Goal: Task Accomplishment & Management: Complete application form

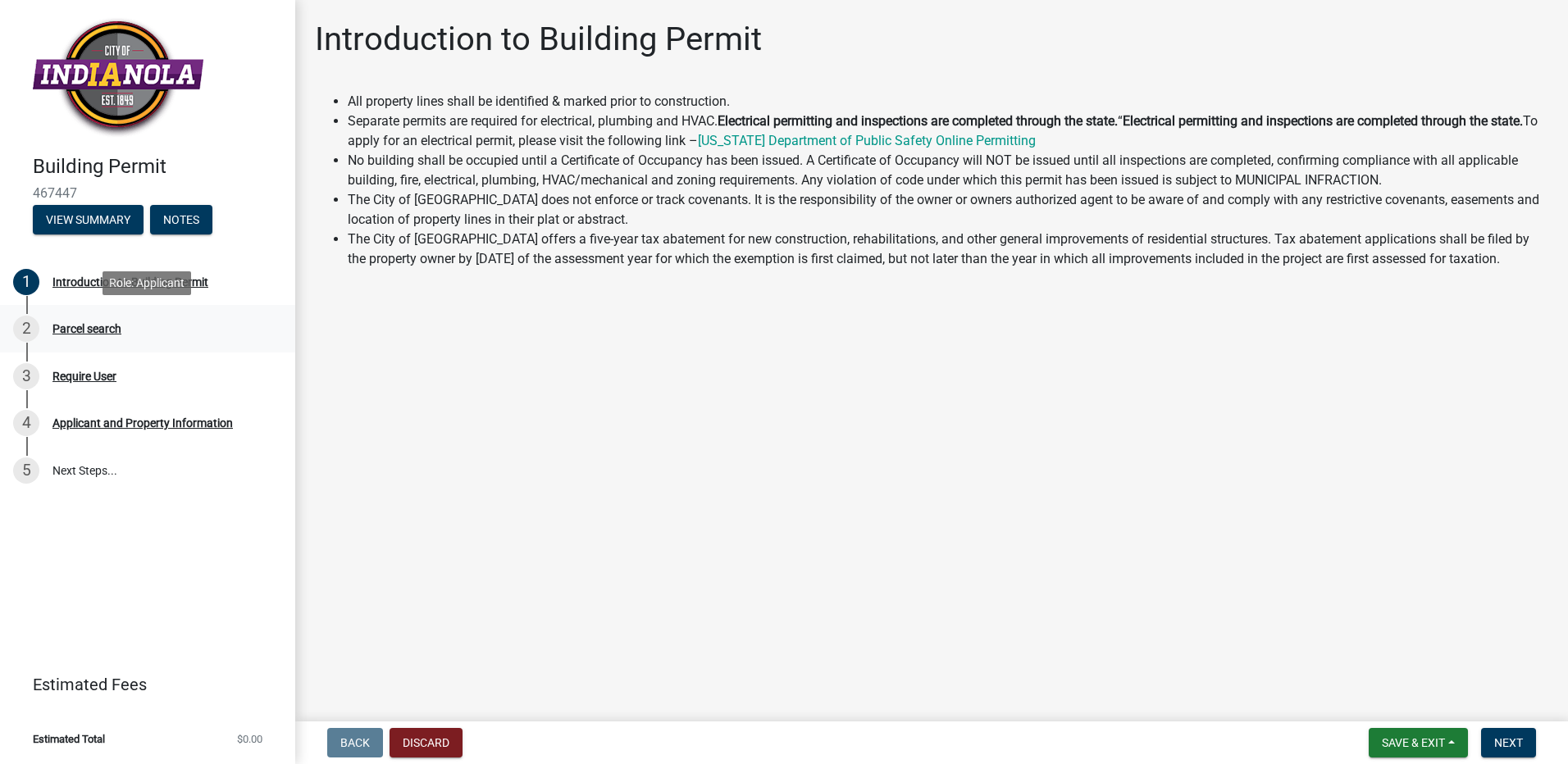
click at [99, 329] on div "Parcel search" at bounding box center [87, 328] width 69 height 11
click at [110, 331] on div "Parcel search" at bounding box center [87, 328] width 69 height 11
click at [172, 282] on div "Introduction to Building Permit" at bounding box center [131, 282] width 156 height 11
click at [85, 217] on button "View Summary" at bounding box center [88, 220] width 111 height 30
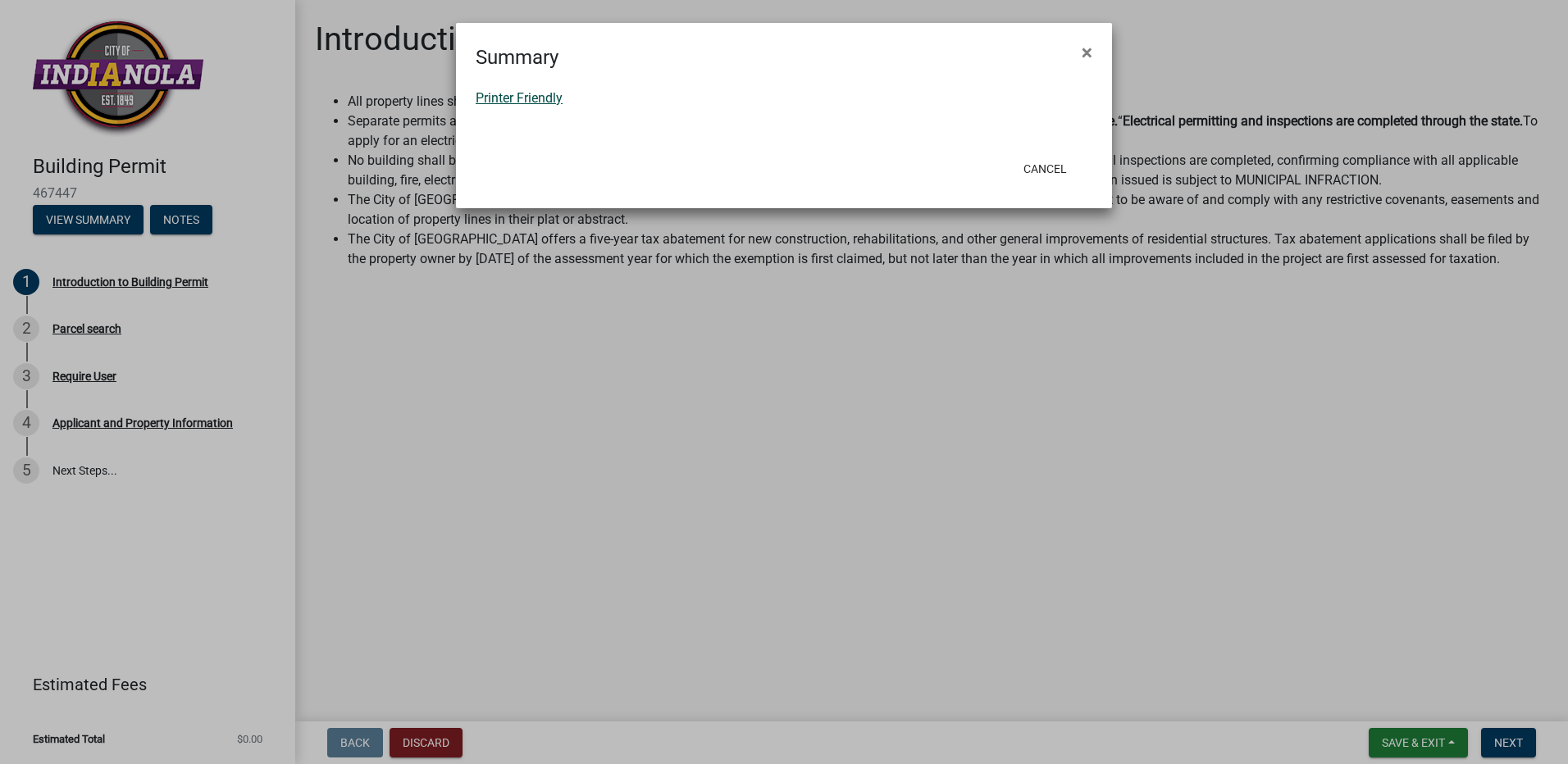
click at [524, 100] on link "Printer Friendly" at bounding box center [519, 98] width 87 height 16
click at [1052, 169] on button "Cancel" at bounding box center [1044, 169] width 69 height 30
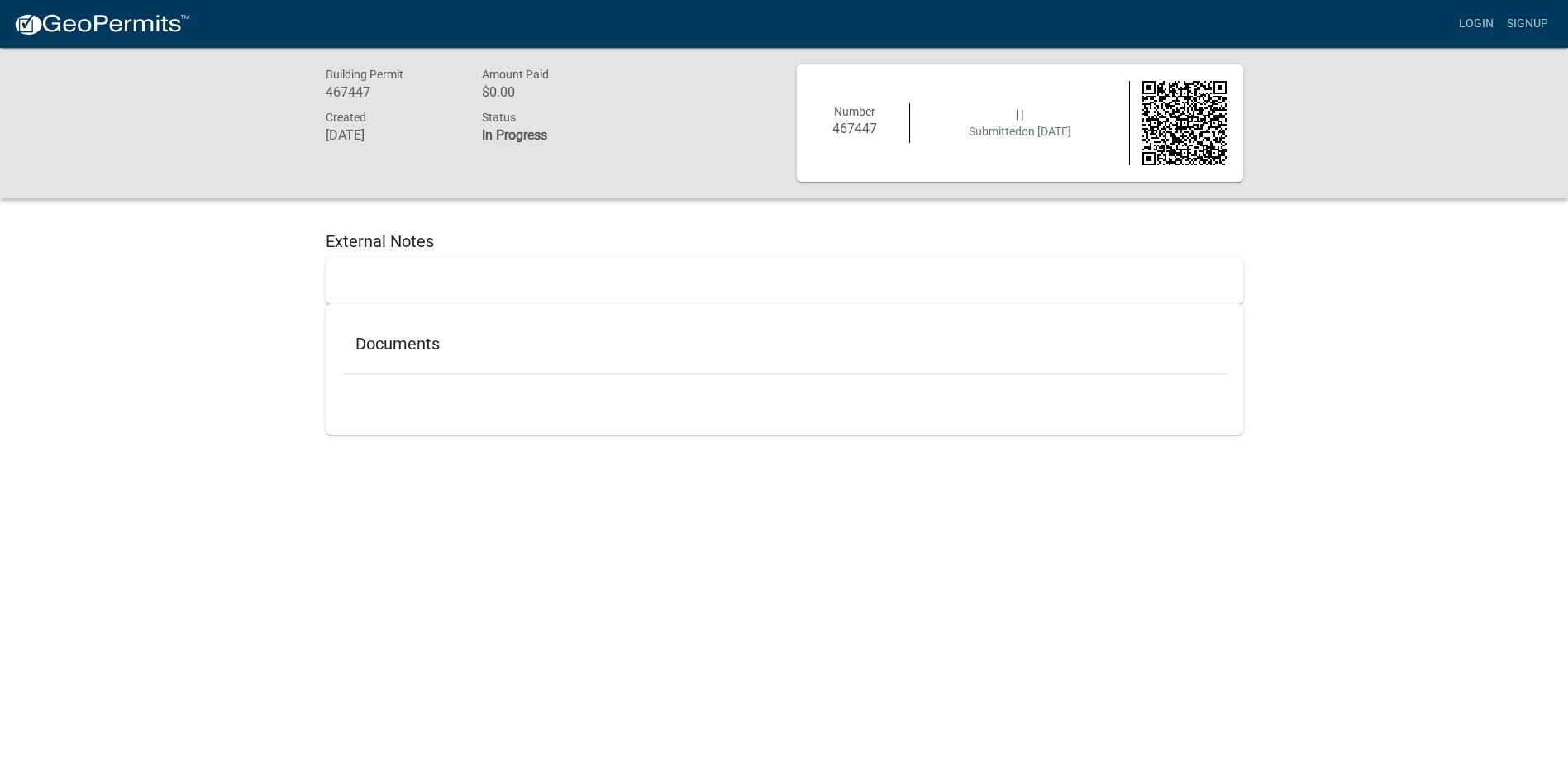
click at [366, 273] on div at bounding box center [784, 281] width 917 height 46
click at [1518, 22] on link "Signup" at bounding box center [1527, 24] width 55 height 32
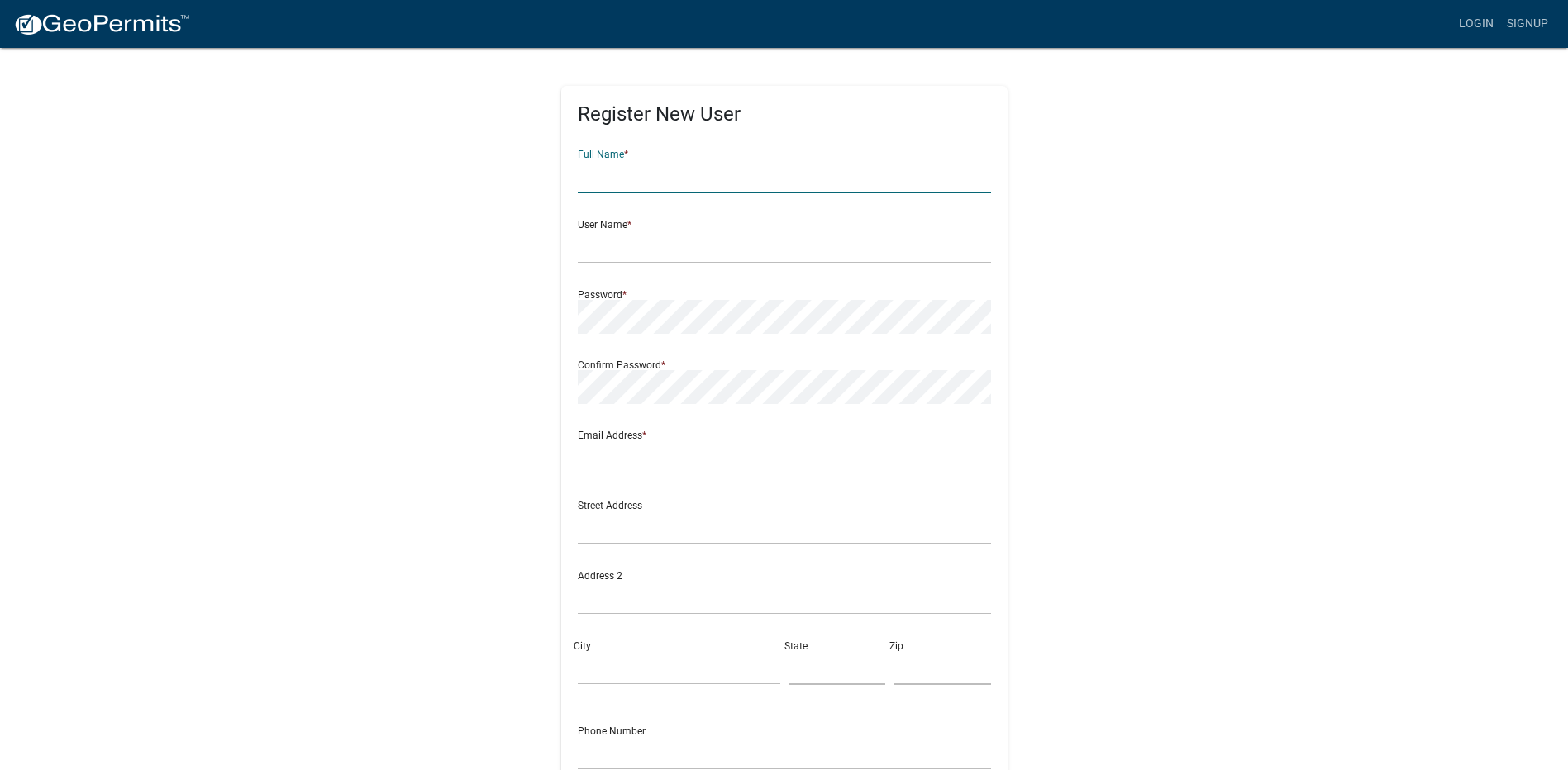
click at [633, 178] on input "text" at bounding box center [784, 176] width 413 height 34
type input "Hildreth"
type input "[EMAIL_ADDRESS][DOMAIN_NAME]"
type input "Indianola"
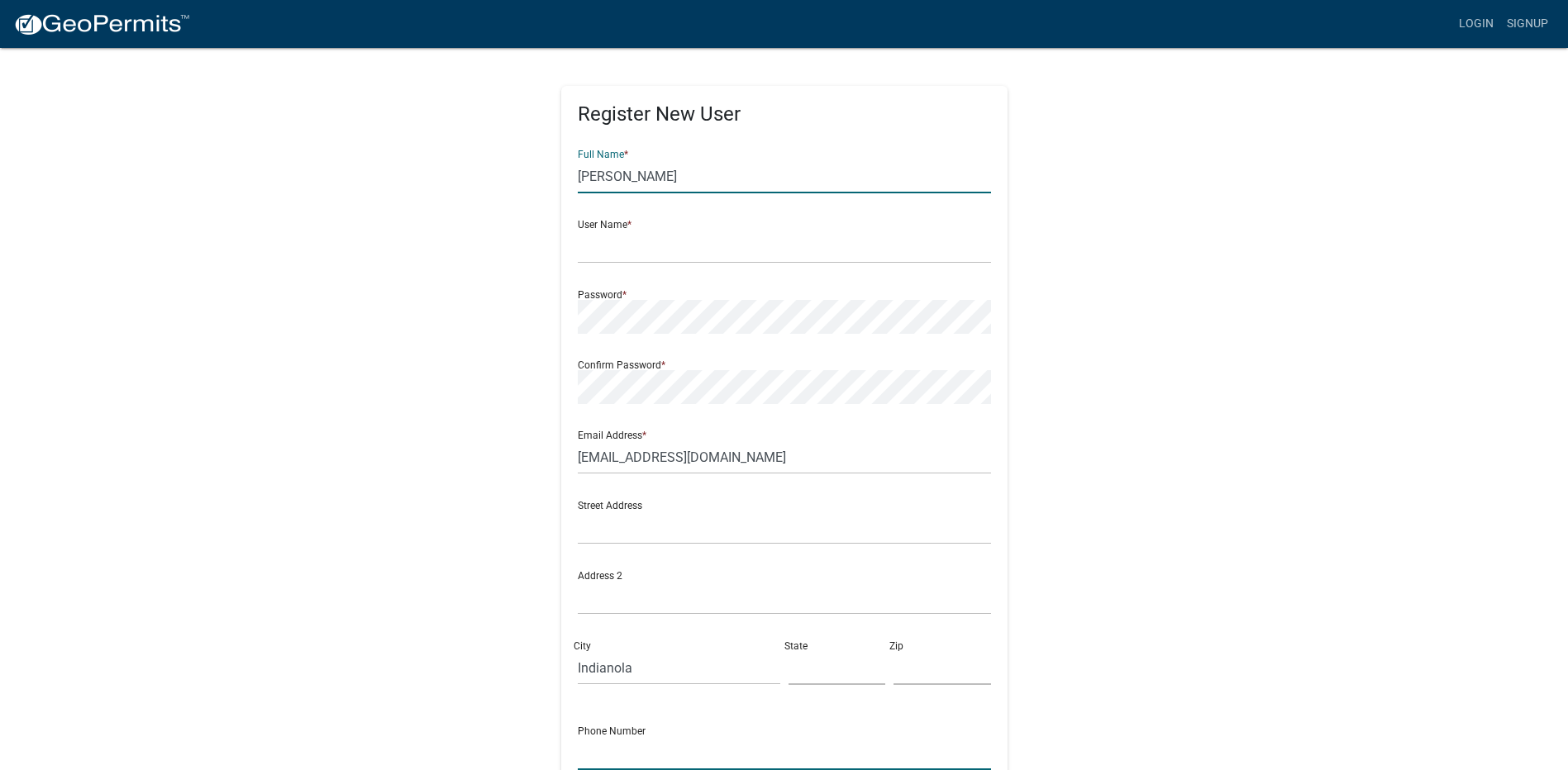
type input "5152051632"
drag, startPoint x: 648, startPoint y: 173, endPoint x: 510, endPoint y: 171, distance: 138.0
click at [511, 173] on div "Register New User Full Name * Hildreth User Name * Password * Confirm Password …" at bounding box center [784, 488] width 942 height 884
click at [588, 183] on input "text" at bounding box center [784, 176] width 413 height 34
type input "Marshall Leroy Hildreth"
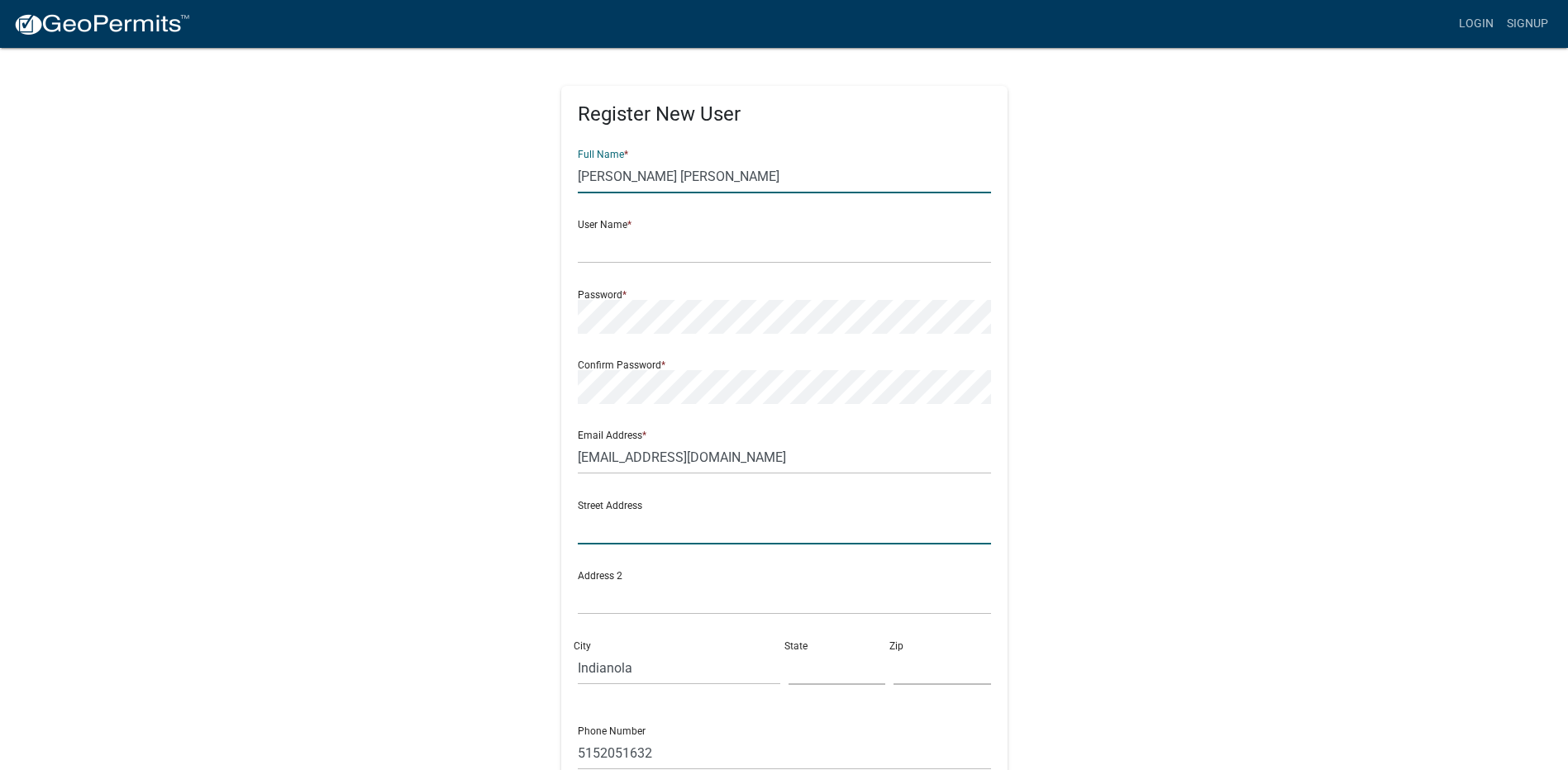
type input "[STREET_ADDRESS]"
type input "IA"
type input "50125-1927"
type input "Hildreth"
click at [639, 174] on input "Hildreth" at bounding box center [784, 176] width 413 height 34
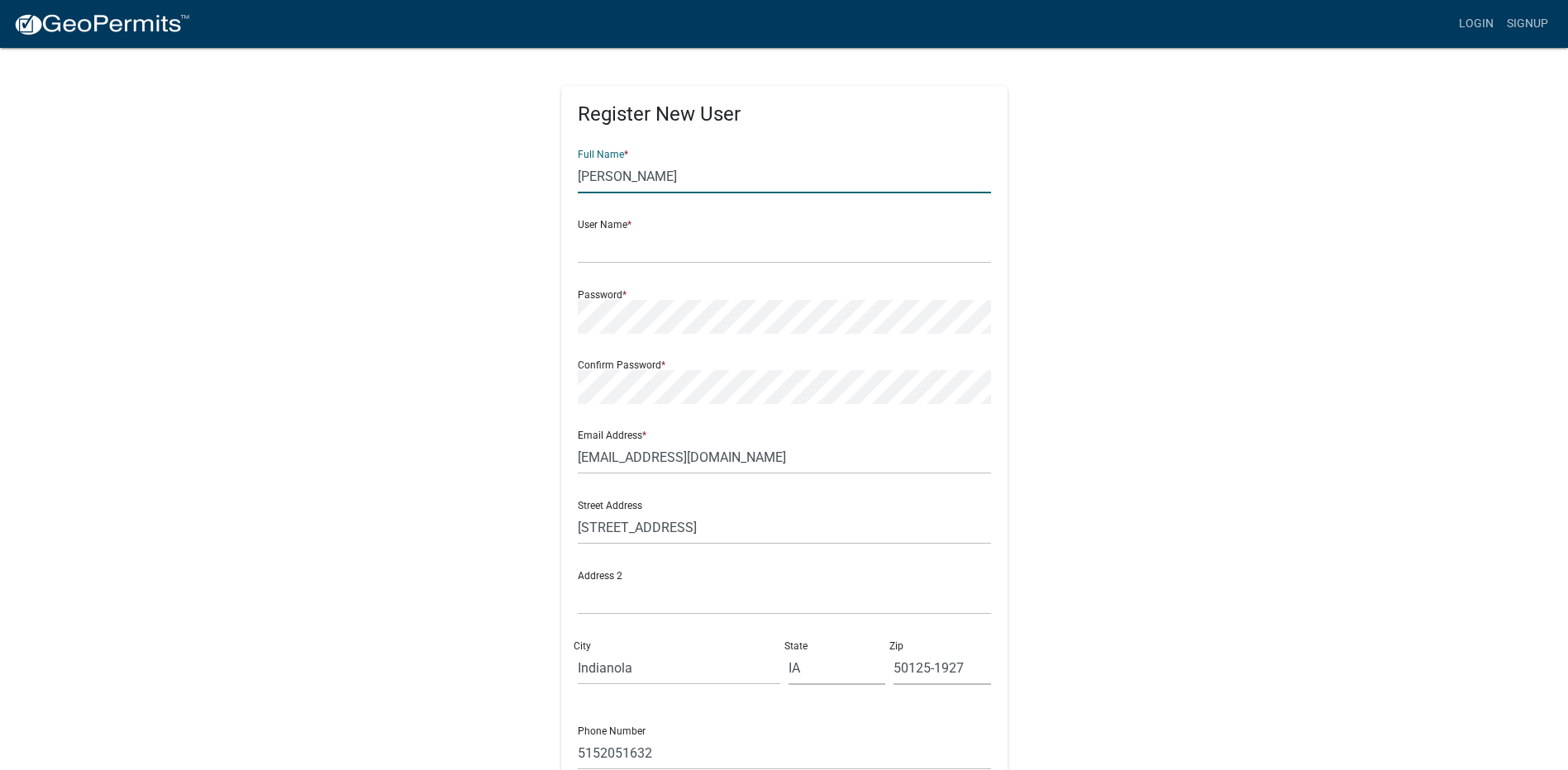
drag, startPoint x: 639, startPoint y: 178, endPoint x: 502, endPoint y: 180, distance: 137.0
click at [502, 180] on div "Register New User Full Name * Hildreth User Name * Password * Confirm Password …" at bounding box center [784, 488] width 942 height 884
type input "Marshall Leroy Hildreth"
click at [675, 256] on input "text" at bounding box center [784, 247] width 413 height 34
click at [613, 225] on div "User Name *" at bounding box center [784, 235] width 413 height 57
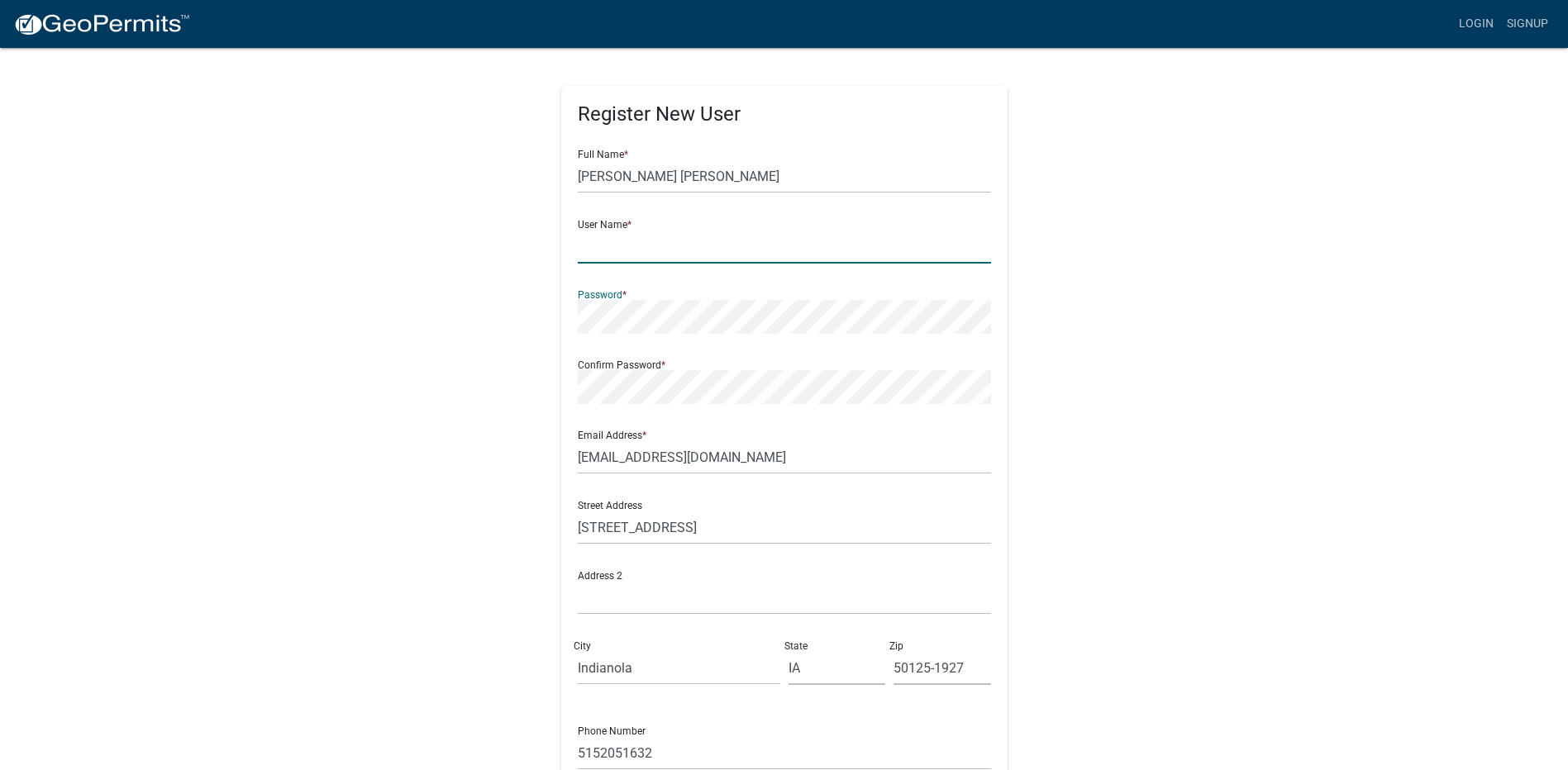
type input "Mardifish"
click at [547, 316] on div "Register New User Full Name * Marshall Leroy Hildreth User Name * Mardifish Pas…" at bounding box center [784, 488] width 942 height 884
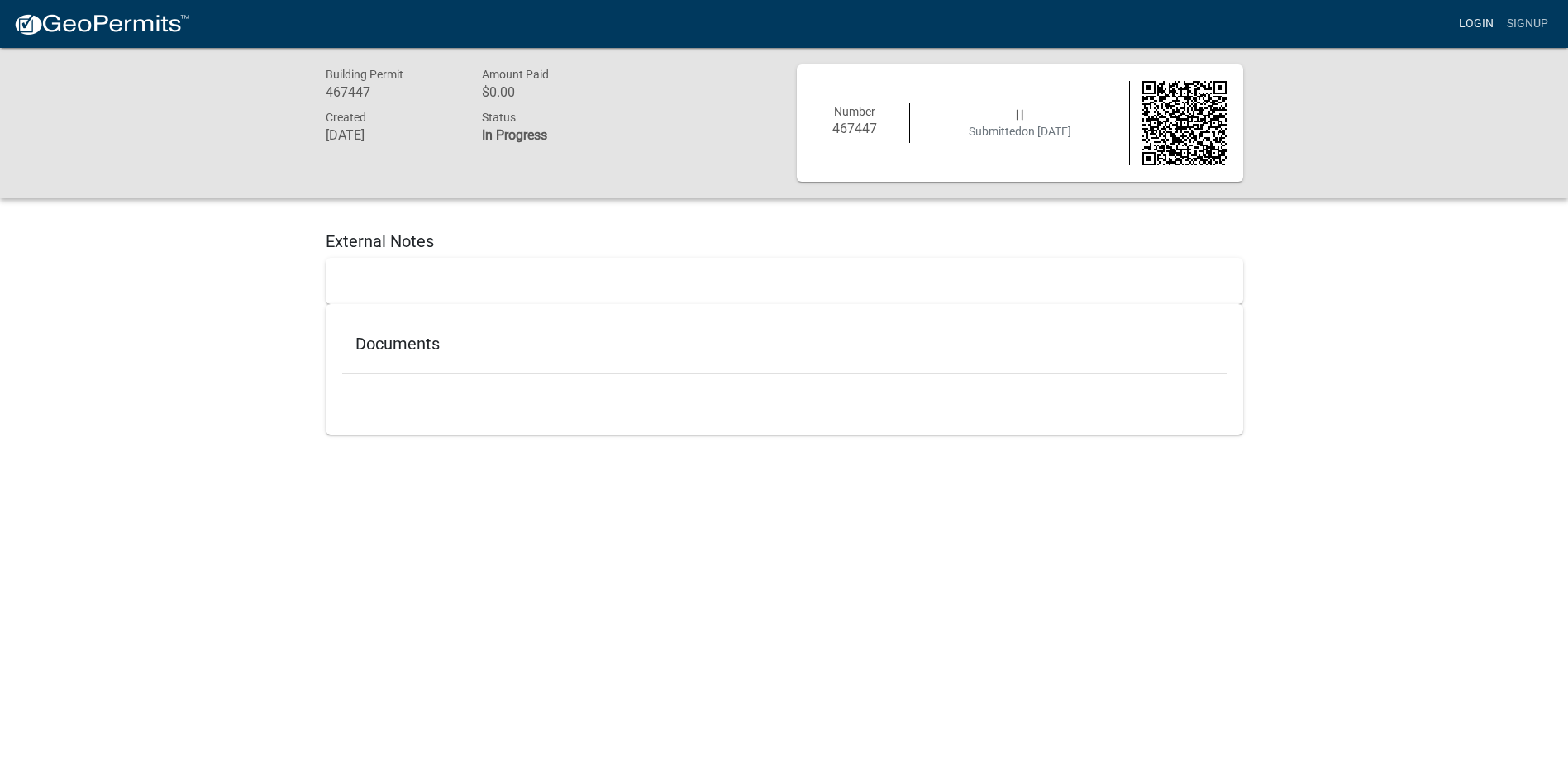
click at [1482, 22] on link "Login" at bounding box center [1476, 24] width 48 height 32
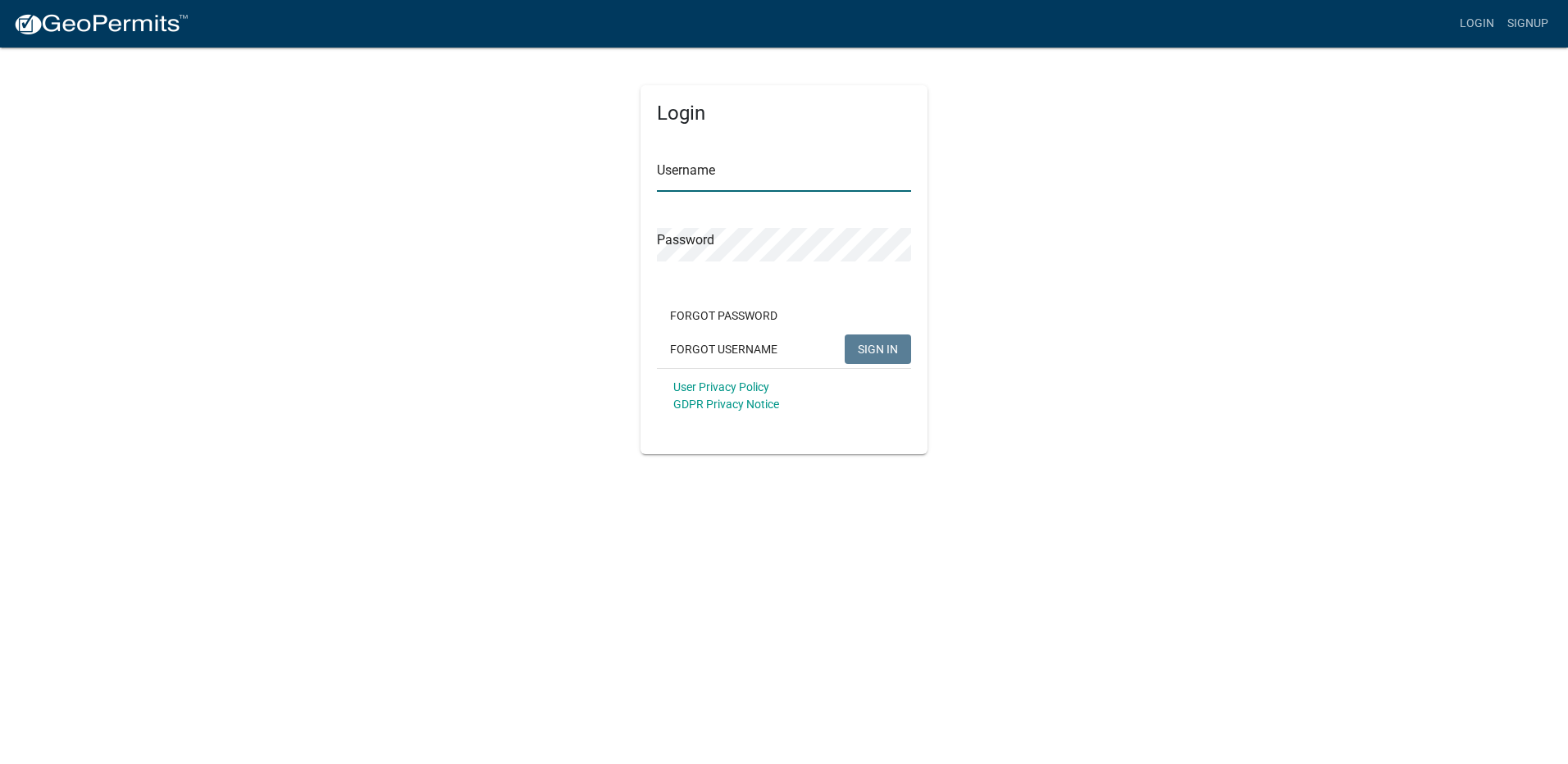
type input "Mardifish"
click at [868, 351] on span "SIGN IN" at bounding box center [878, 348] width 40 height 13
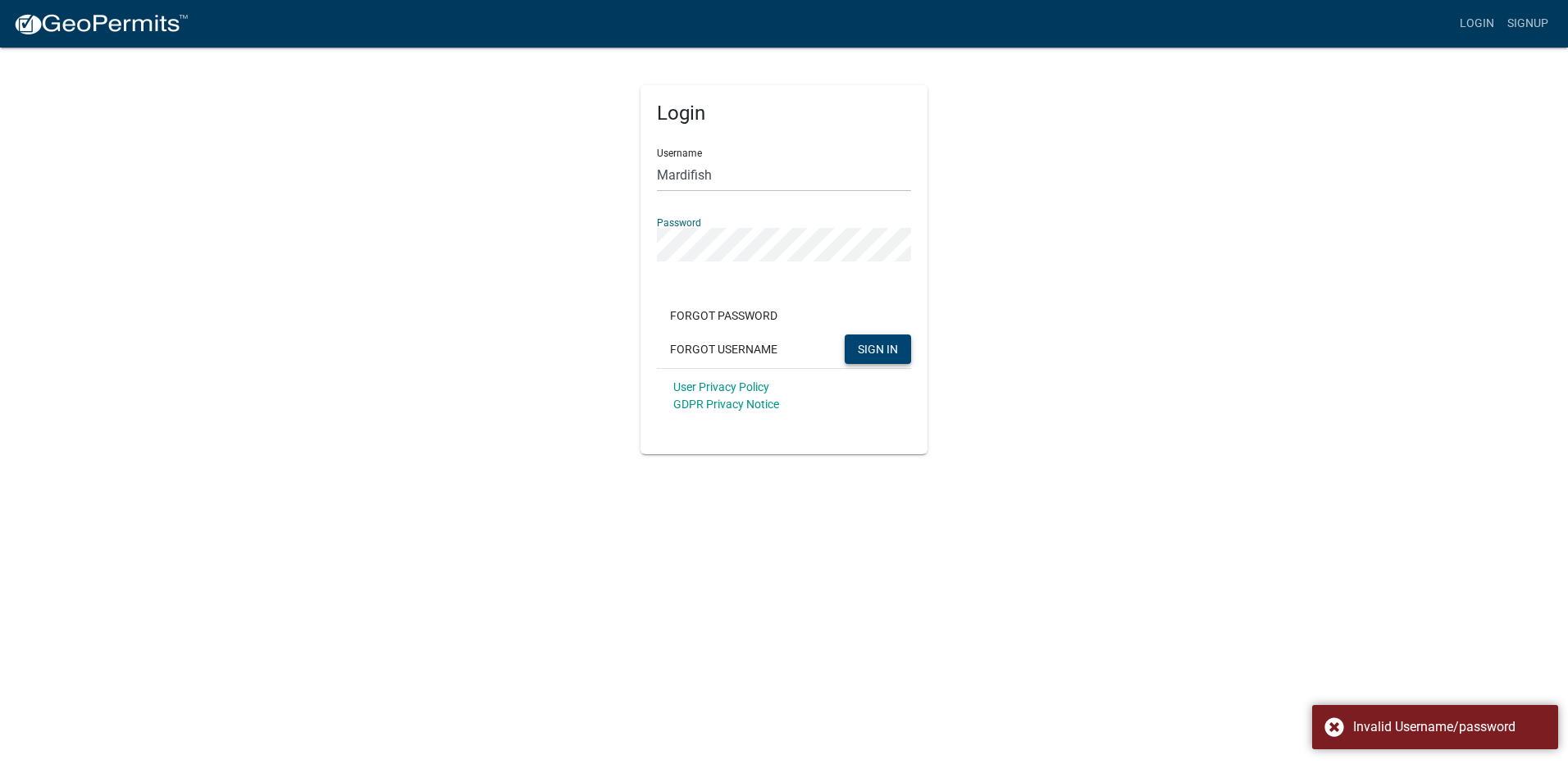
click at [630, 243] on div "Login Username Mardifish Password Forgot Password Forgot Username SIGN IN User …" at bounding box center [784, 249] width 311 height 408
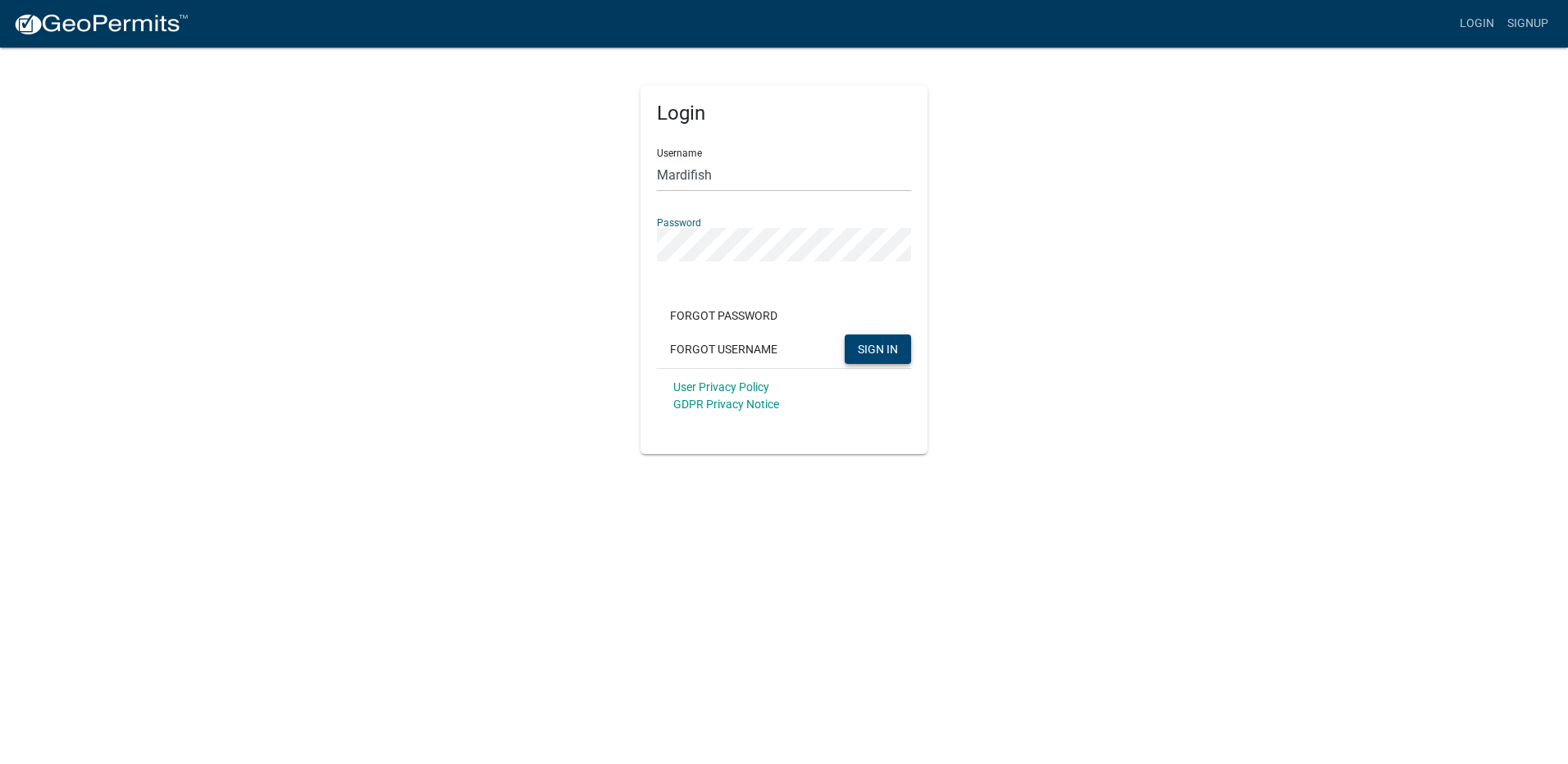
click at [1010, 253] on div "Login Username Mardifish Password Forgot Password Forgot Username SIGN IN User …" at bounding box center [784, 249] width 934 height 408
click at [893, 352] on span "SIGN IN" at bounding box center [878, 348] width 40 height 13
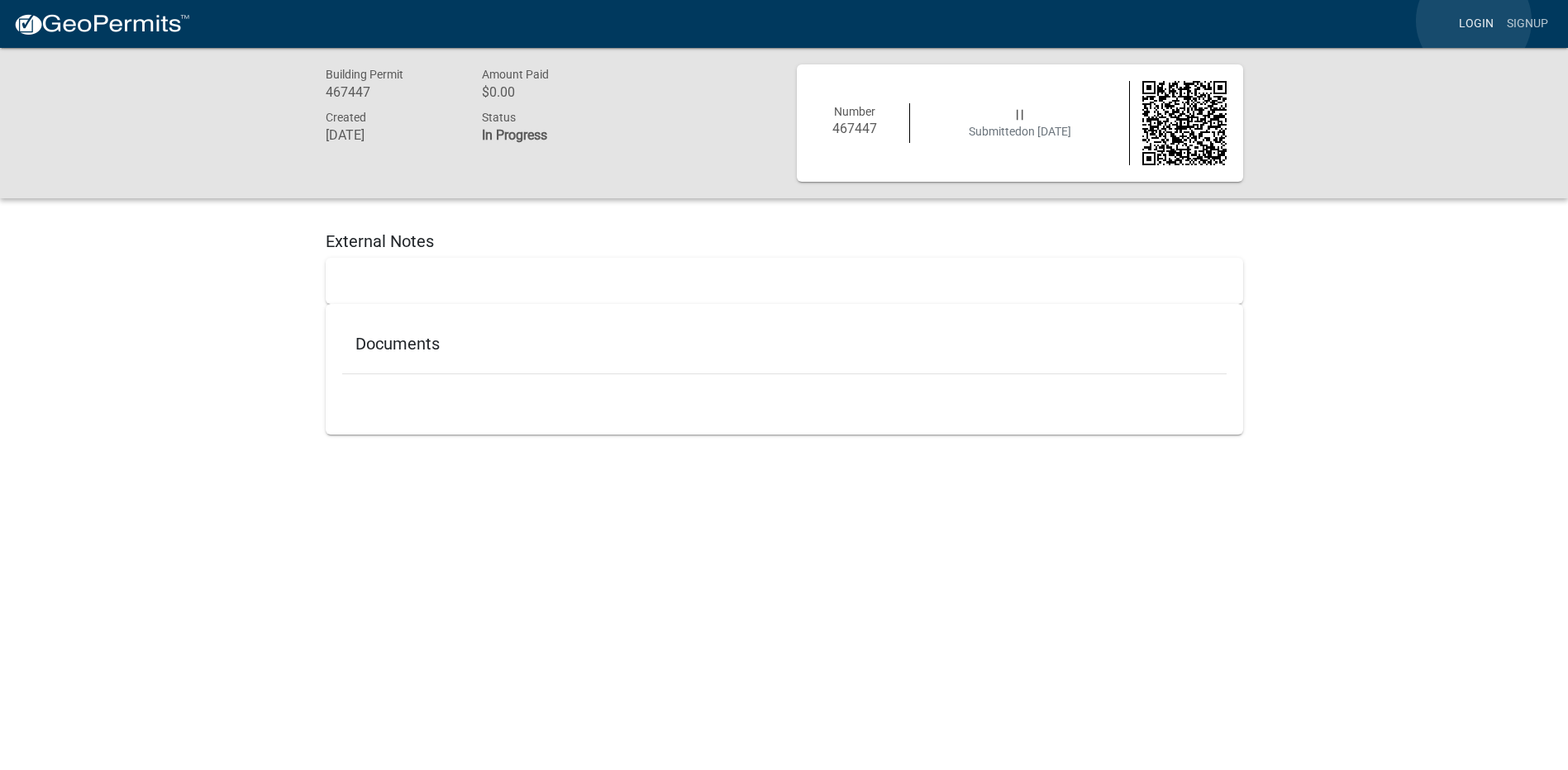
click at [1473, 20] on link "Login" at bounding box center [1476, 24] width 48 height 32
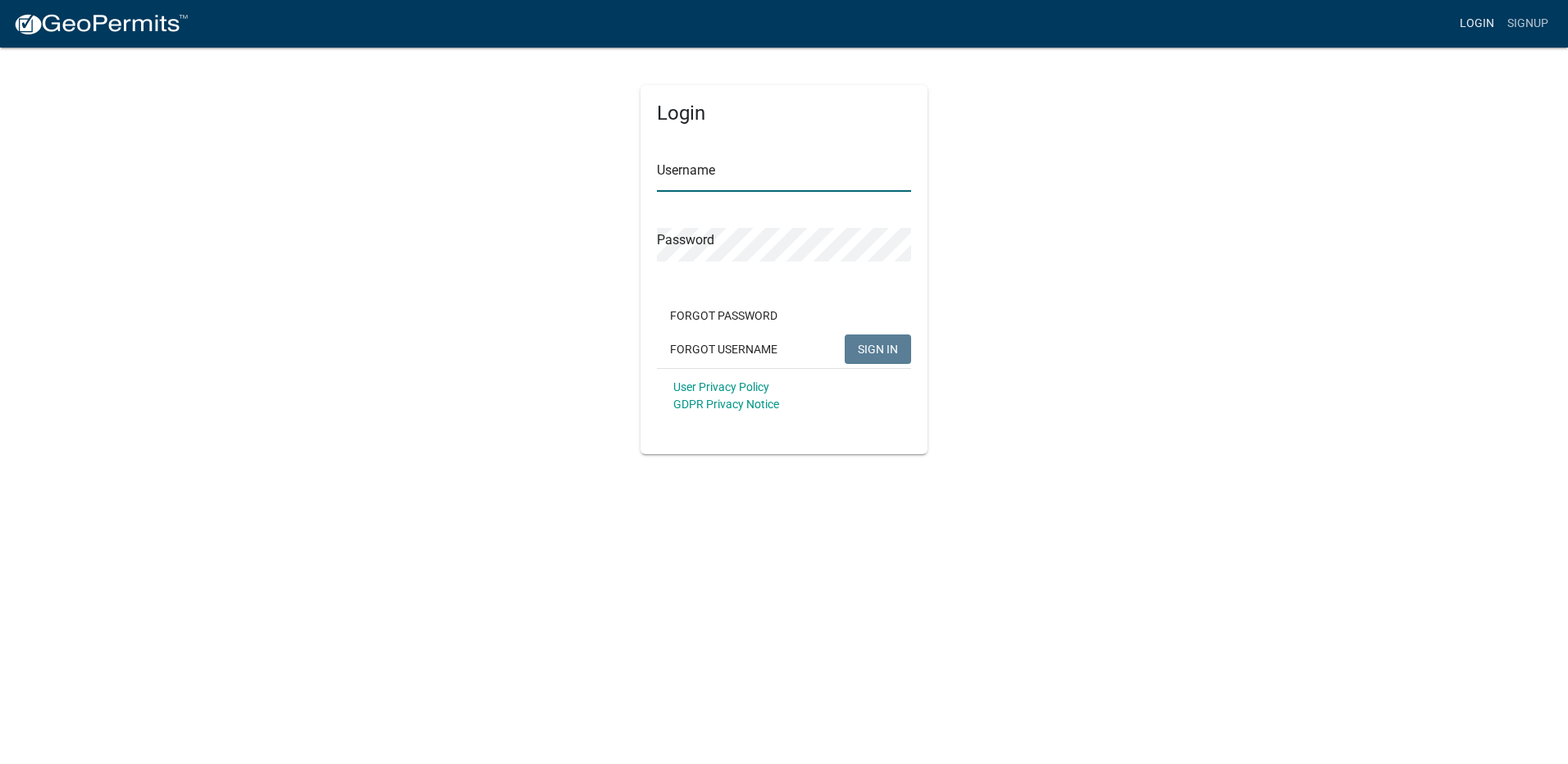
type input "Mardifish"
click at [870, 352] on span "SIGN IN" at bounding box center [878, 348] width 40 height 13
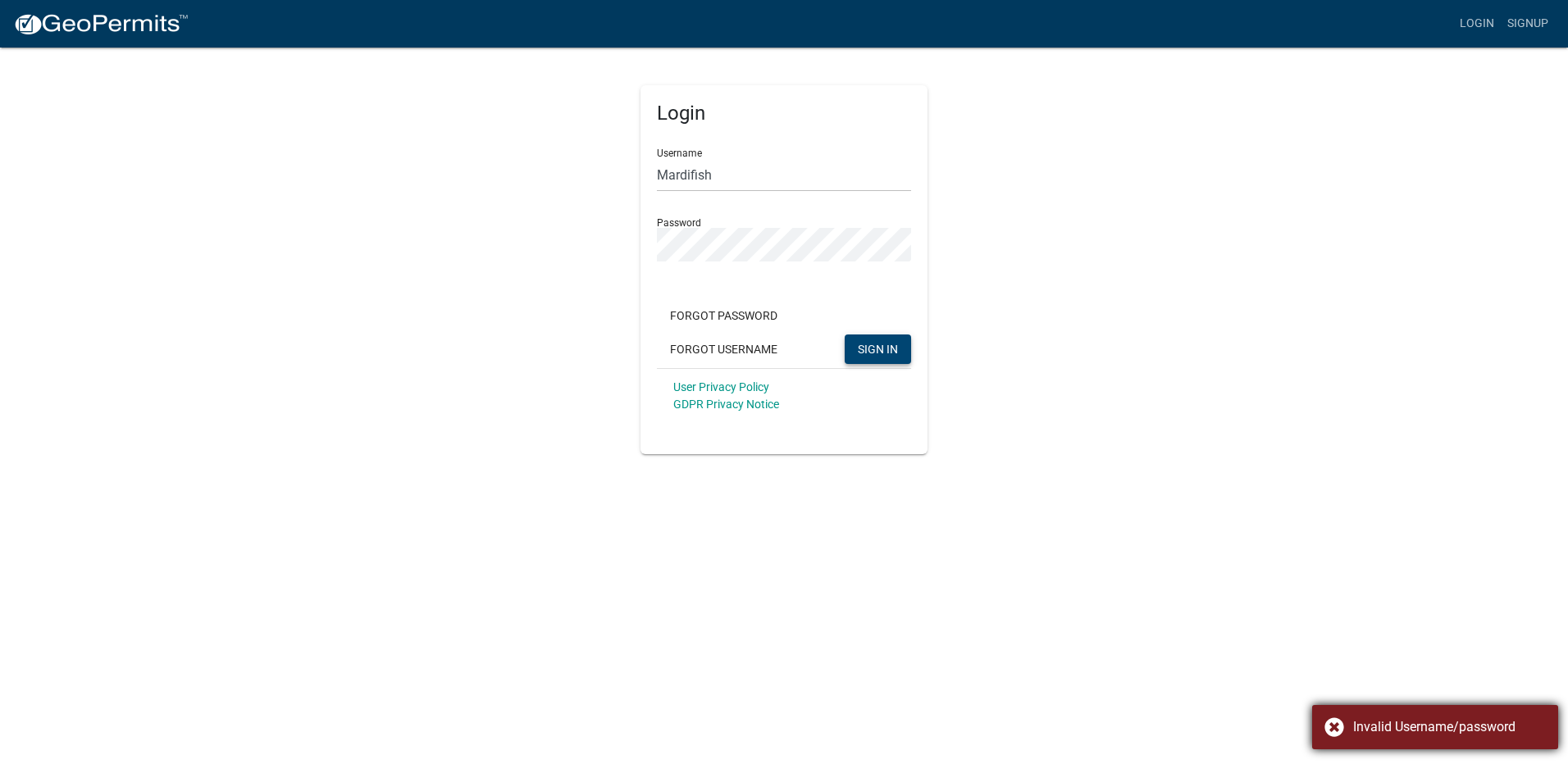
click at [1335, 731] on div "Invalid Username/password" at bounding box center [1435, 727] width 246 height 44
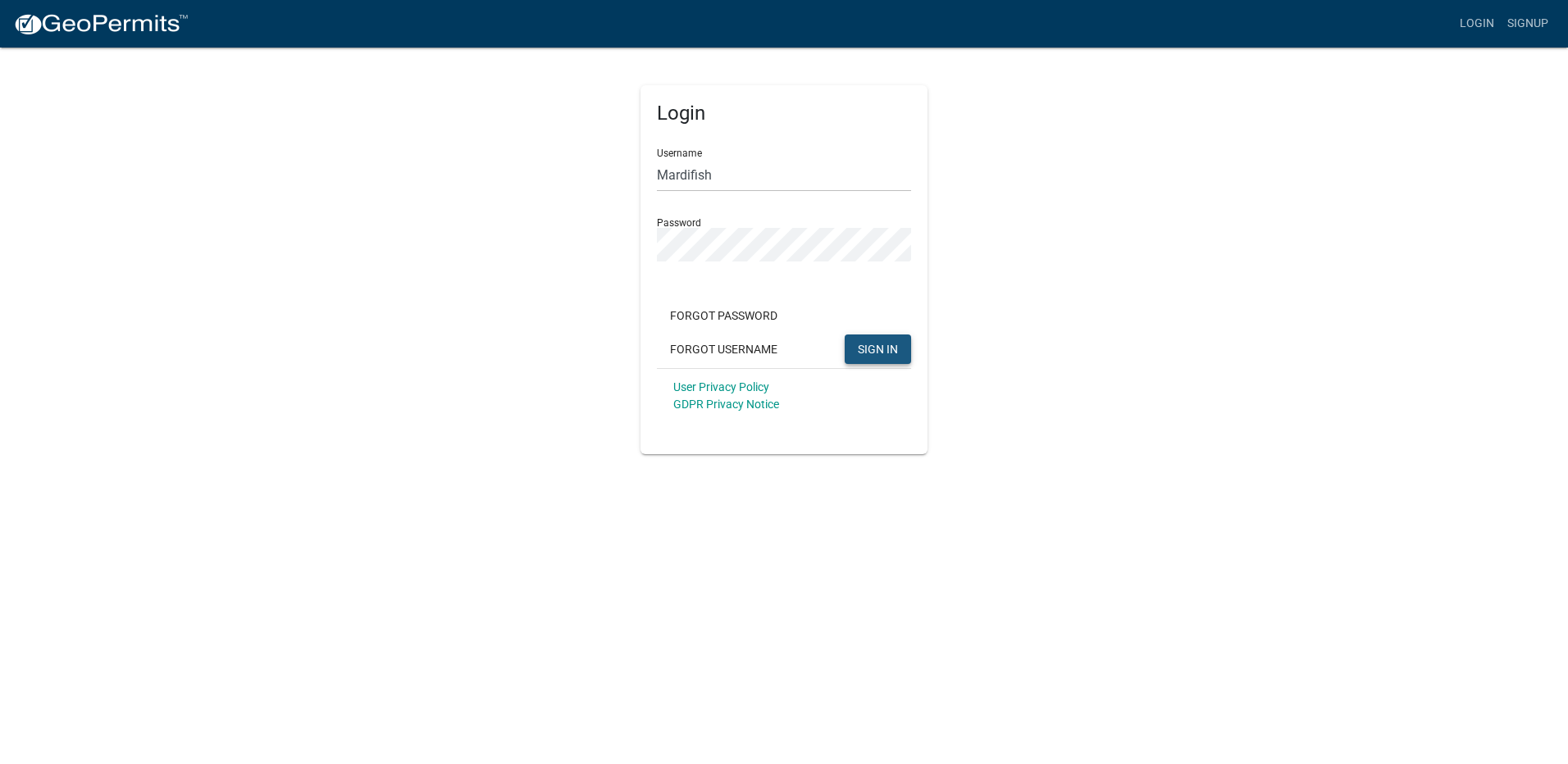
click at [867, 342] on span "SIGN IN" at bounding box center [878, 348] width 40 height 13
click at [1533, 30] on link "Signup" at bounding box center [1528, 24] width 54 height 32
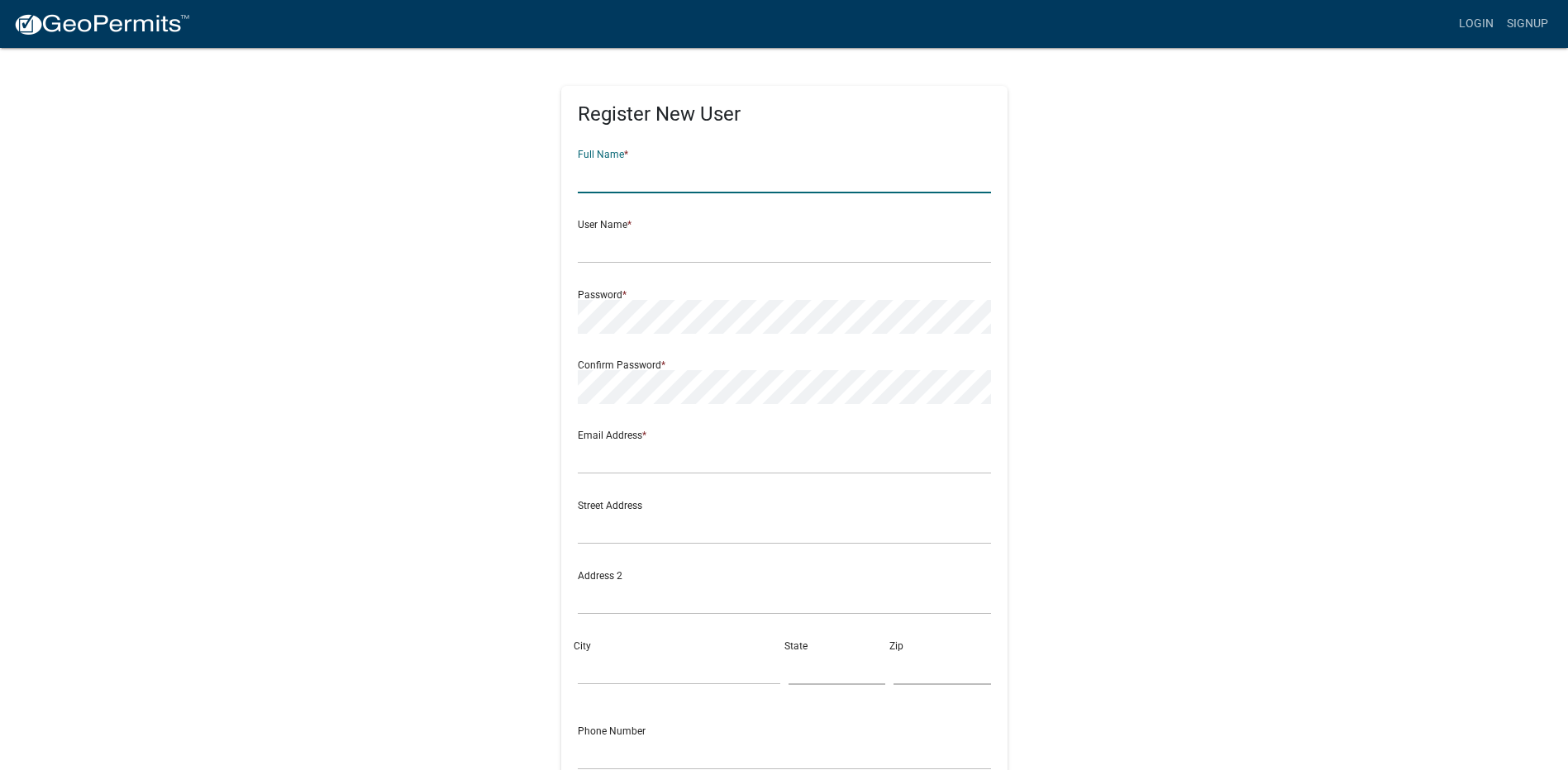
click at [617, 187] on input "text" at bounding box center [784, 176] width 413 height 34
type input "[PERSON_NAME]"
type input "hildreth1954@gmail.com"
type input "902 W Clinton Ave"
type input "Indianola"
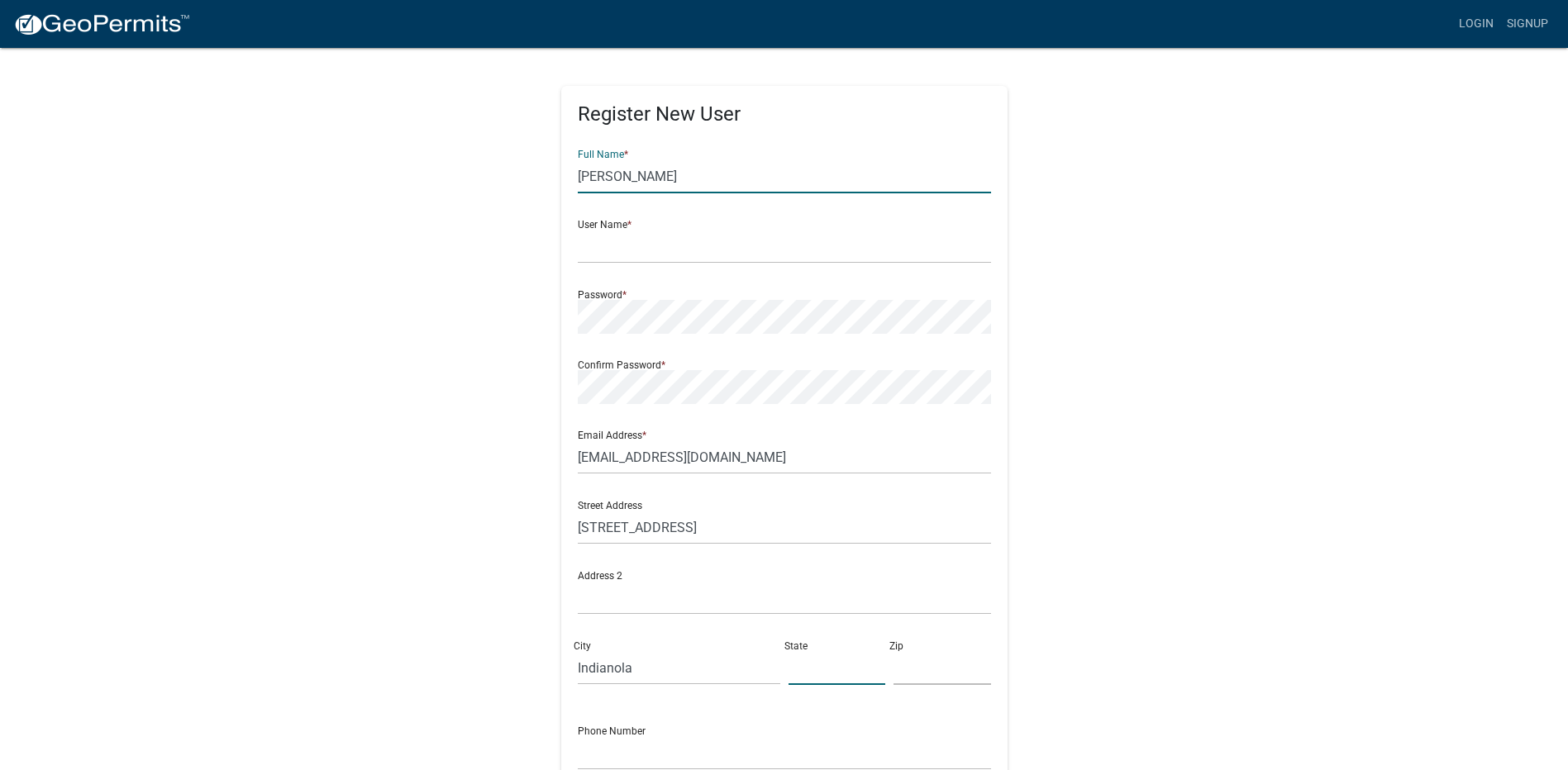
type input "IA"
type input "50125"
type input "5152051632"
type input "Hildreth"
drag, startPoint x: 642, startPoint y: 173, endPoint x: 522, endPoint y: 174, distance: 120.0
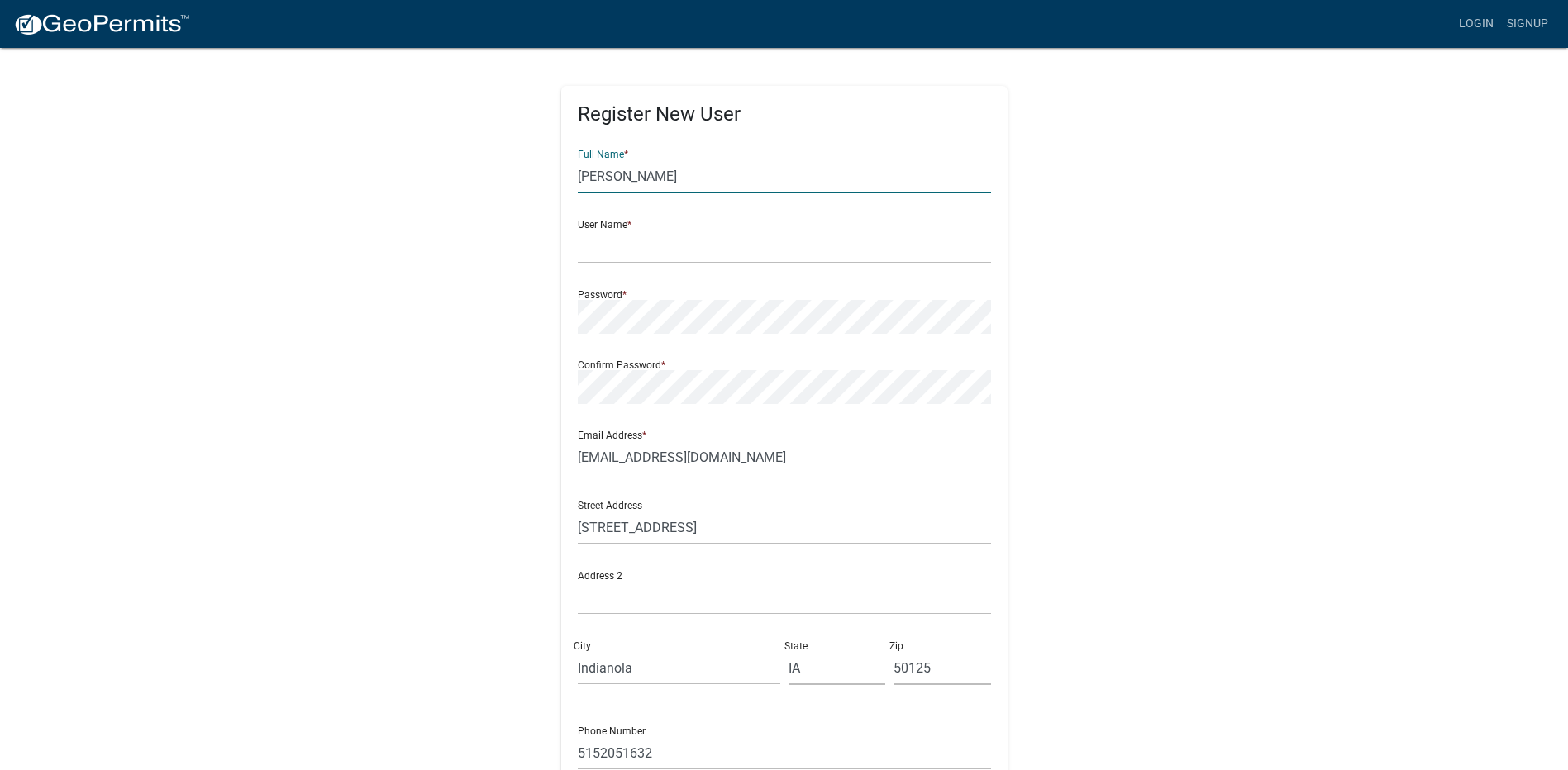
click at [522, 174] on div "Register New User Full Name * Hildreth User Name * Password * Confirm Password …" at bounding box center [784, 488] width 942 height 884
type input "[PERSON_NAME]"
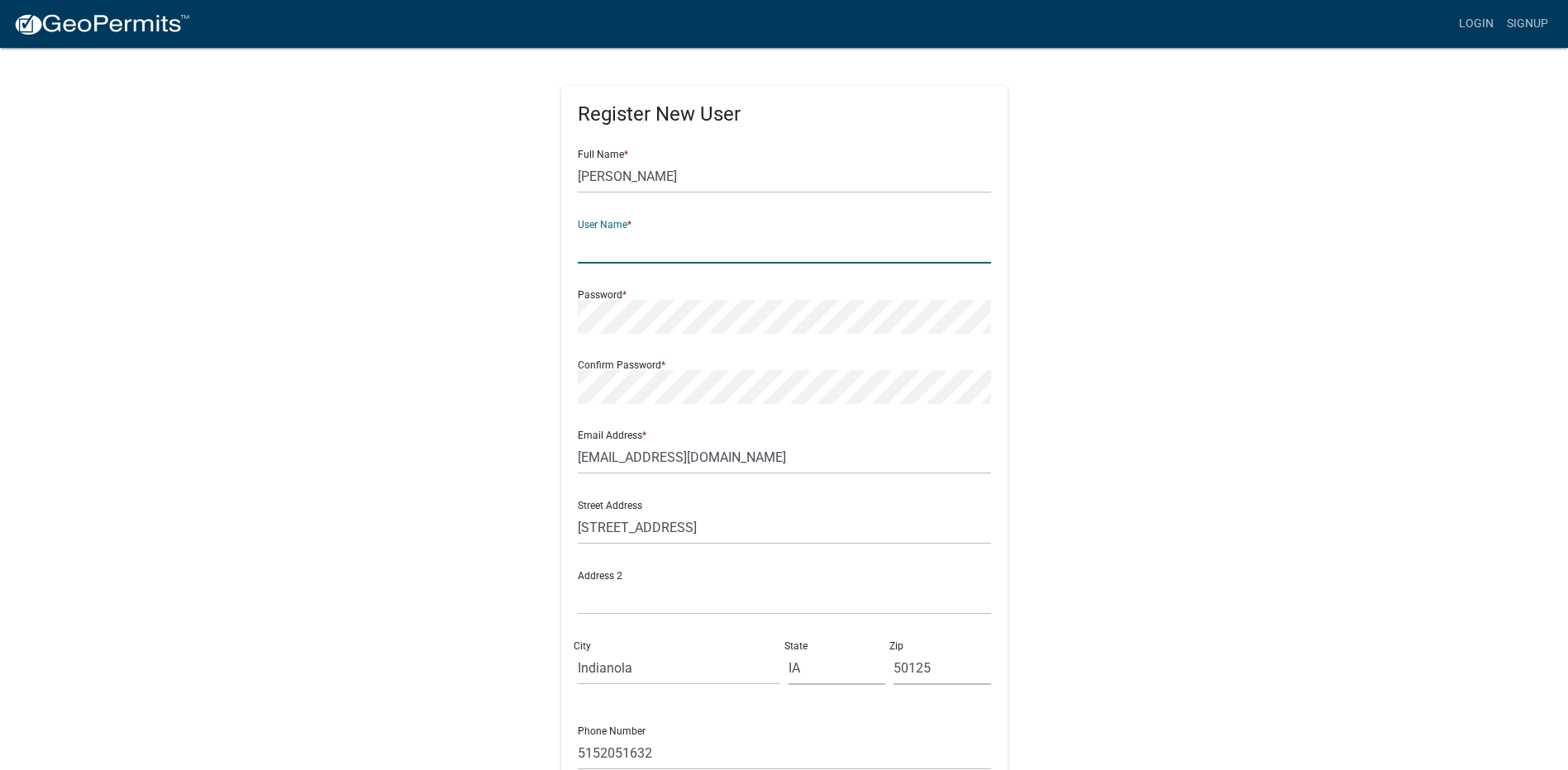
click at [629, 260] on input "text" at bounding box center [784, 247] width 413 height 34
type input "Mardifish"
click at [1164, 304] on div "Register New User Full Name * Marshall L Hildreth User Name * Mardifish Passwor…" at bounding box center [784, 488] width 942 height 884
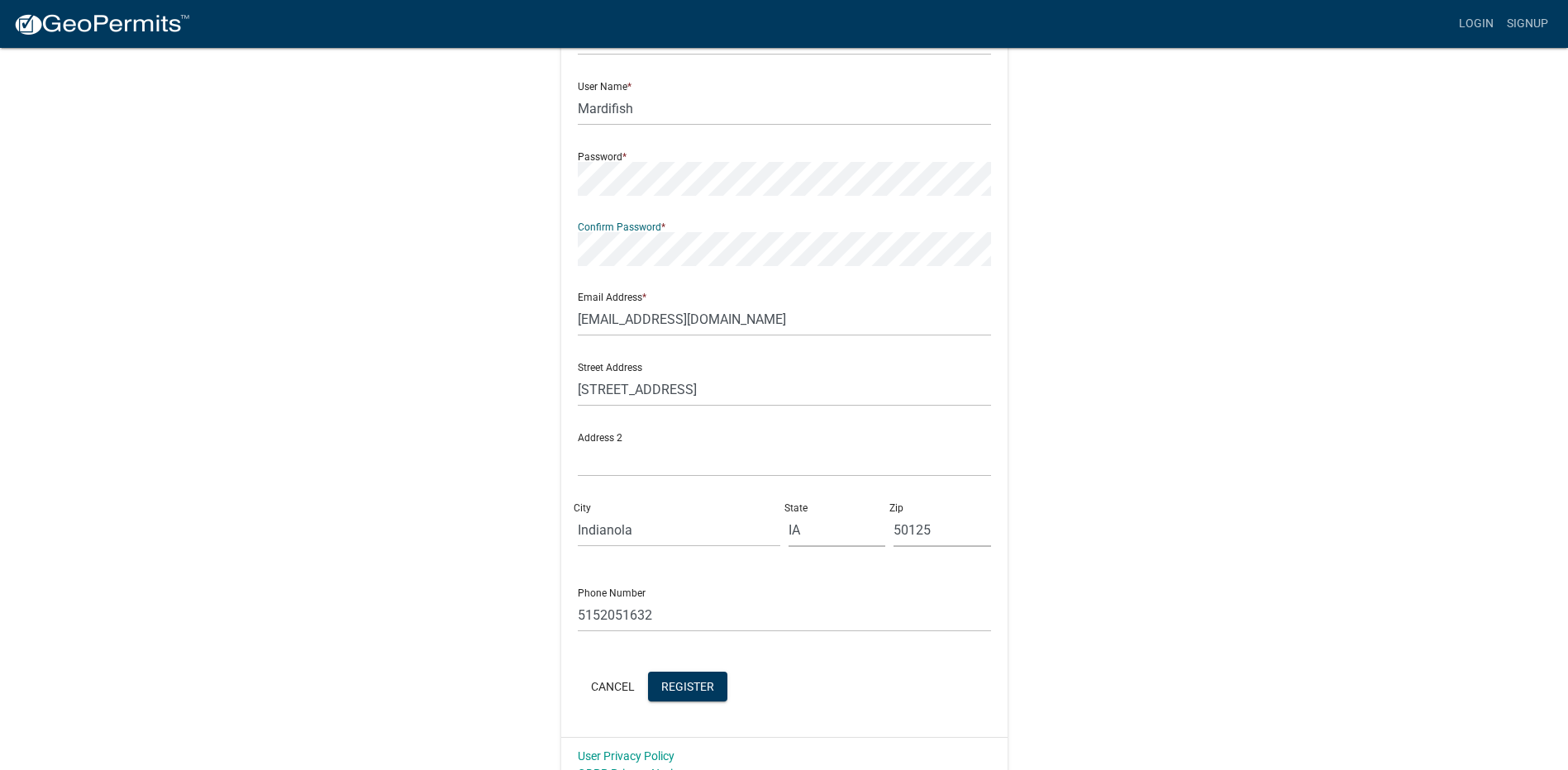
scroll to position [160, 0]
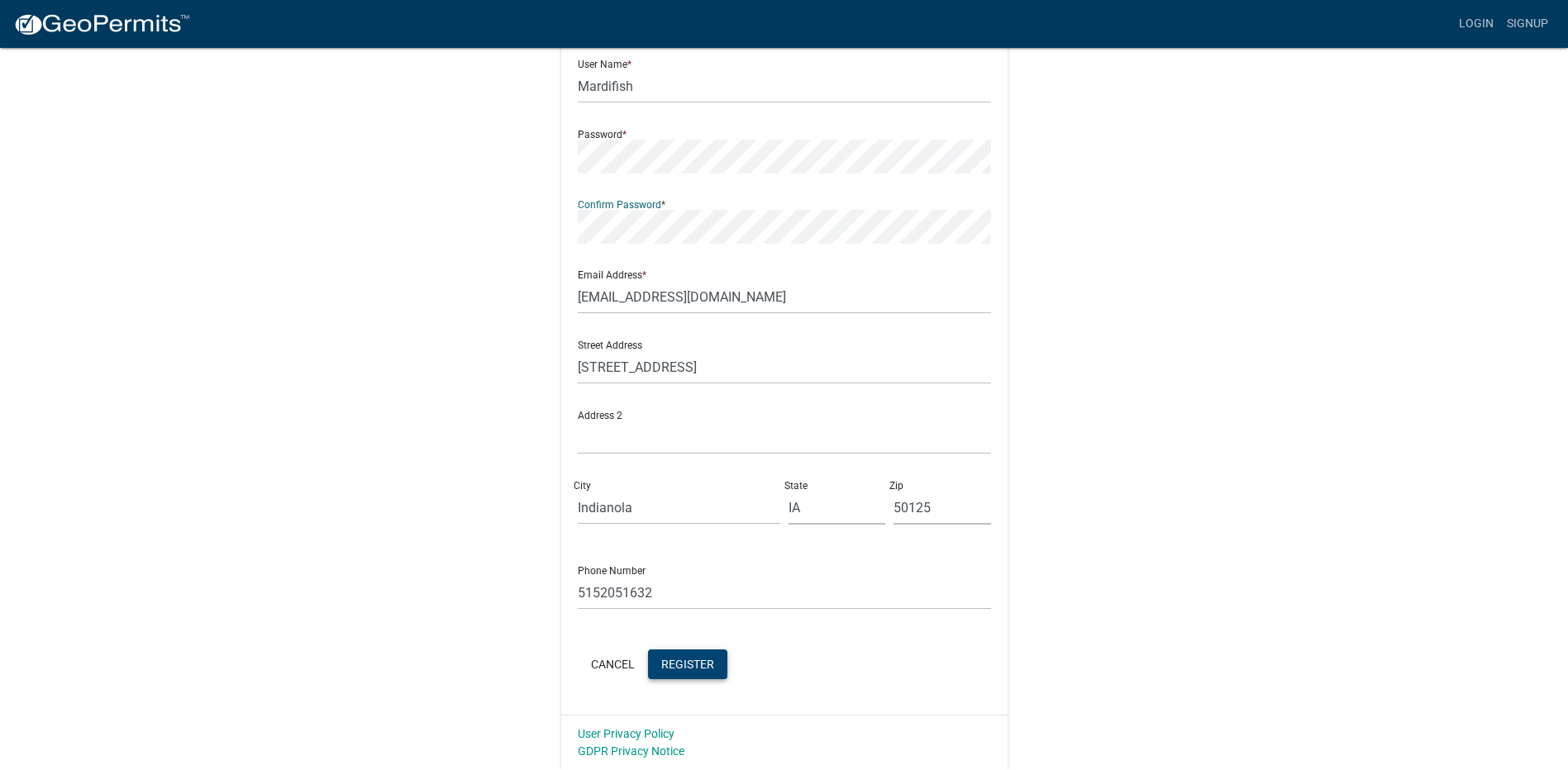
click at [686, 670] on span "Register" at bounding box center [688, 663] width 53 height 13
click at [1479, 25] on link "Login" at bounding box center [1476, 24] width 48 height 32
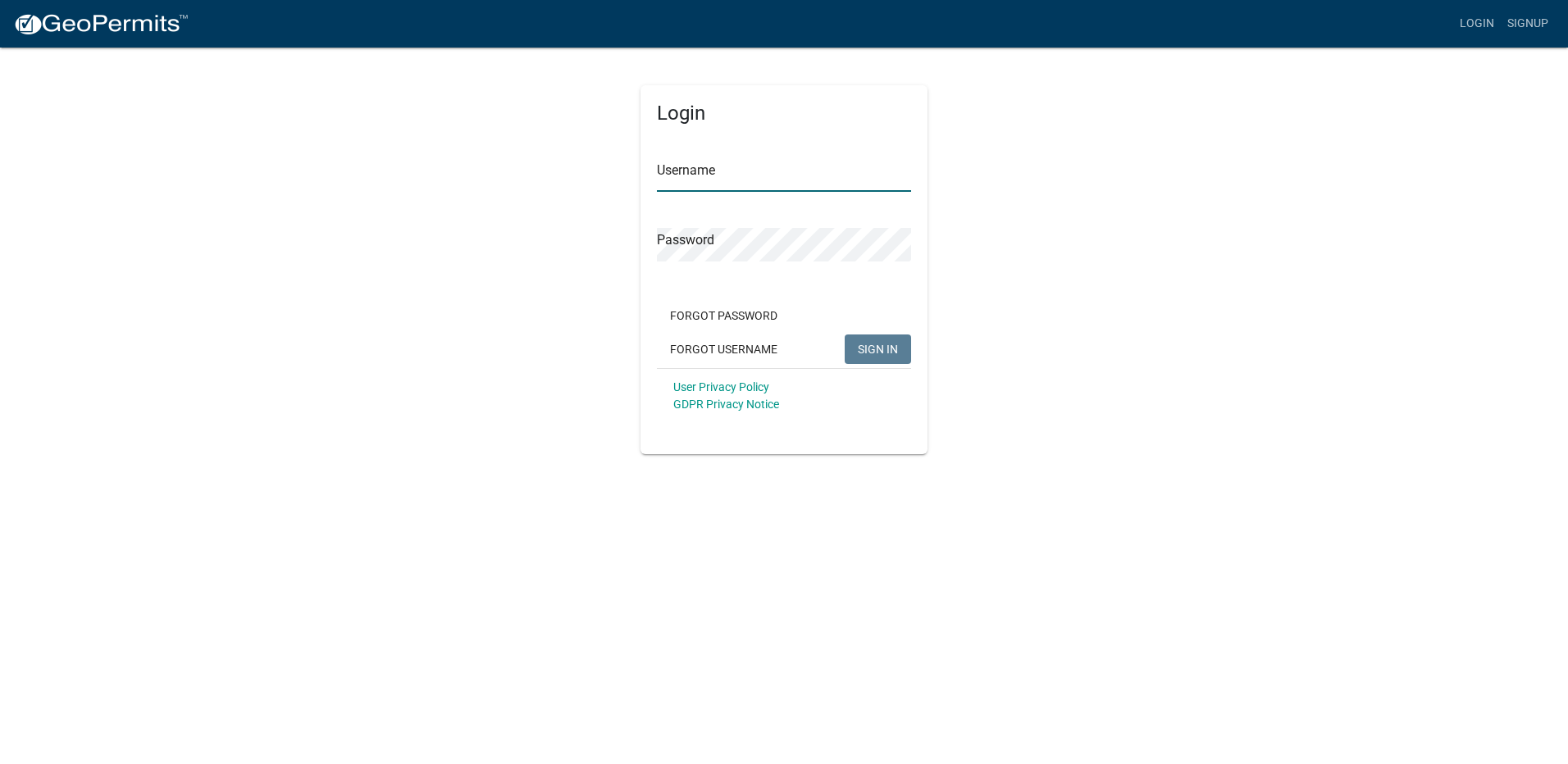
type input "Mardifish"
click at [878, 354] on span "SIGN IN" at bounding box center [878, 348] width 40 height 13
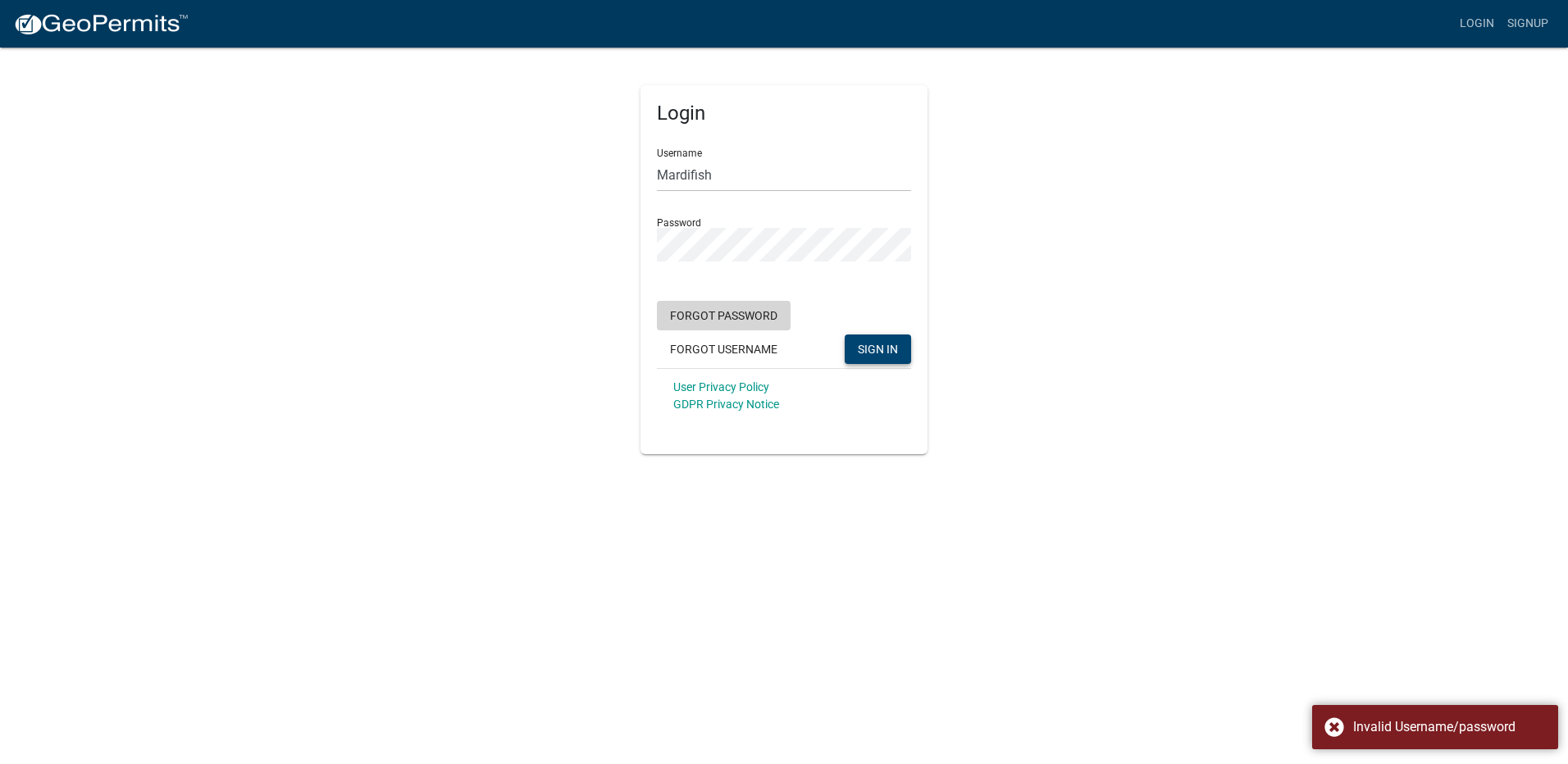
click at [723, 314] on button "Forgot Password" at bounding box center [724, 316] width 133 height 30
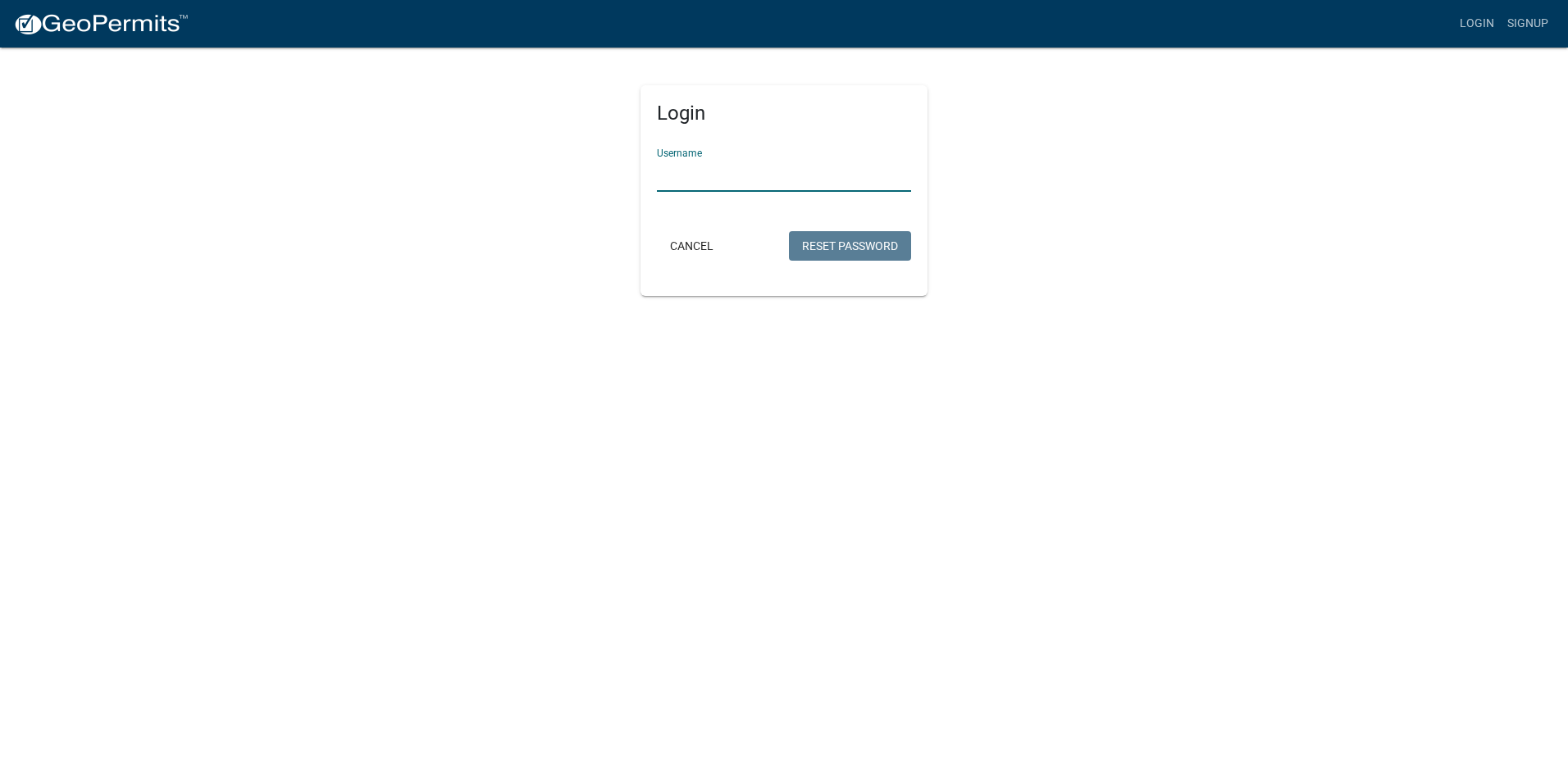
click at [731, 174] on input "Username" at bounding box center [784, 175] width 254 height 33
type input "Mardifish"
click at [930, 405] on body "Internet Explorer does NOT work with GeoPermits. Get a new browser for more sec…" at bounding box center [784, 382] width 1568 height 764
click at [877, 253] on button "Reset Password" at bounding box center [849, 246] width 122 height 30
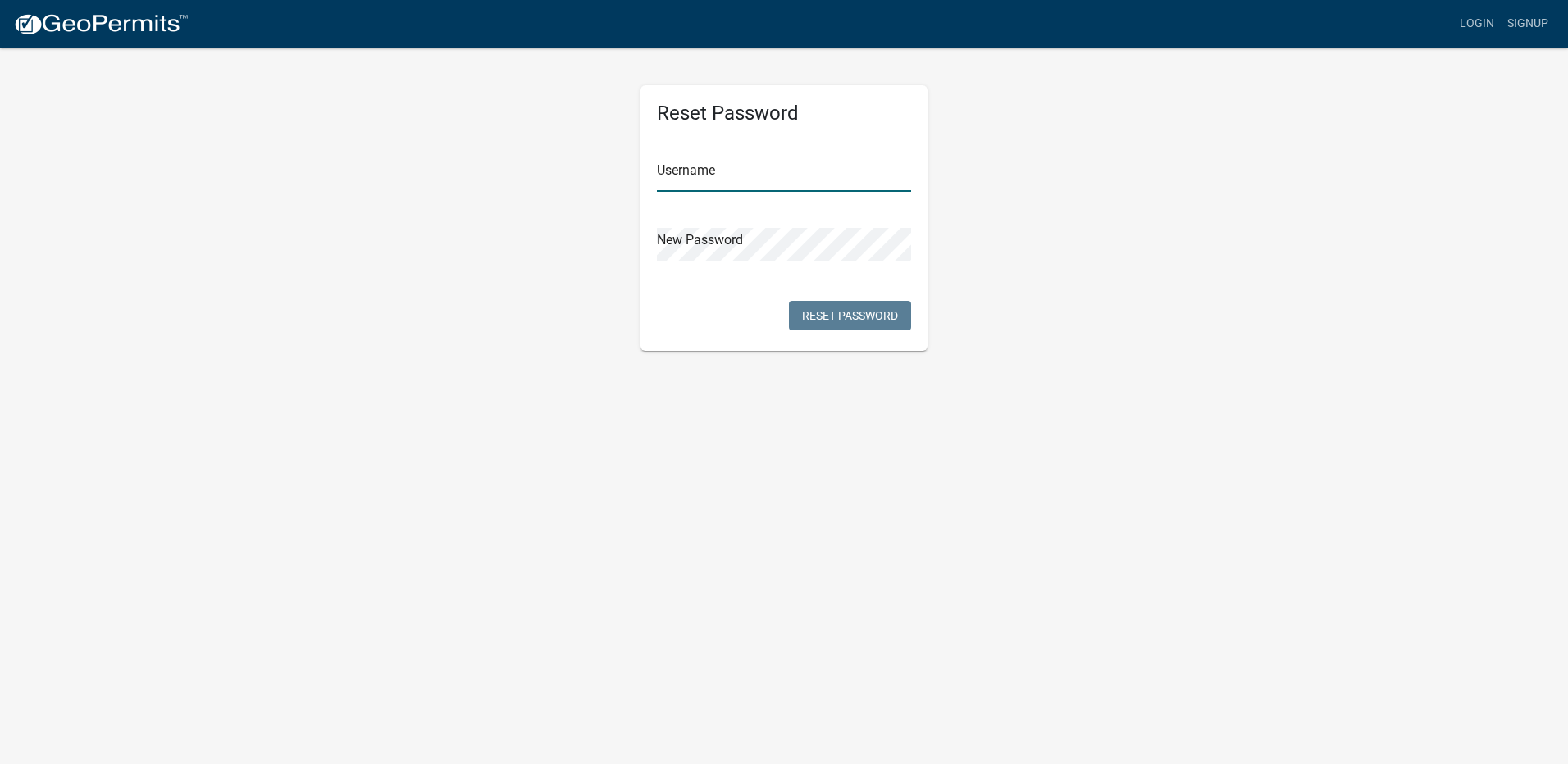
click at [700, 179] on input "text" at bounding box center [784, 175] width 254 height 33
type input "Mardifish"
click at [1042, 291] on div "Reset Password Username Mardifish New Password Reset Password" at bounding box center [784, 198] width 934 height 305
click at [833, 325] on button "Reset Password" at bounding box center [849, 316] width 122 height 30
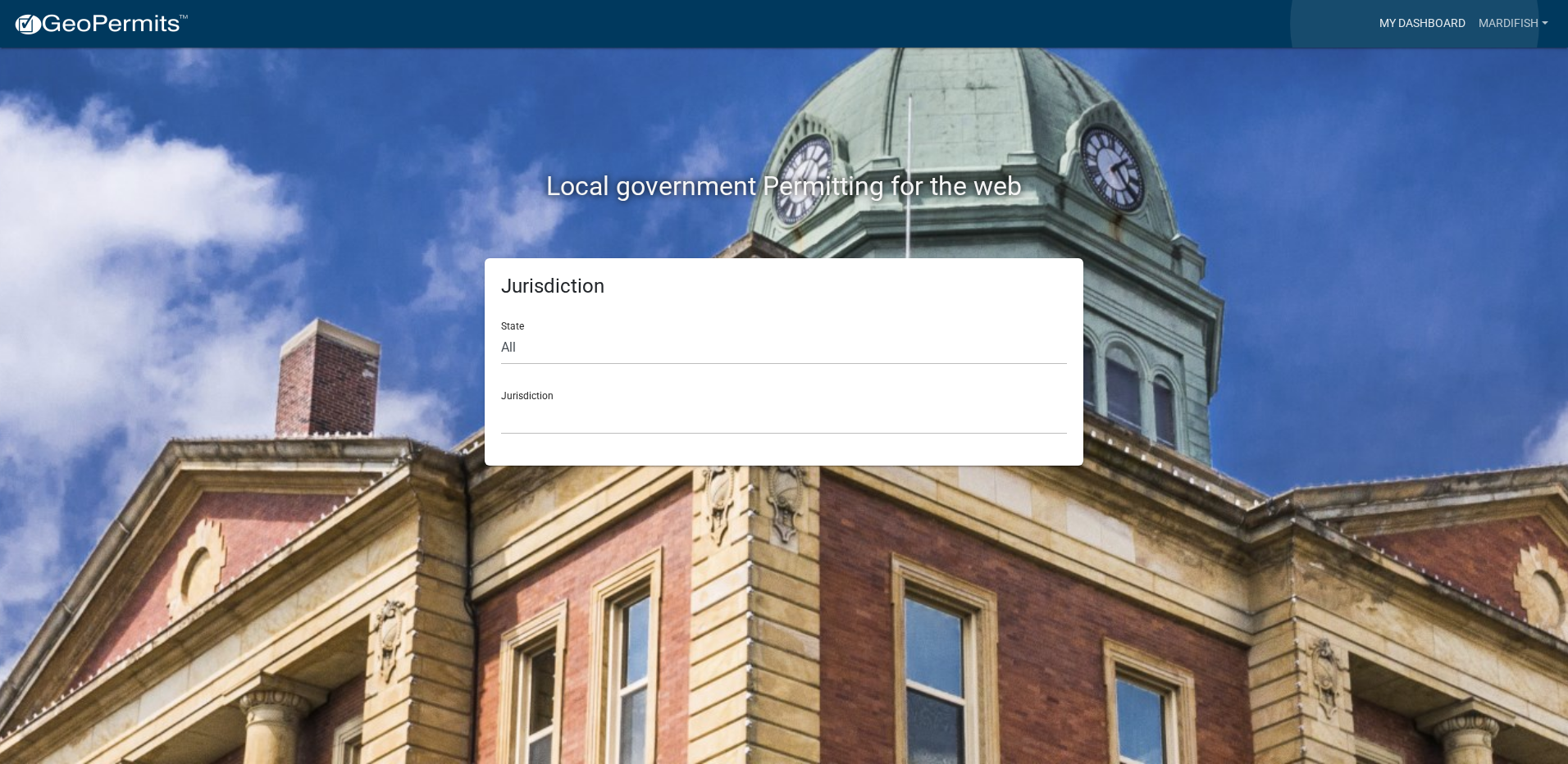
click at [1414, 24] on link "My Dashboard" at bounding box center [1422, 24] width 99 height 32
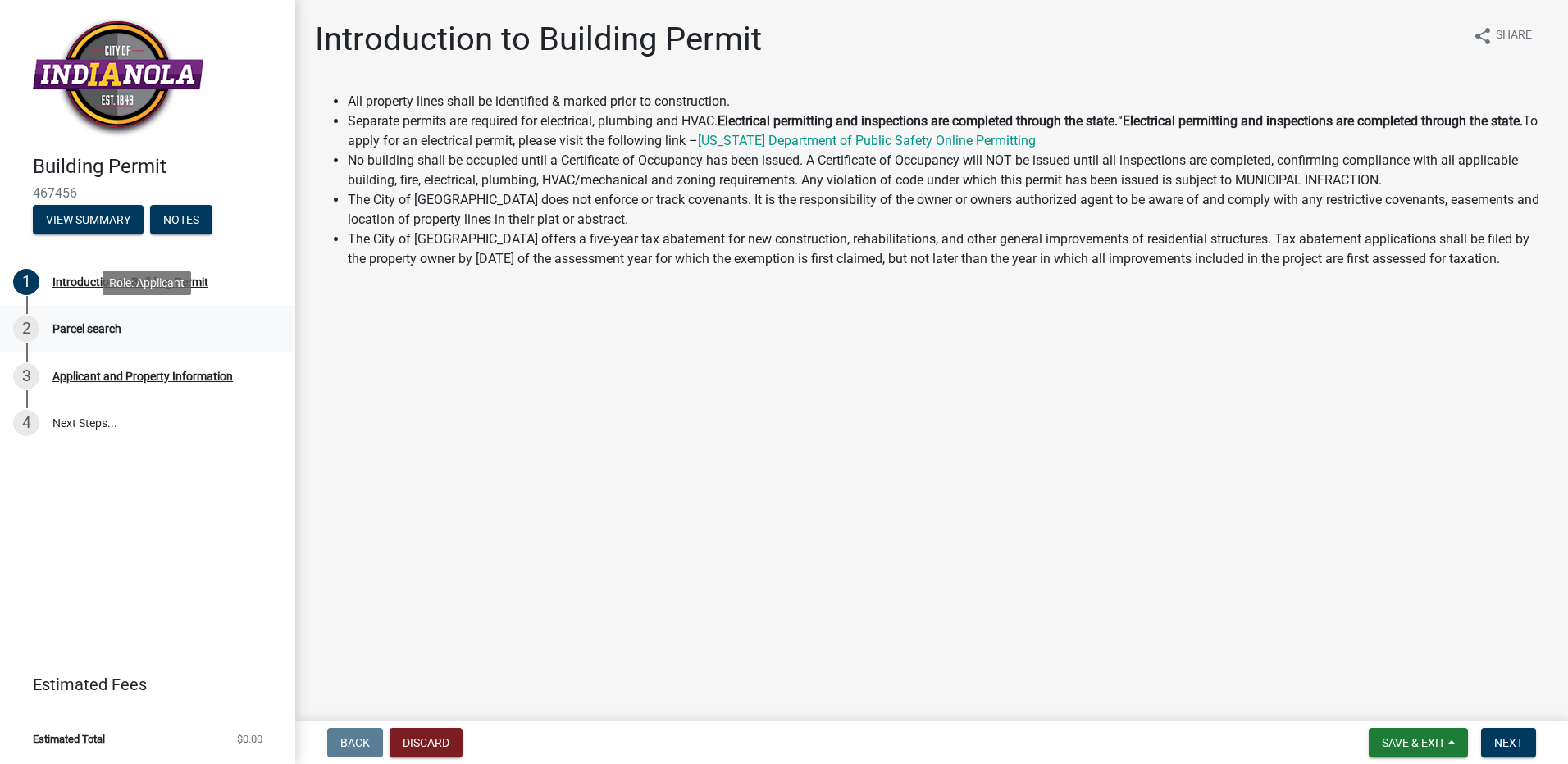
click at [99, 327] on div "Parcel search" at bounding box center [87, 328] width 69 height 11
click at [82, 330] on div "Parcel search" at bounding box center [87, 328] width 69 height 11
click at [82, 280] on div "Introduction to Building Permit" at bounding box center [131, 282] width 156 height 11
click at [30, 328] on div "2" at bounding box center [26, 329] width 26 height 26
click at [1524, 741] on button "Next" at bounding box center [1508, 743] width 55 height 30
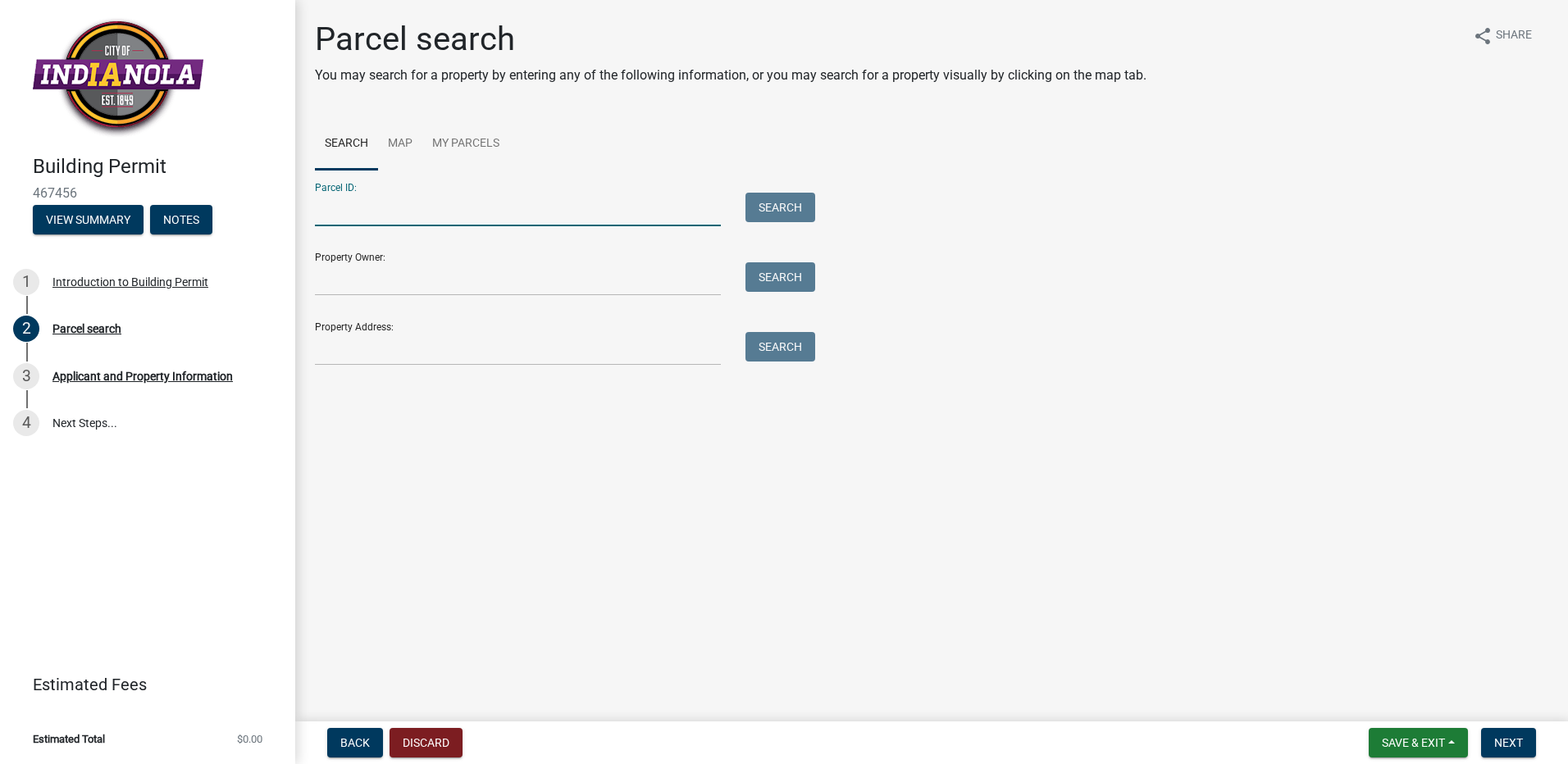
click at [350, 218] on input "Parcel ID:" at bounding box center [518, 210] width 406 height 33
type input "48350080060"
type input "[PERSON_NAME]"
type input "[STREET_ADDRESS]"
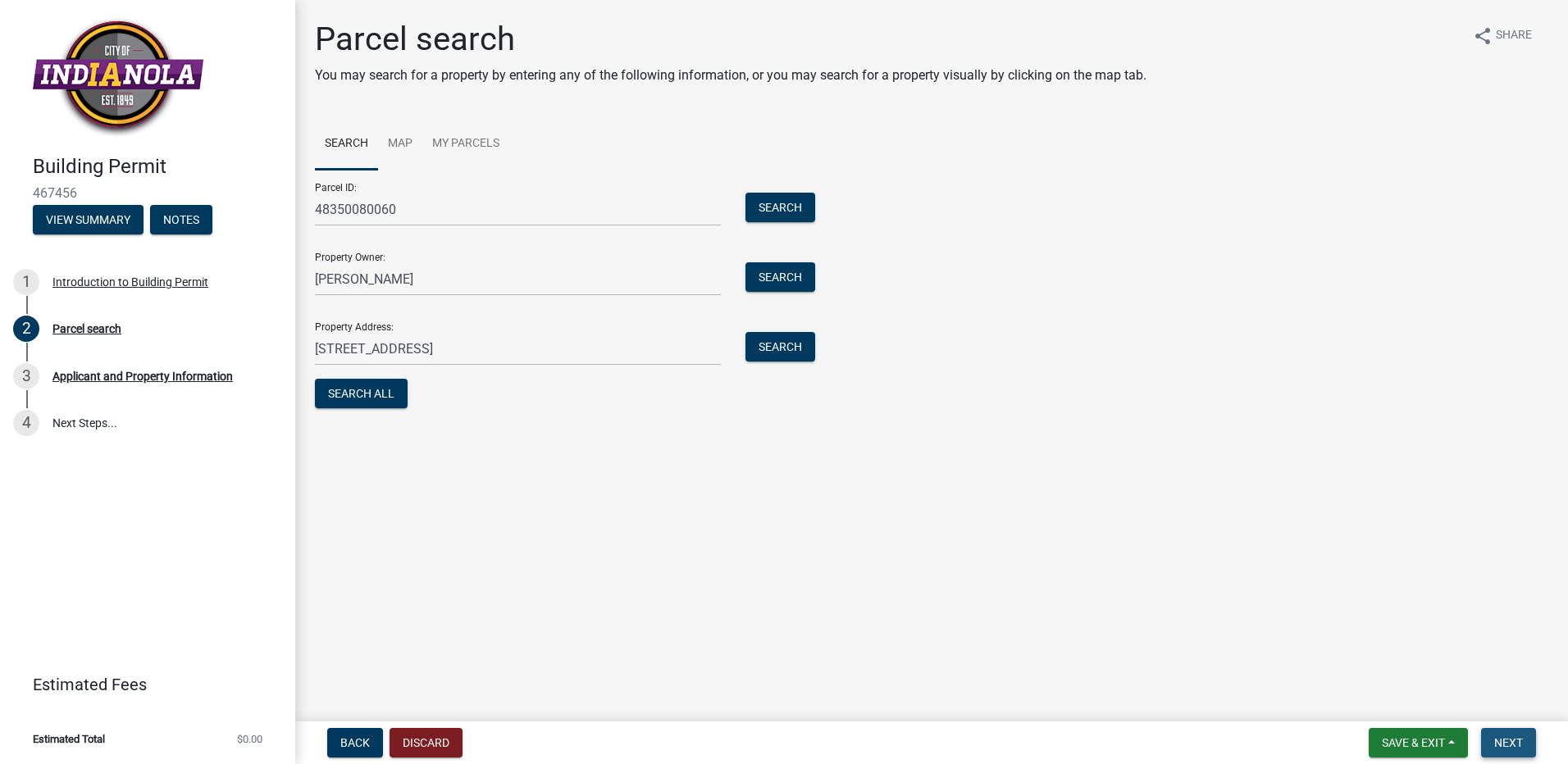
click at [1514, 745] on span "Next" at bounding box center [1508, 742] width 29 height 13
click at [385, 400] on button "Search All" at bounding box center [362, 394] width 93 height 30
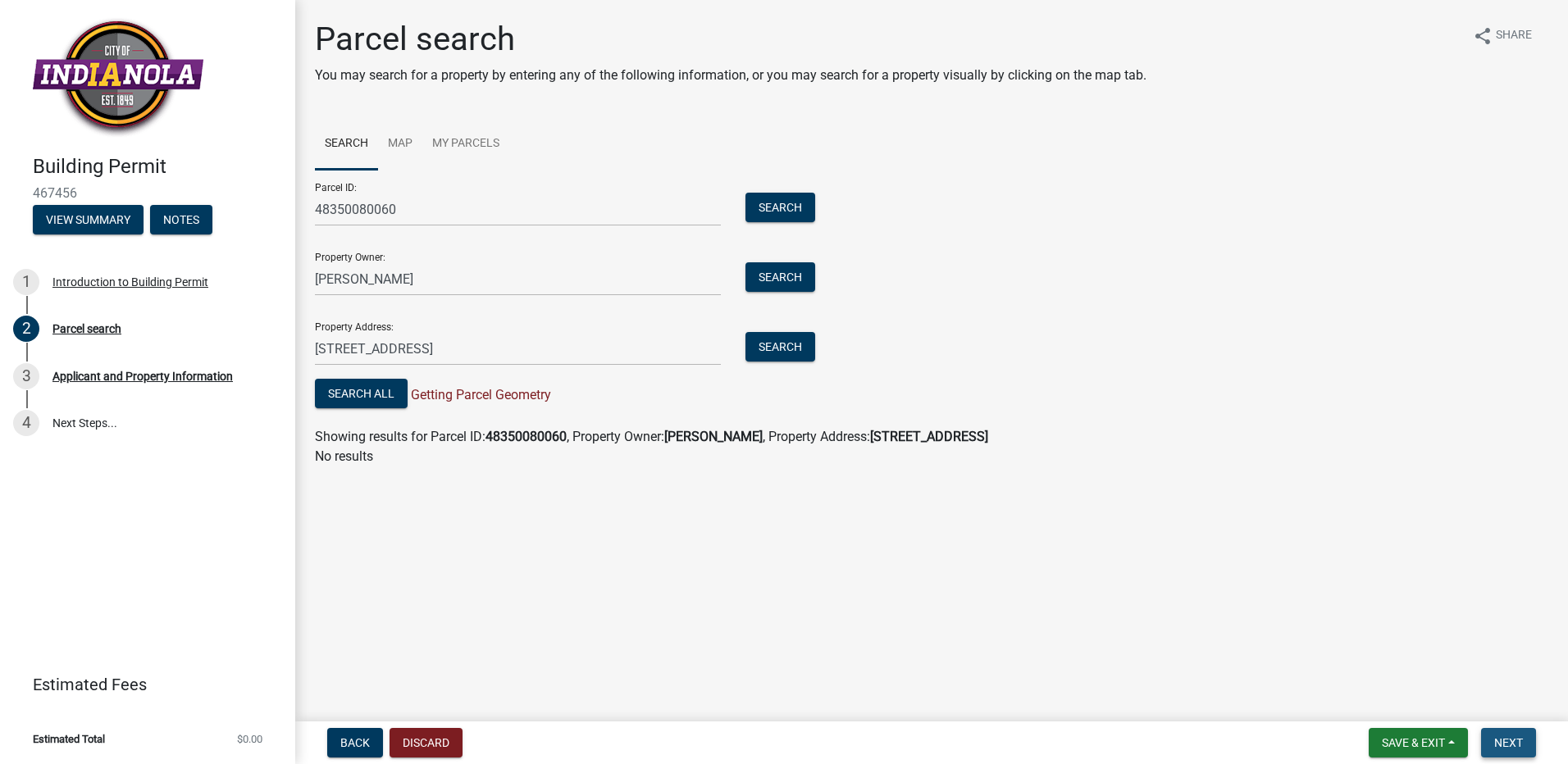
click at [1521, 740] on span "Next" at bounding box center [1508, 742] width 29 height 13
click at [182, 376] on div "Applicant and Property Information" at bounding box center [143, 375] width 181 height 11
click at [358, 743] on span "Back" at bounding box center [355, 742] width 30 height 13
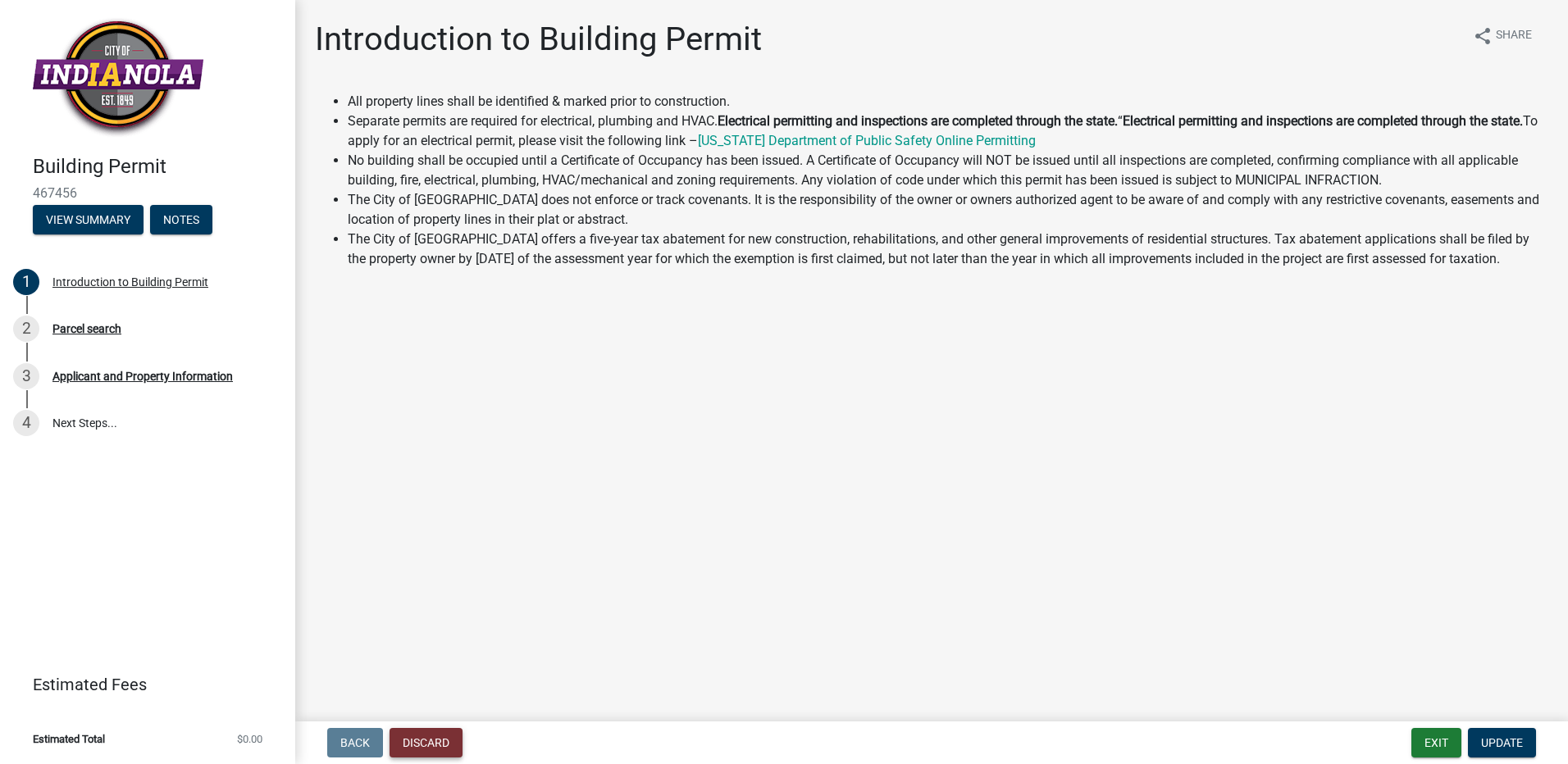
click at [445, 748] on button "Discard" at bounding box center [426, 743] width 73 height 30
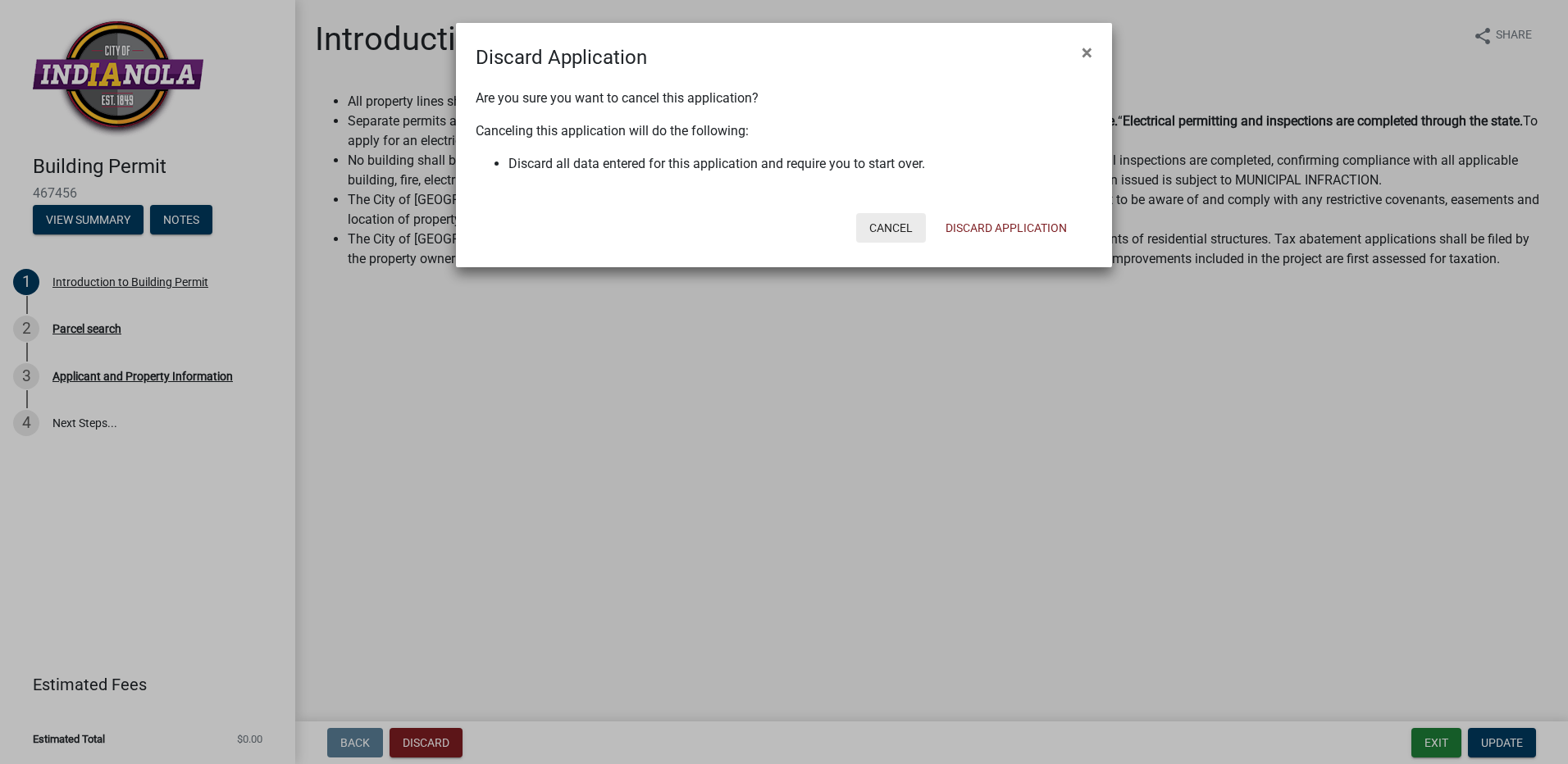
click at [891, 232] on button "Cancel" at bounding box center [891, 228] width 69 height 30
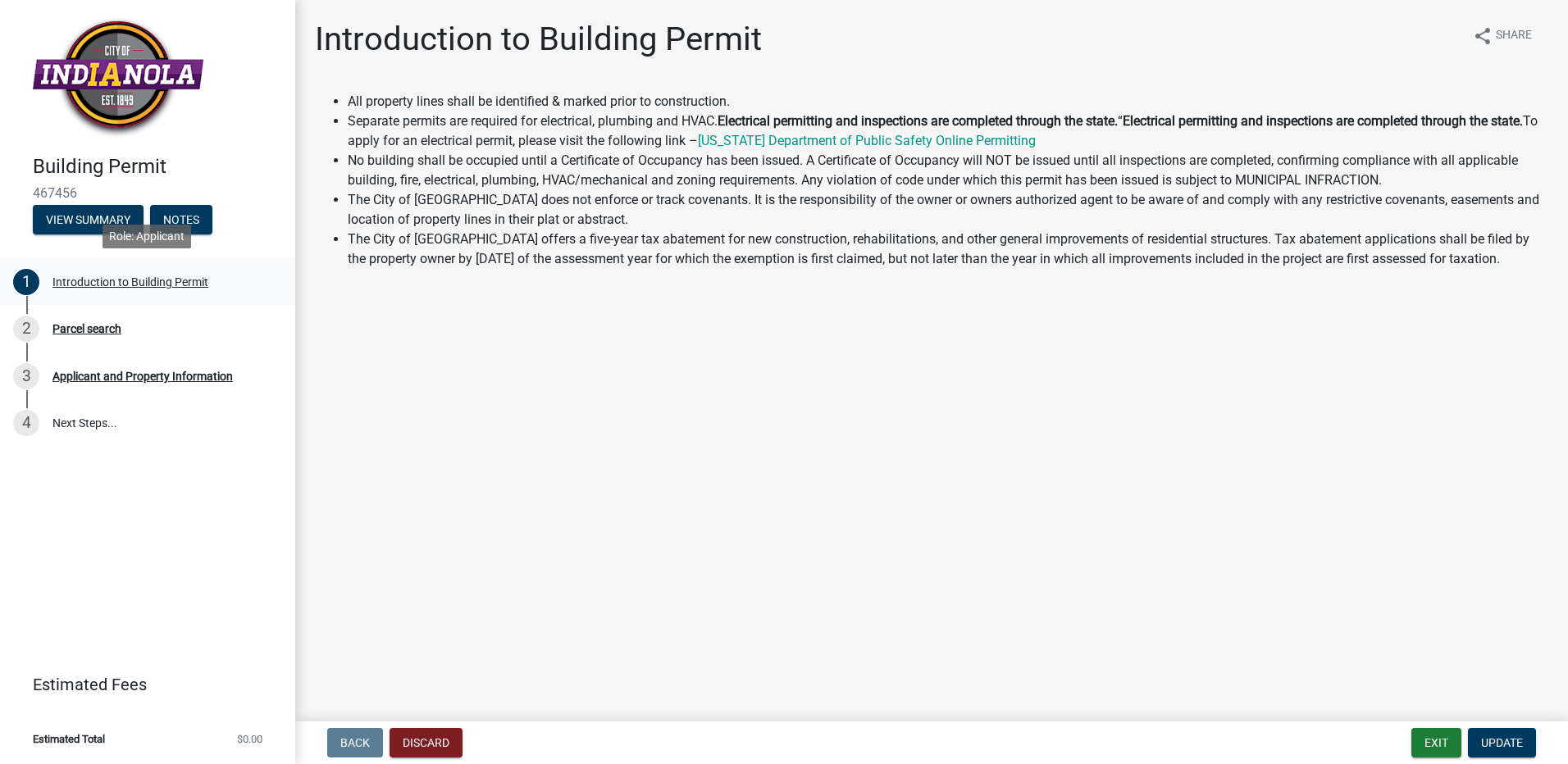
click at [85, 284] on div "Introduction to Building Permit" at bounding box center [131, 282] width 156 height 11
click at [87, 332] on div "Parcel search" at bounding box center [87, 328] width 69 height 11
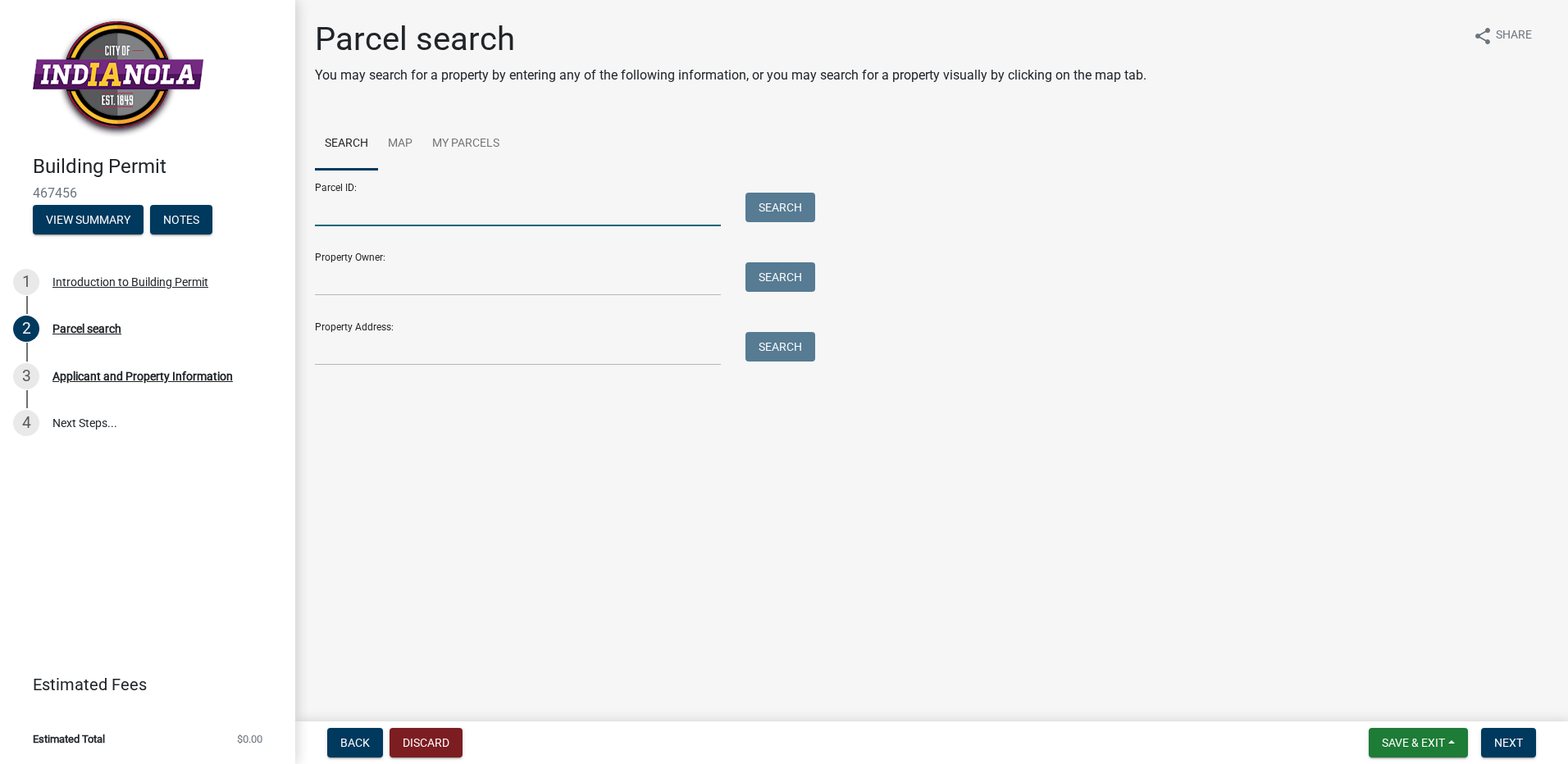
click at [352, 213] on input "Parcel ID:" at bounding box center [518, 210] width 406 height 33
click at [455, 141] on link "My Parcels" at bounding box center [465, 145] width 87 height 53
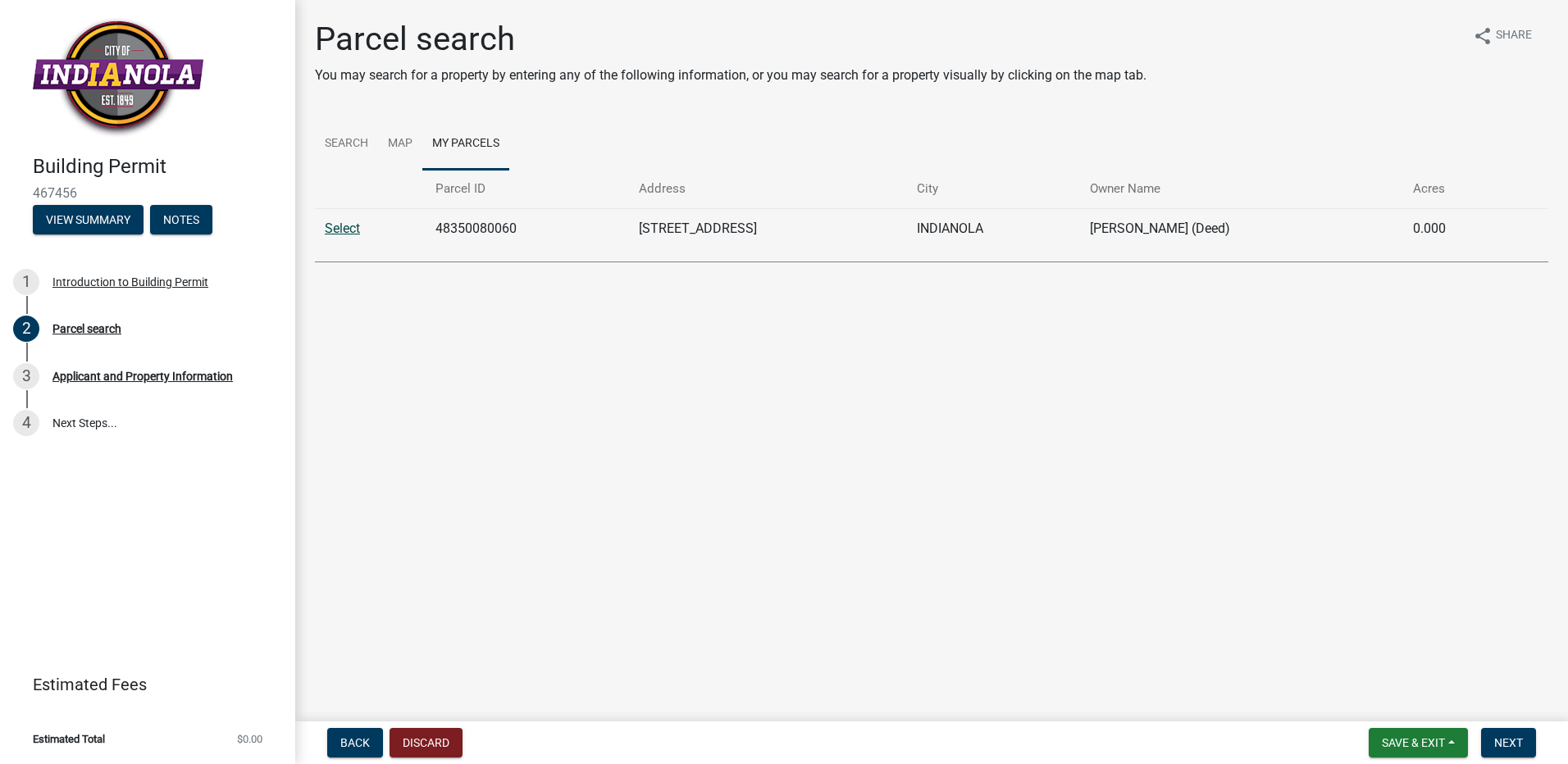
click at [347, 228] on link "Select" at bounding box center [342, 228] width 35 height 16
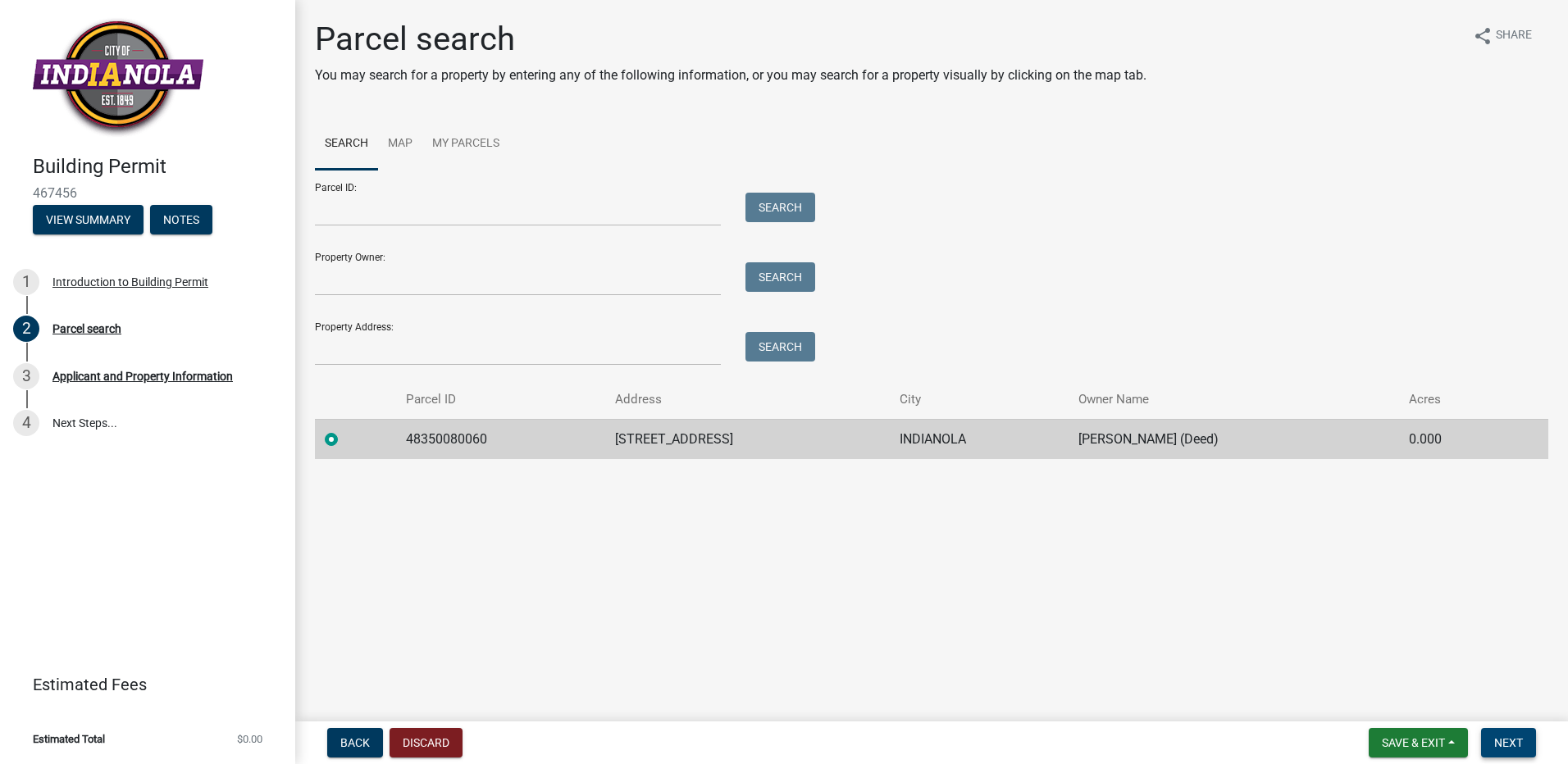
click at [1524, 746] on button "Next" at bounding box center [1508, 743] width 55 height 30
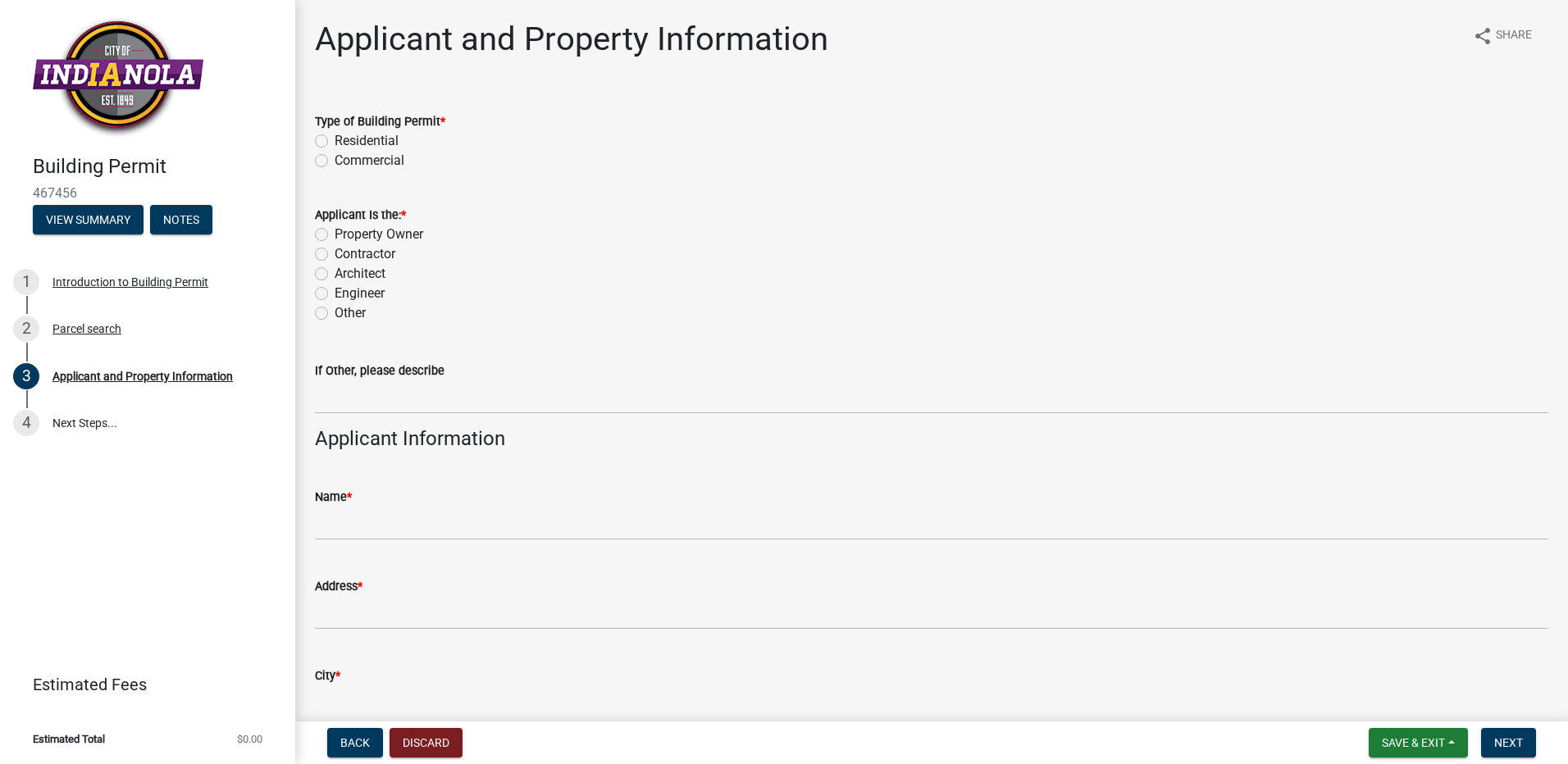
click at [334, 136] on label "Residential" at bounding box center [366, 141] width 64 height 19
click at [334, 136] on input "Residential" at bounding box center [340, 137] width 11 height 11
radio input "true"
click at [334, 233] on label "Property Owner" at bounding box center [378, 234] width 89 height 19
click at [334, 233] on input "Property Owner" at bounding box center [340, 230] width 11 height 11
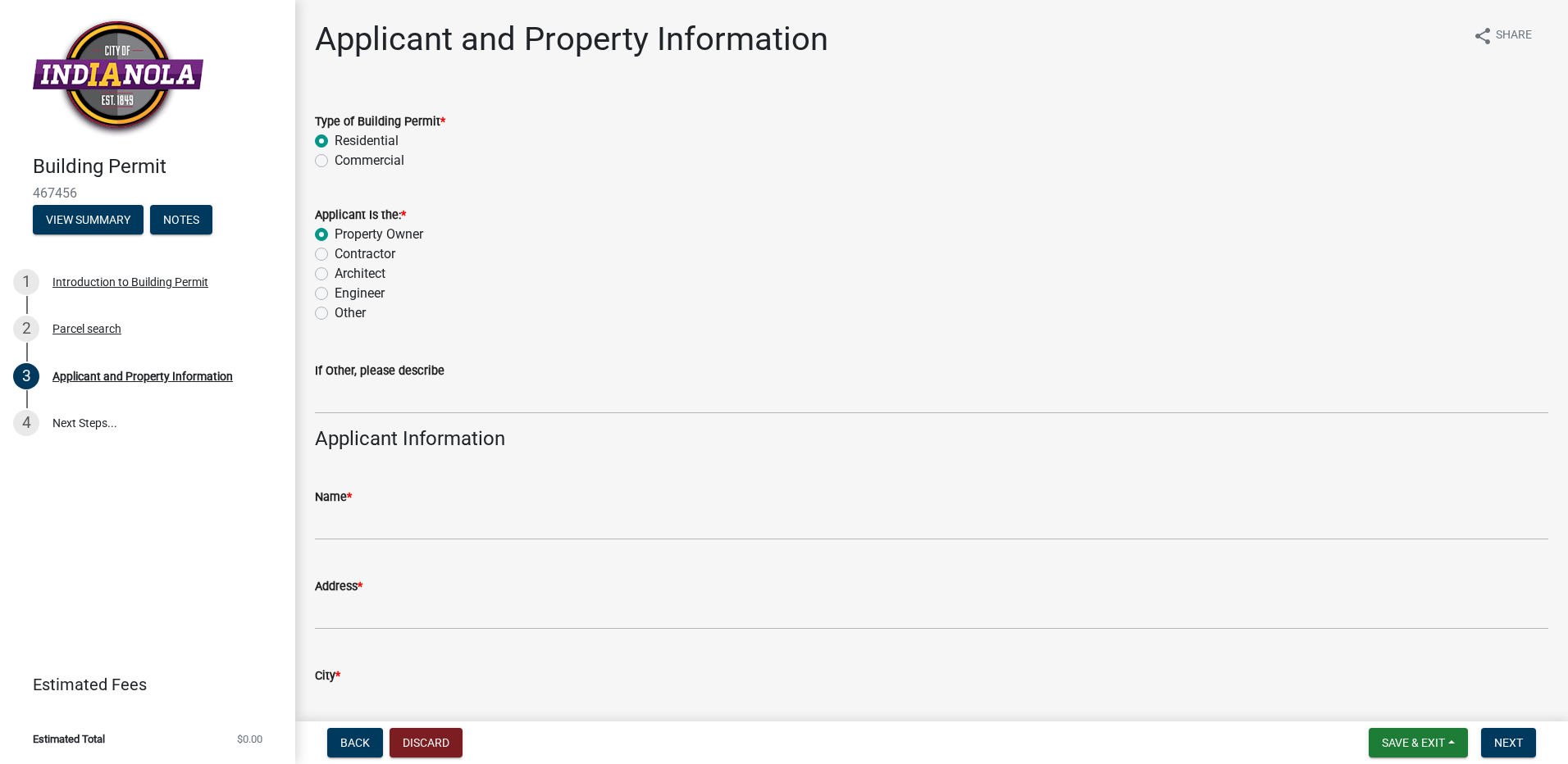
radio input "true"
click at [420, 487] on div "Name *" at bounding box center [932, 496] width 1234 height 19
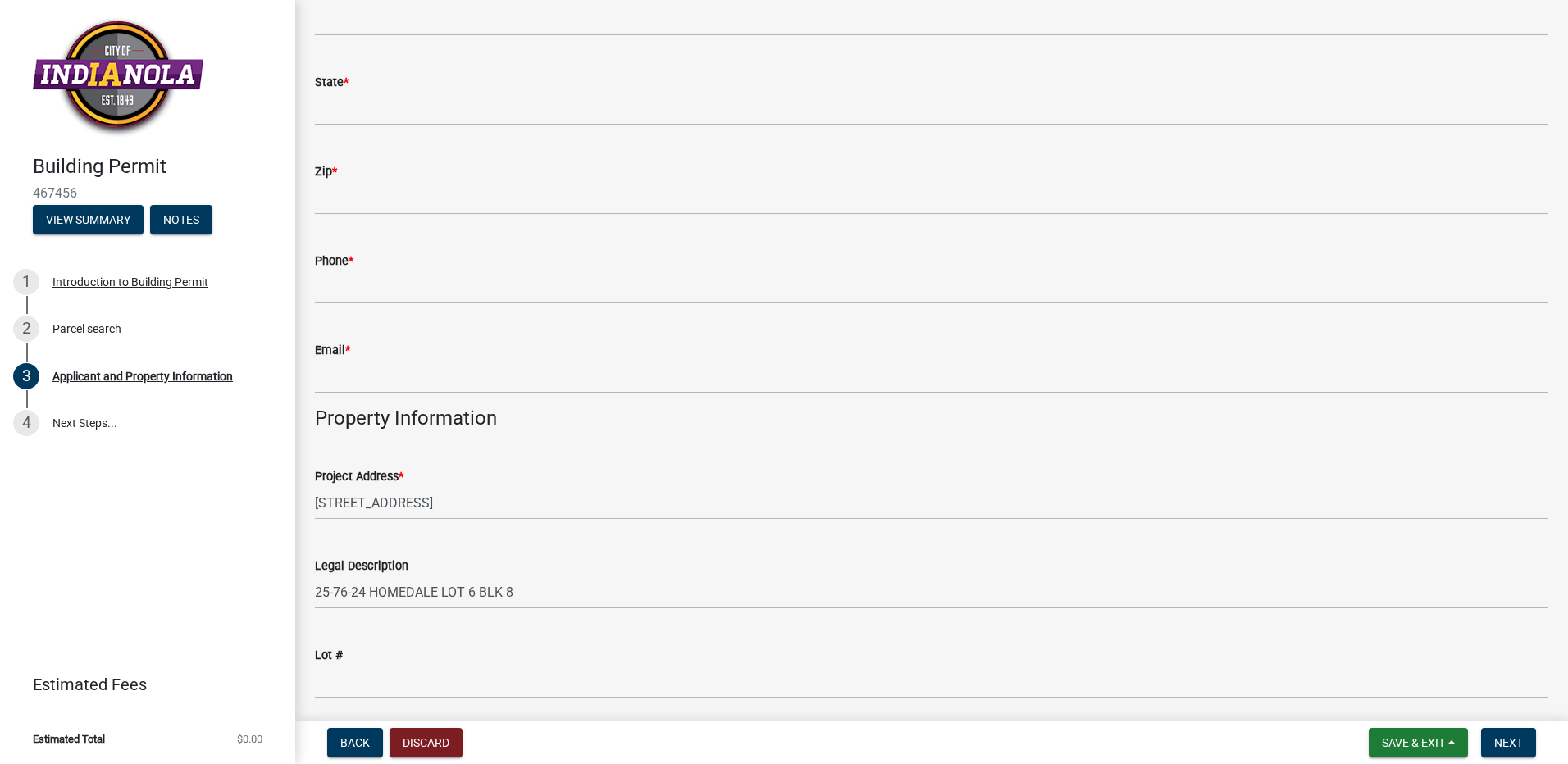
scroll to position [820, 0]
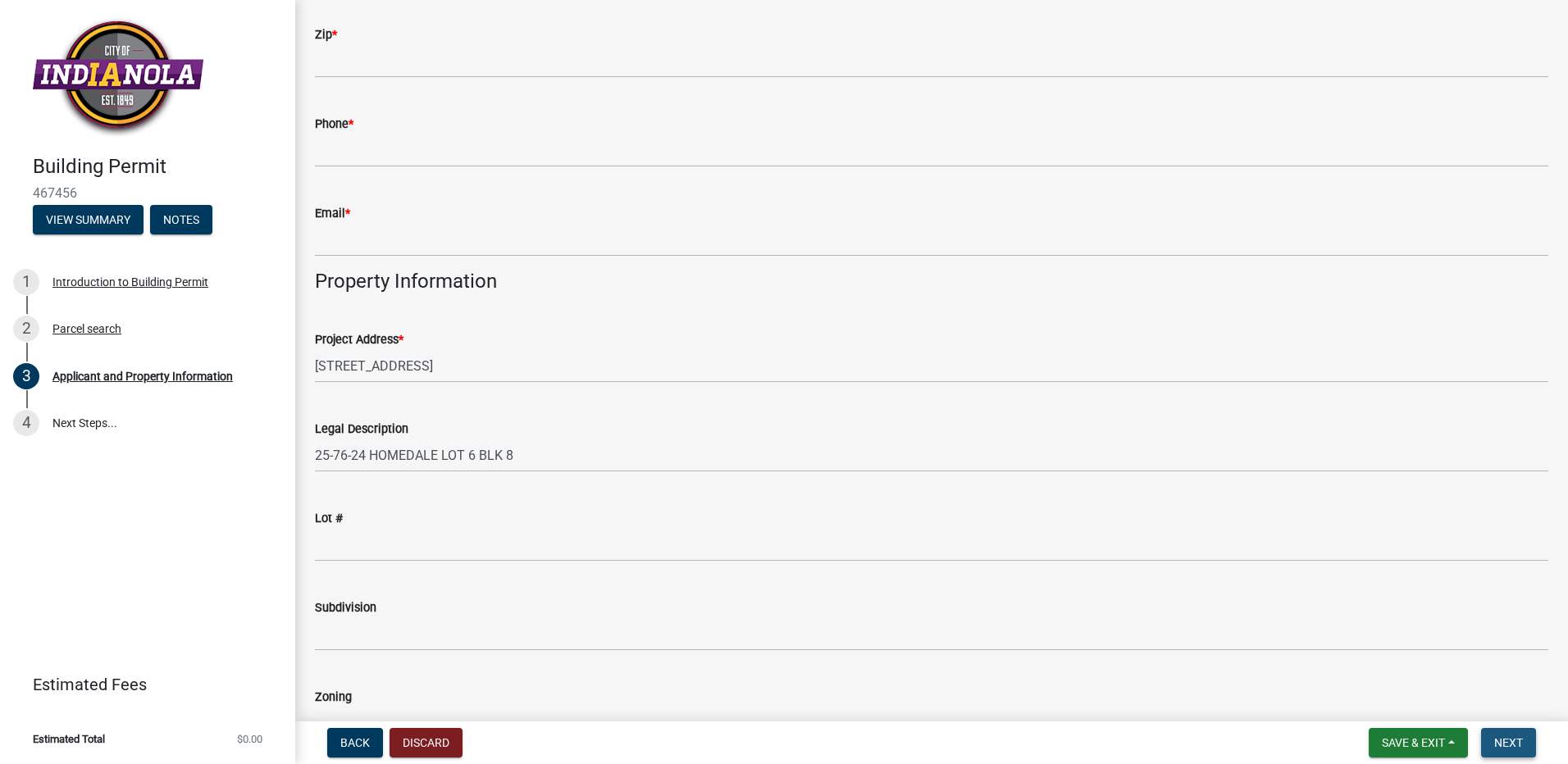
click at [1509, 734] on button "Next" at bounding box center [1508, 743] width 55 height 30
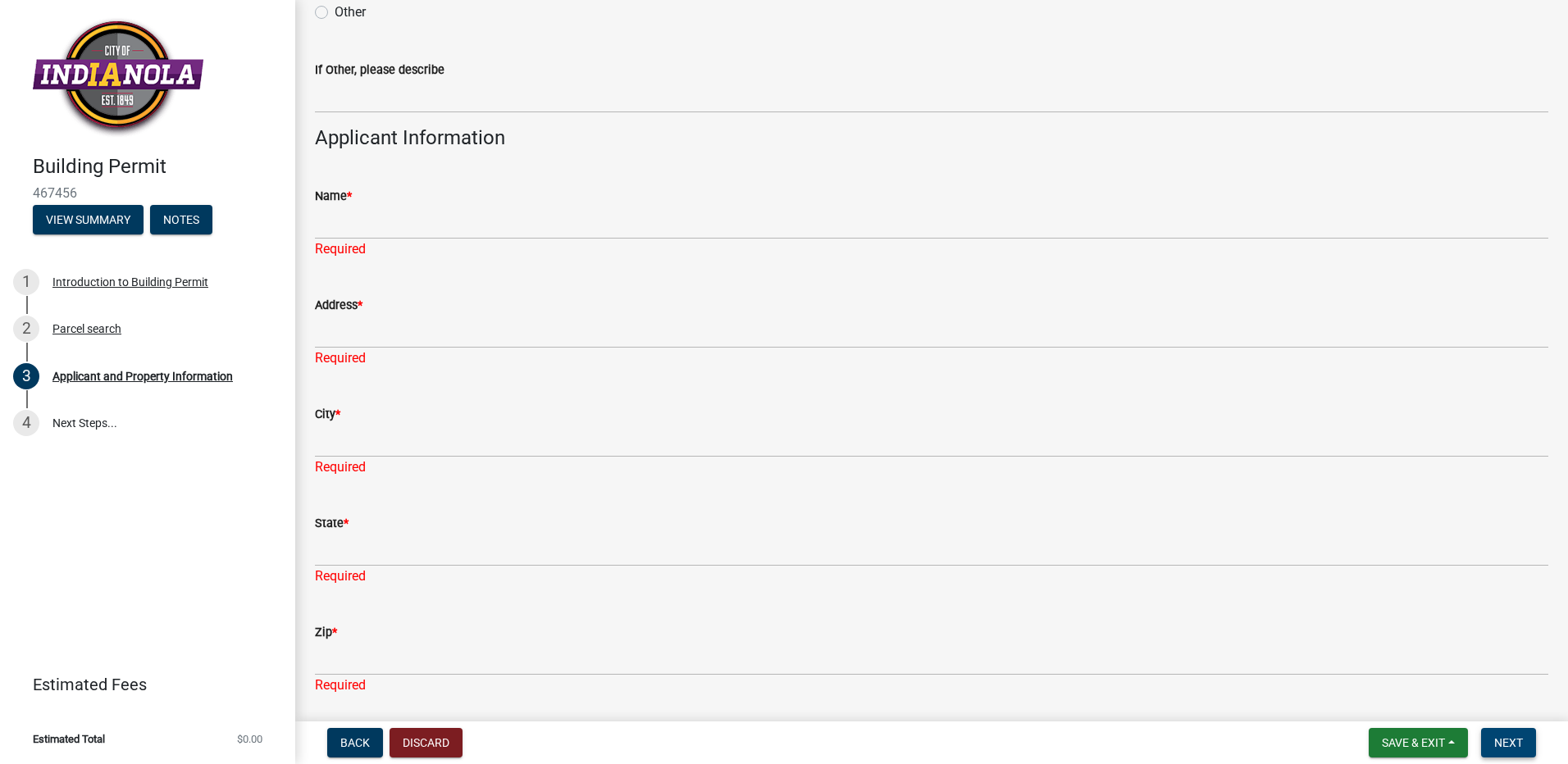
scroll to position [196, 0]
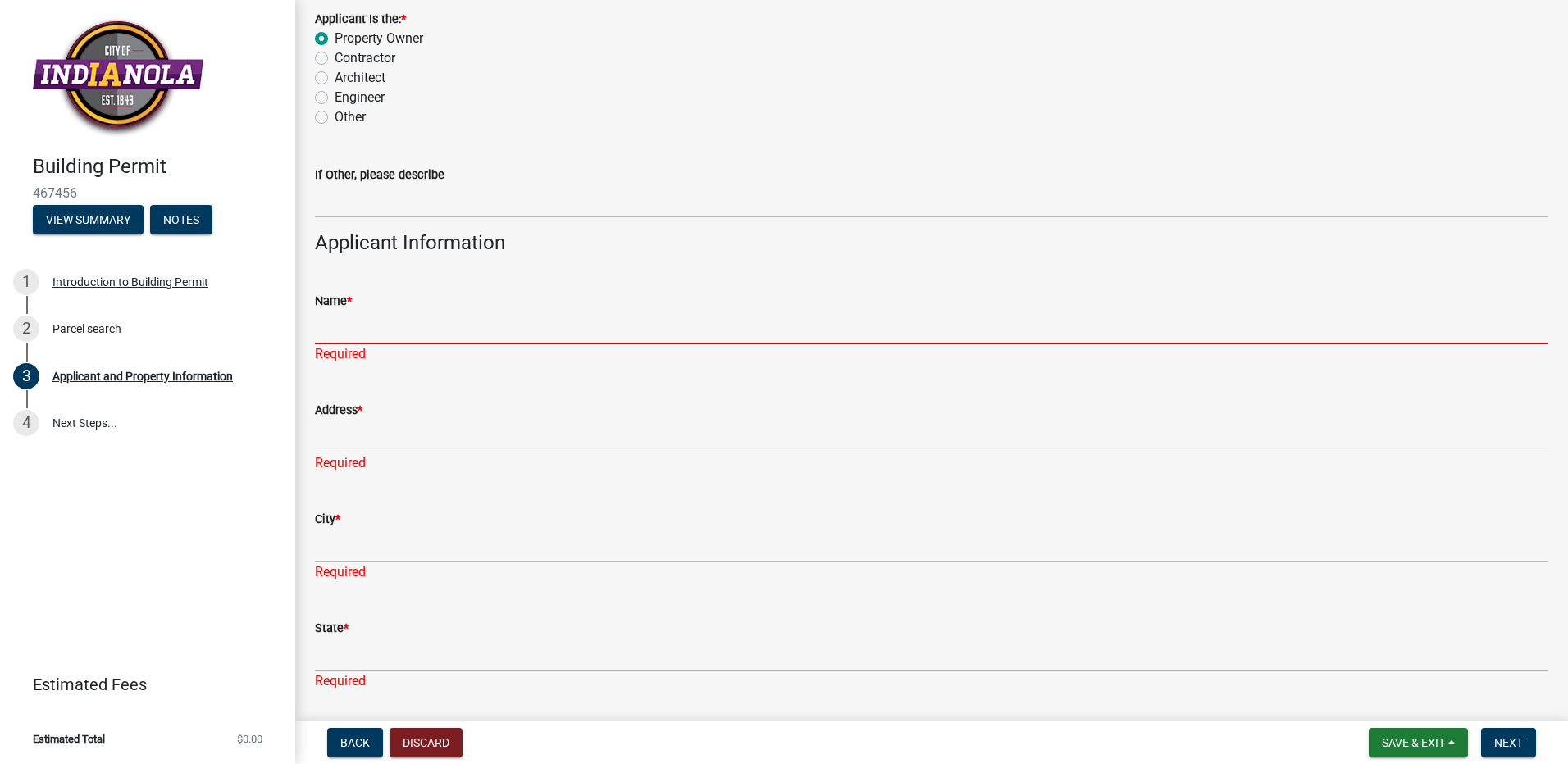
click at [356, 331] on input "Name *" at bounding box center [932, 327] width 1234 height 33
type input "[PERSON_NAME]"
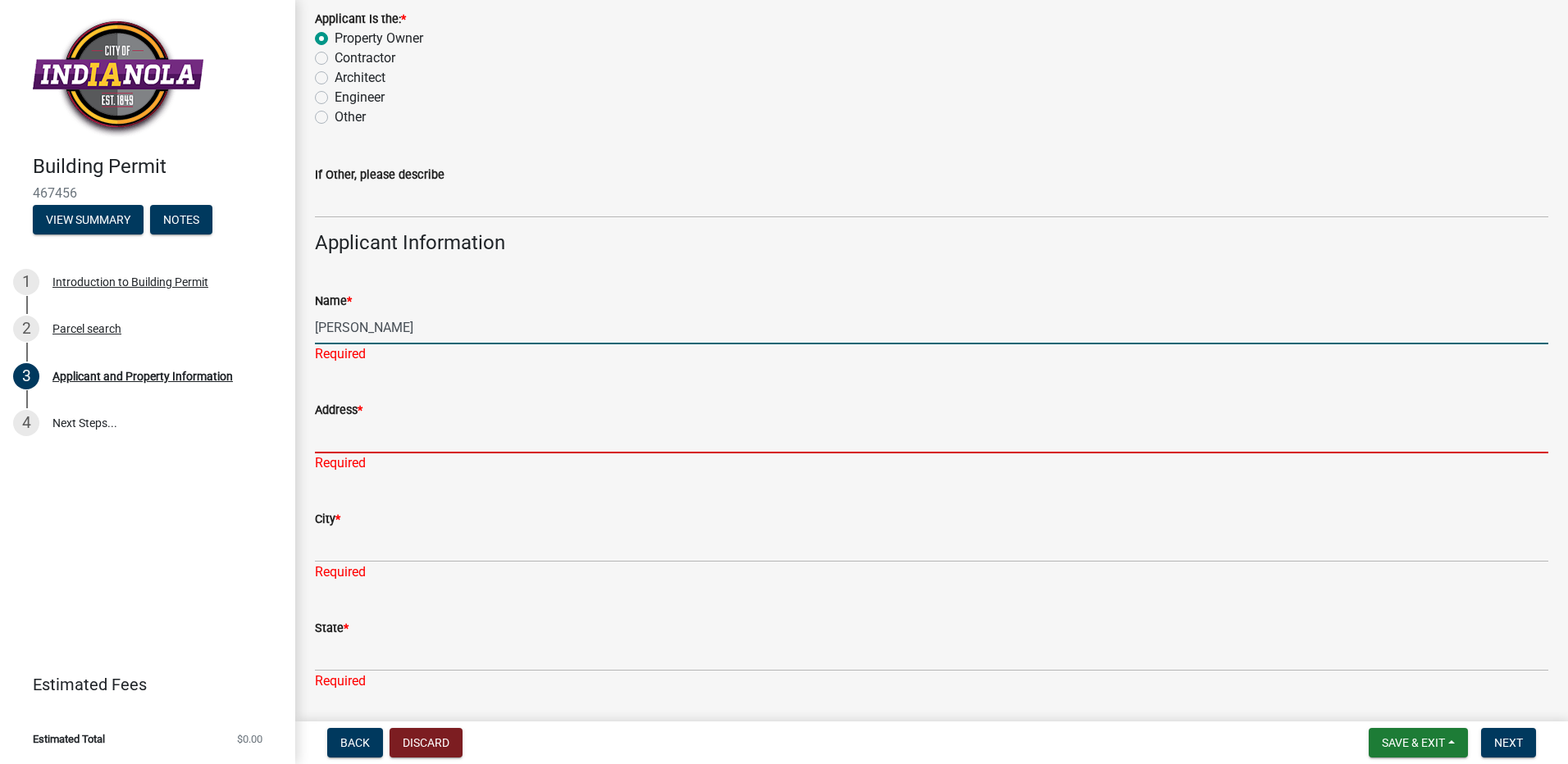
type input "hildreth1954@gmail.com"
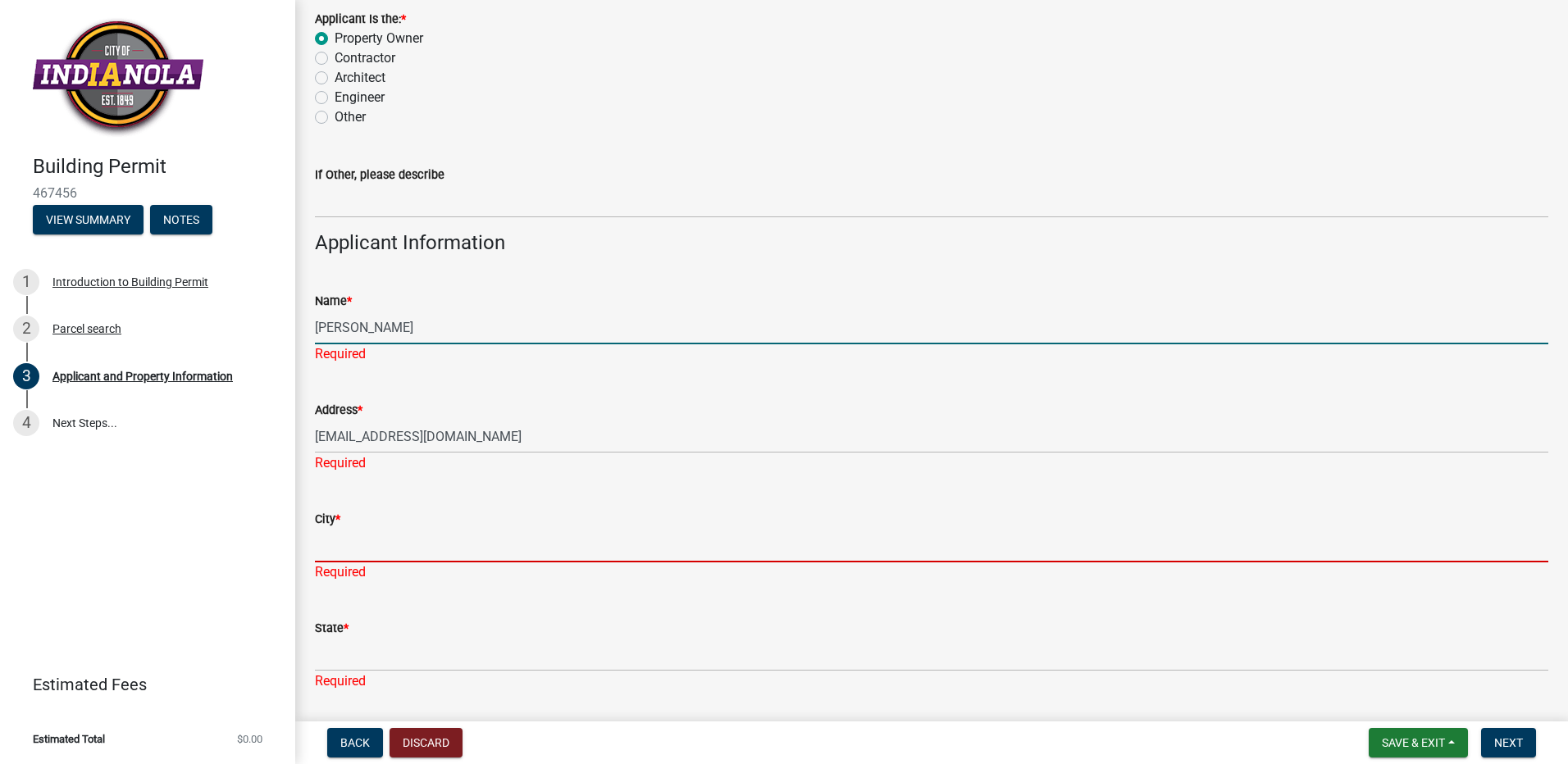
type input "Indianola"
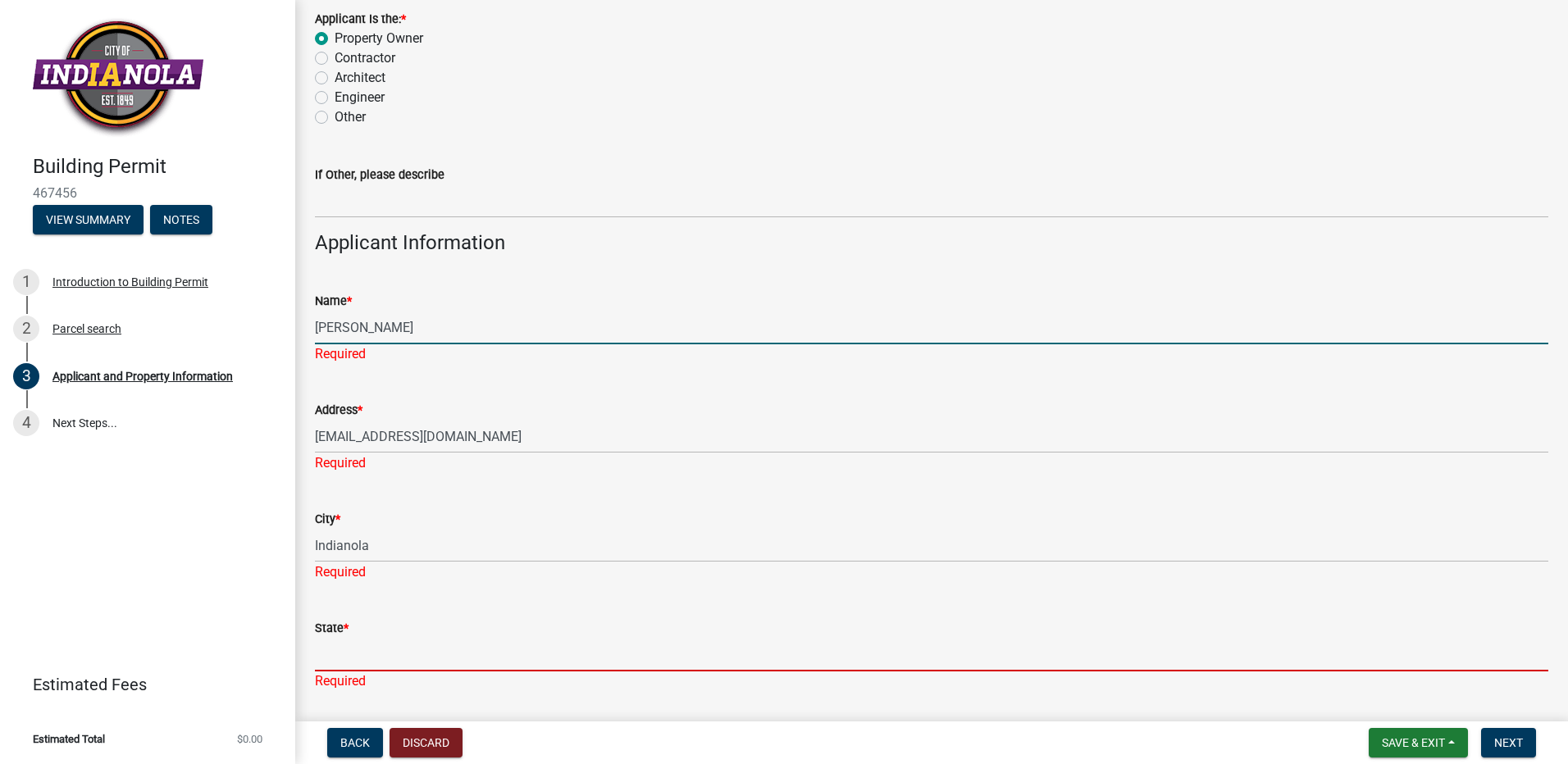
type input "IA"
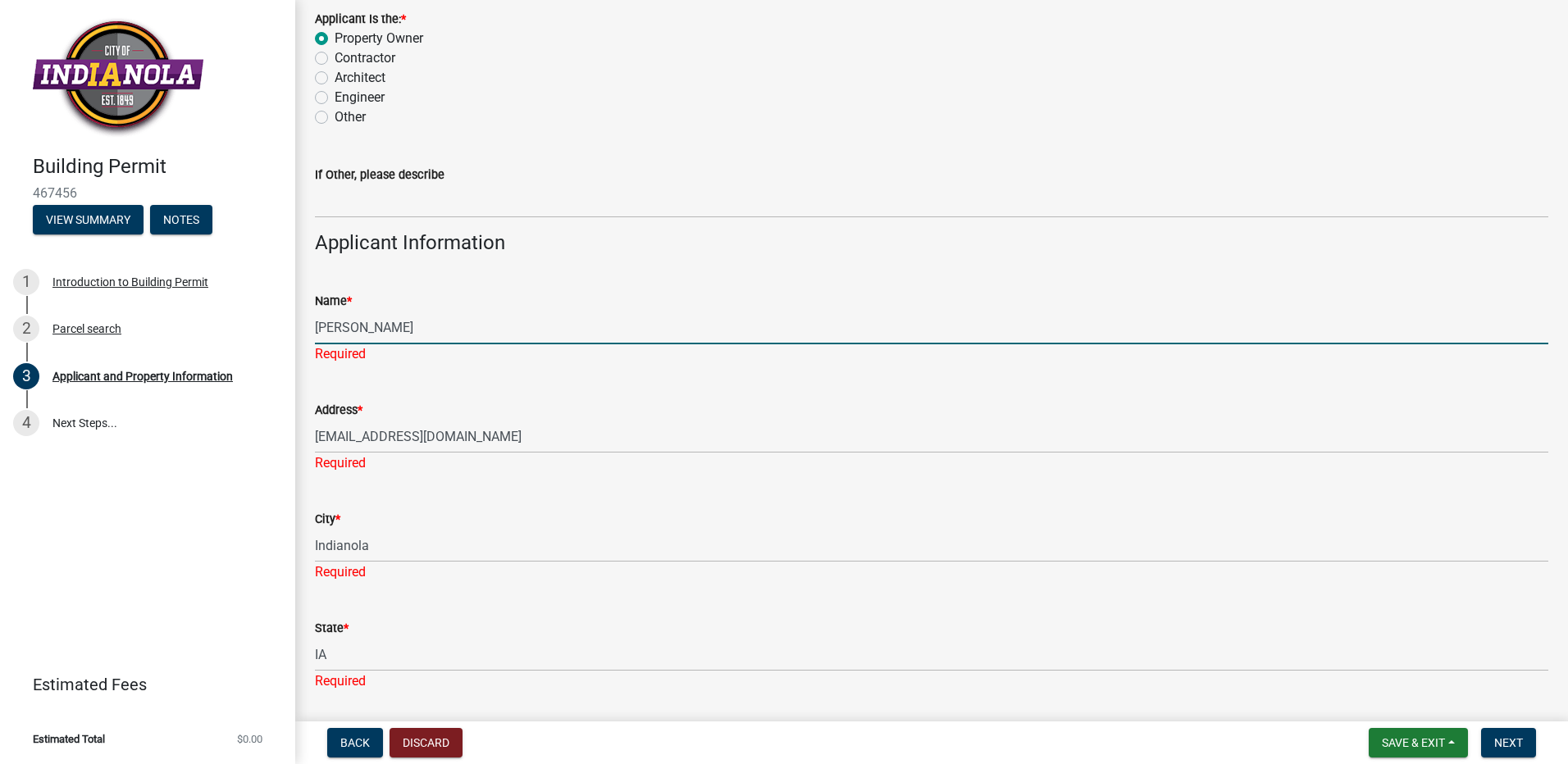
type input "50125"
type input "5152051632"
type input "hildreth1954@gmail.com"
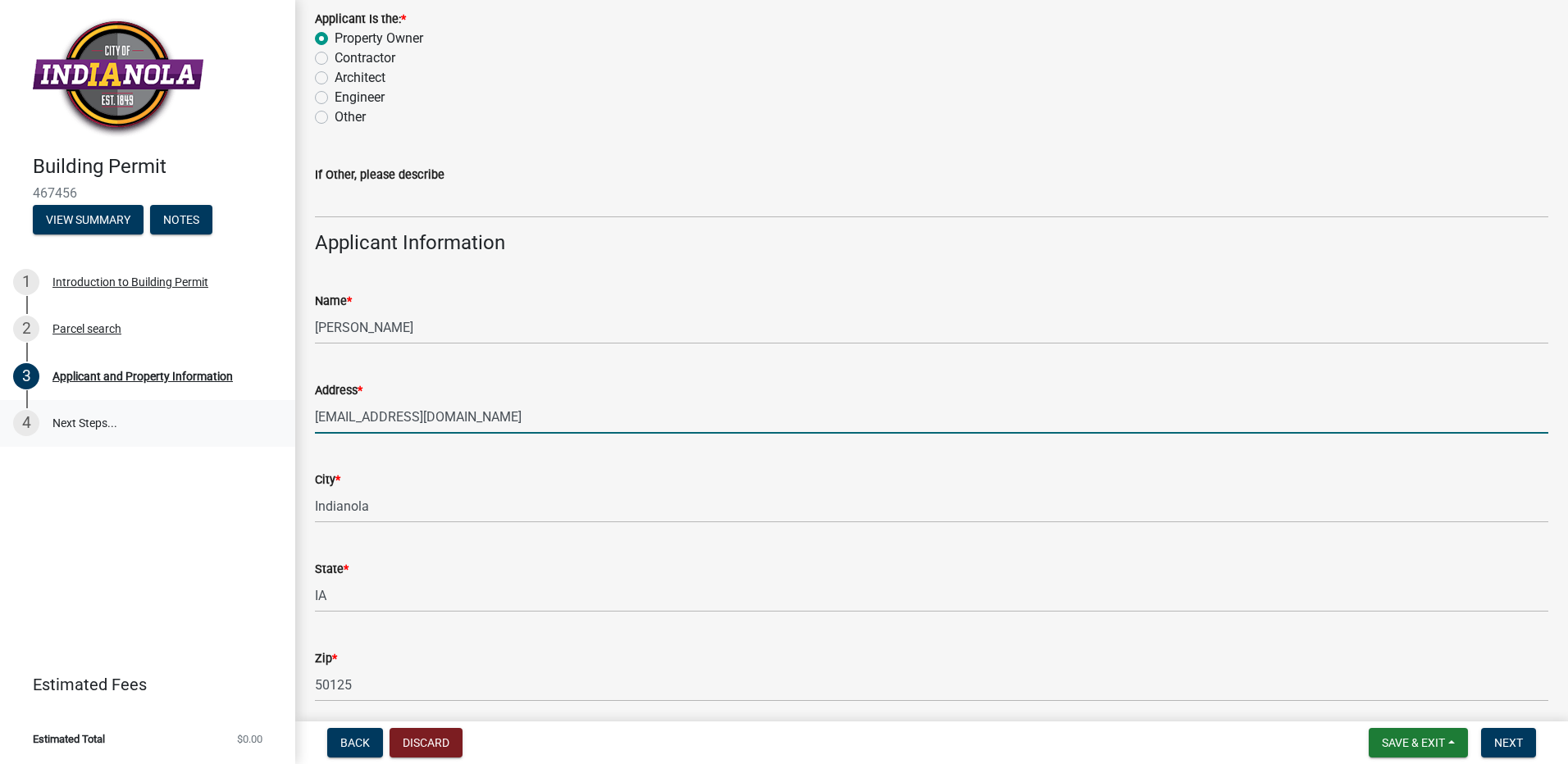
drag, startPoint x: 478, startPoint y: 419, endPoint x: 290, endPoint y: 422, distance: 188.0
click at [290, 422] on div "Building Permit 467456 View Summary Notes 1 Introduction to Building Permit 2 P…" at bounding box center [784, 382] width 1568 height 764
type input "902 W Clinton Ave"
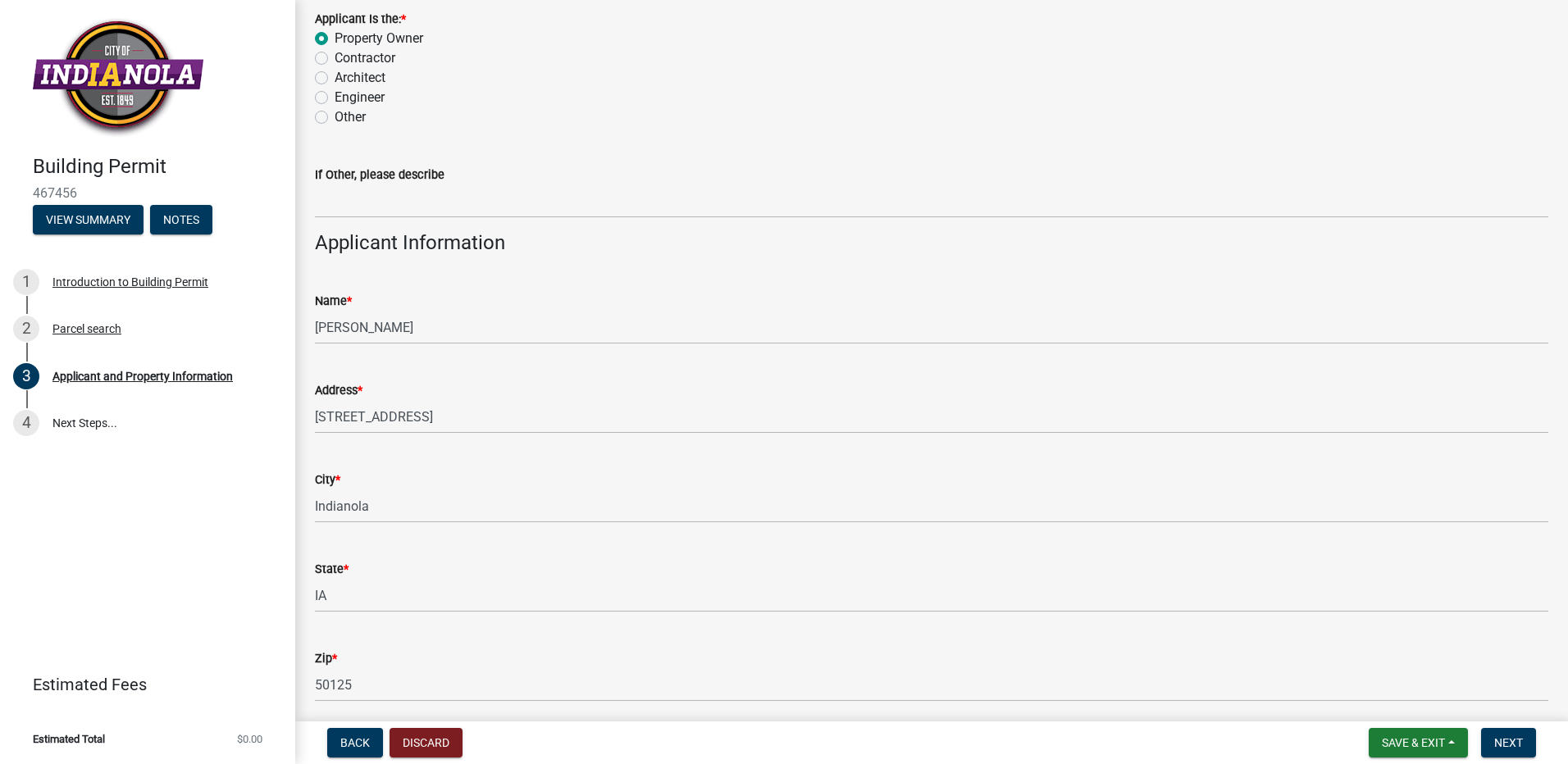
click at [665, 379] on div "Address * 902 W Clinton Ave" at bounding box center [932, 395] width 1234 height 76
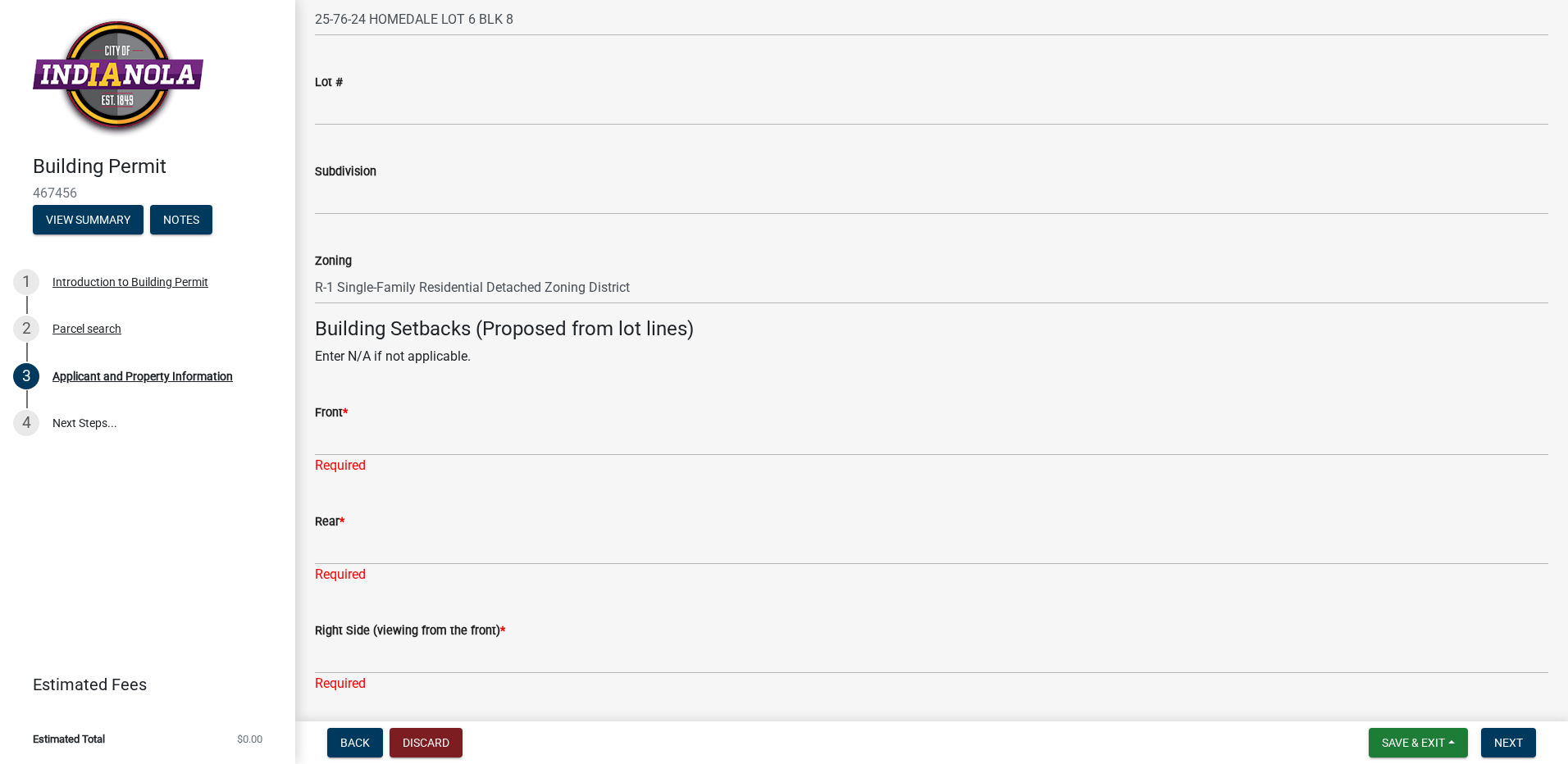
scroll to position [1289, 0]
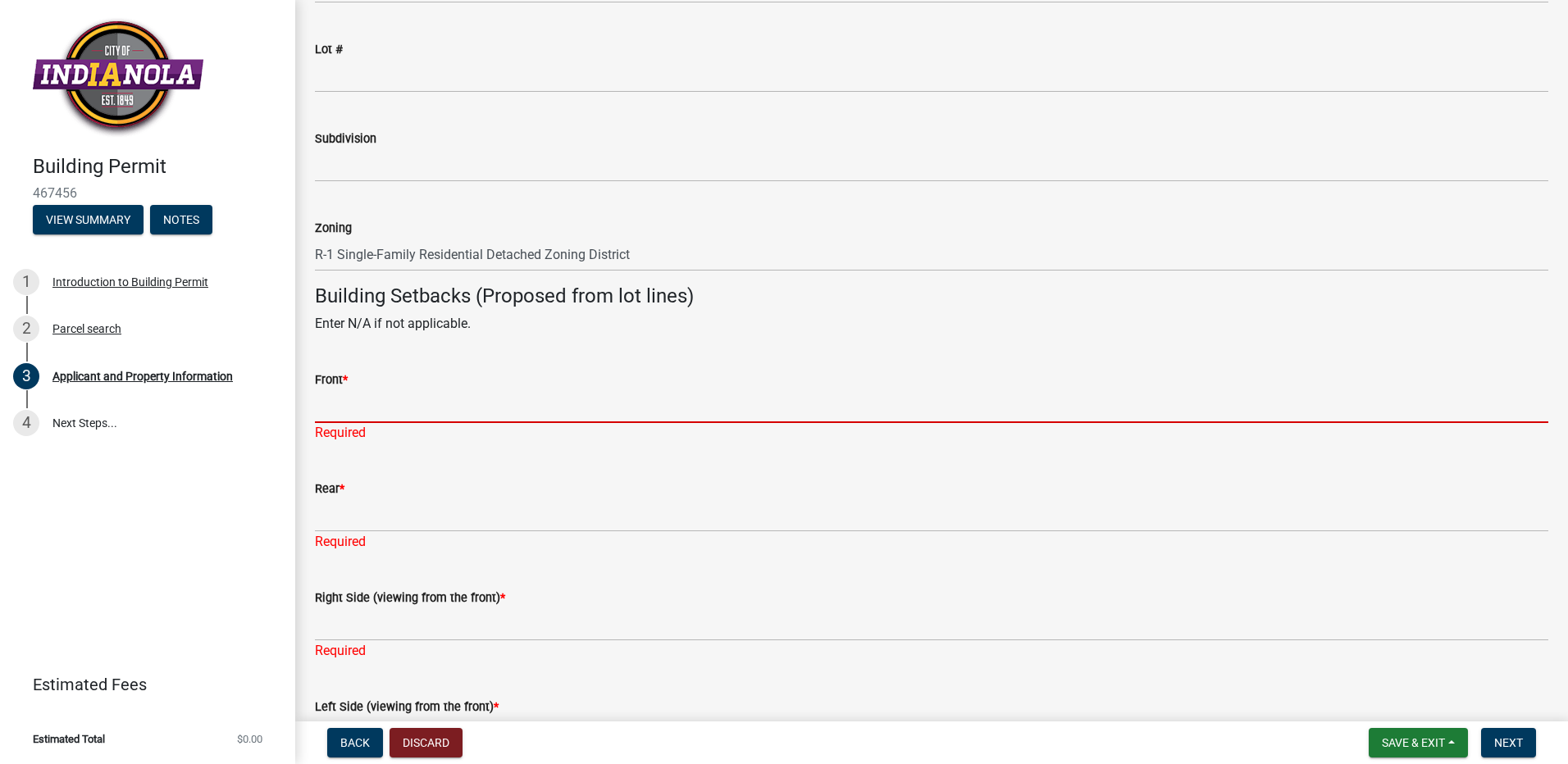
click at [340, 411] on input "Front *" at bounding box center [932, 406] width 1234 height 33
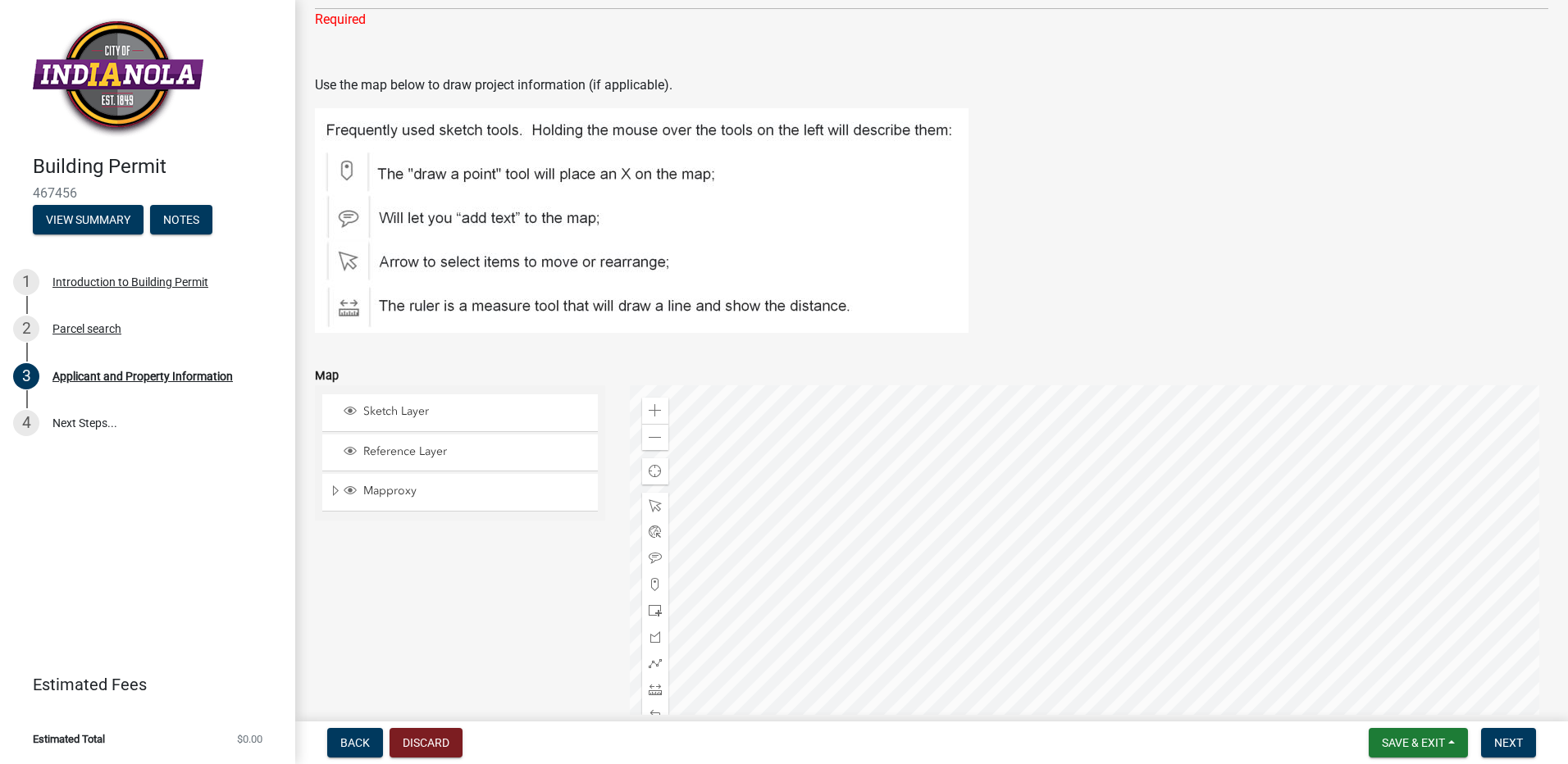
scroll to position [2188, 0]
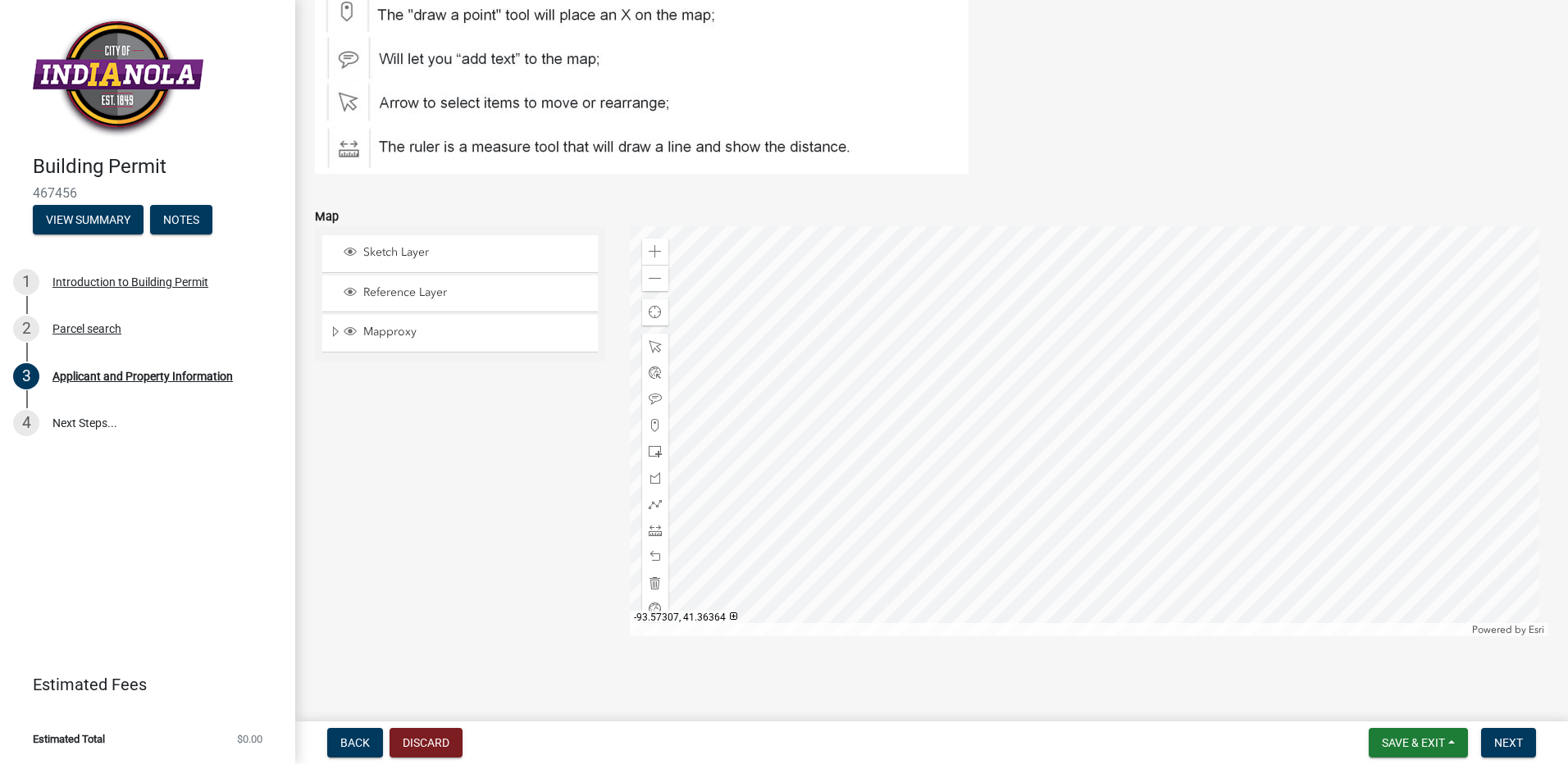
click at [1186, 432] on div at bounding box center [1090, 431] width 920 height 410
click at [1067, 318] on div at bounding box center [1090, 431] width 920 height 410
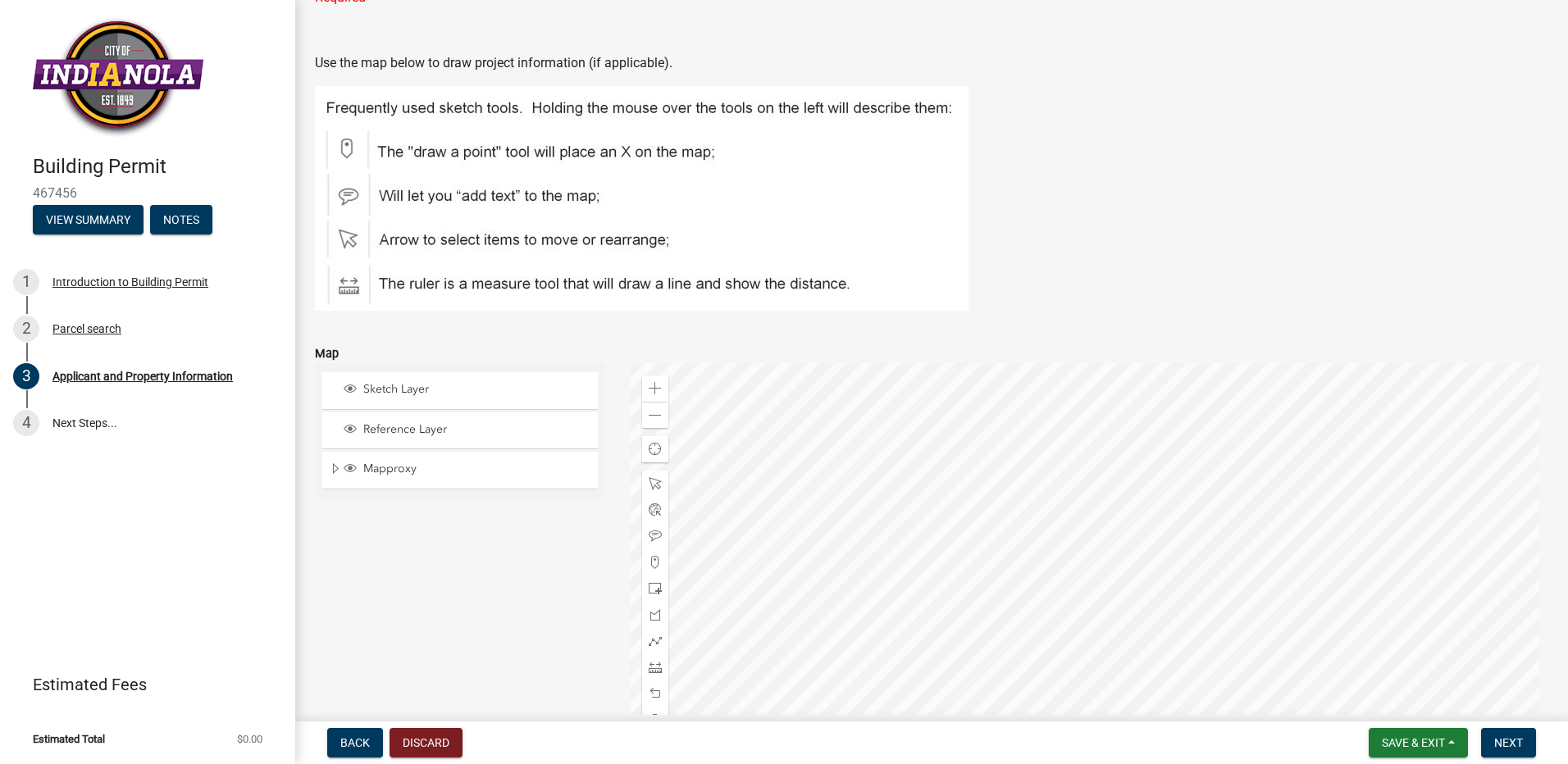
drag, startPoint x: 345, startPoint y: 145, endPoint x: 1167, endPoint y: 468, distance: 883.2
click at [1167, 468] on div at bounding box center [1090, 568] width 920 height 410
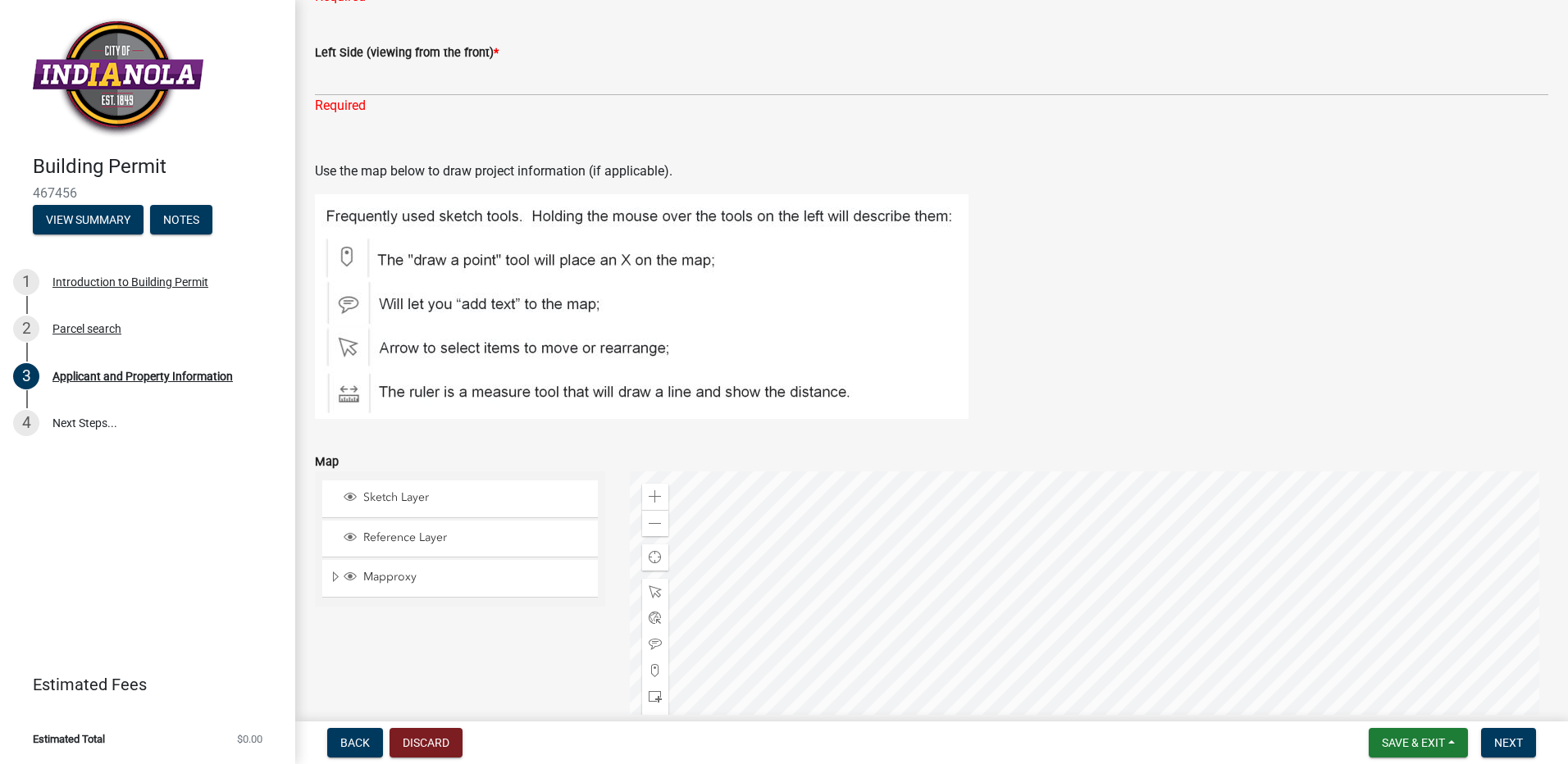
scroll to position [1915, 0]
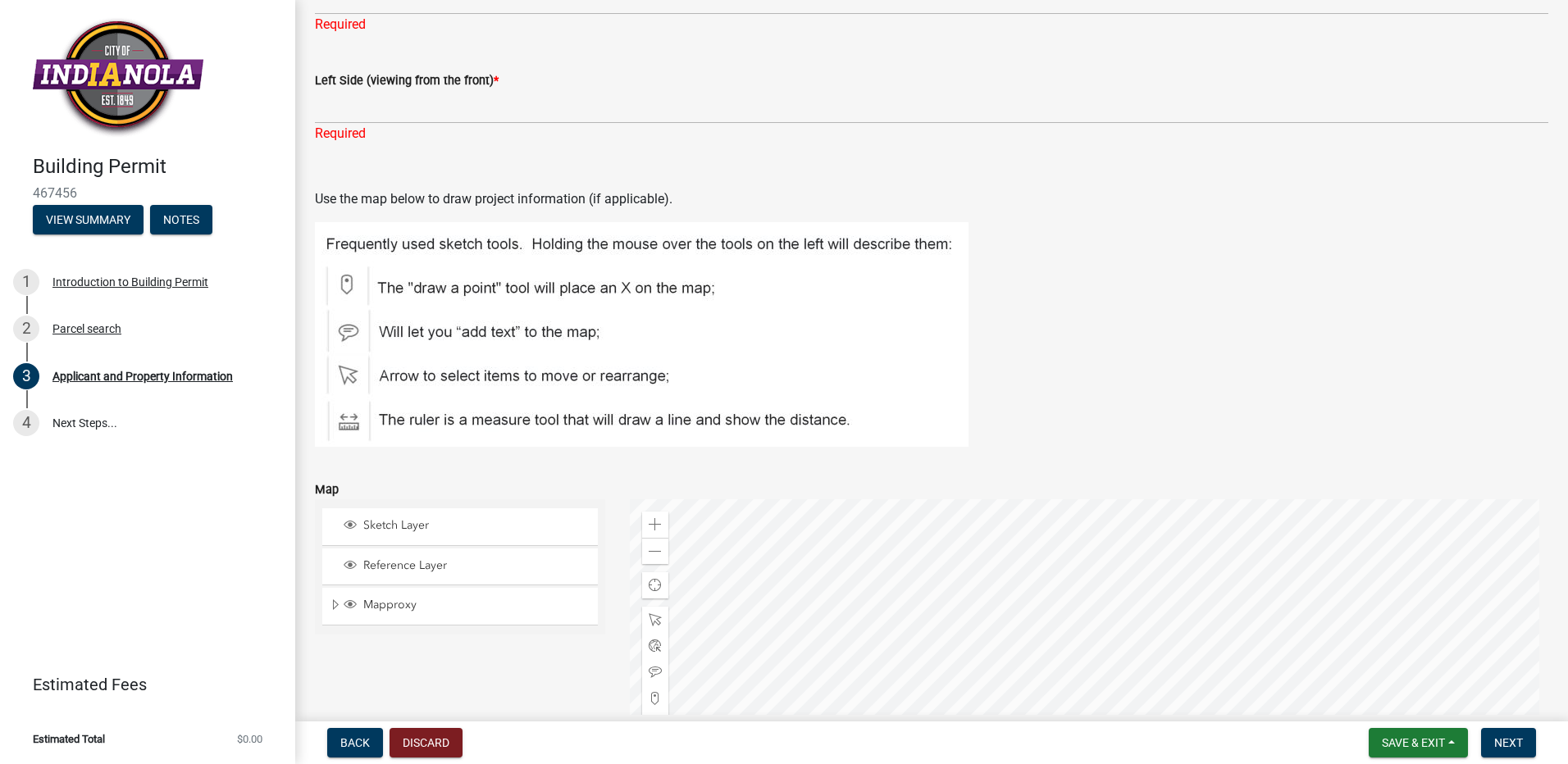
click at [347, 284] on img at bounding box center [641, 334] width 654 height 225
click at [348, 285] on img at bounding box center [641, 334] width 654 height 225
click at [833, 499] on div at bounding box center [1090, 703] width 920 height 410
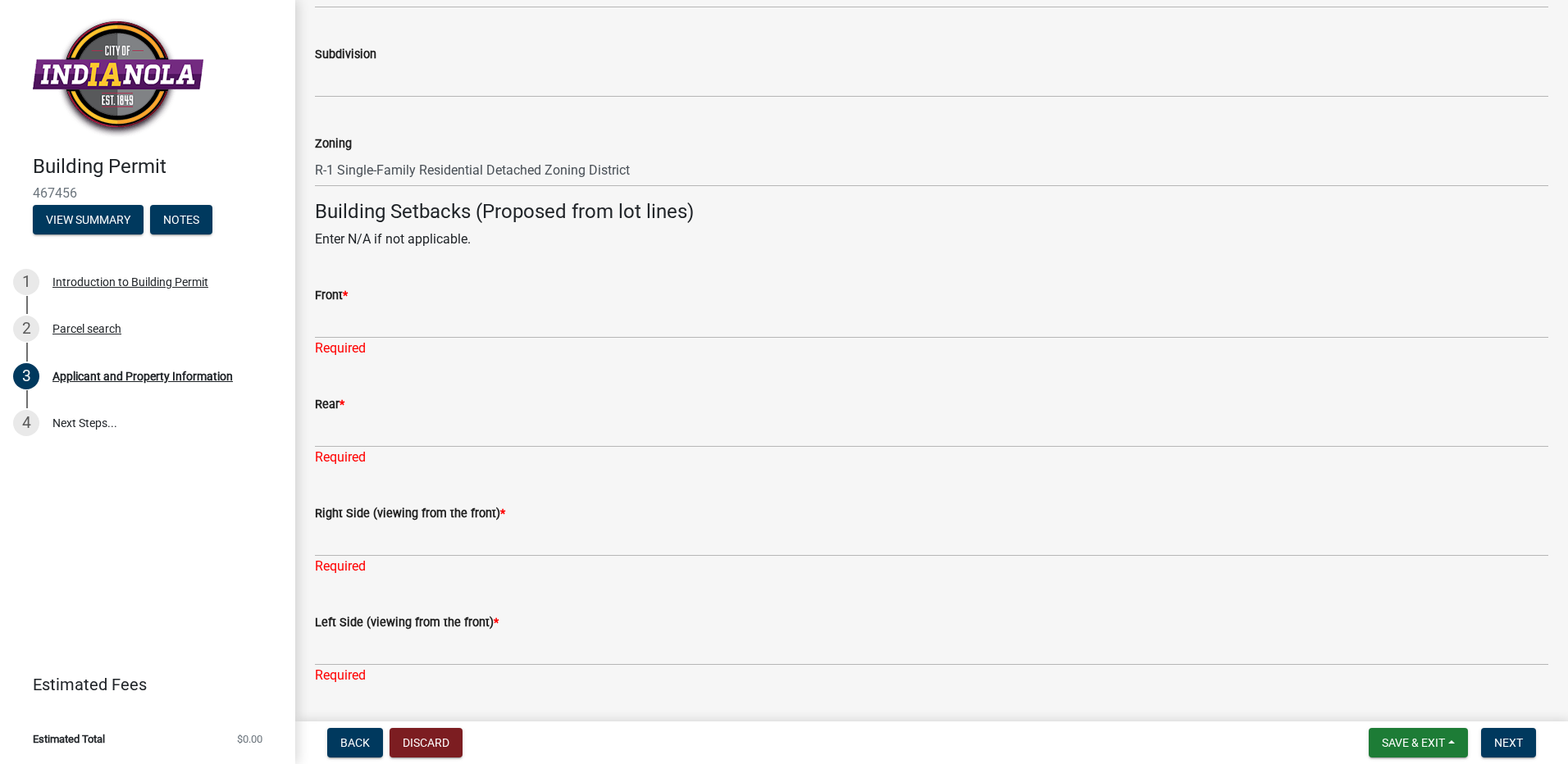
scroll to position [2188, 0]
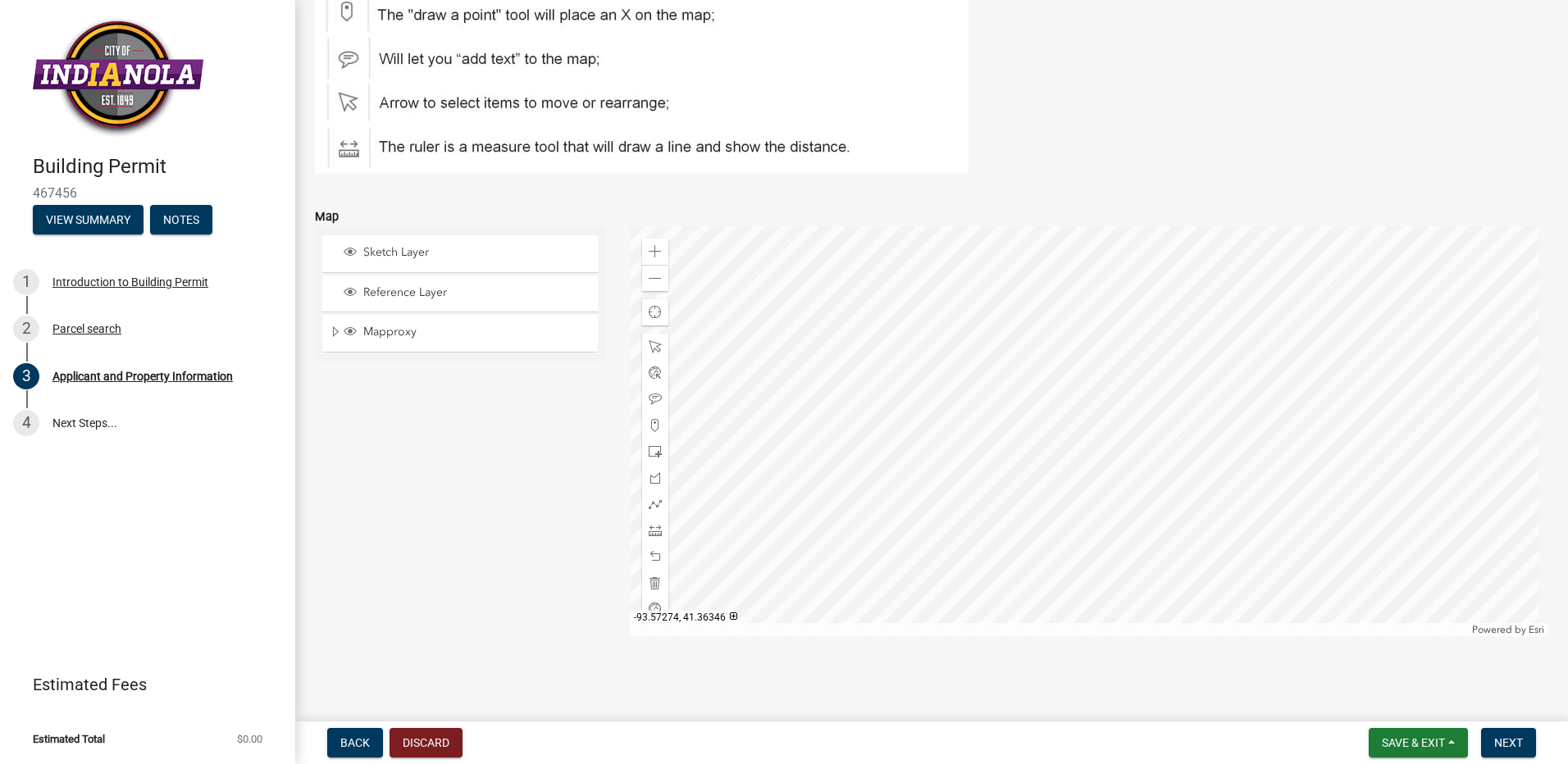
click at [1451, 636] on div at bounding box center [1090, 431] width 920 height 410
click at [1367, 226] on div at bounding box center [1090, 431] width 920 height 410
click at [1205, 636] on div at bounding box center [1090, 431] width 920 height 410
click at [1106, 609] on div at bounding box center [1090, 431] width 920 height 410
click at [351, 739] on span "Back" at bounding box center [355, 742] width 30 height 13
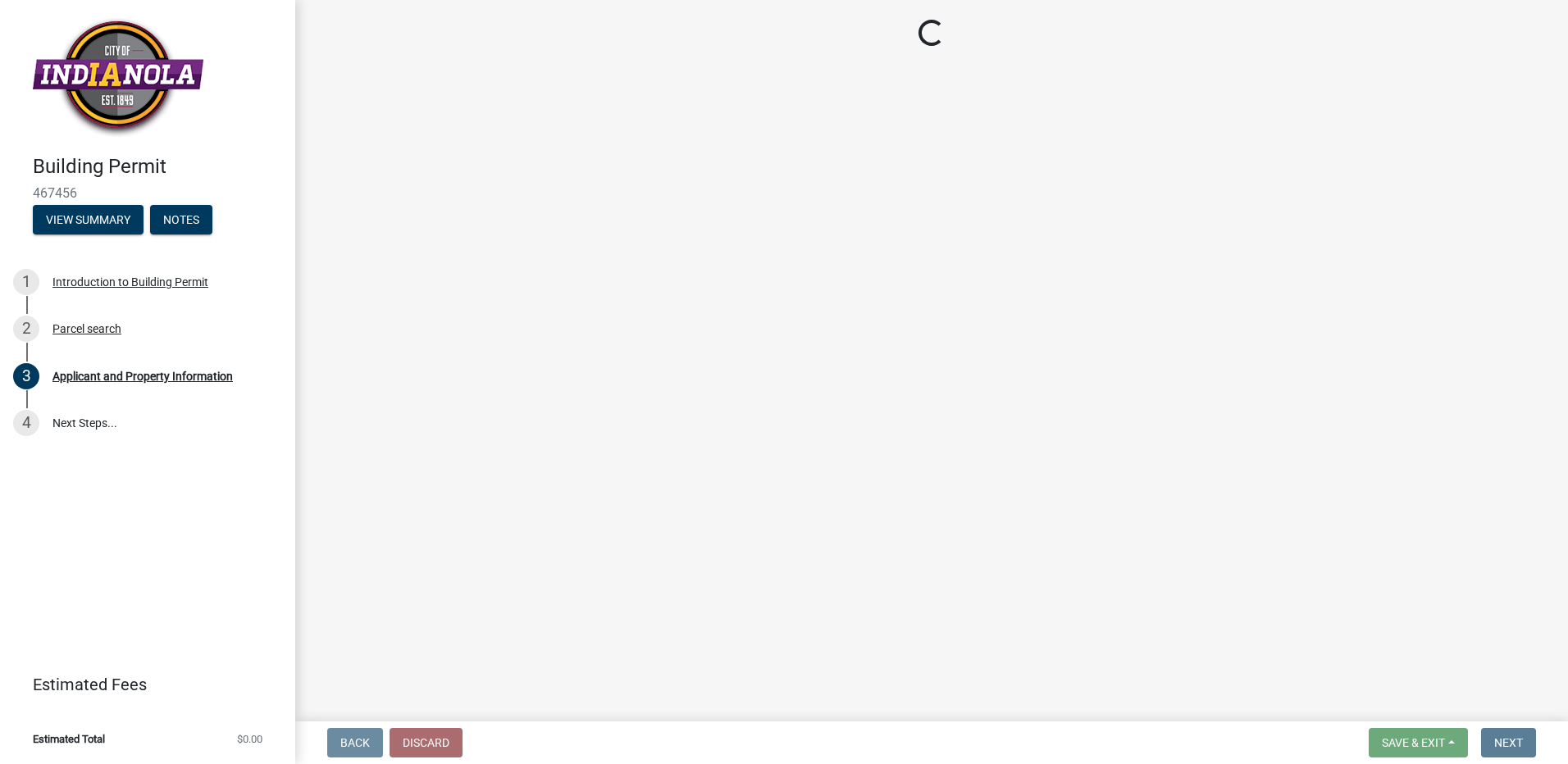
scroll to position [0, 0]
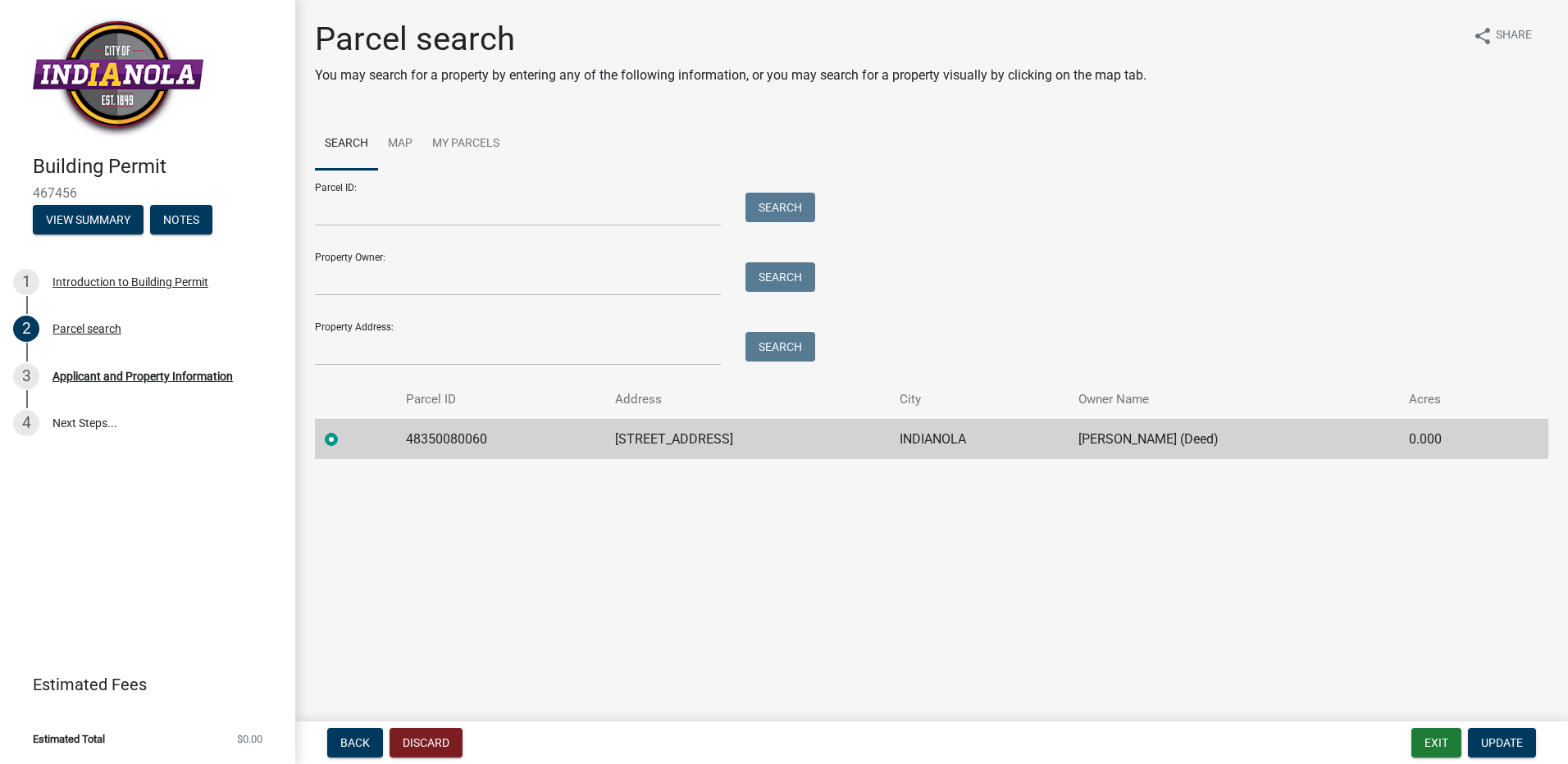
click at [699, 441] on td "902 W CLINTON AVE" at bounding box center [748, 439] width 285 height 40
click at [1172, 445] on td "HILDRETH, MARSHALL (Deed)" at bounding box center [1234, 439] width 331 height 40
click at [345, 430] on label at bounding box center [345, 430] width 0 height 0
click at [345, 436] on input "radio" at bounding box center [350, 435] width 11 height 11
click at [661, 441] on td "902 W CLINTON AVE" at bounding box center [748, 439] width 285 height 40
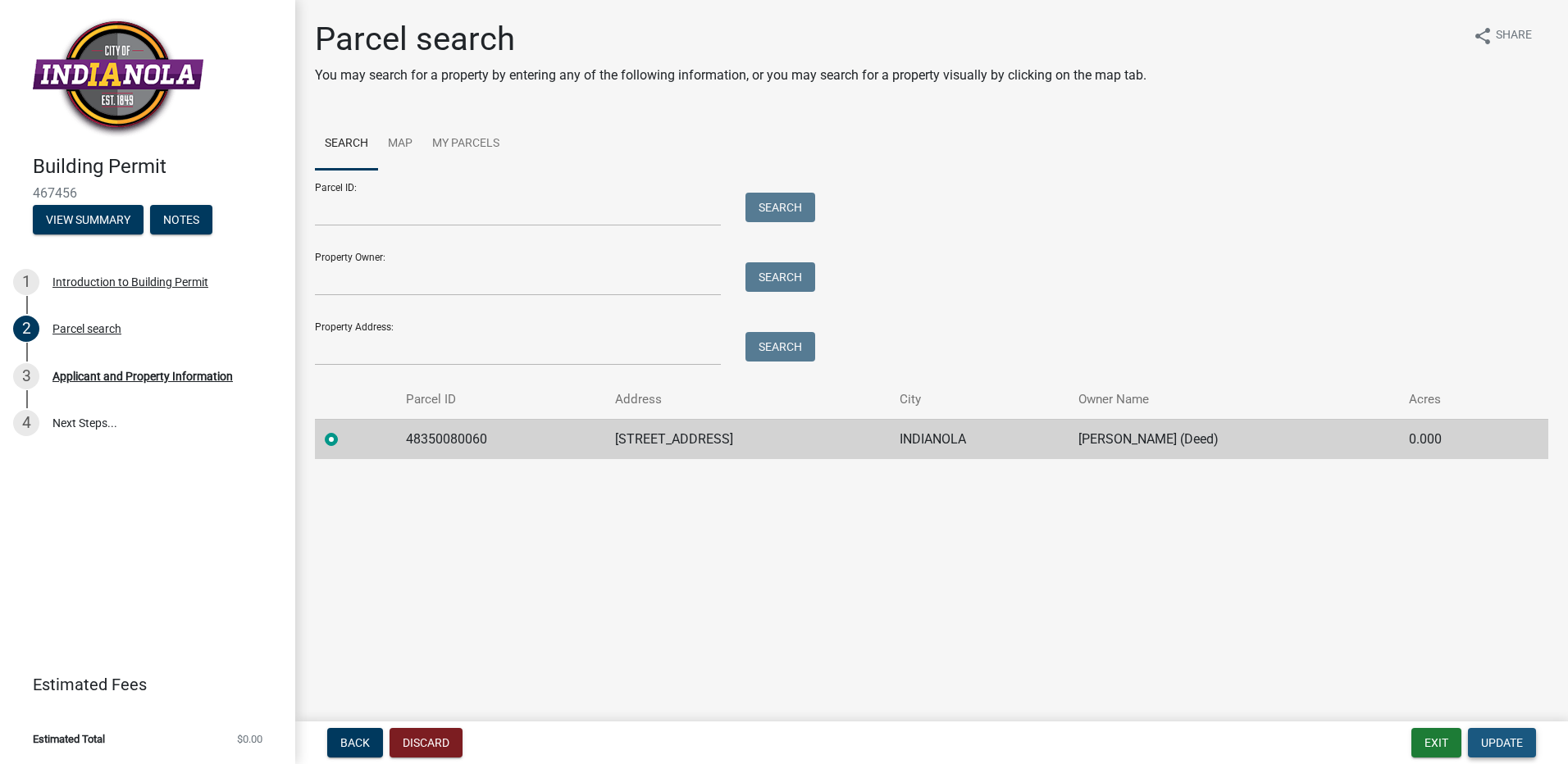
click at [1495, 746] on span "Update" at bounding box center [1502, 742] width 42 height 13
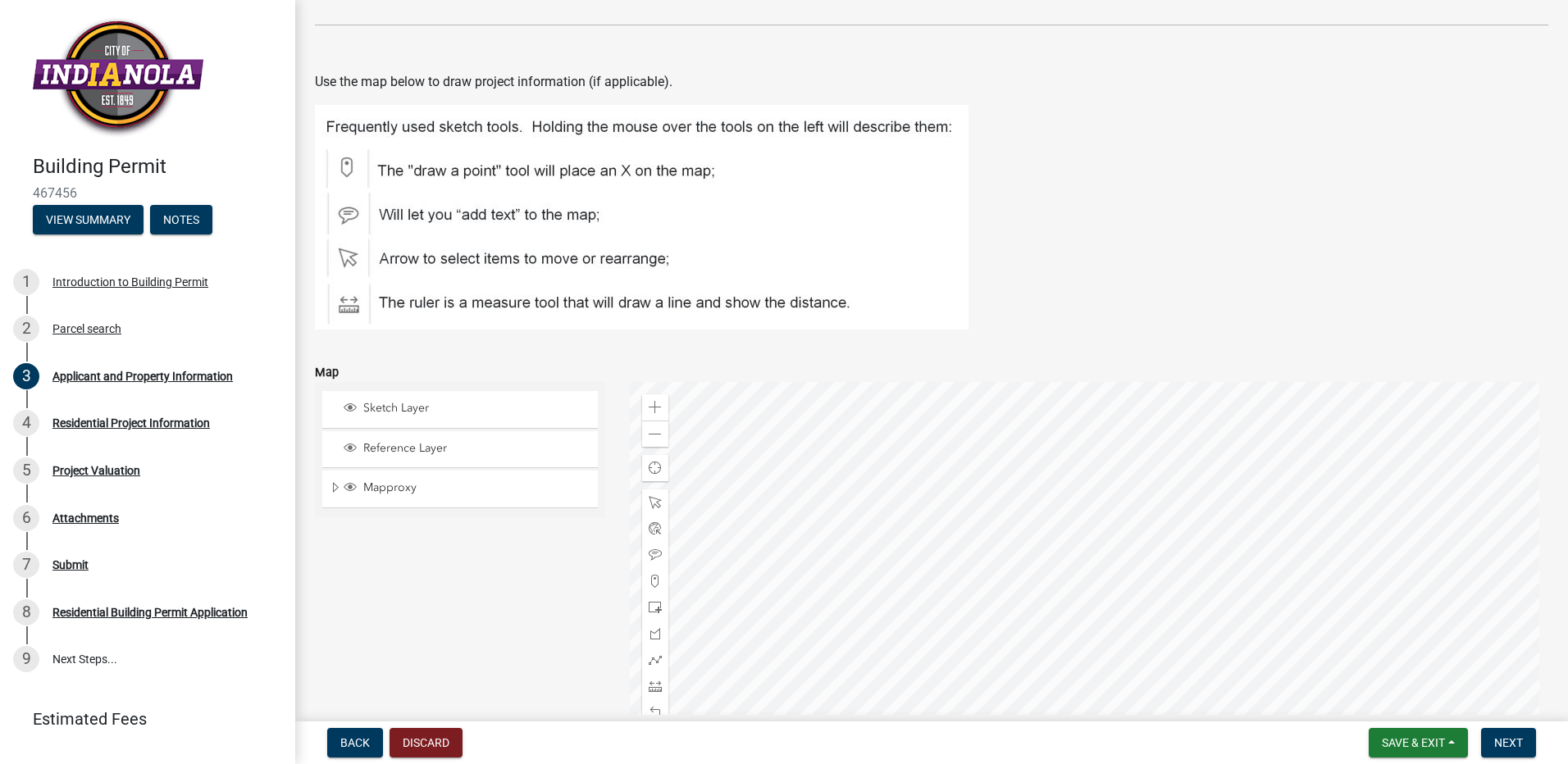
scroll to position [2050, 0]
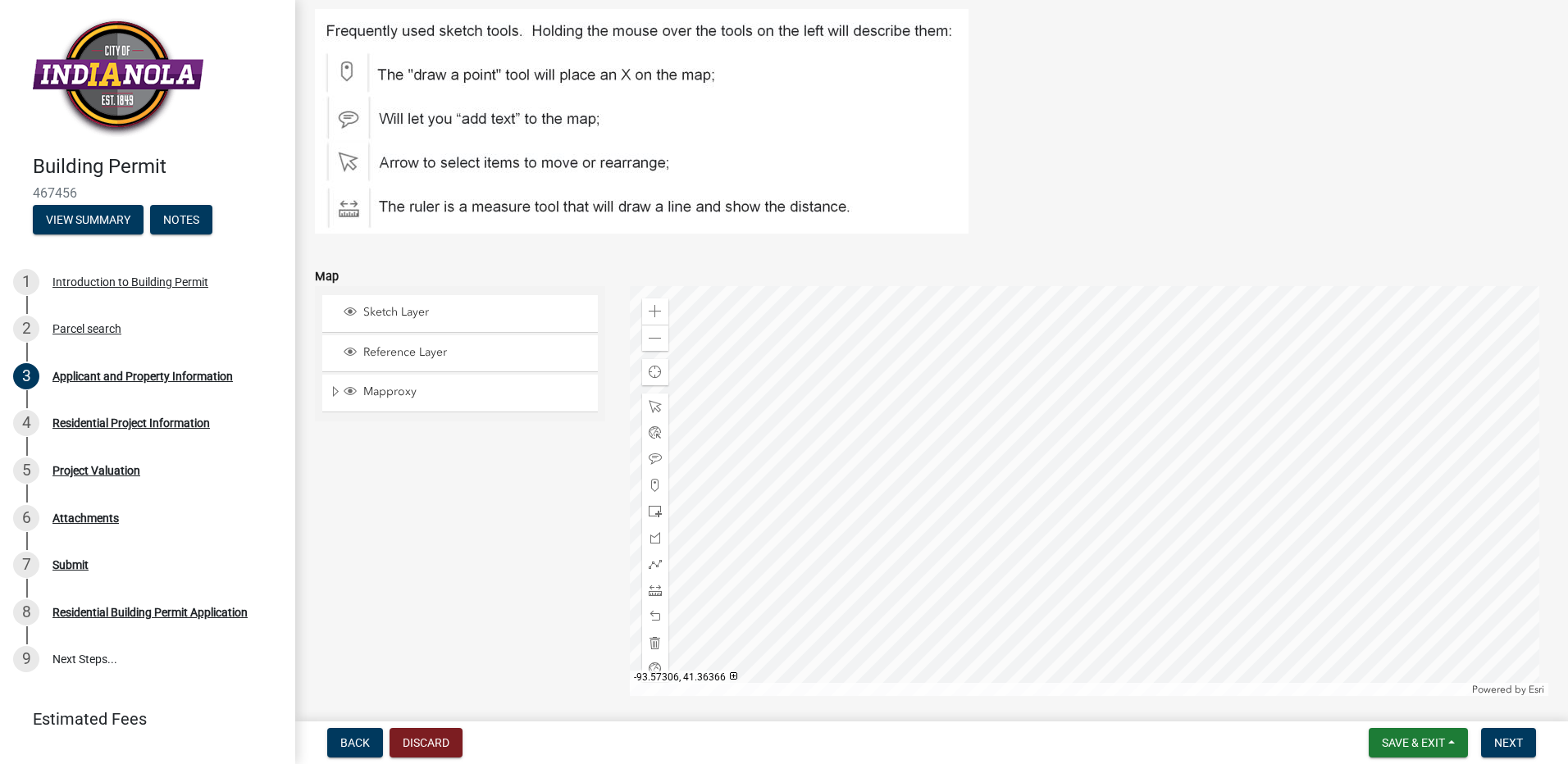
drag, startPoint x: 348, startPoint y: 211, endPoint x: 1177, endPoint y: 472, distance: 869.1
click at [1177, 472] on div at bounding box center [1090, 490] width 920 height 410
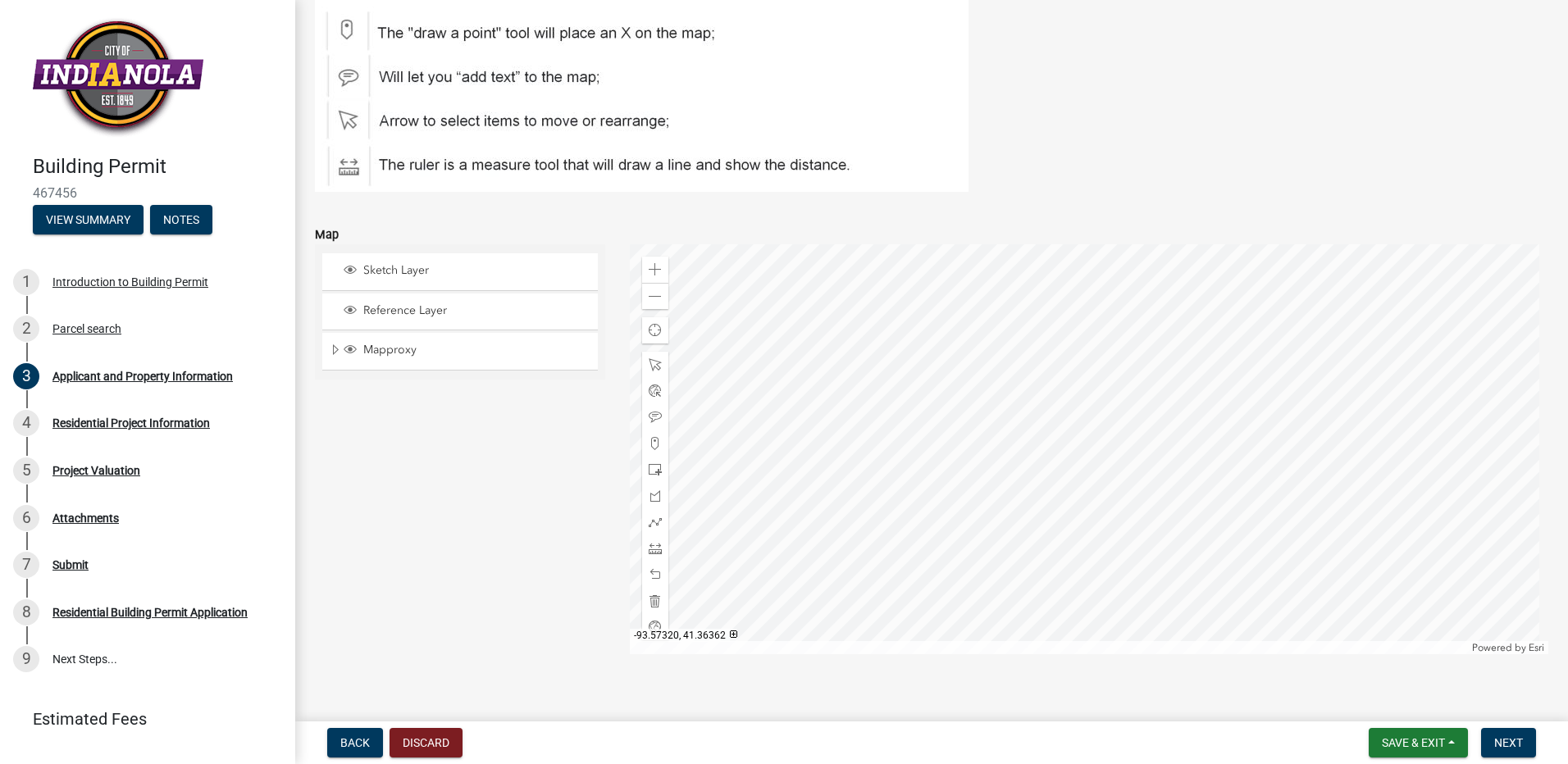
scroll to position [2110, 0]
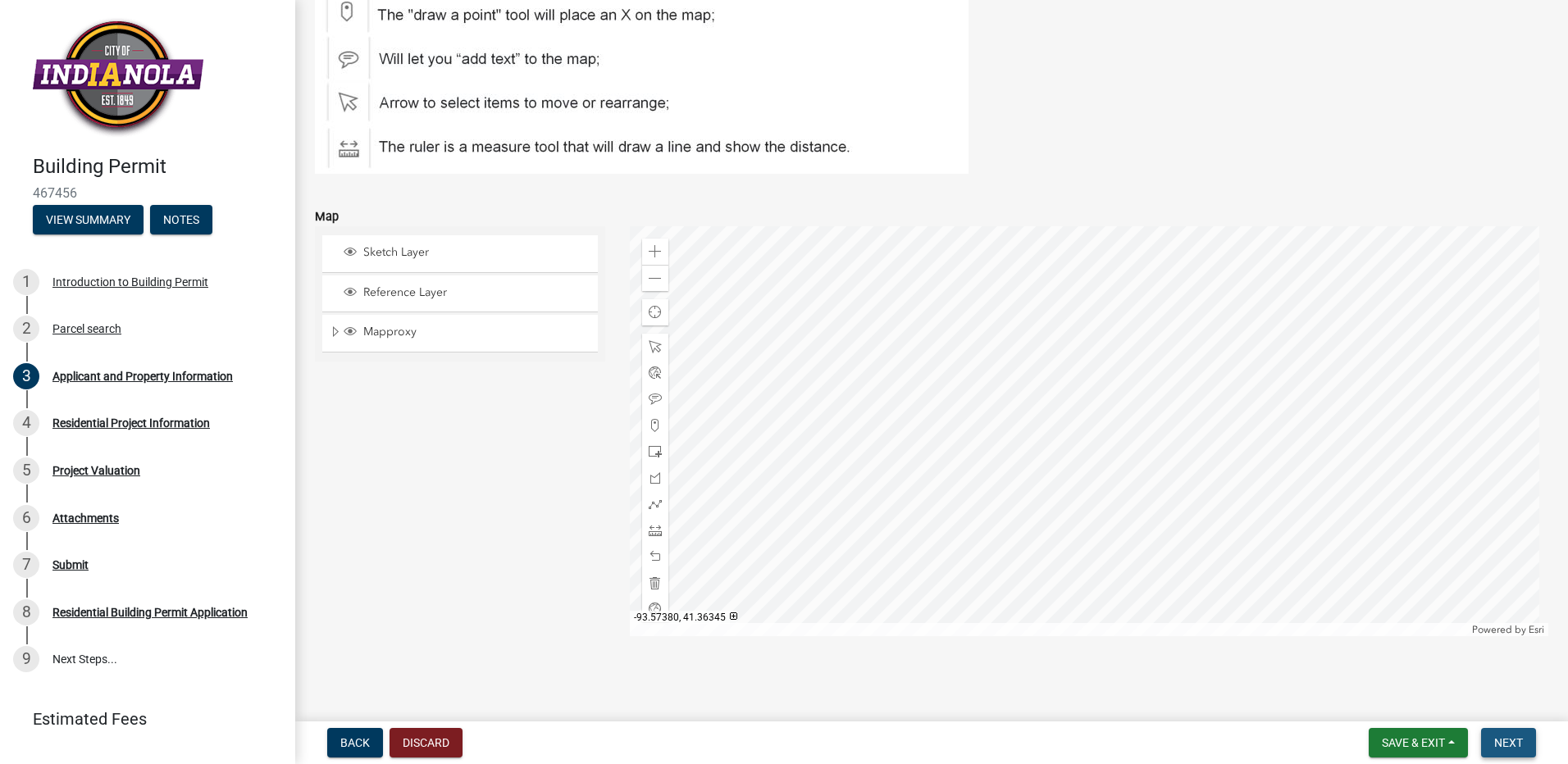
click at [1515, 738] on span "Next" at bounding box center [1508, 742] width 29 height 13
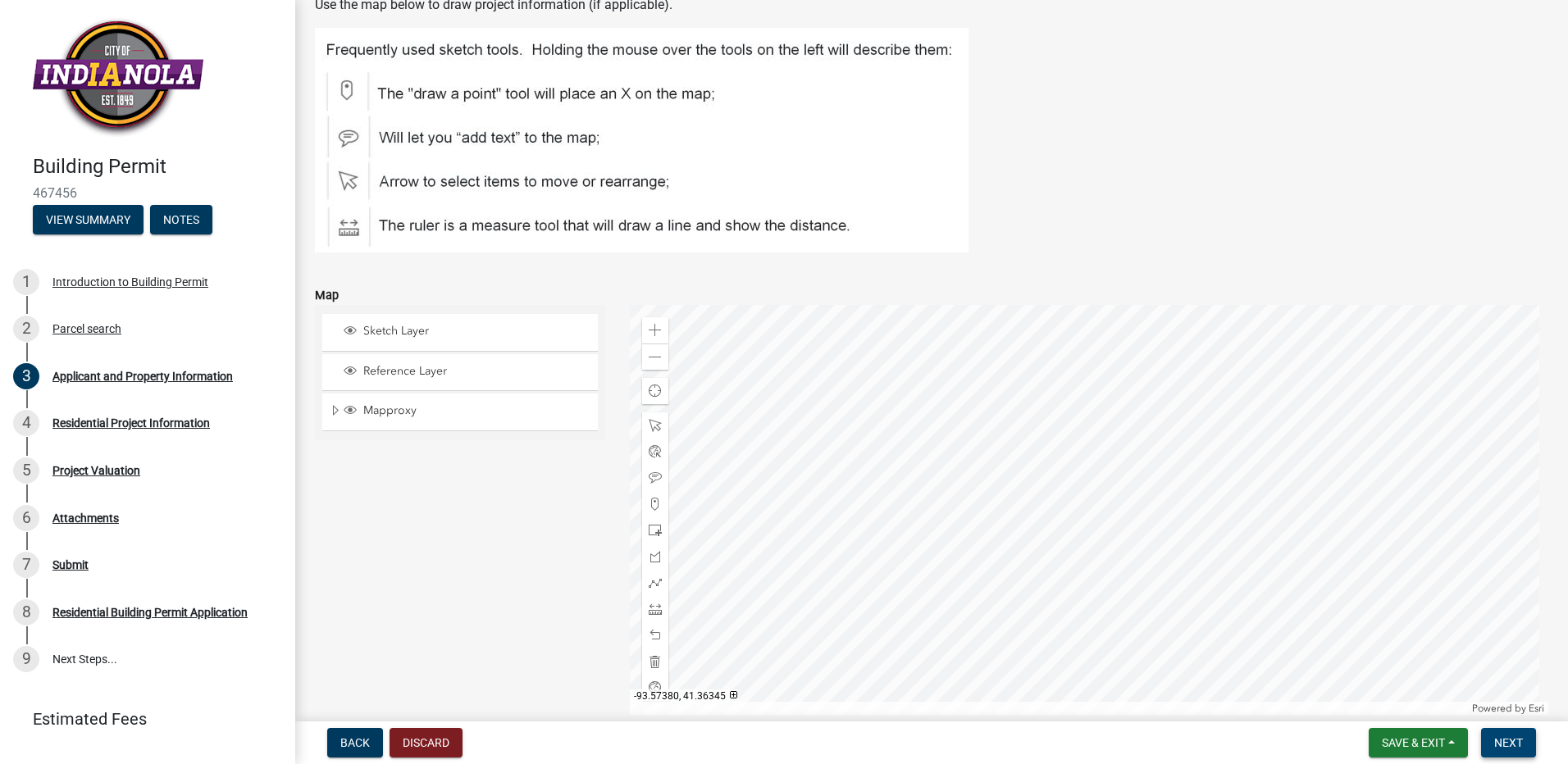
scroll to position [2188, 0]
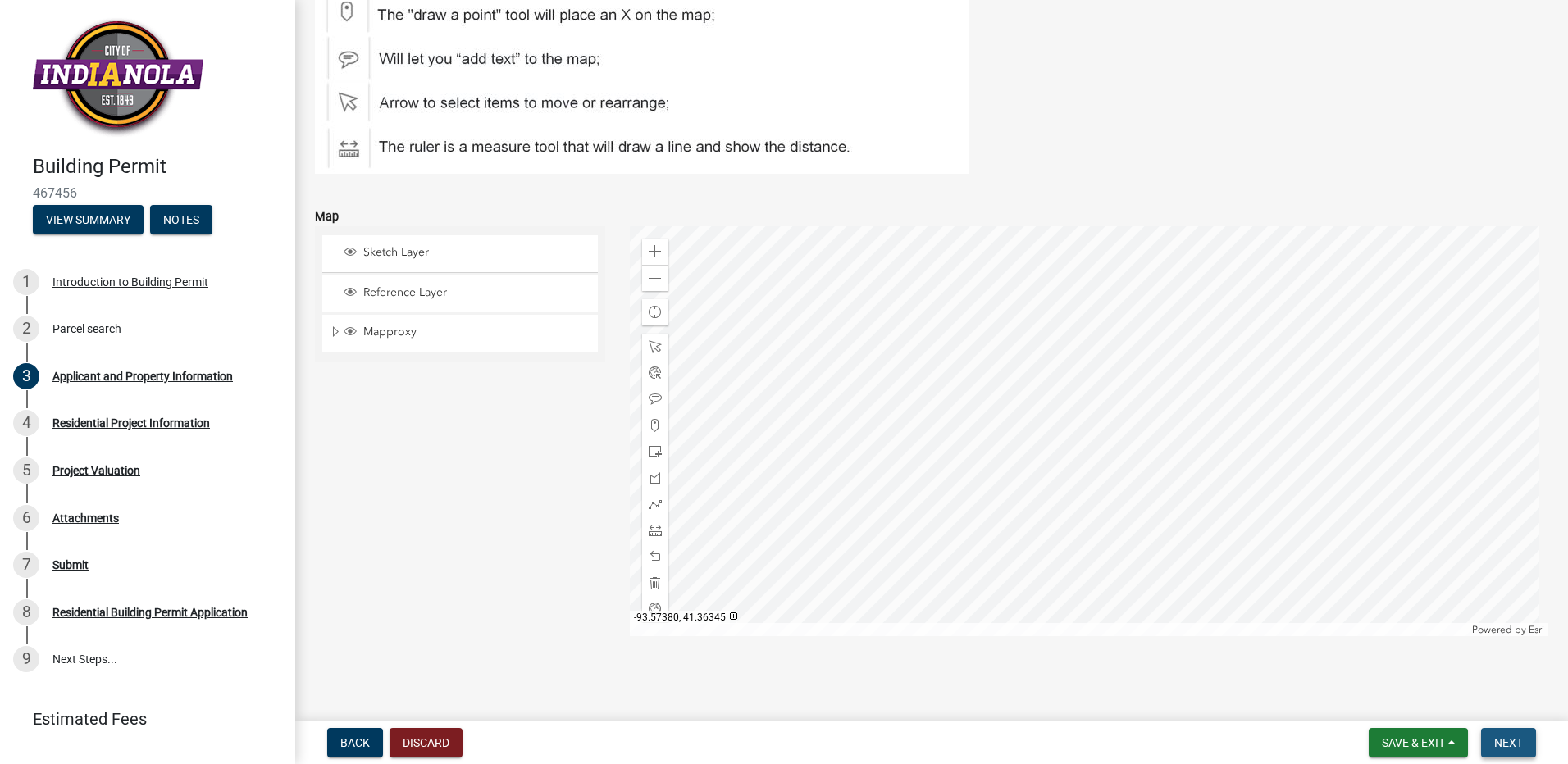
click at [1515, 748] on span "Next" at bounding box center [1508, 742] width 29 height 13
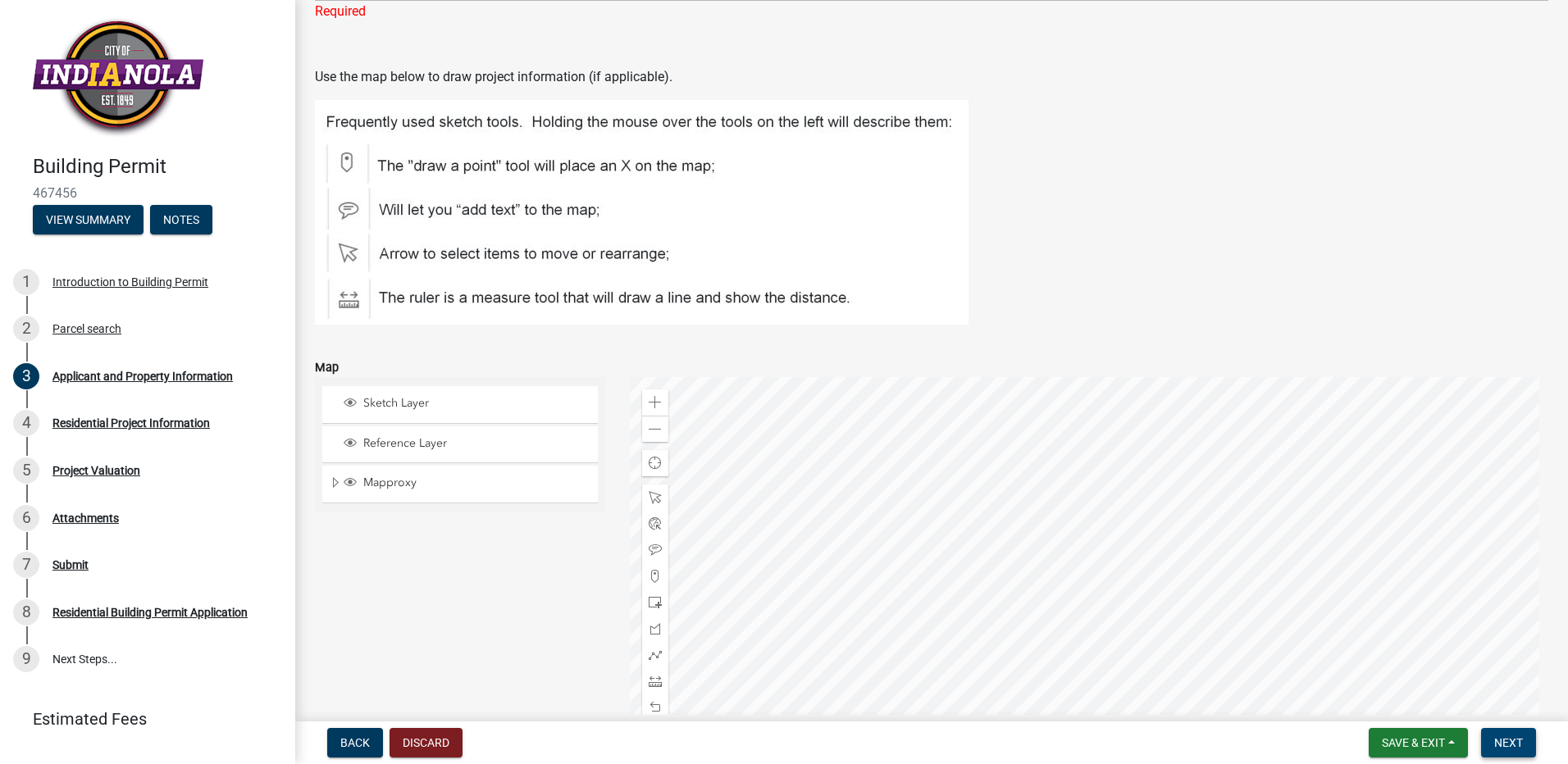
scroll to position [2051, 0]
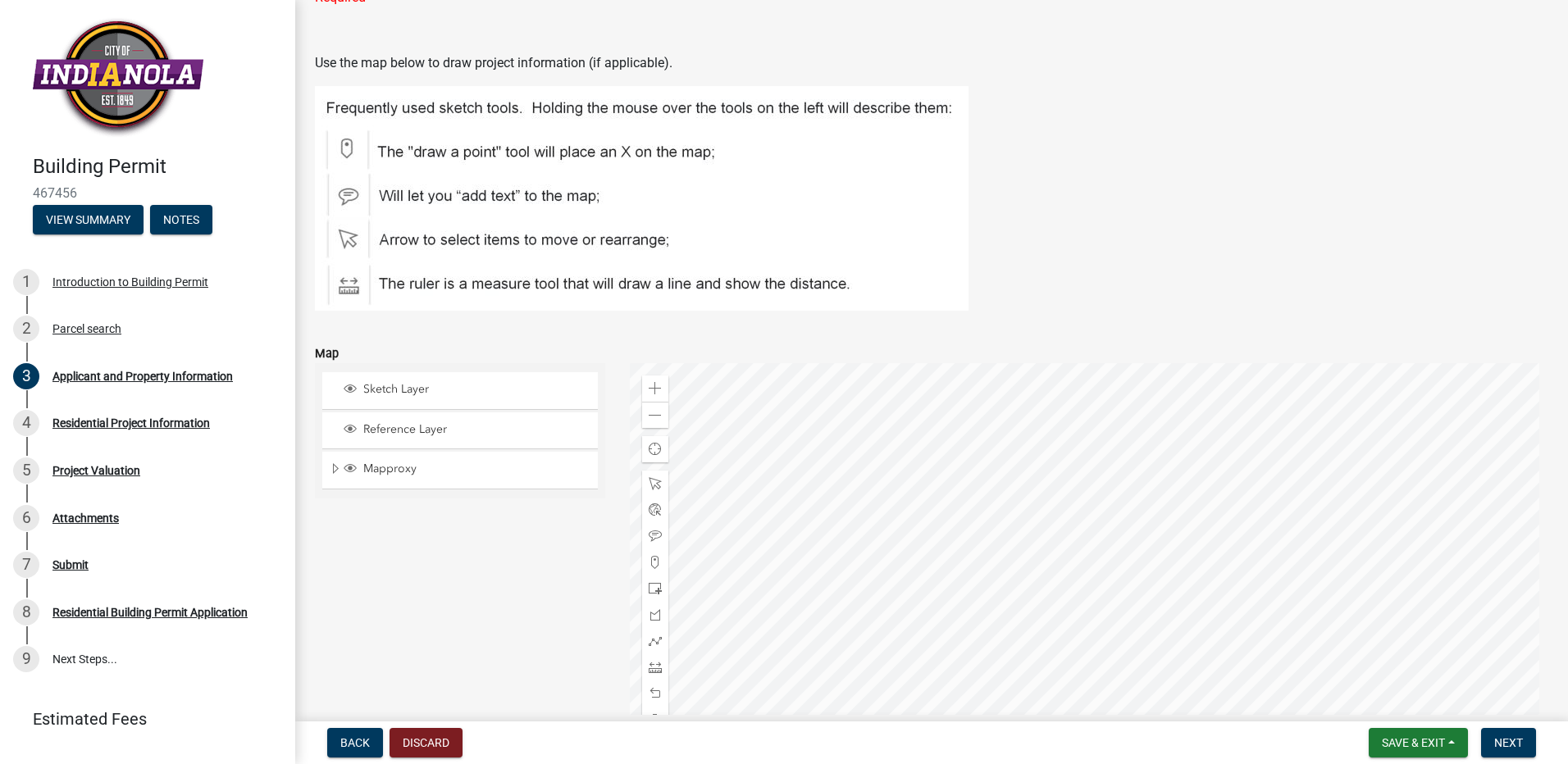
click at [1193, 542] on div at bounding box center [1090, 568] width 920 height 410
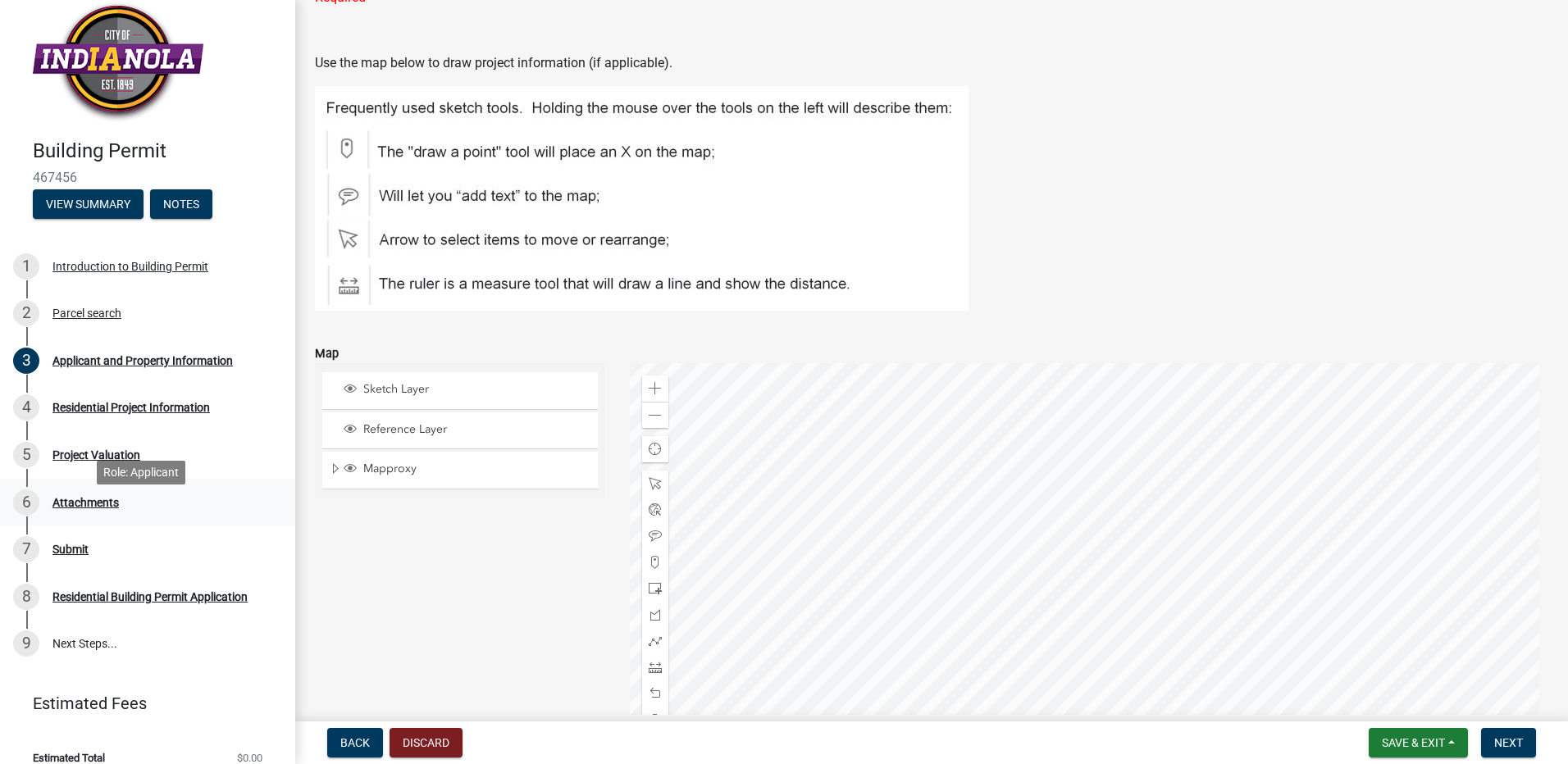
scroll to position [0, 0]
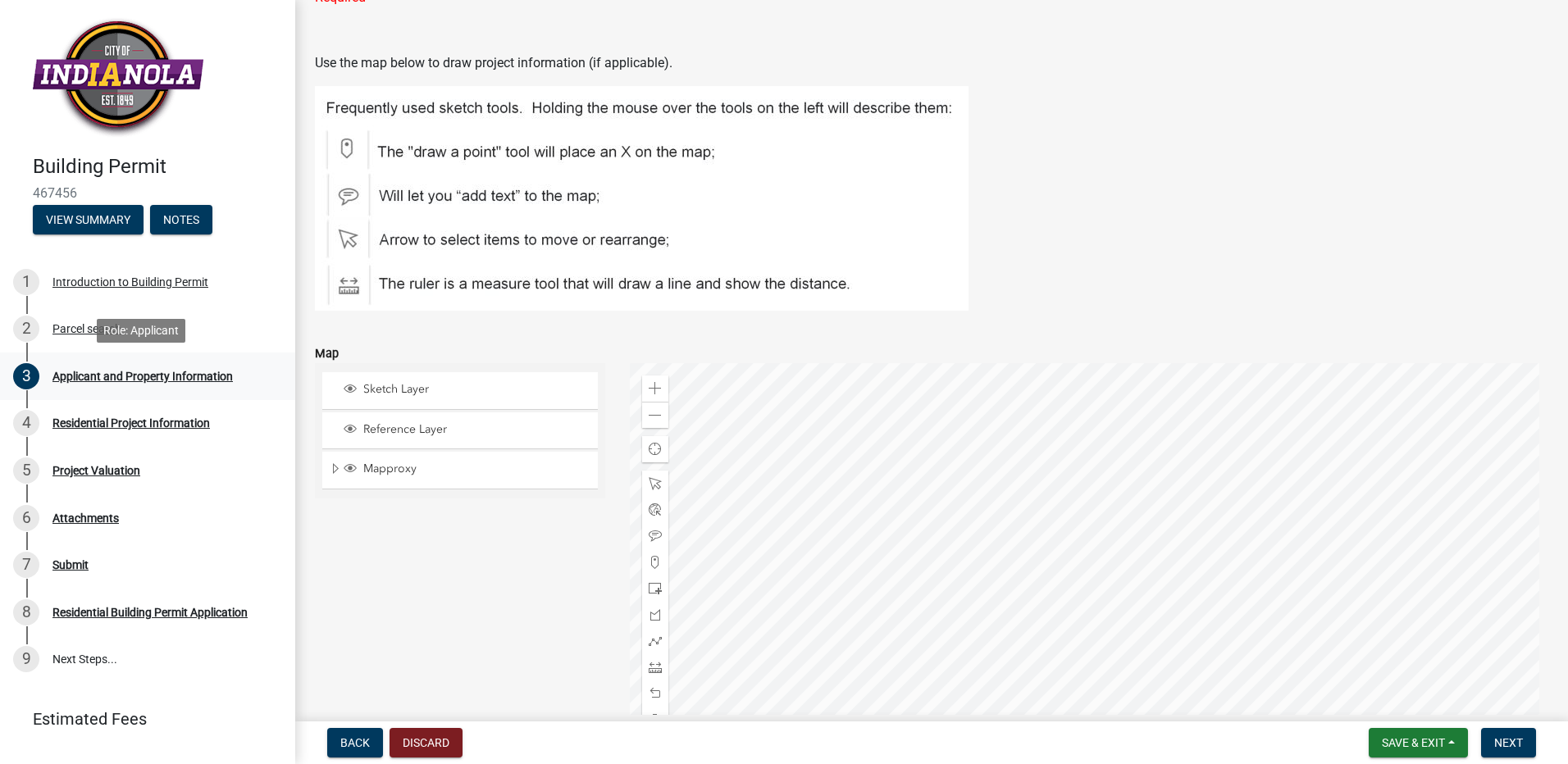
click at [122, 375] on div "Applicant and Property Information" at bounding box center [143, 375] width 181 height 11
click at [117, 424] on div "Residential Project Information" at bounding box center [131, 423] width 157 height 11
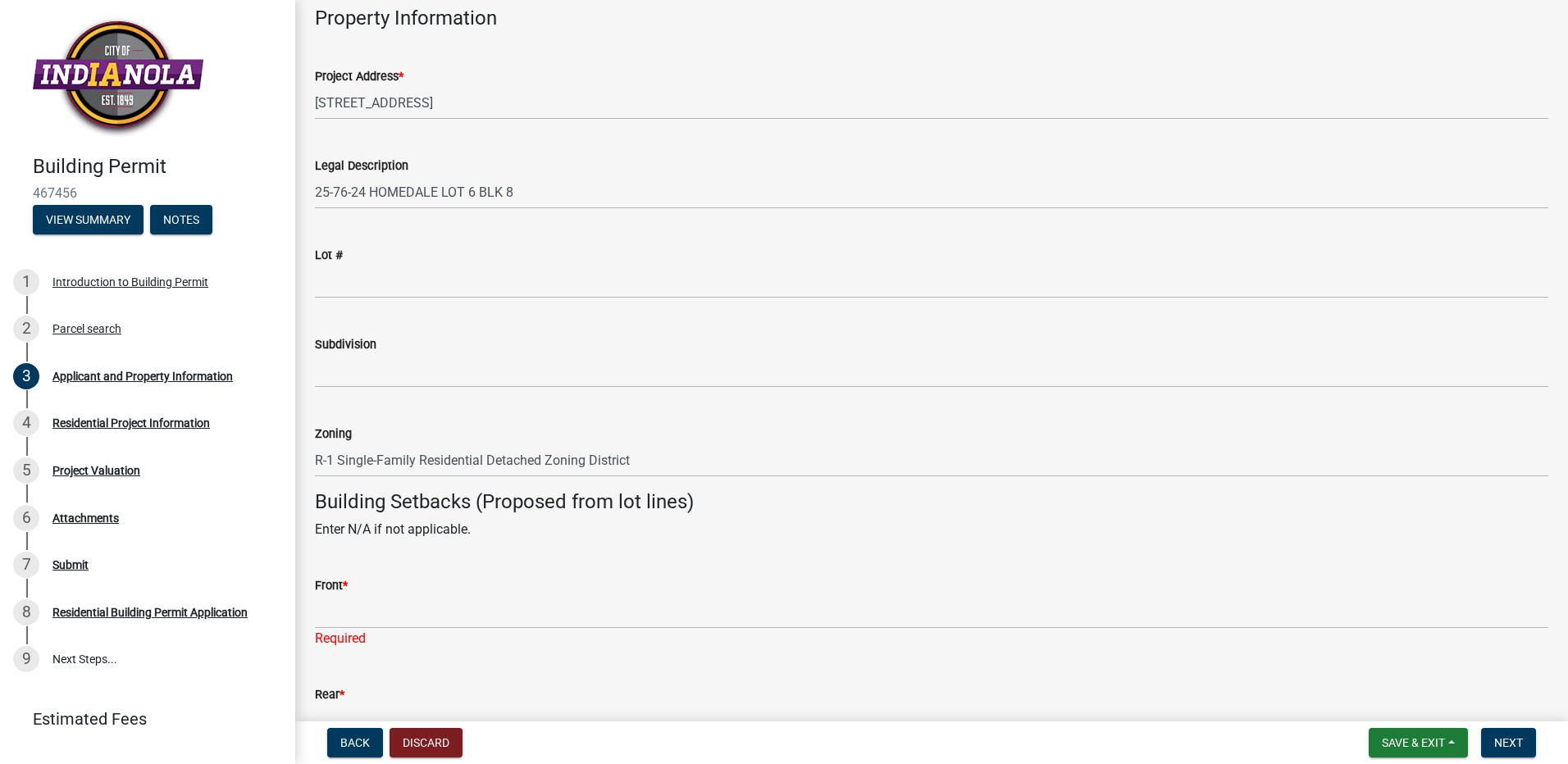
scroll to position [1232, 0]
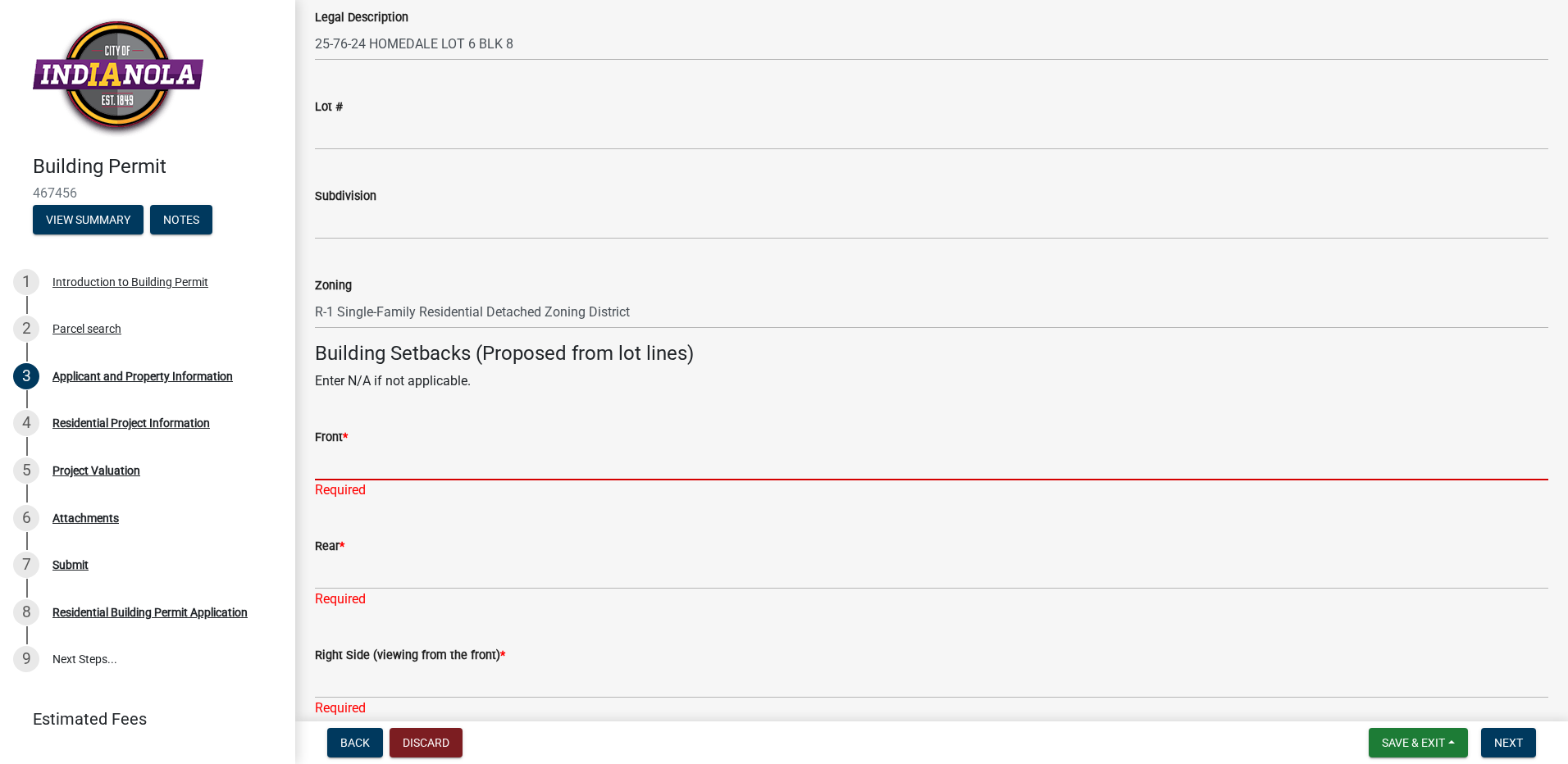
click at [389, 466] on input "Front *" at bounding box center [932, 463] width 1234 height 33
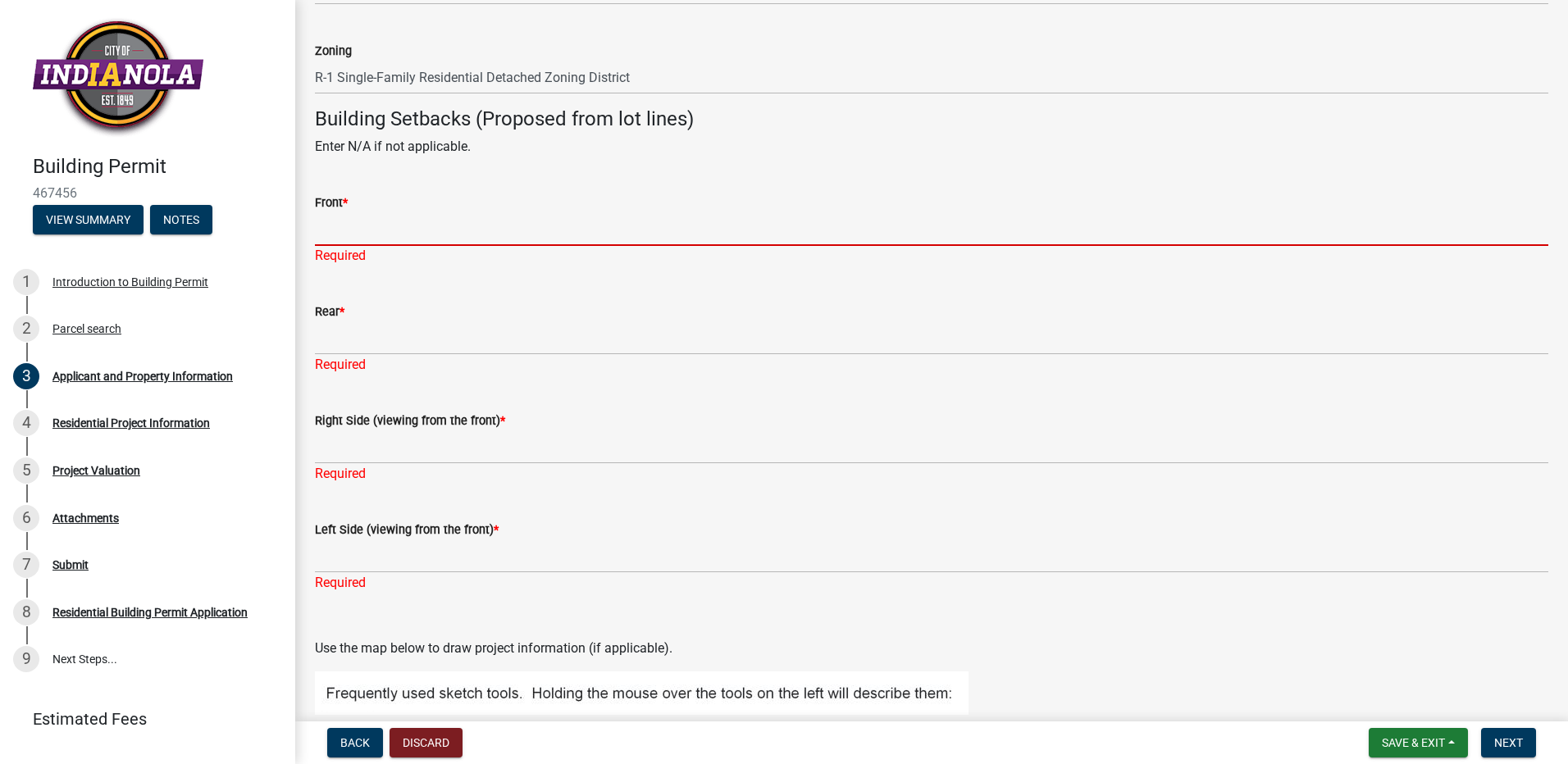
scroll to position [1505, 0]
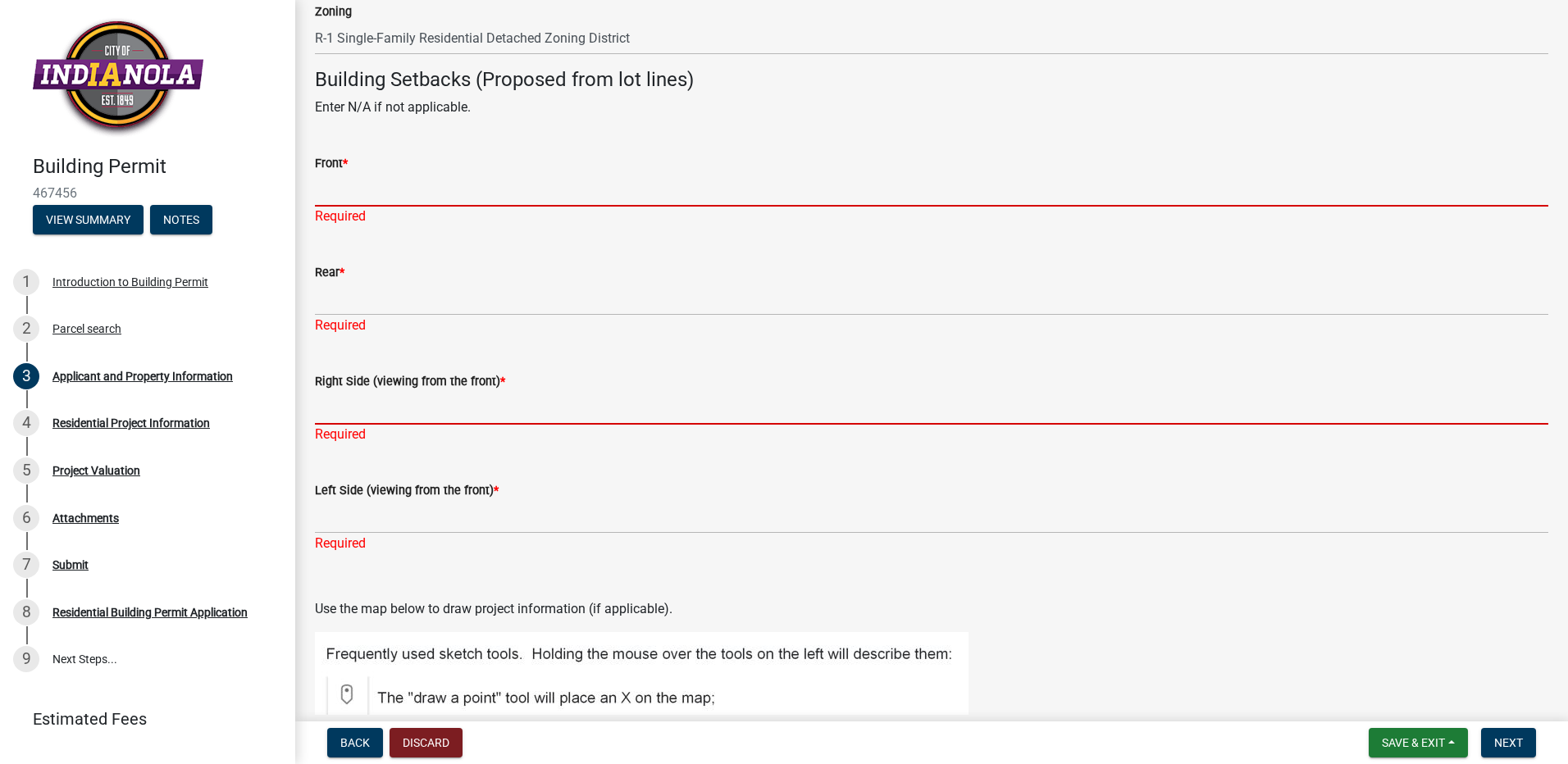
click at [328, 413] on input "Right Side (viewing from the front) *" at bounding box center [932, 408] width 1234 height 33
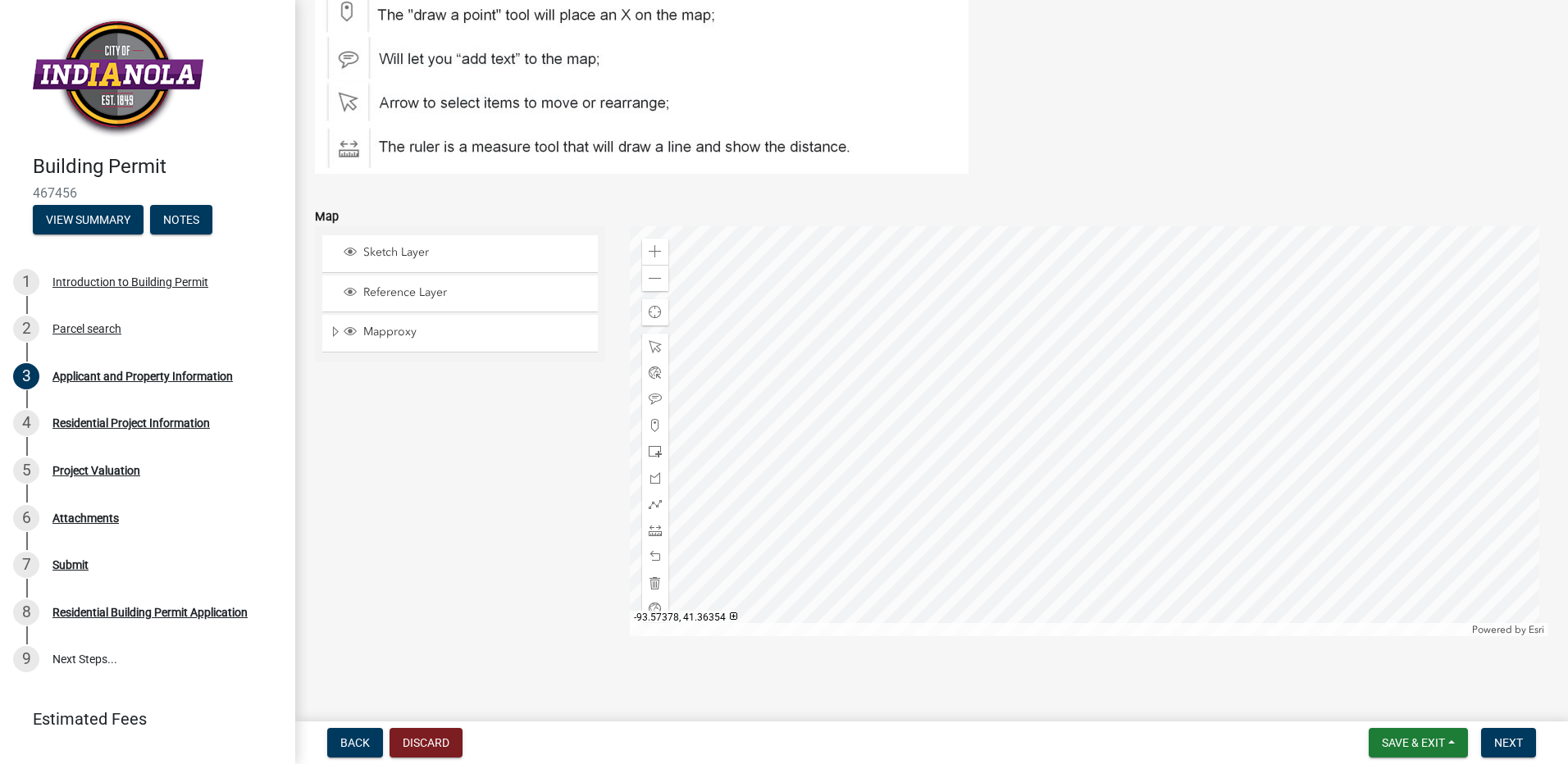
scroll to position [2051, 0]
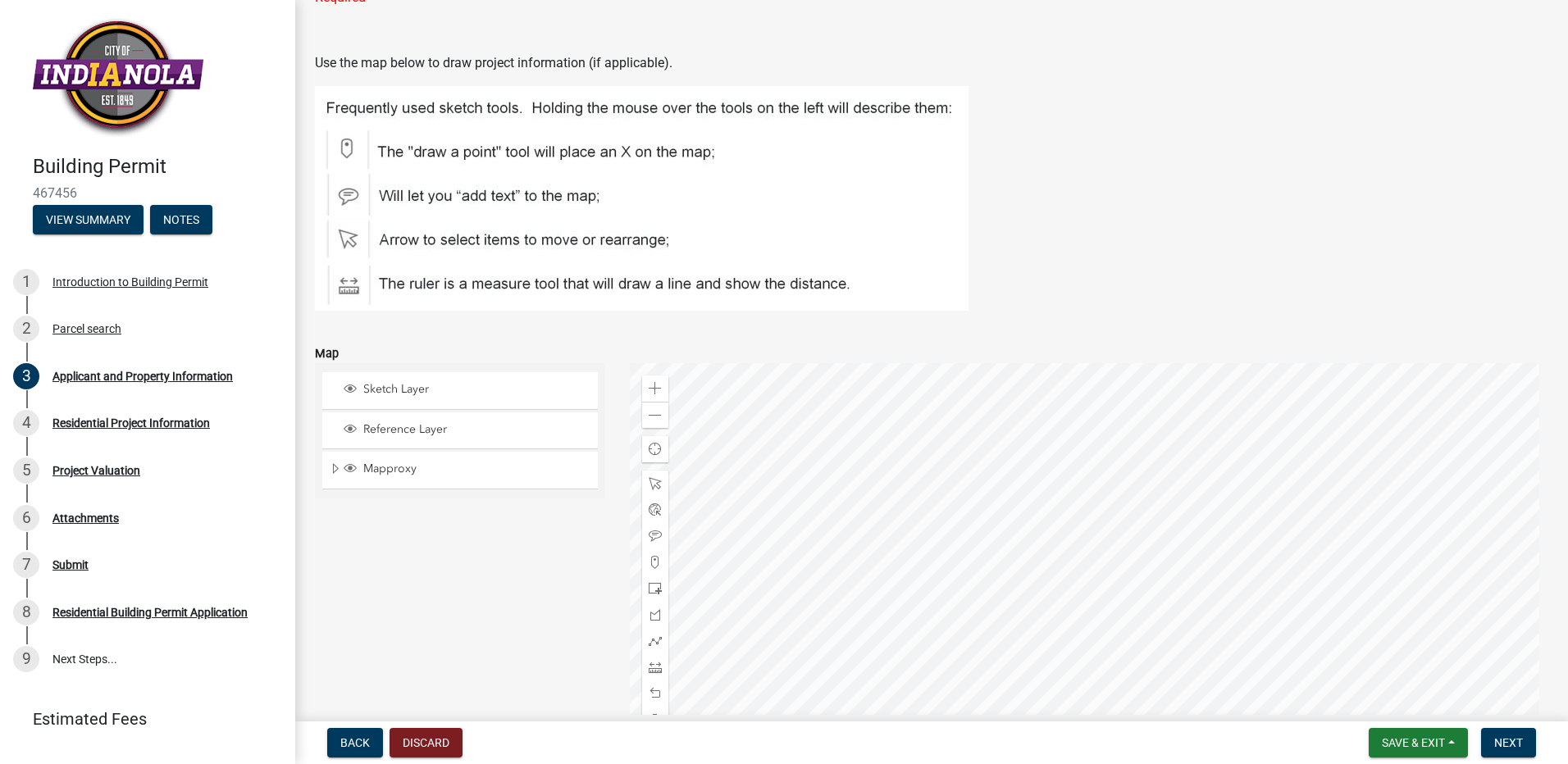
click at [1200, 537] on div "Zoom in Zoom out Find my location Powered by Esri" at bounding box center [1090, 568] width 920 height 410
drag, startPoint x: 653, startPoint y: 561, endPoint x: 689, endPoint y: 573, distance: 37.9
click at [1195, 539] on div at bounding box center [1090, 568] width 920 height 410
drag, startPoint x: 654, startPoint y: 563, endPoint x: 1198, endPoint y: 539, distance: 544.5
click at [1198, 539] on div at bounding box center [1090, 568] width 920 height 410
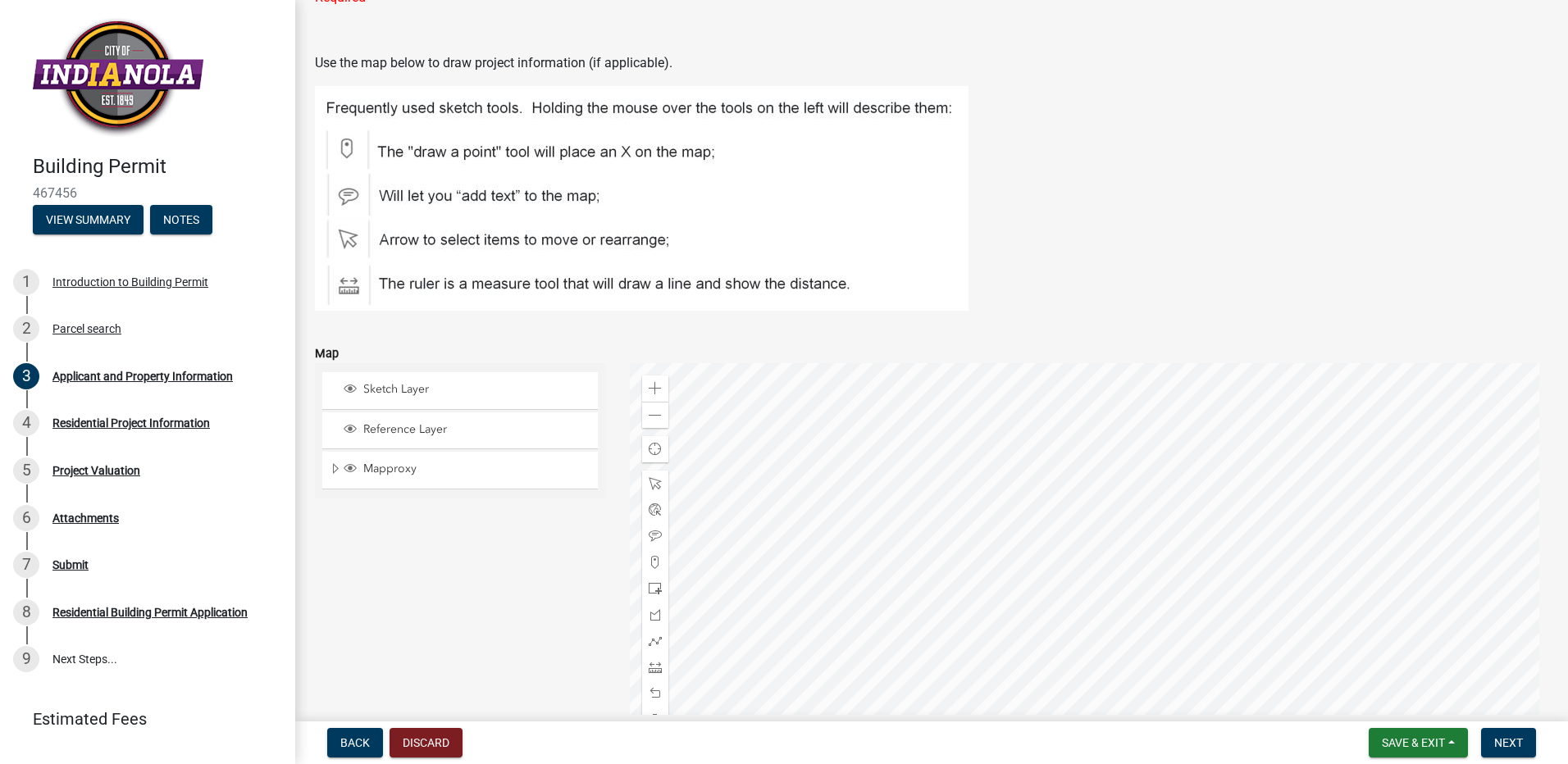
click at [1190, 552] on div "Zoom in Zoom out Find my location Powered by Esri" at bounding box center [1090, 568] width 920 height 410
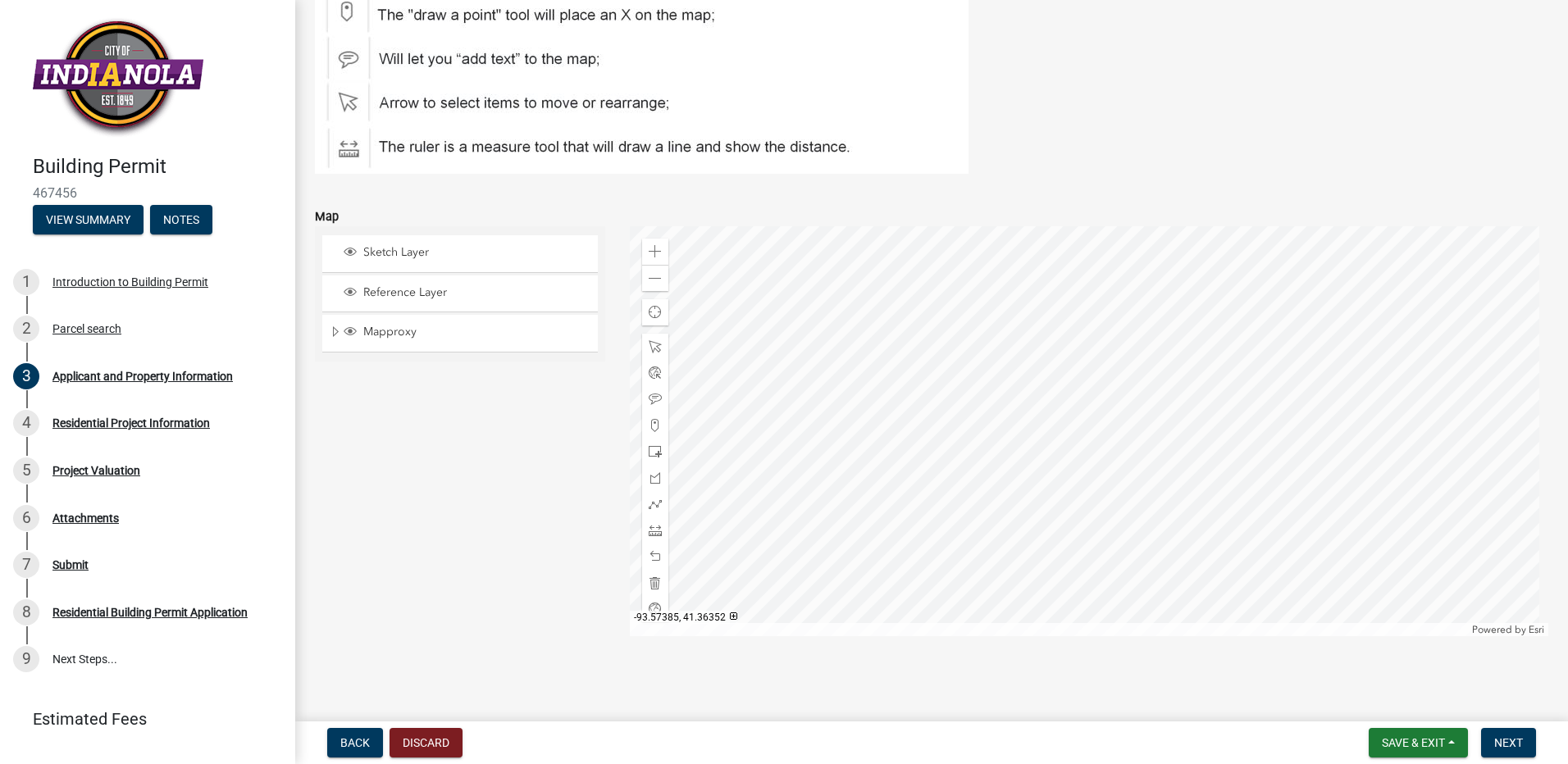
drag, startPoint x: 651, startPoint y: 532, endPoint x: 553, endPoint y: 532, distance: 98.0
click at [553, 532] on div "Sketch Layer Reference Layer Mapproxy PLS Corner Monuments Road Dimensions Defa…" at bounding box center [460, 431] width 315 height 410
click at [652, 529] on span at bounding box center [655, 530] width 13 height 13
click at [1003, 465] on div at bounding box center [1090, 431] width 920 height 410
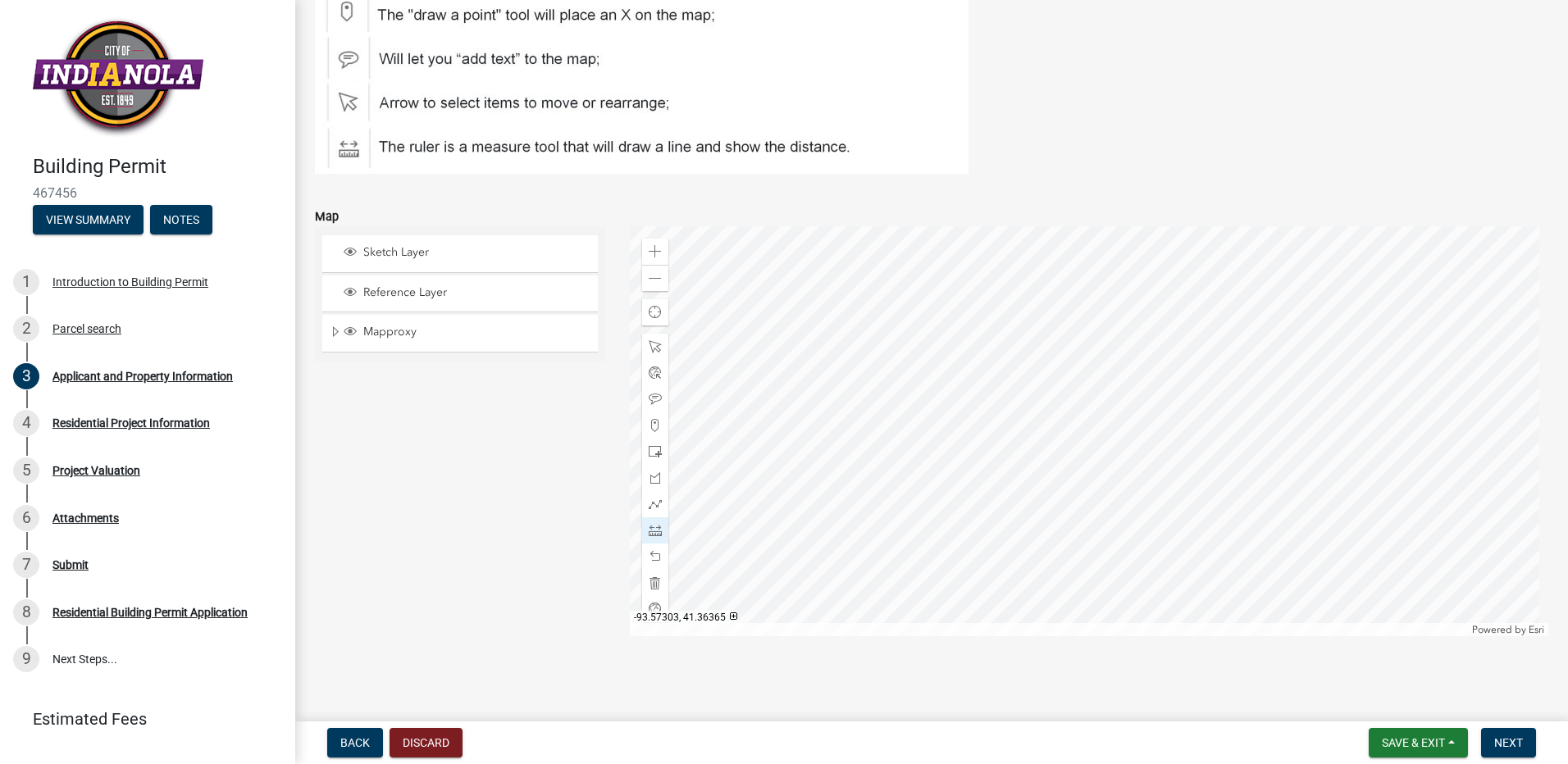
click at [999, 468] on div at bounding box center [1090, 431] width 920 height 410
click at [651, 530] on span at bounding box center [655, 530] width 13 height 13
click at [651, 533] on span at bounding box center [655, 530] width 13 height 13
click at [1024, 471] on div at bounding box center [1090, 431] width 920 height 410
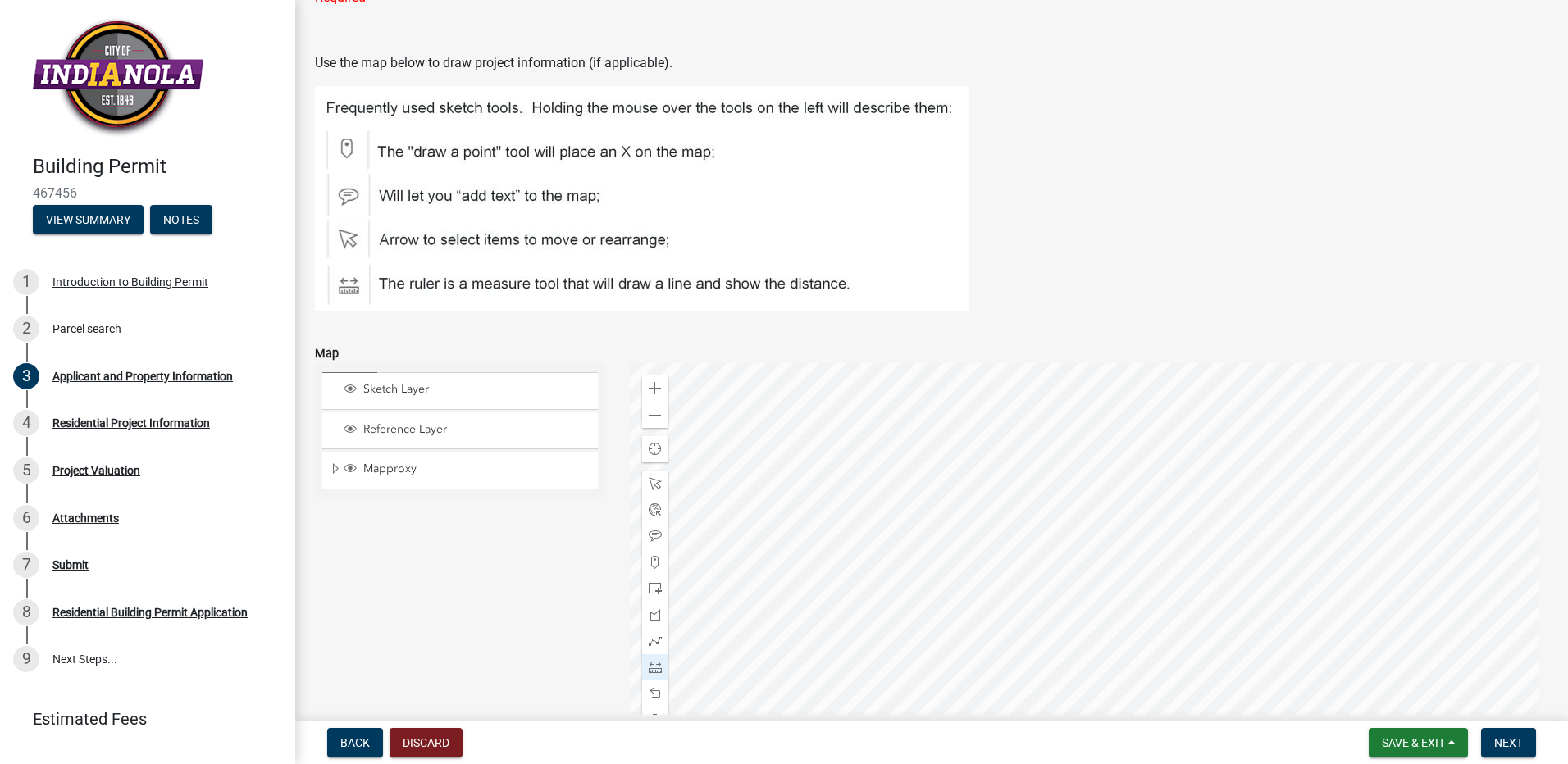
click at [1207, 537] on div at bounding box center [1090, 568] width 920 height 410
click at [978, 618] on div at bounding box center [1090, 568] width 920 height 410
click at [471, 553] on div "Sketch Layer Reference Layer Mapproxy PLS Corner Monuments Road Dimensions Defa…" at bounding box center [460, 568] width 315 height 410
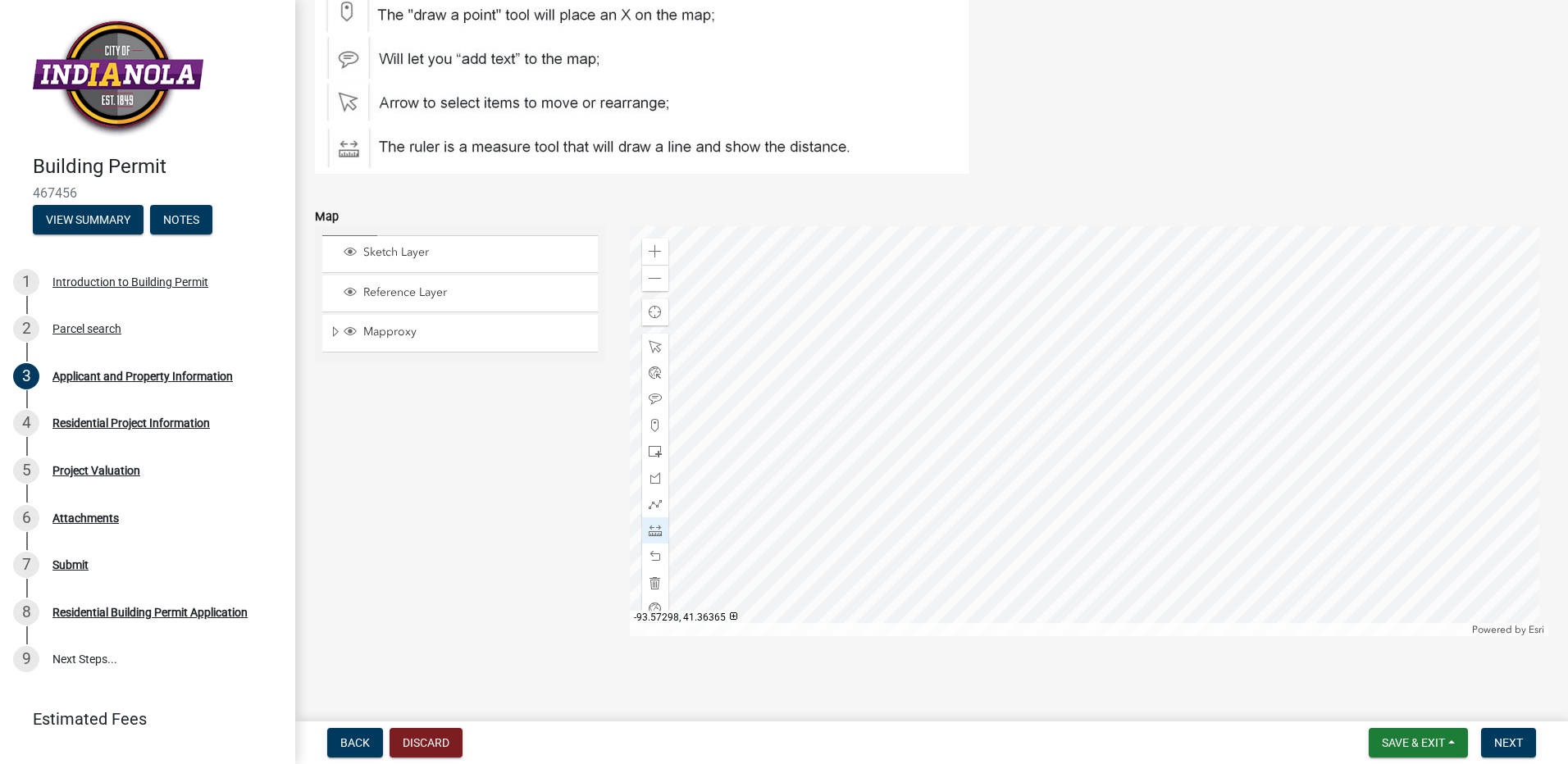
click at [1003, 448] on div at bounding box center [1090, 431] width 920 height 410
click at [1028, 441] on div at bounding box center [1090, 431] width 920 height 410
click at [359, 745] on span "Back" at bounding box center [355, 742] width 30 height 13
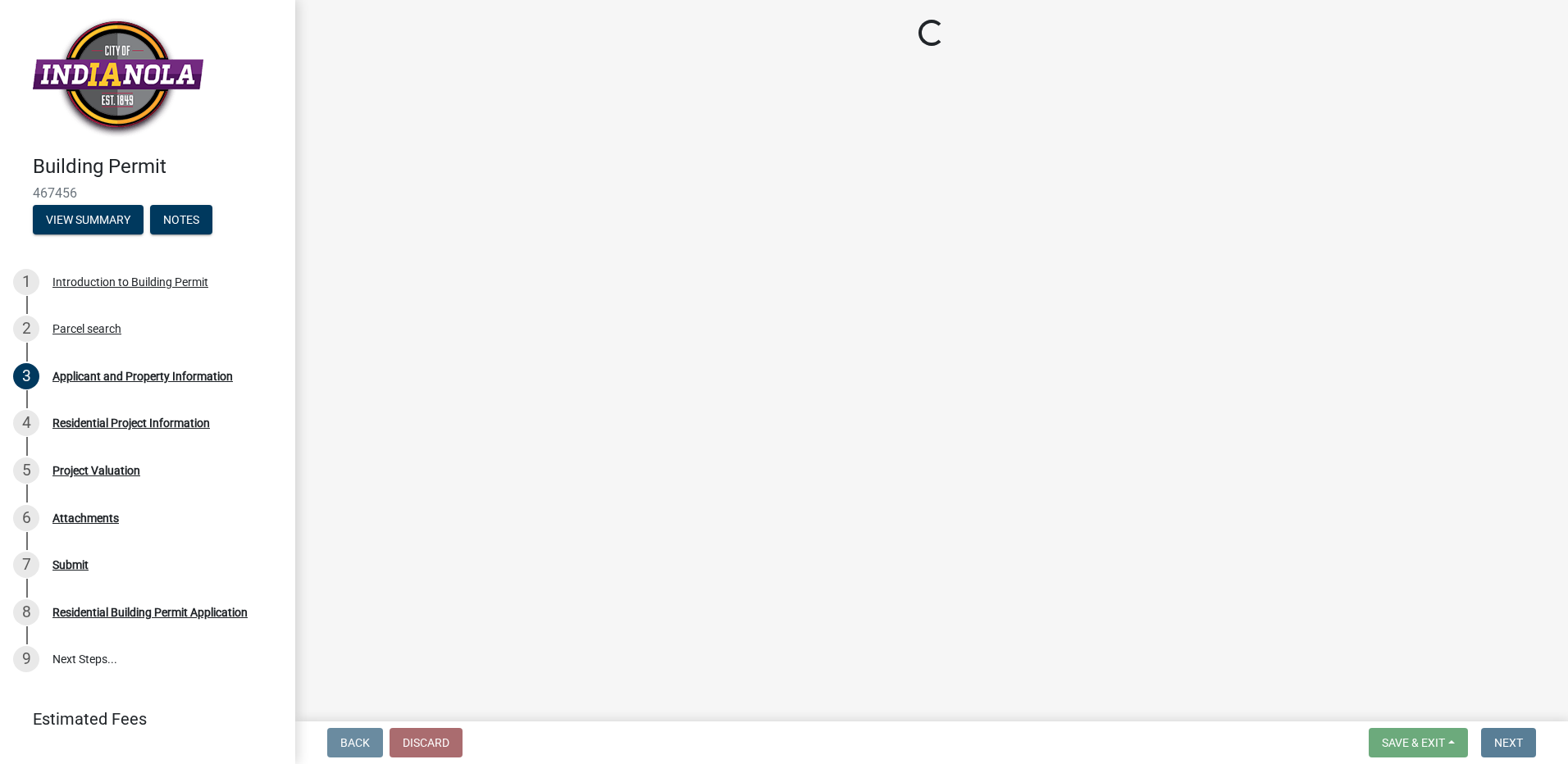
scroll to position [0, 0]
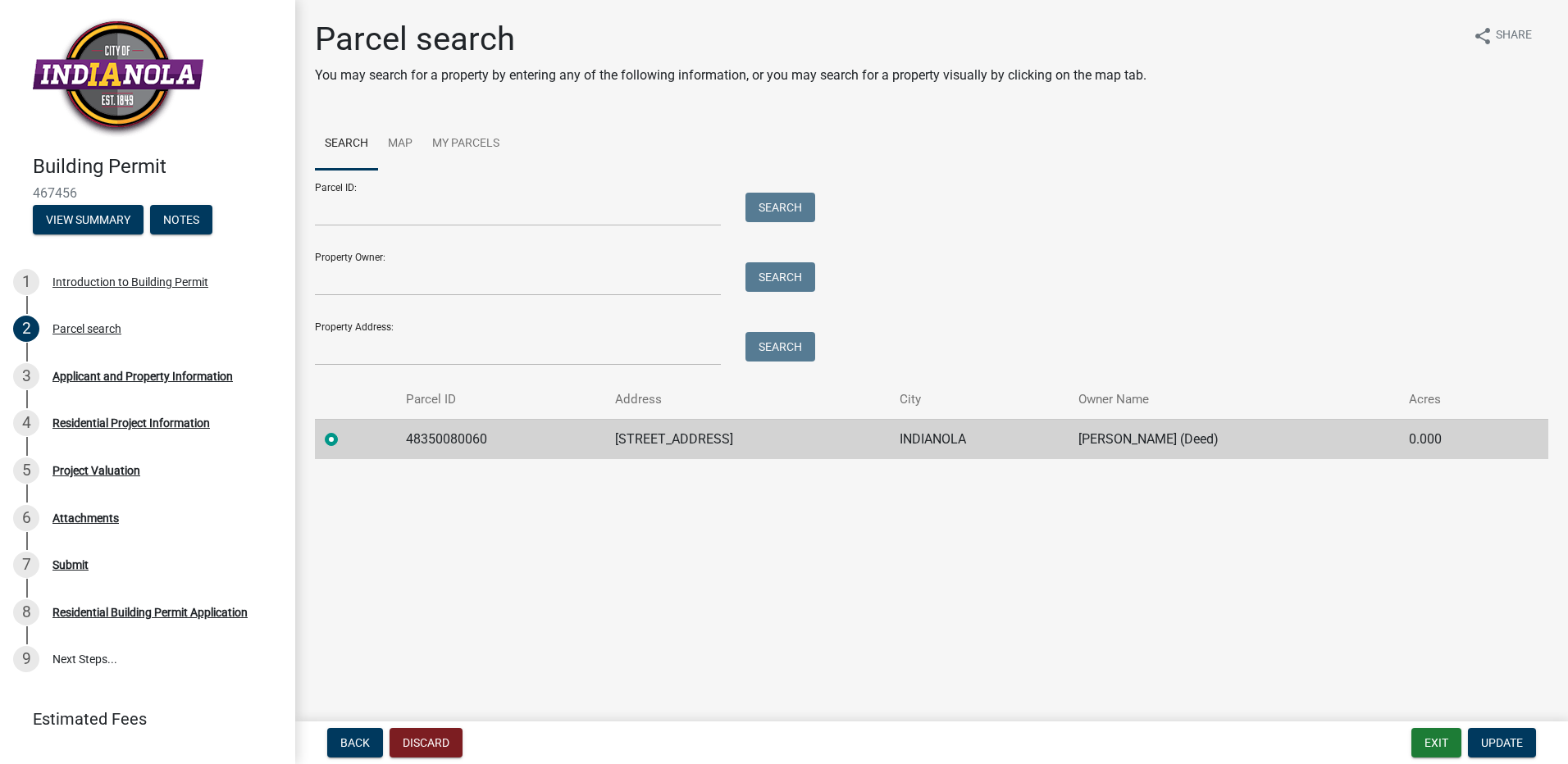
click at [345, 430] on label at bounding box center [345, 430] width 0 height 0
click at [345, 437] on input "radio" at bounding box center [350, 435] width 11 height 11
click at [906, 442] on td "INDIANOLA" at bounding box center [978, 439] width 178 height 40
click at [1507, 738] on span "Update" at bounding box center [1502, 742] width 42 height 13
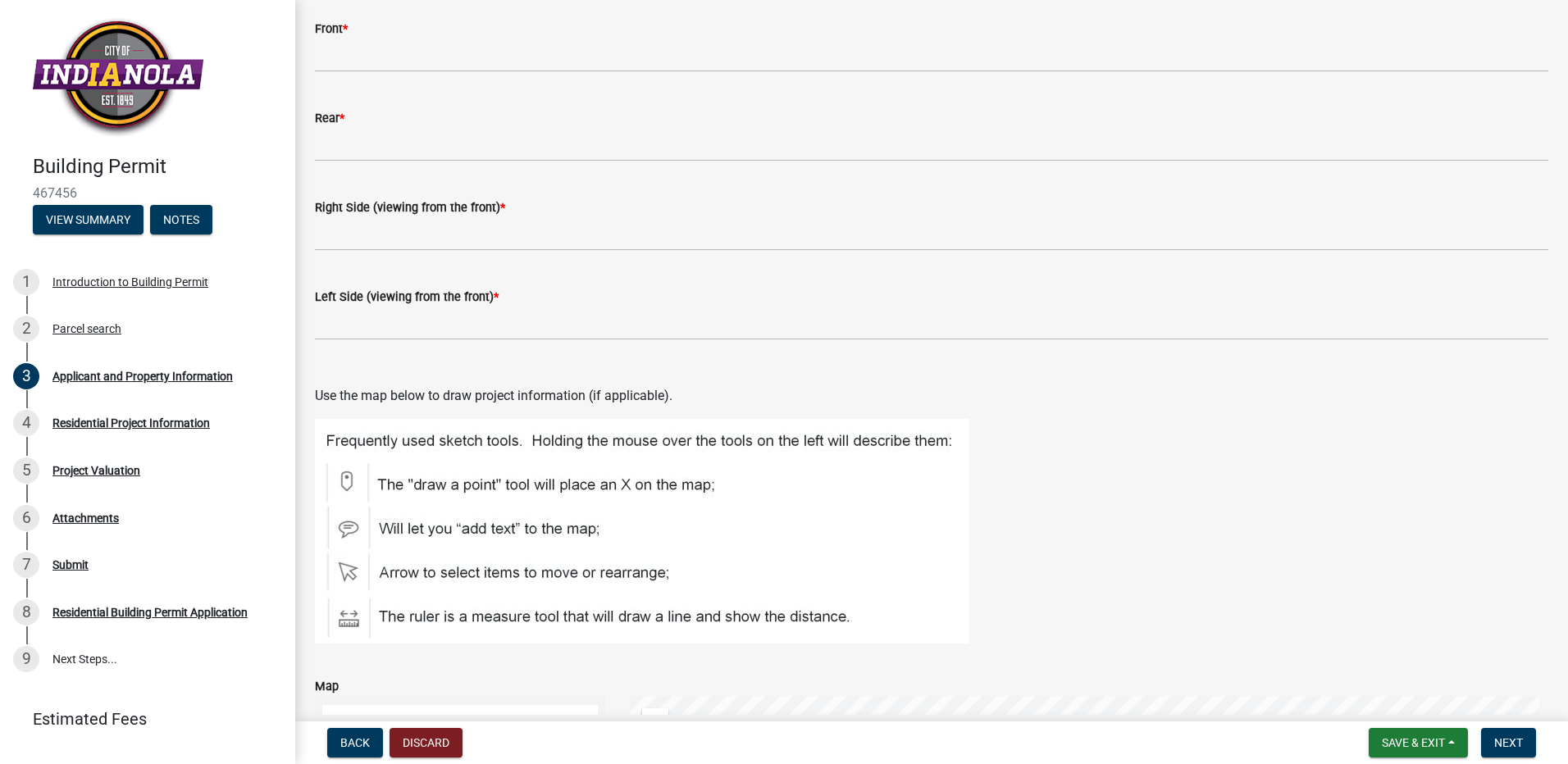
scroll to position [2050, 0]
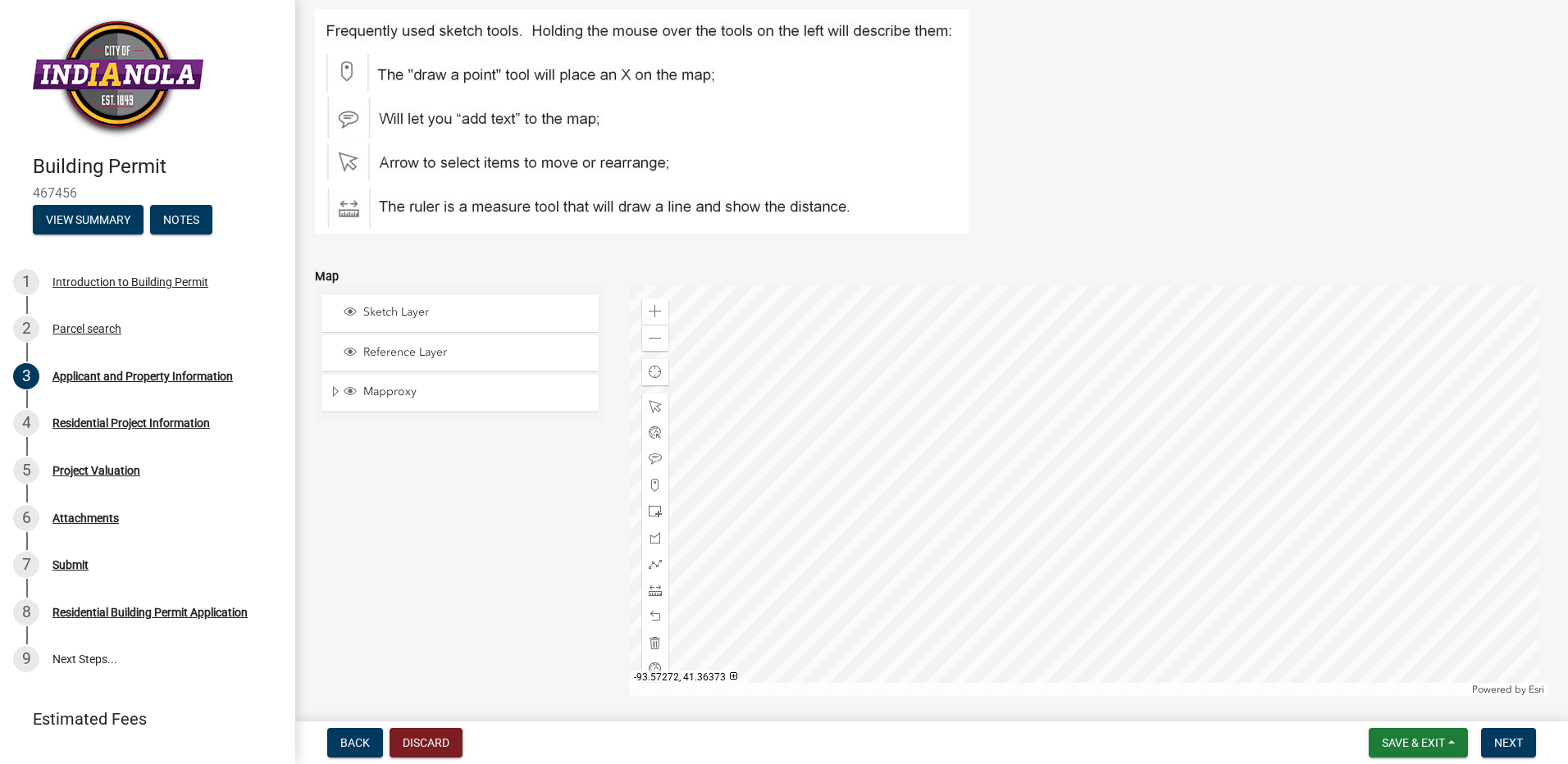
click at [866, 570] on div at bounding box center [1090, 490] width 920 height 410
click at [866, 571] on div at bounding box center [1090, 490] width 920 height 410
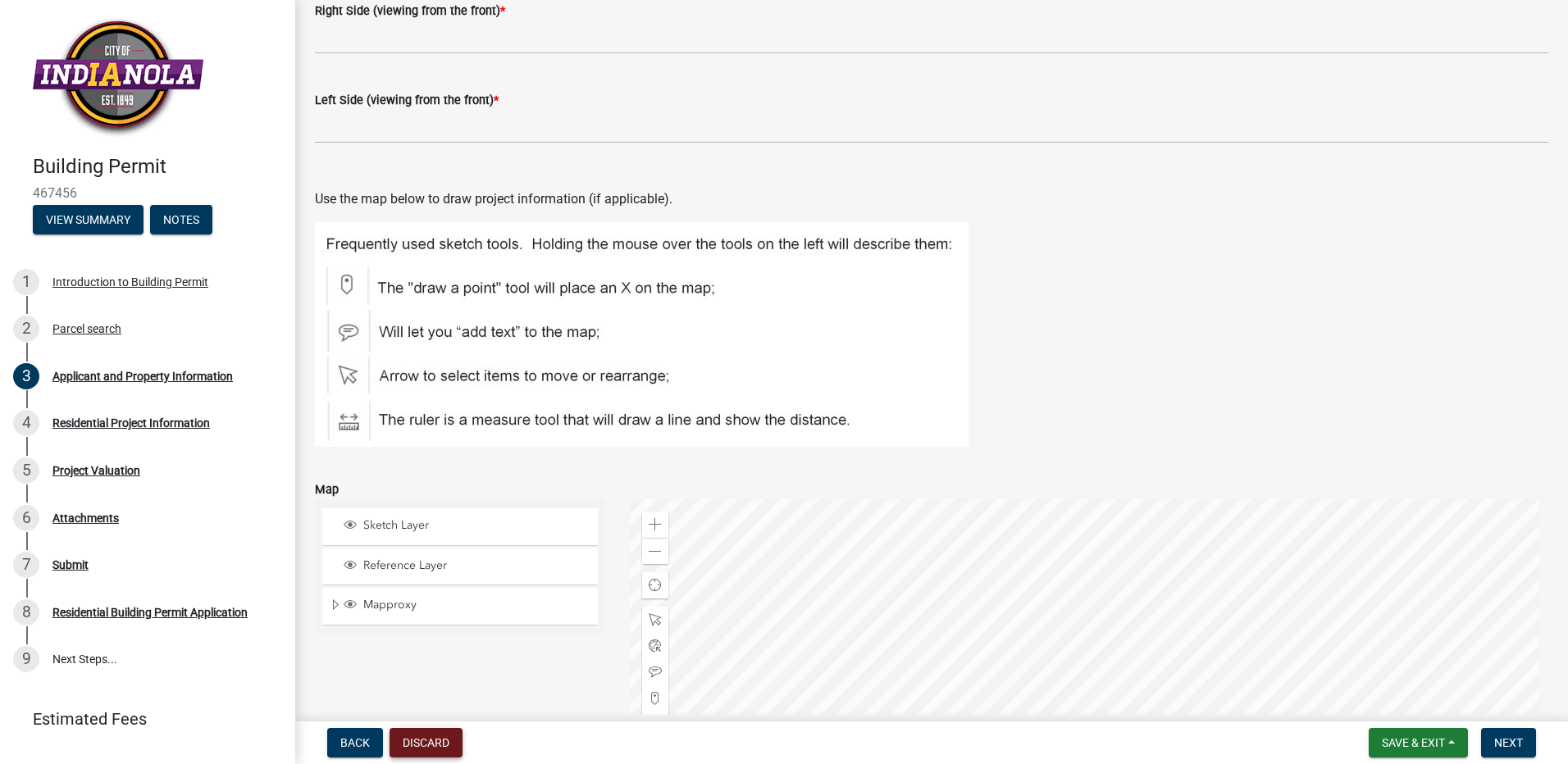
click at [427, 747] on button "Discard" at bounding box center [426, 743] width 73 height 30
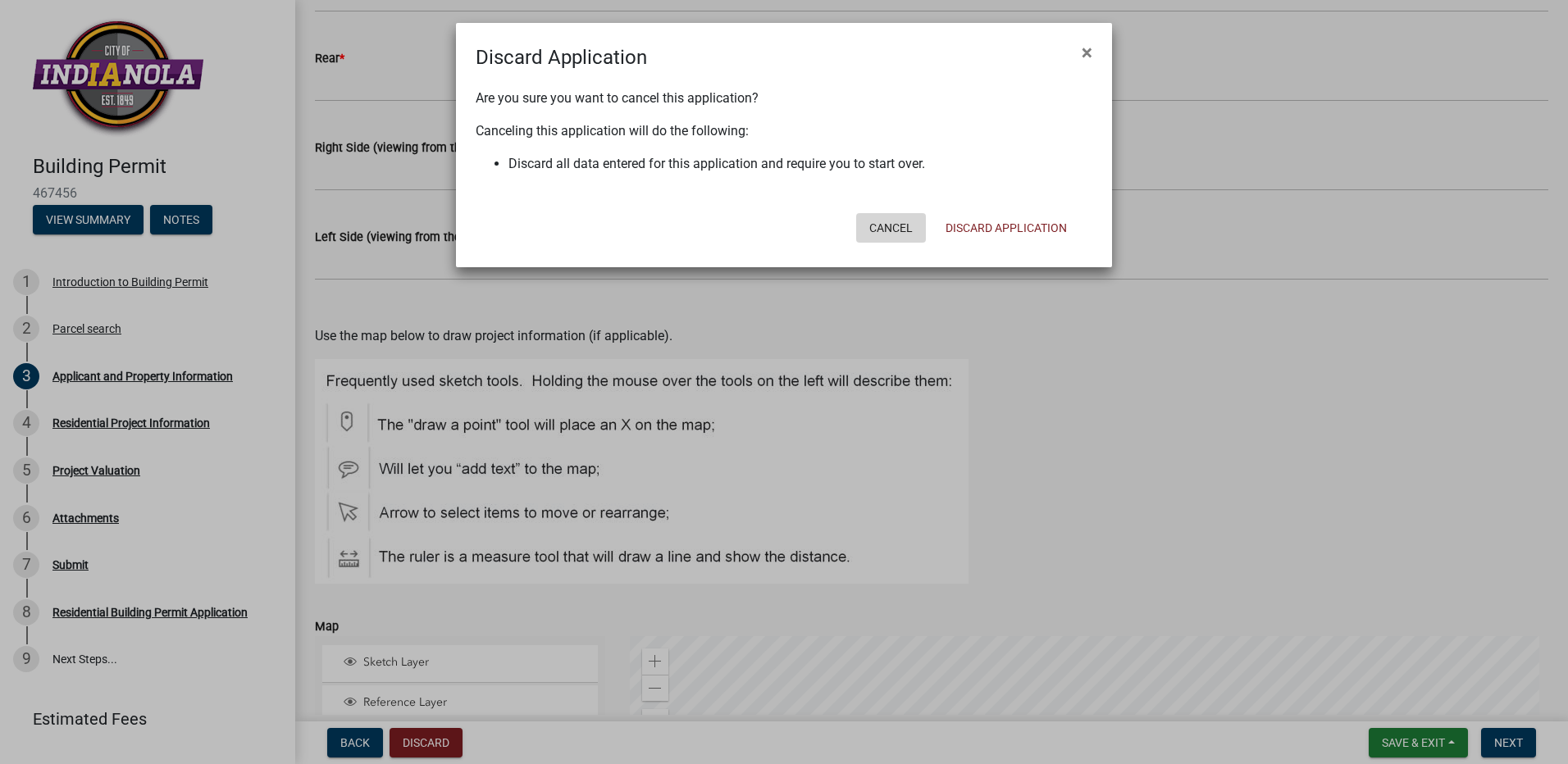
click at [875, 232] on button "Cancel" at bounding box center [891, 228] width 69 height 30
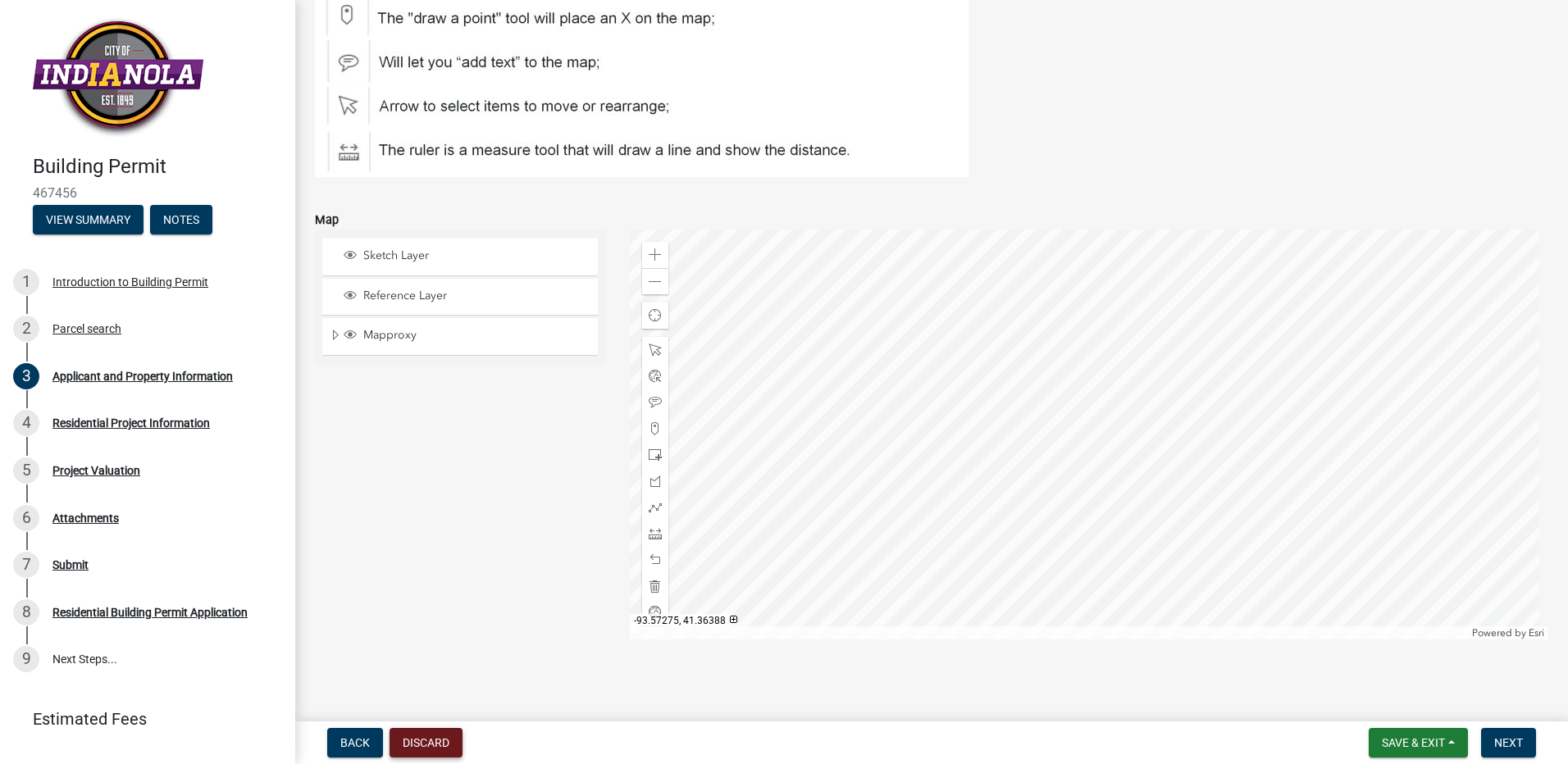
scroll to position [2110, 0]
click at [1078, 492] on div at bounding box center [1090, 431] width 920 height 410
click at [655, 586] on span at bounding box center [655, 582] width 13 height 13
click at [1292, 255] on div at bounding box center [1090, 431] width 920 height 410
click at [973, 226] on div at bounding box center [1090, 431] width 920 height 410
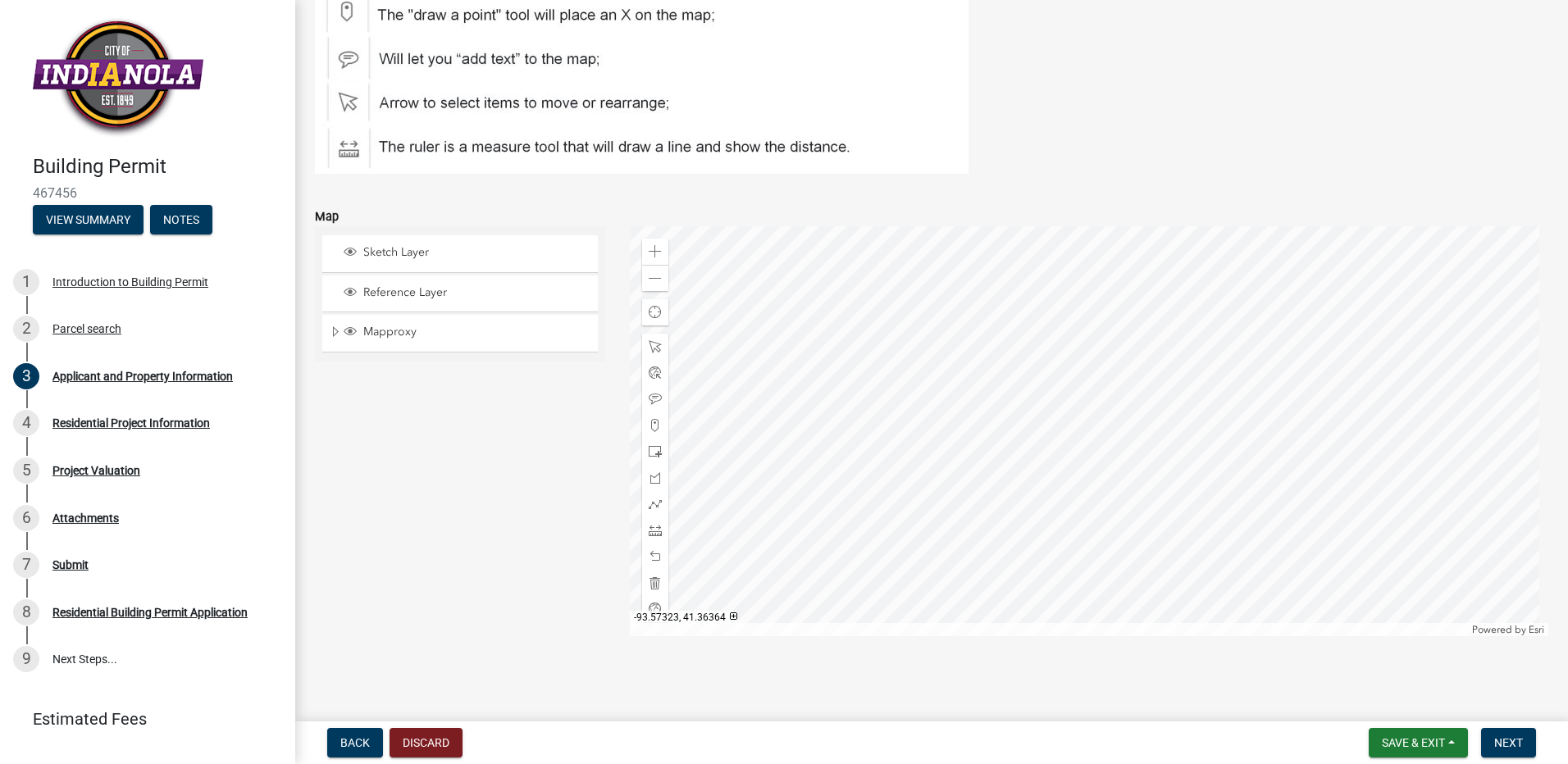
click at [966, 540] on div at bounding box center [1090, 431] width 920 height 410
click at [934, 304] on div at bounding box center [1090, 431] width 920 height 410
click at [655, 532] on span at bounding box center [655, 530] width 13 height 13
click at [1283, 532] on div at bounding box center [1090, 431] width 920 height 410
click at [1013, 635] on div "Powered by Esri" at bounding box center [1090, 629] width 920 height 13
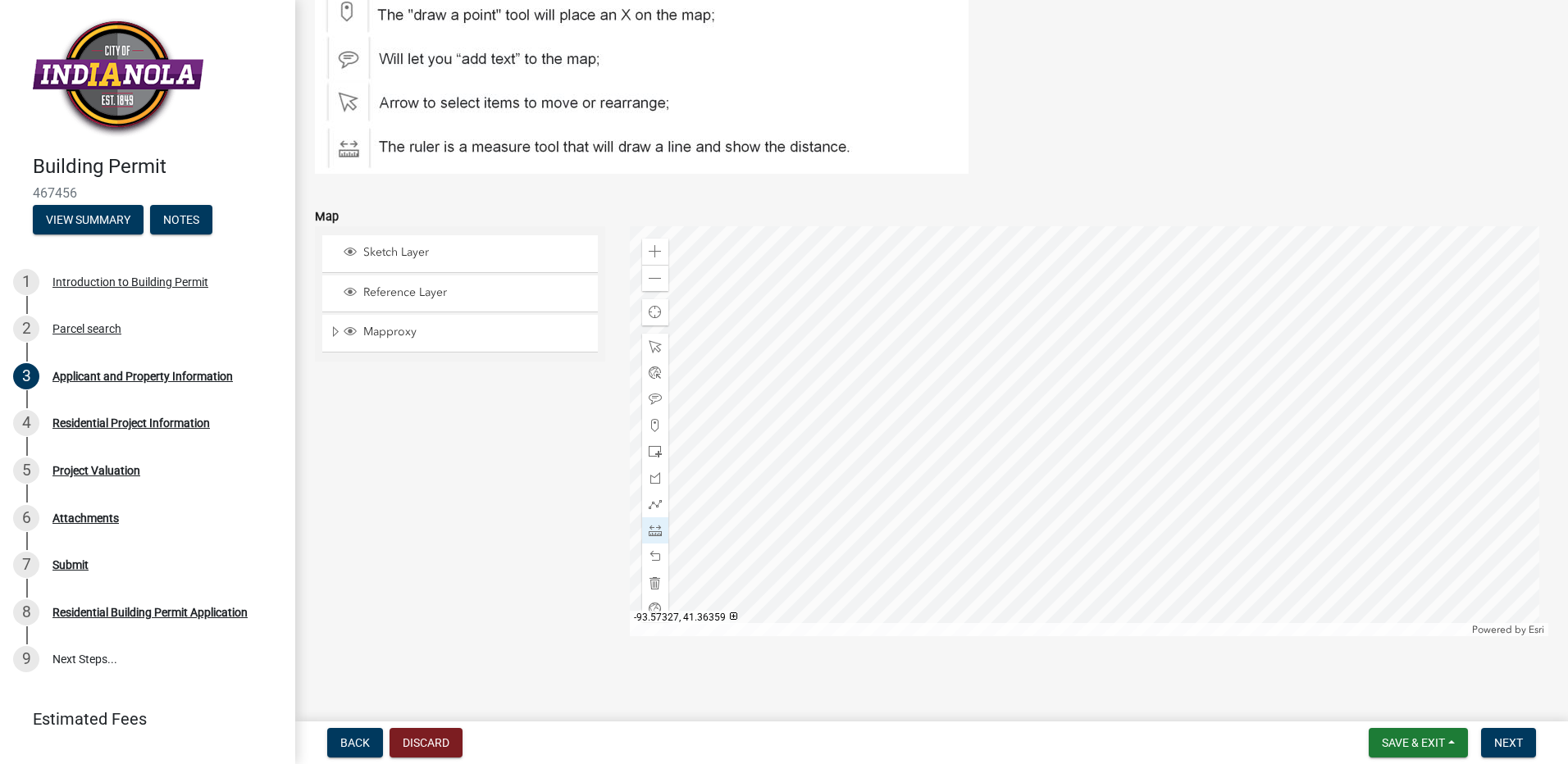
click at [1015, 636] on div at bounding box center [1090, 431] width 920 height 410
click at [1026, 226] on div at bounding box center [1090, 431] width 920 height 410
click at [655, 584] on span at bounding box center [655, 582] width 13 height 13
click at [639, 504] on div at bounding box center [1090, 431] width 920 height 410
click at [648, 532] on span at bounding box center [655, 530] width 13 height 13
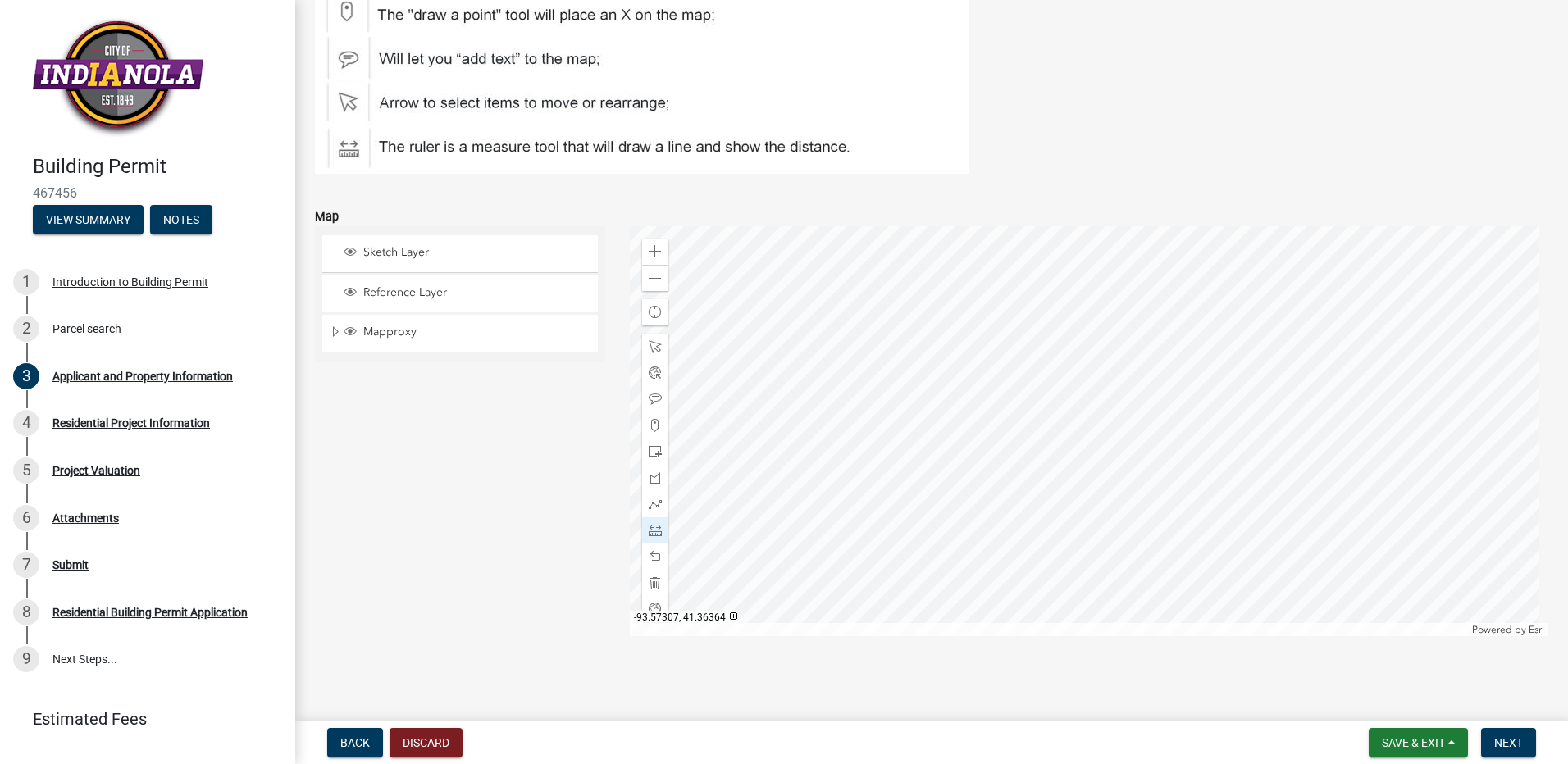
click at [970, 401] on div at bounding box center [1090, 431] width 920 height 410
click at [989, 274] on div at bounding box center [1090, 431] width 920 height 410
click at [649, 533] on span at bounding box center [655, 530] width 13 height 13
click at [649, 532] on span at bounding box center [655, 530] width 13 height 13
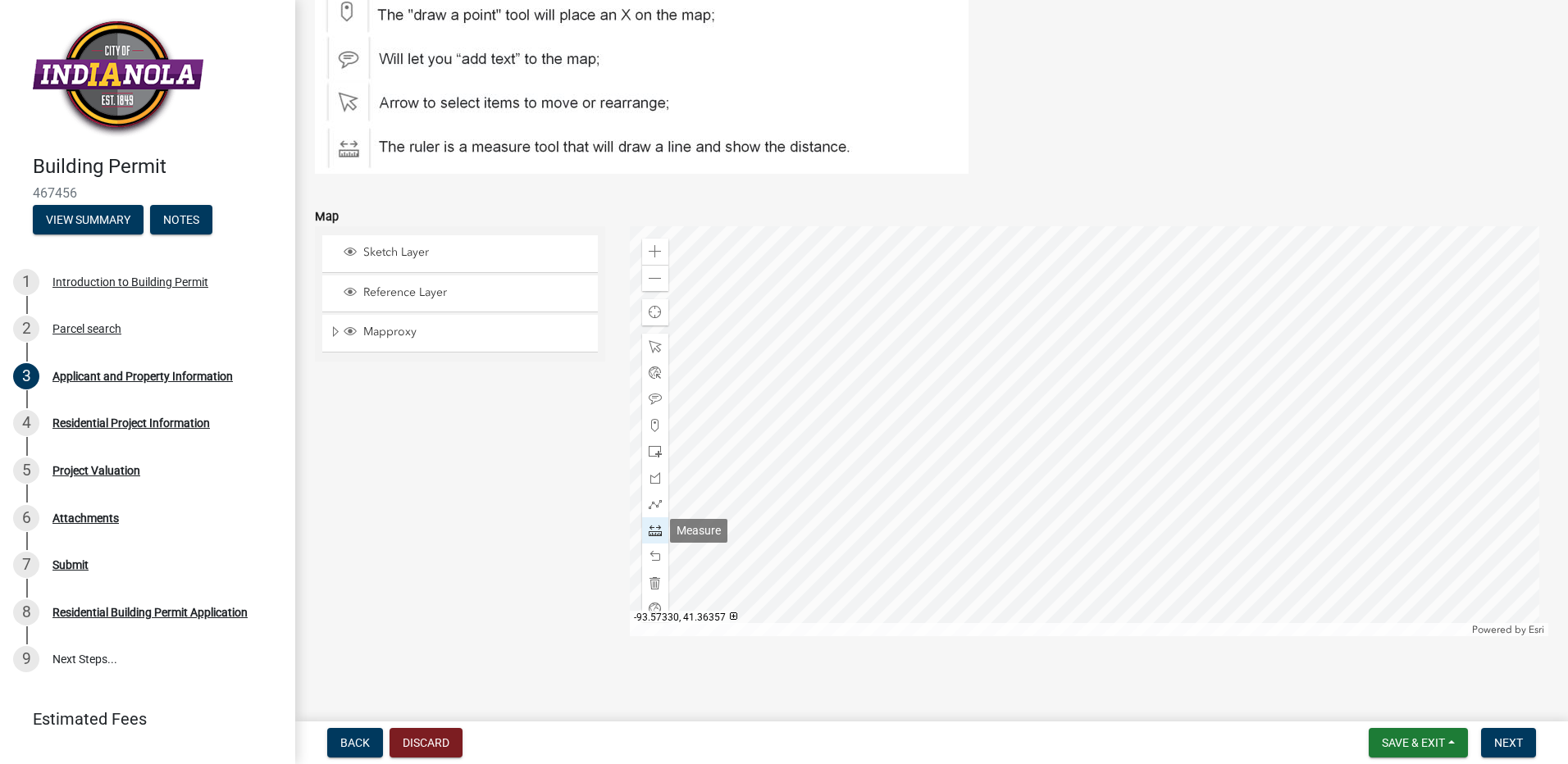
click at [650, 532] on span at bounding box center [655, 530] width 13 height 13
click at [1025, 404] on div at bounding box center [1090, 431] width 920 height 410
click at [1082, 275] on div at bounding box center [1090, 431] width 920 height 410
click at [1081, 368] on div at bounding box center [1090, 431] width 920 height 410
click at [652, 402] on span at bounding box center [655, 399] width 13 height 13
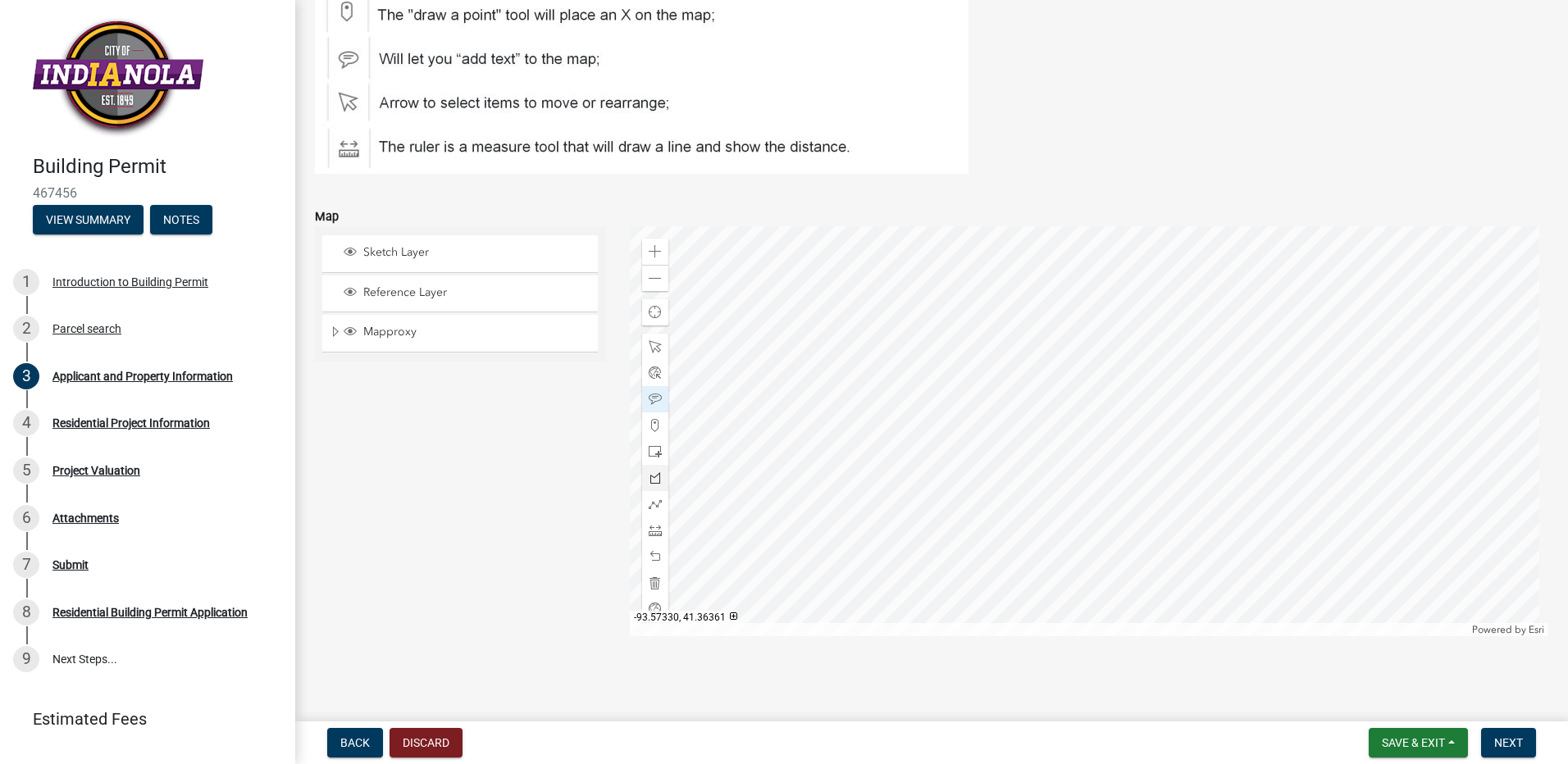
click at [701, 486] on div at bounding box center [1090, 431] width 920 height 410
click at [863, 493] on div at bounding box center [1090, 431] width 920 height 410
click at [648, 533] on span at bounding box center [655, 530] width 13 height 13
click at [1224, 450] on div at bounding box center [1090, 431] width 920 height 410
click at [1285, 326] on div at bounding box center [1090, 431] width 920 height 410
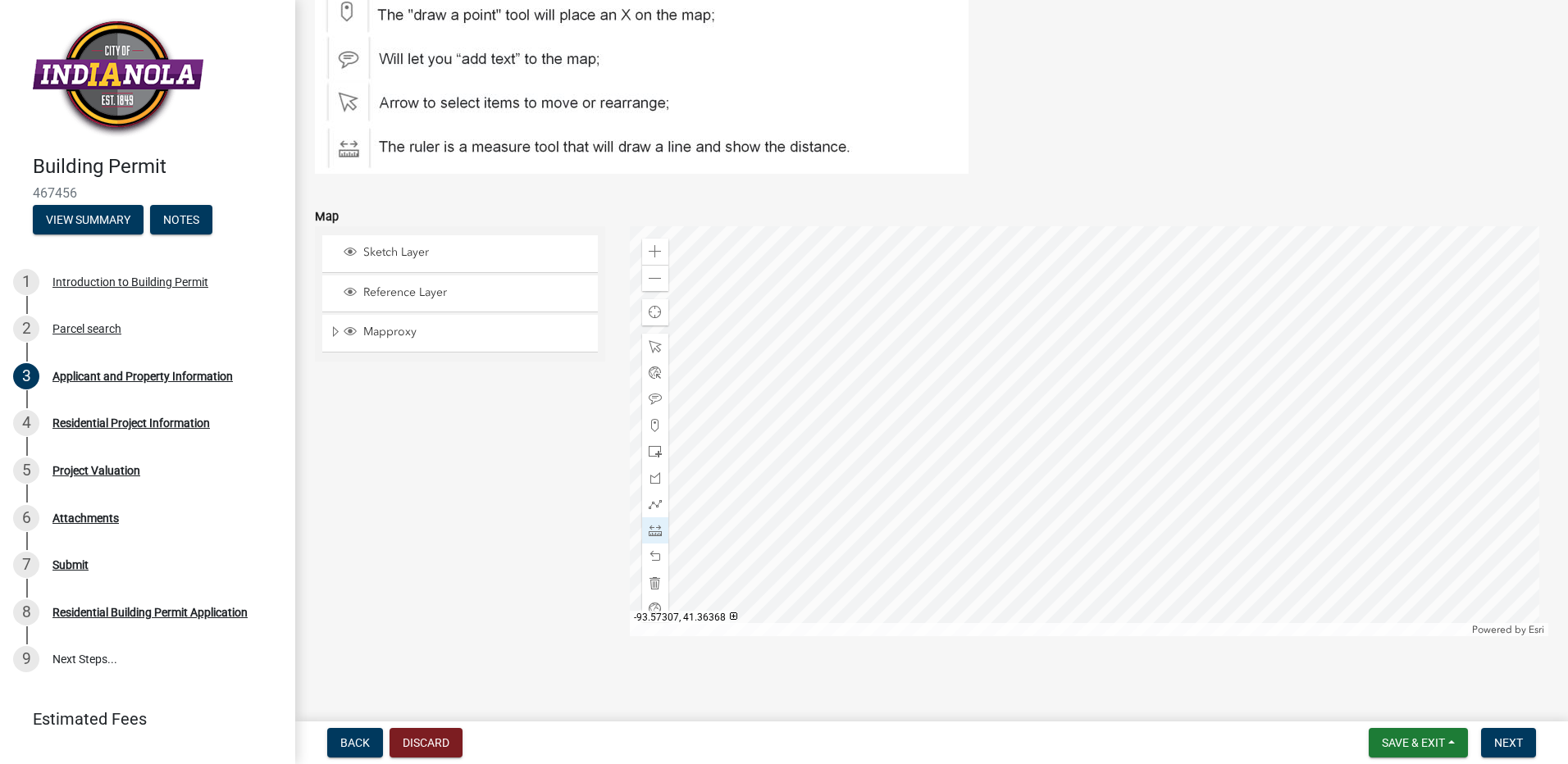
click at [1273, 286] on div at bounding box center [1090, 431] width 920 height 410
click at [407, 552] on div "Sketch Layer Reference Layer Mapproxy PLS Corner Monuments Road Dimensions Defa…" at bounding box center [460, 431] width 315 height 410
click at [408, 552] on div "Sketch Layer Reference Layer Mapproxy PLS Corner Monuments Road Dimensions Defa…" at bounding box center [460, 431] width 315 height 410
click at [408, 549] on div "Sketch Layer Reference Layer Mapproxy PLS Corner Monuments Road Dimensions Defa…" at bounding box center [460, 431] width 315 height 410
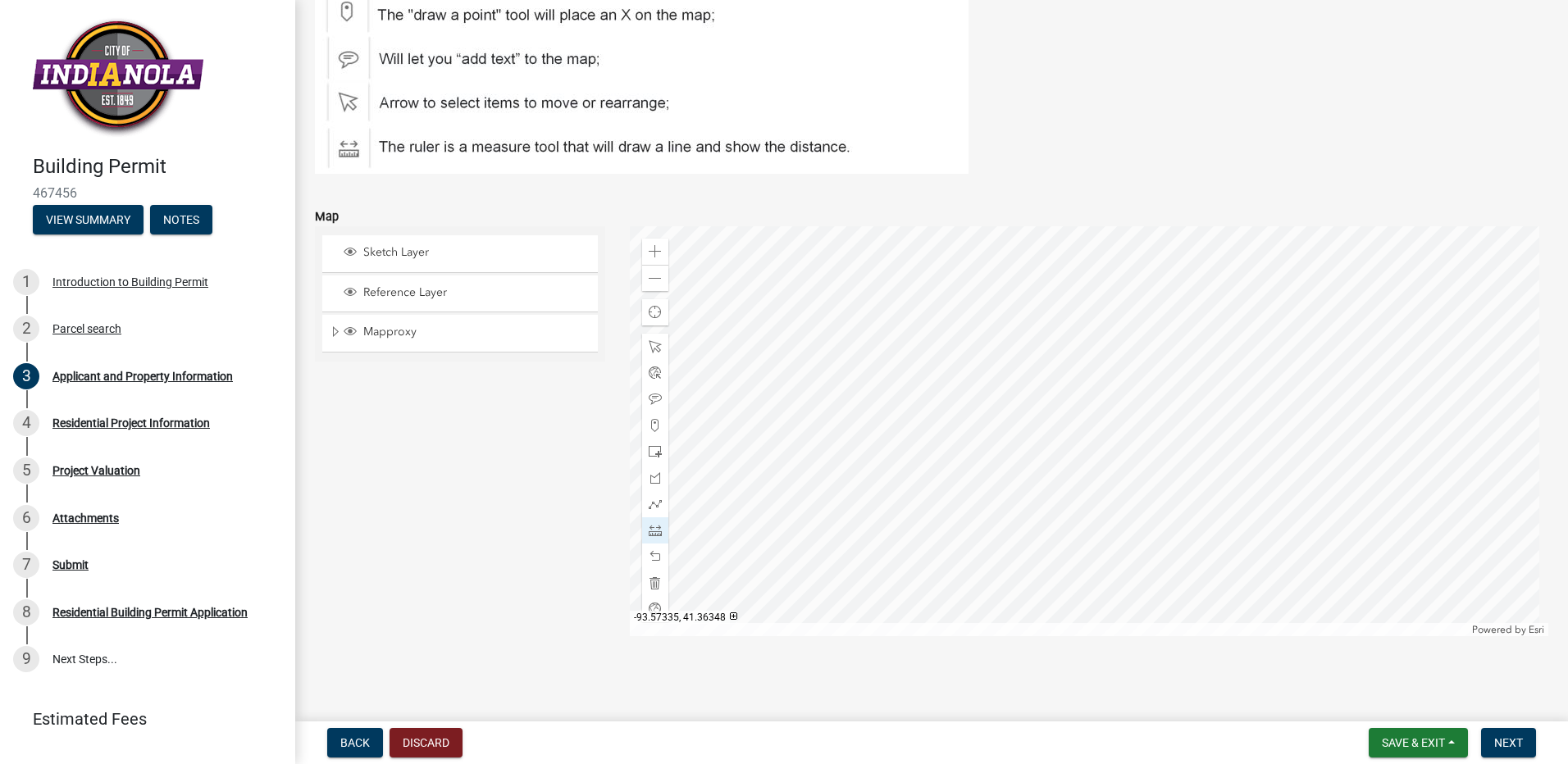
click at [856, 636] on div at bounding box center [1090, 431] width 920 height 410
click at [650, 582] on span at bounding box center [655, 582] width 13 height 13
click at [630, 511] on div at bounding box center [1090, 431] width 920 height 410
click at [1226, 470] on div at bounding box center [1090, 431] width 920 height 410
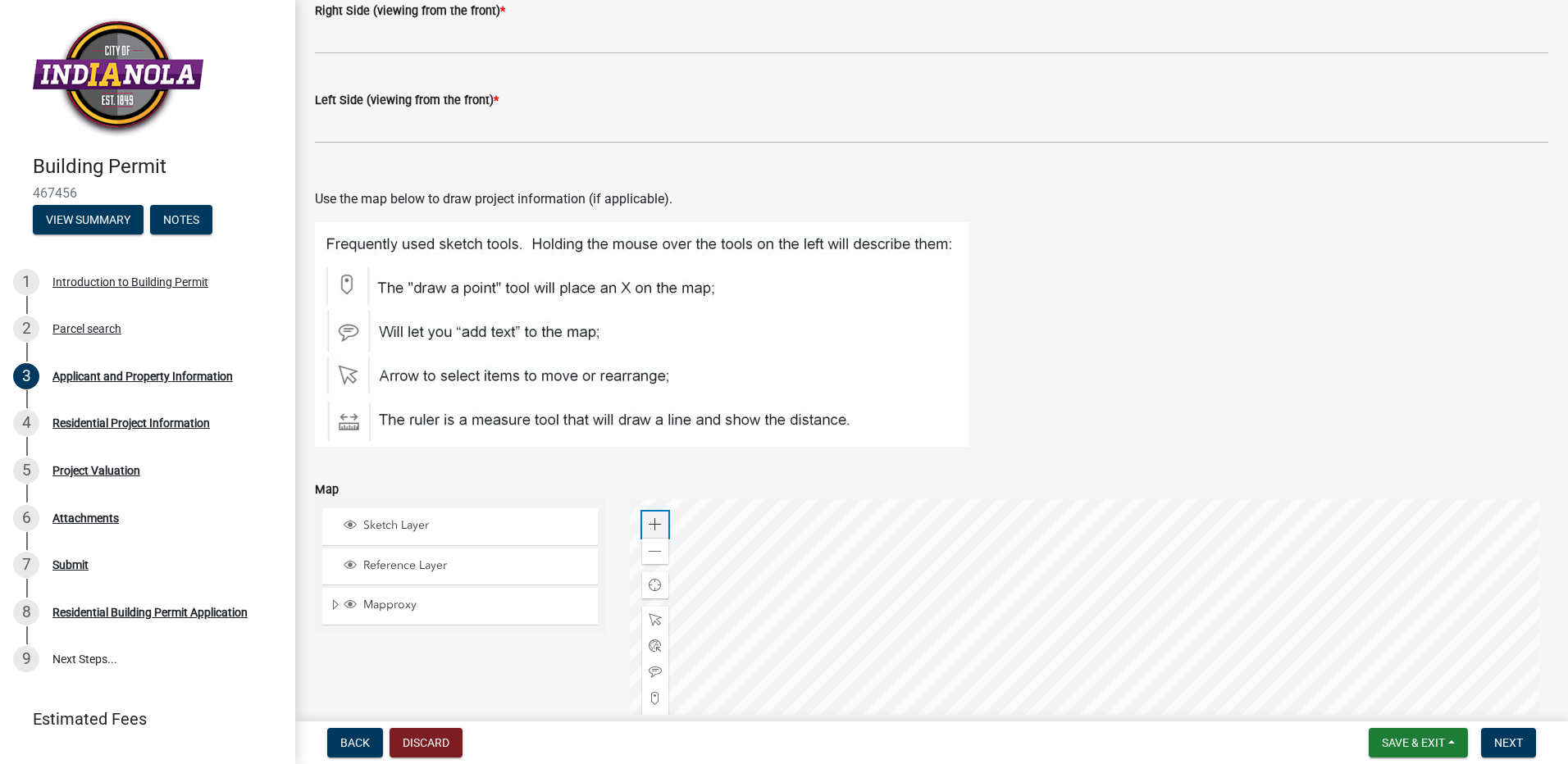
click at [655, 524] on span at bounding box center [655, 525] width 13 height 13
click at [654, 521] on span at bounding box center [655, 525] width 13 height 13
click at [941, 499] on div at bounding box center [1090, 703] width 920 height 410
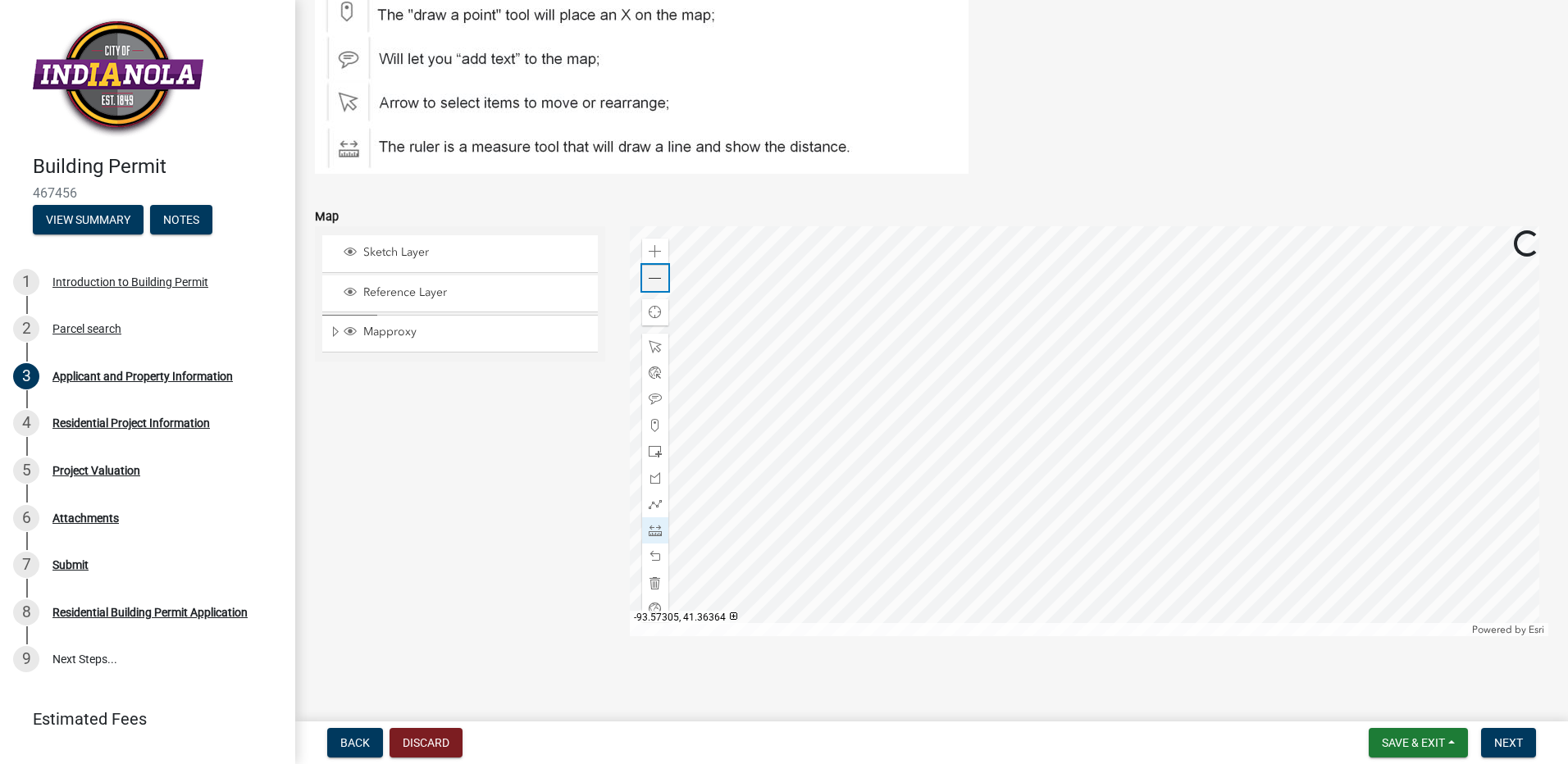
click at [650, 282] on span at bounding box center [655, 278] width 13 height 13
click at [653, 249] on span at bounding box center [655, 251] width 13 height 13
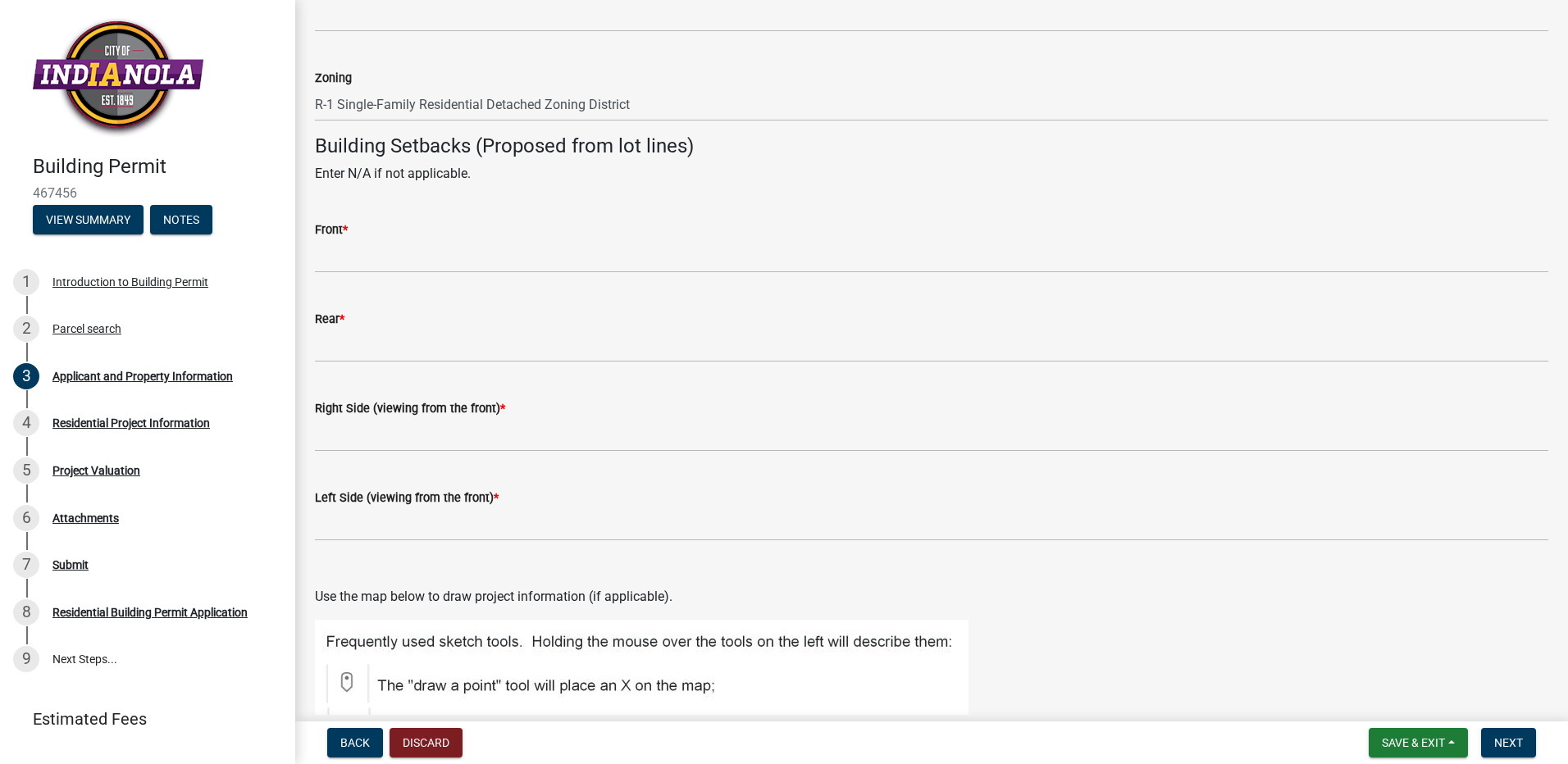
scroll to position [1426, 0]
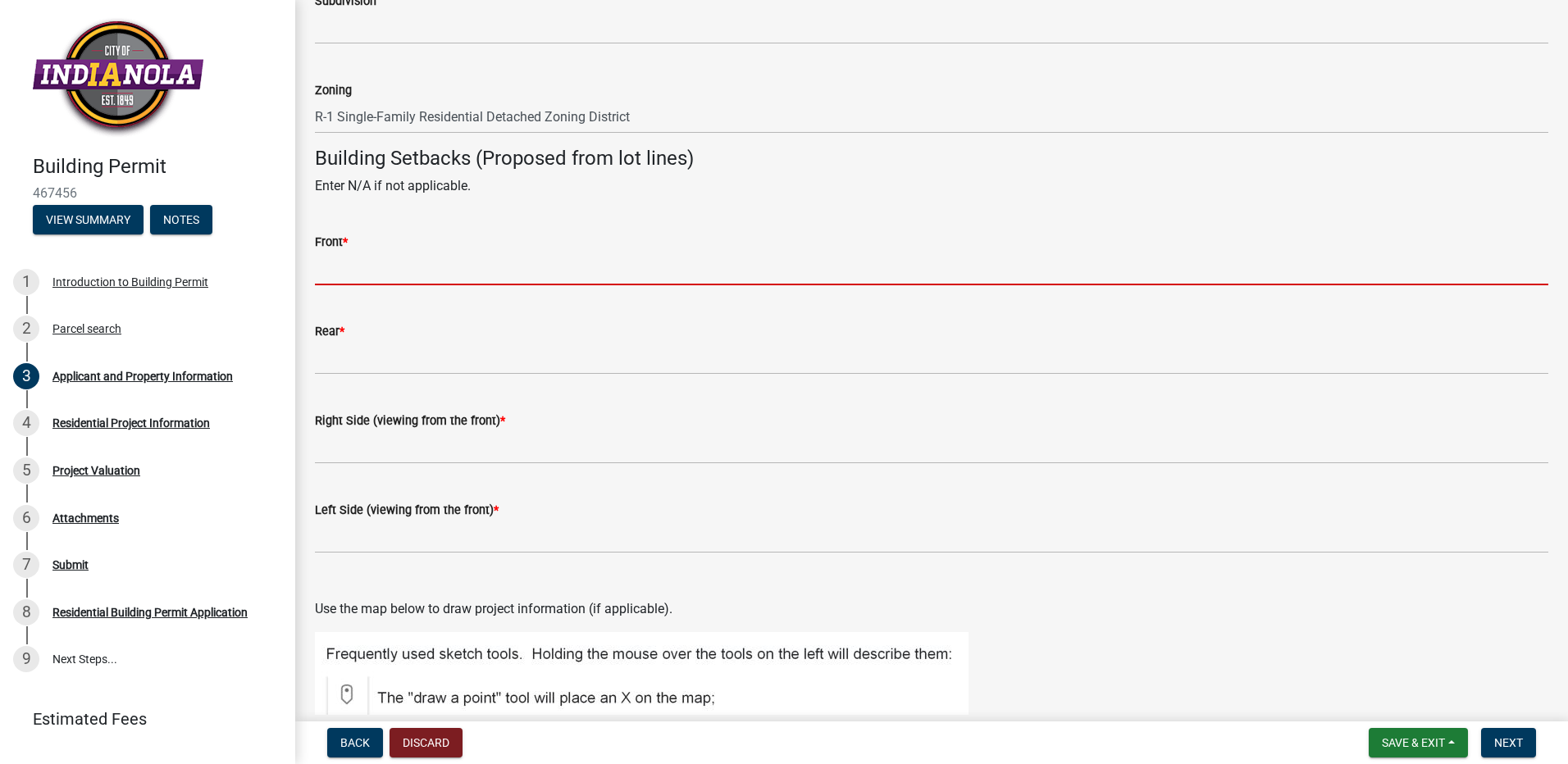
click at [321, 278] on input "Front *" at bounding box center [932, 268] width 1234 height 33
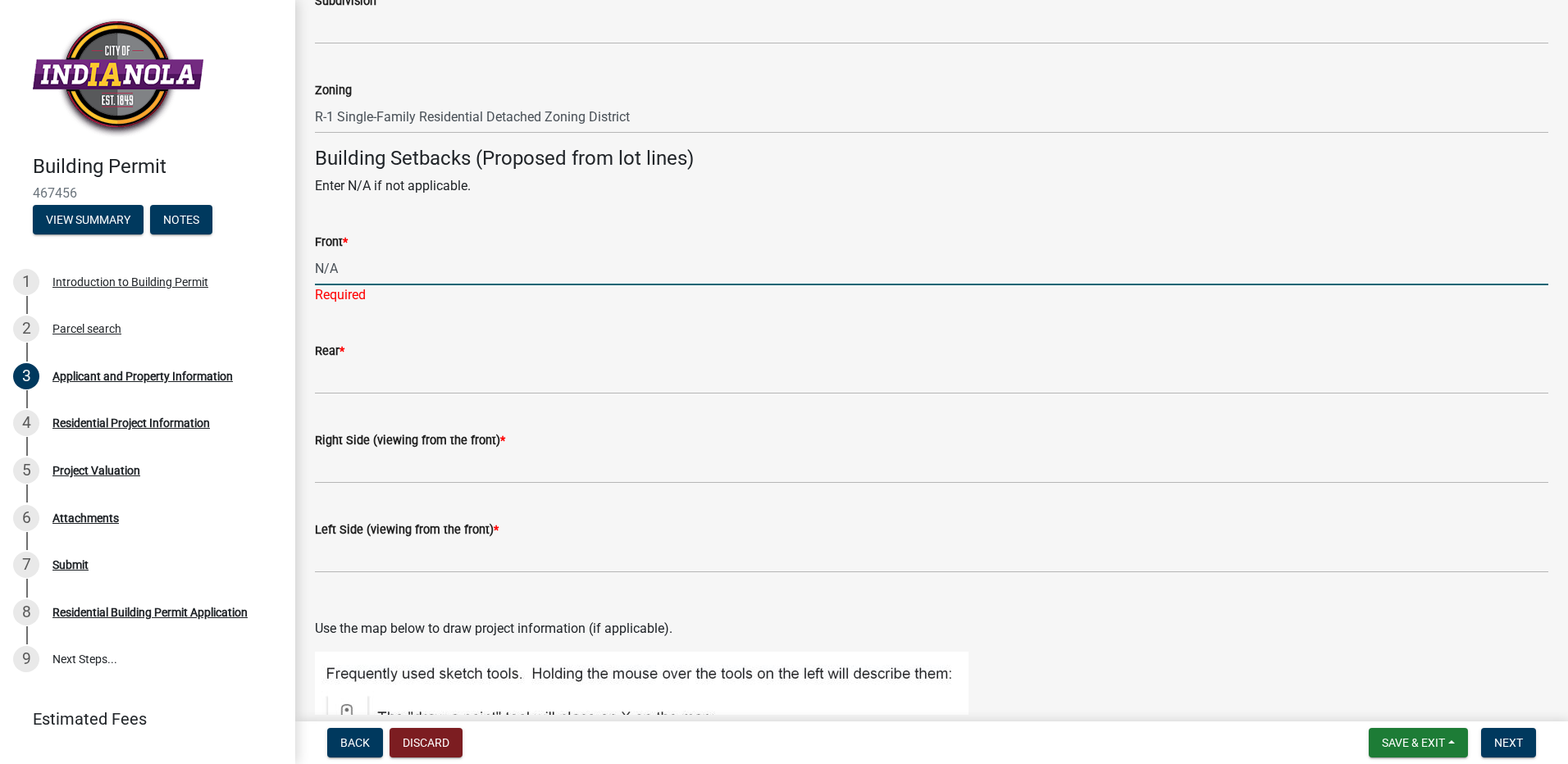
type input "N/A"
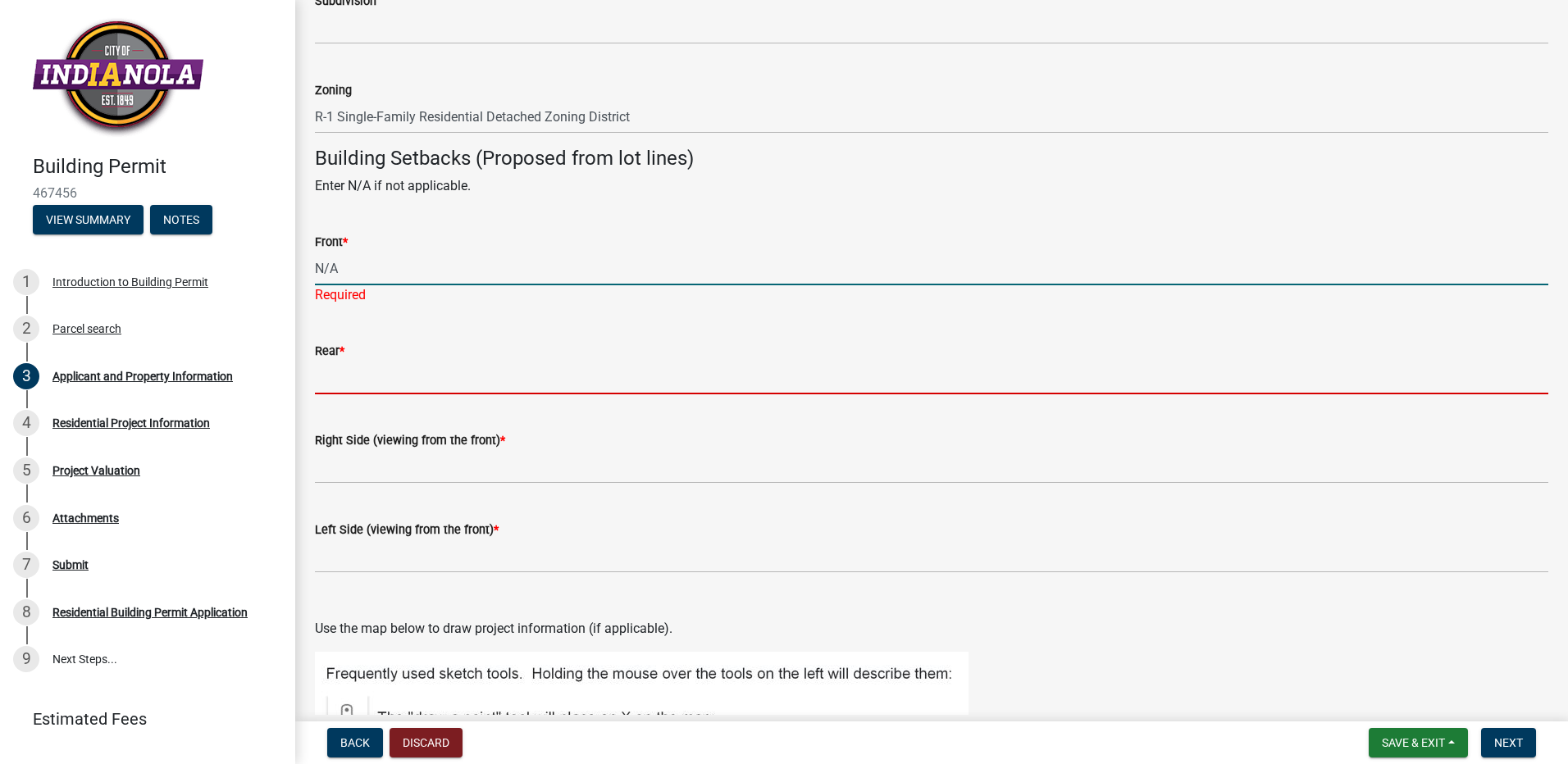
click at [325, 377] on wm-data-entity-input "Rear *" at bounding box center [932, 363] width 1234 height 89
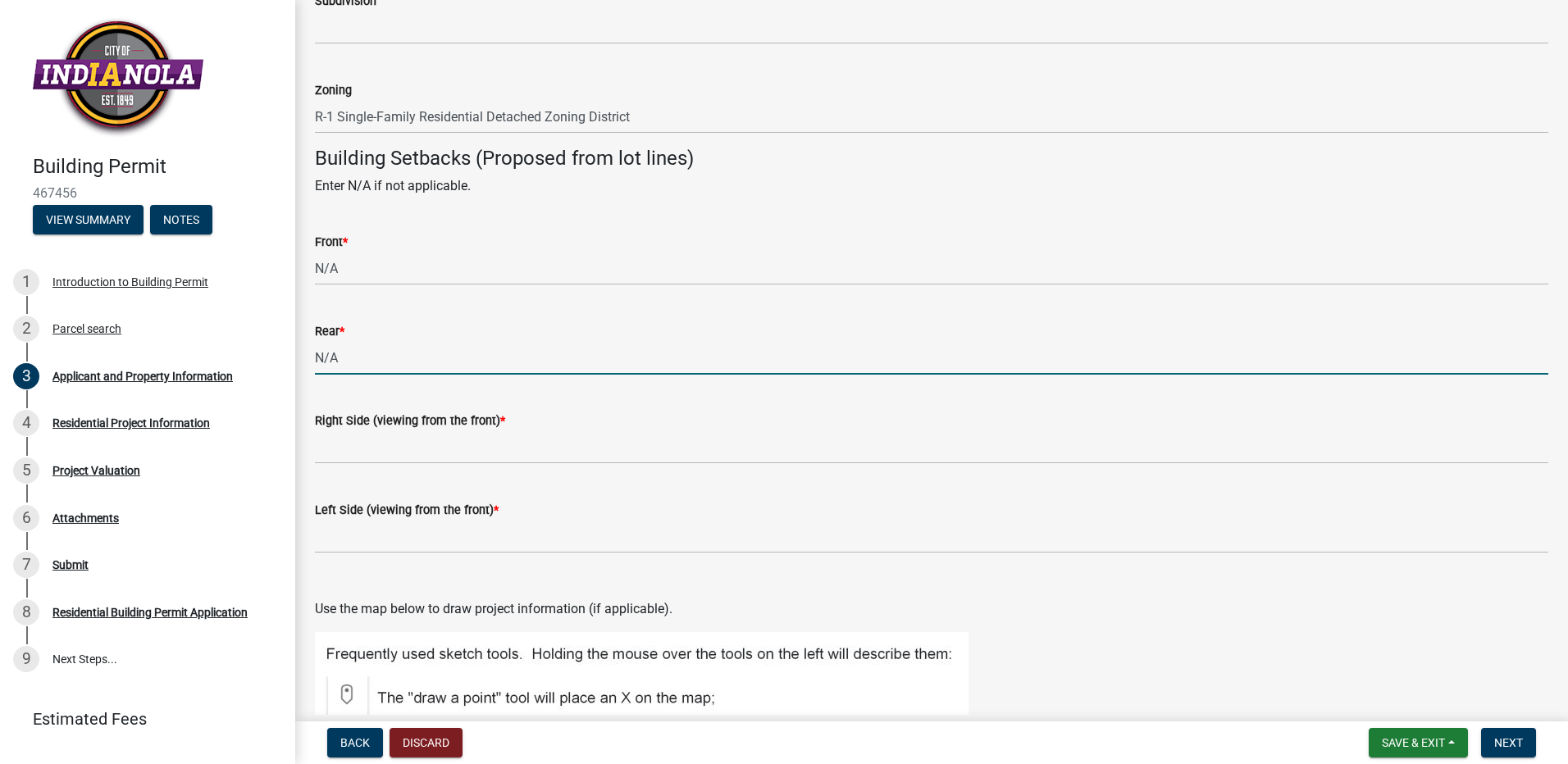
type input "N/A"
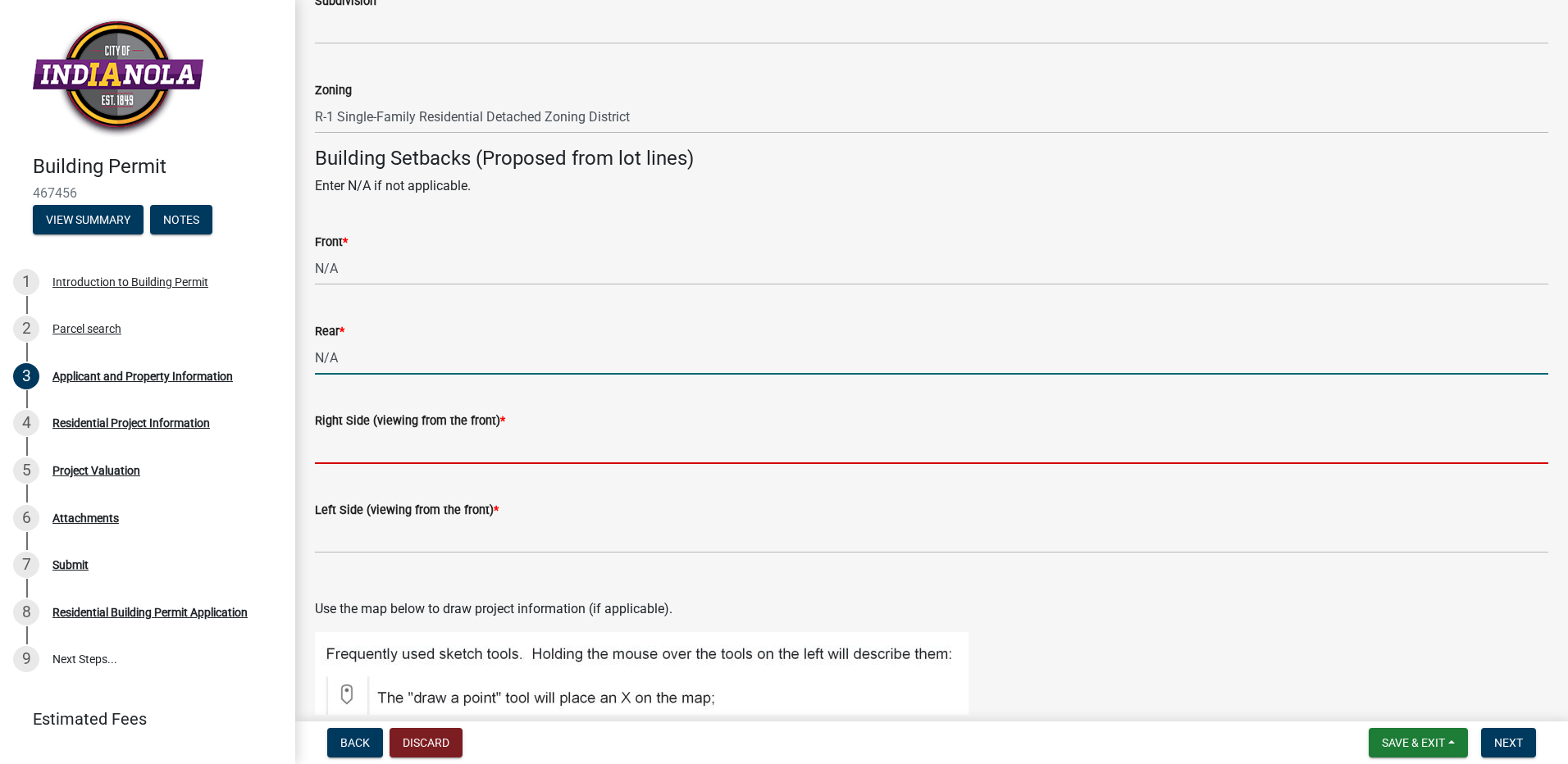
click at [332, 444] on input "Right Side (viewing from the front) *" at bounding box center [932, 447] width 1234 height 33
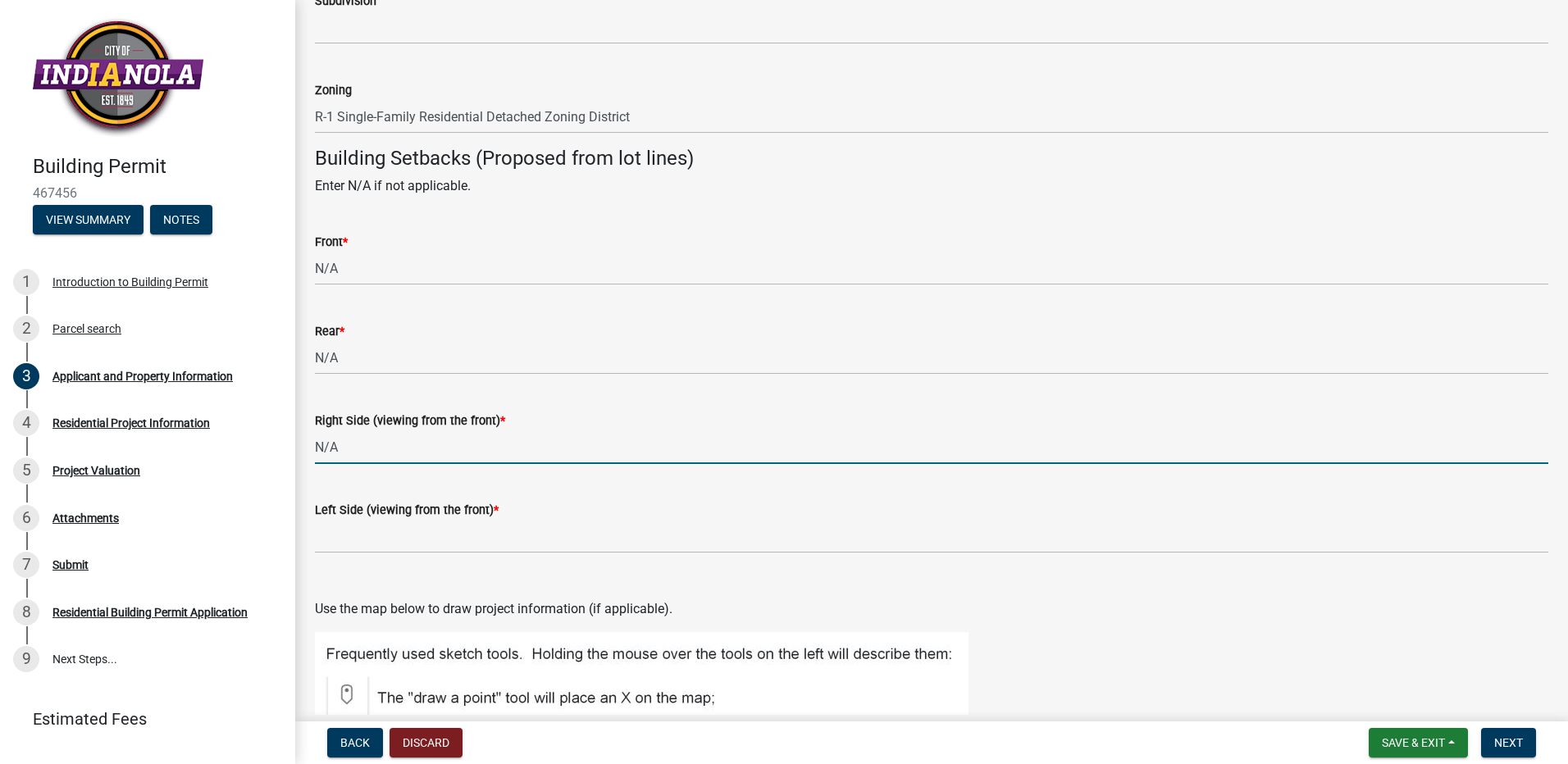
type input "N/A"
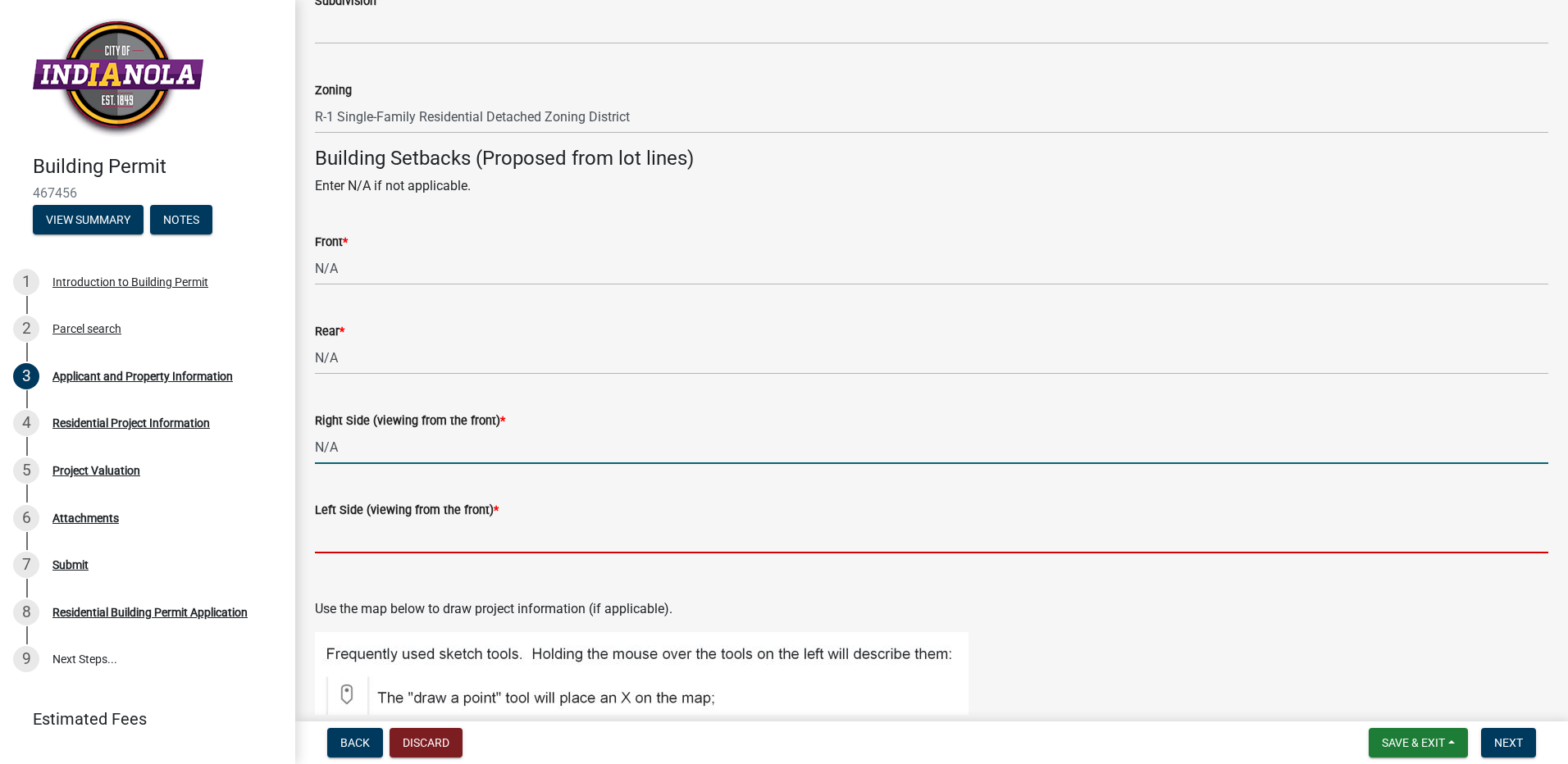
click at [329, 533] on input "Left Side (viewing from the front) *" at bounding box center [932, 537] width 1234 height 33
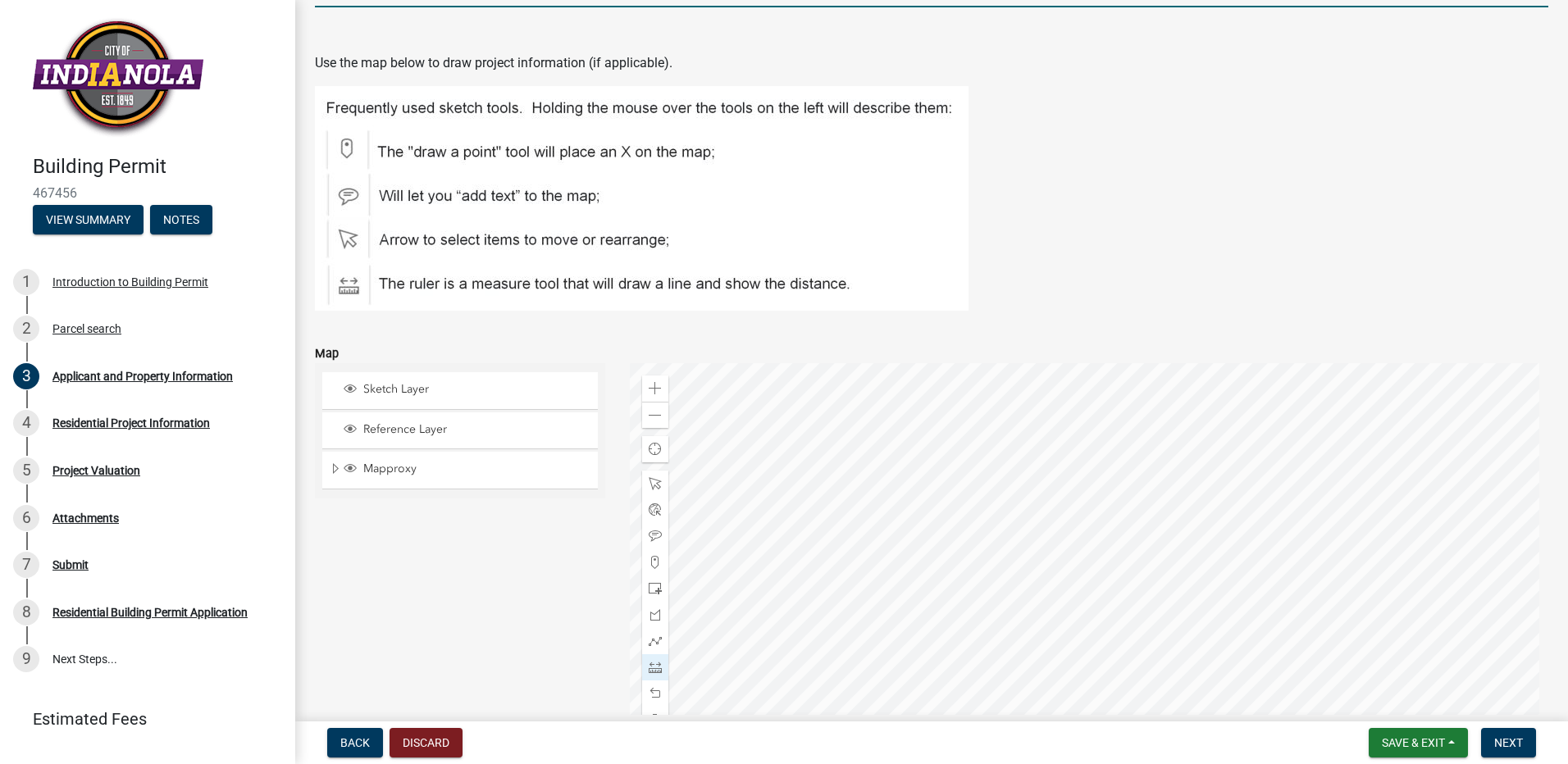
scroll to position [2110, 0]
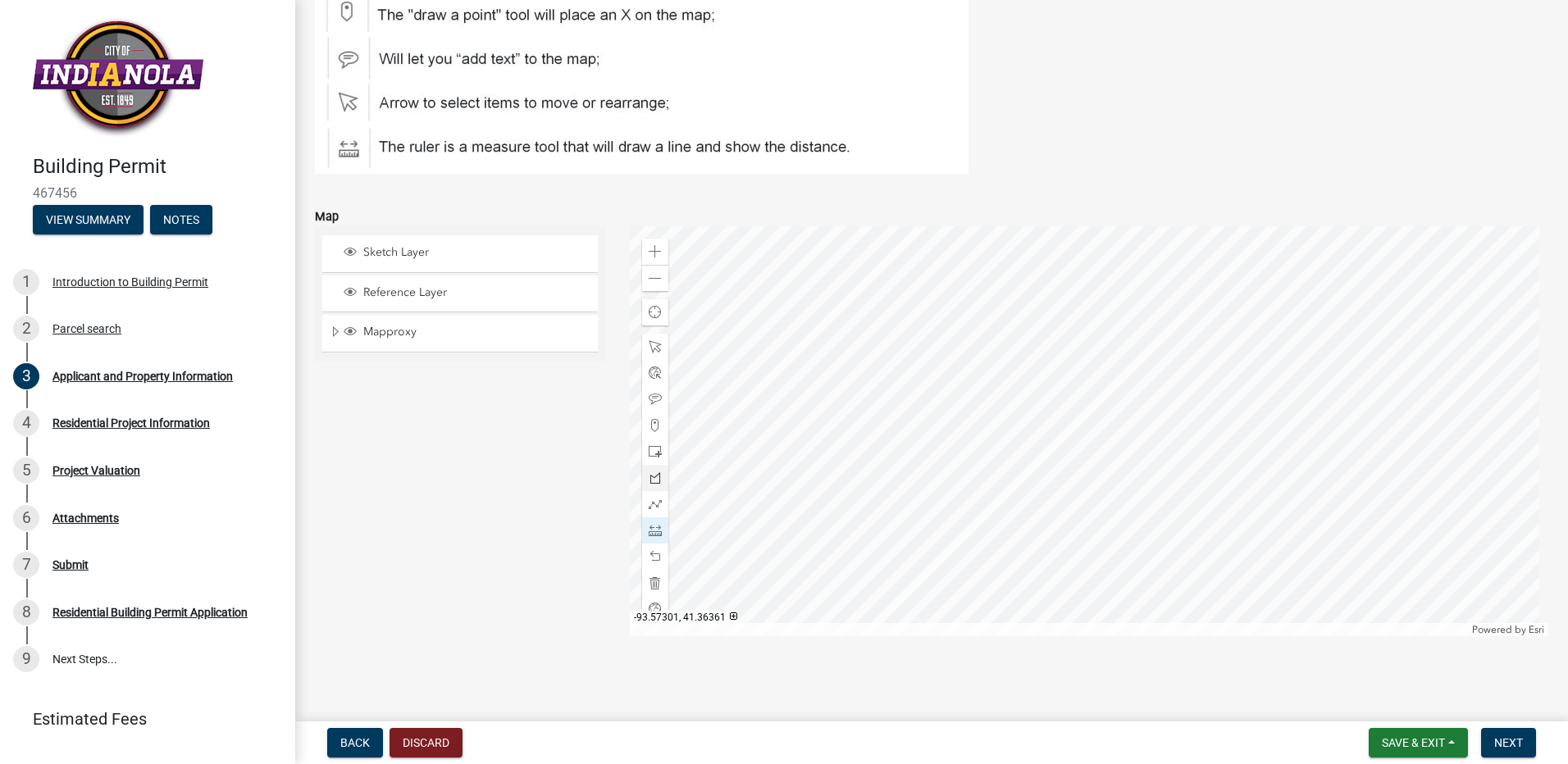
type input "N/A"
click at [1228, 503] on div at bounding box center [1090, 431] width 920 height 410
click at [748, 348] on div at bounding box center [1090, 431] width 920 height 410
click at [653, 397] on span at bounding box center [655, 399] width 13 height 13
click at [779, 462] on div at bounding box center [1090, 431] width 920 height 410
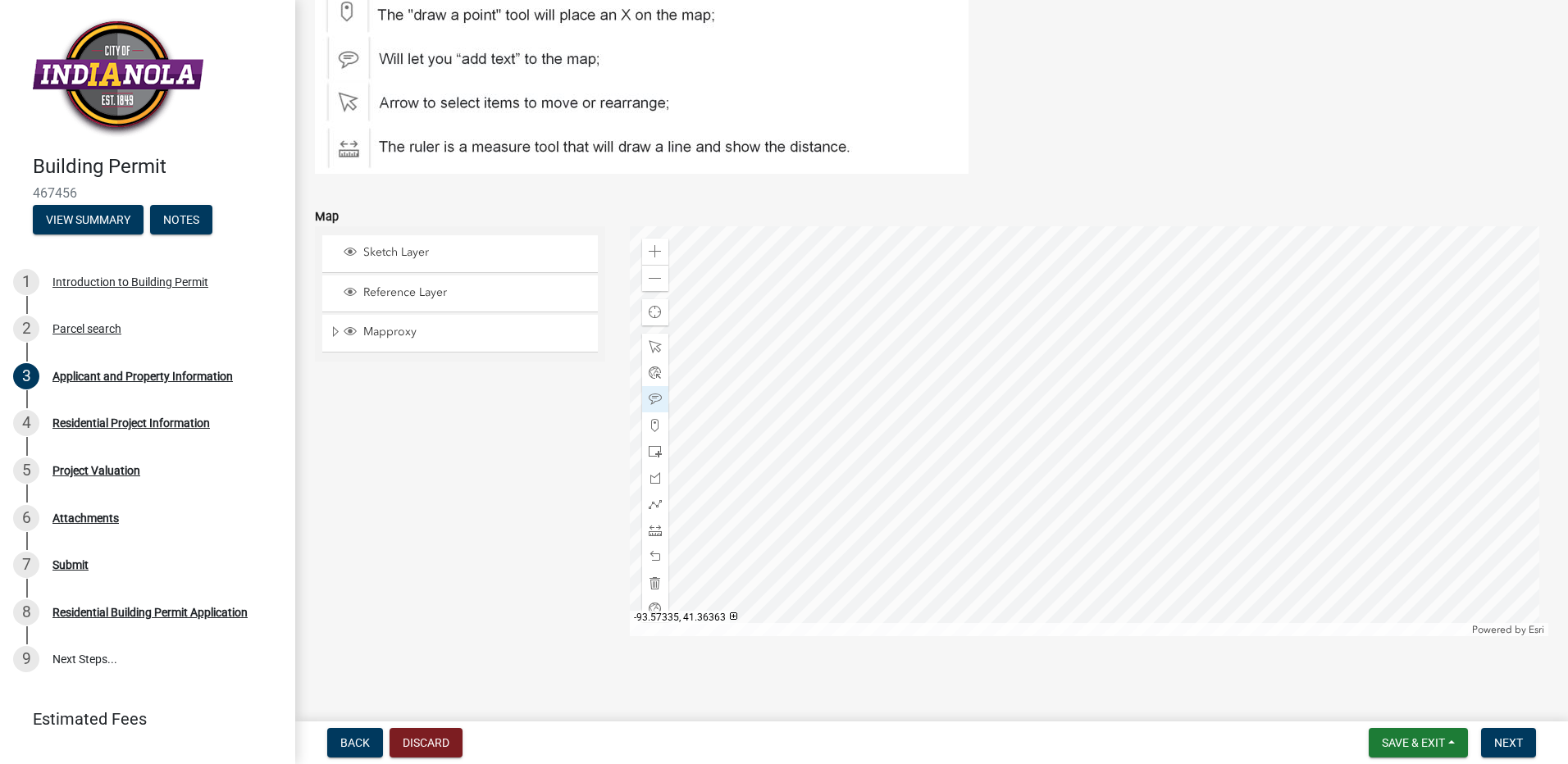
click at [905, 496] on div at bounding box center [1090, 431] width 920 height 410
click at [960, 503] on div at bounding box center [1090, 431] width 920 height 410
click at [1028, 501] on div at bounding box center [1090, 431] width 920 height 410
click at [1030, 501] on div at bounding box center [1090, 431] width 920 height 410
click at [1201, 528] on div at bounding box center [1090, 431] width 920 height 410
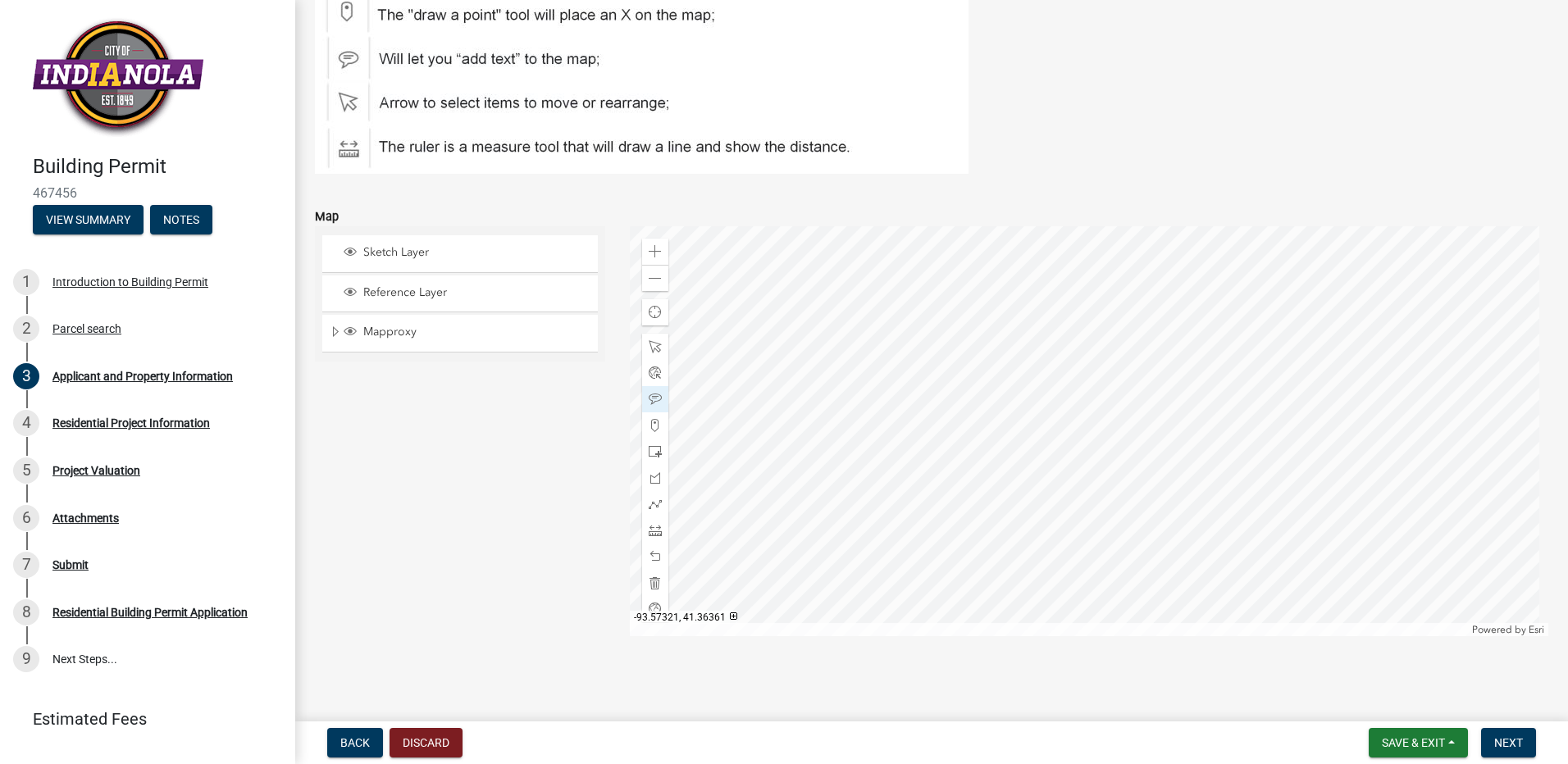
click at [1201, 527] on div at bounding box center [1090, 431] width 920 height 410
click at [651, 279] on span at bounding box center [655, 278] width 13 height 13
click at [657, 252] on span at bounding box center [655, 251] width 13 height 13
click at [651, 585] on span at bounding box center [655, 582] width 13 height 13
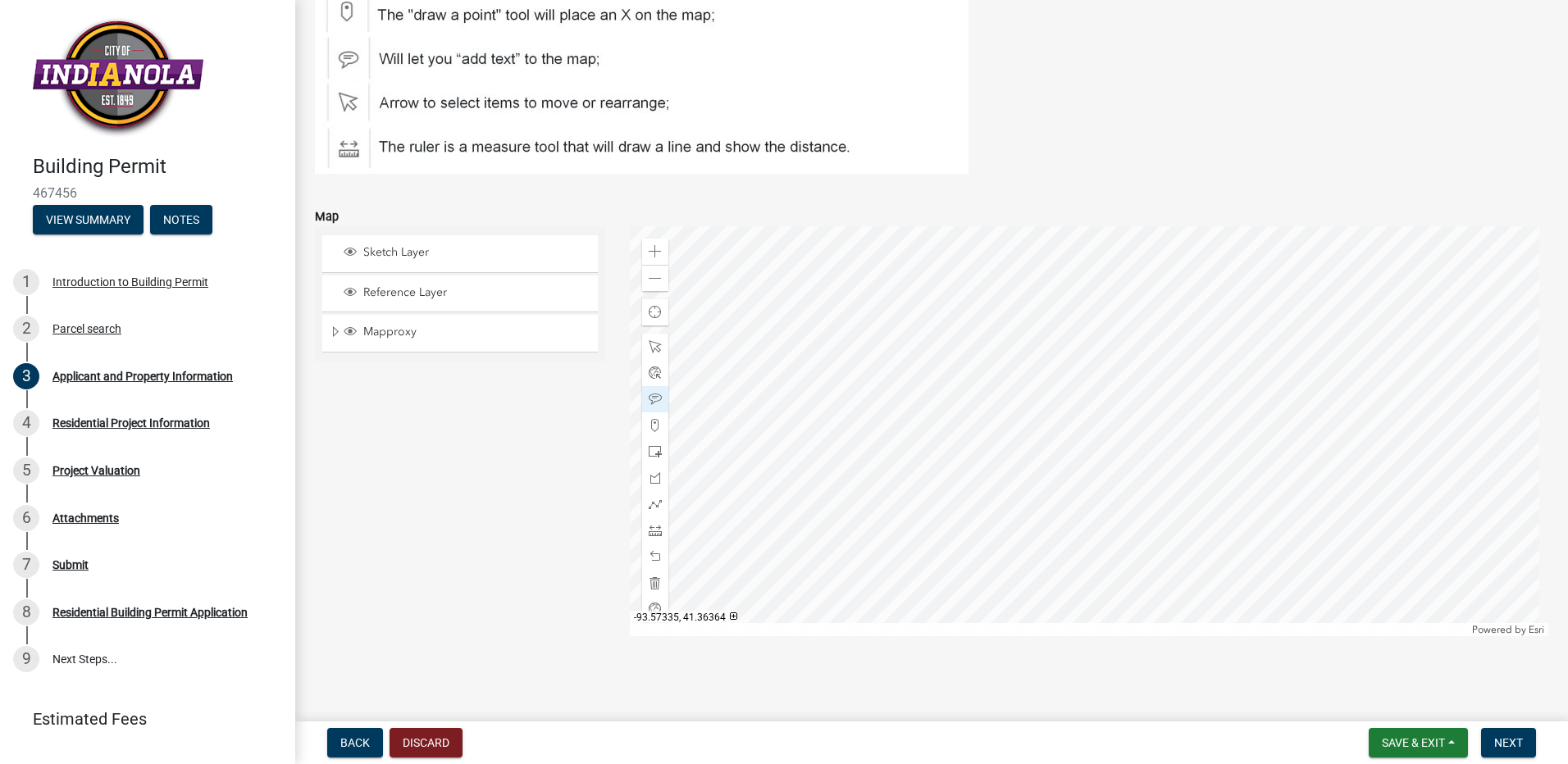
drag, startPoint x: 656, startPoint y: 459, endPoint x: 596, endPoint y: 394, distance: 88.5
click at [495, 174] on div "Use the map below to draw project information (if applicable)." at bounding box center [932, 28] width 1234 height 290
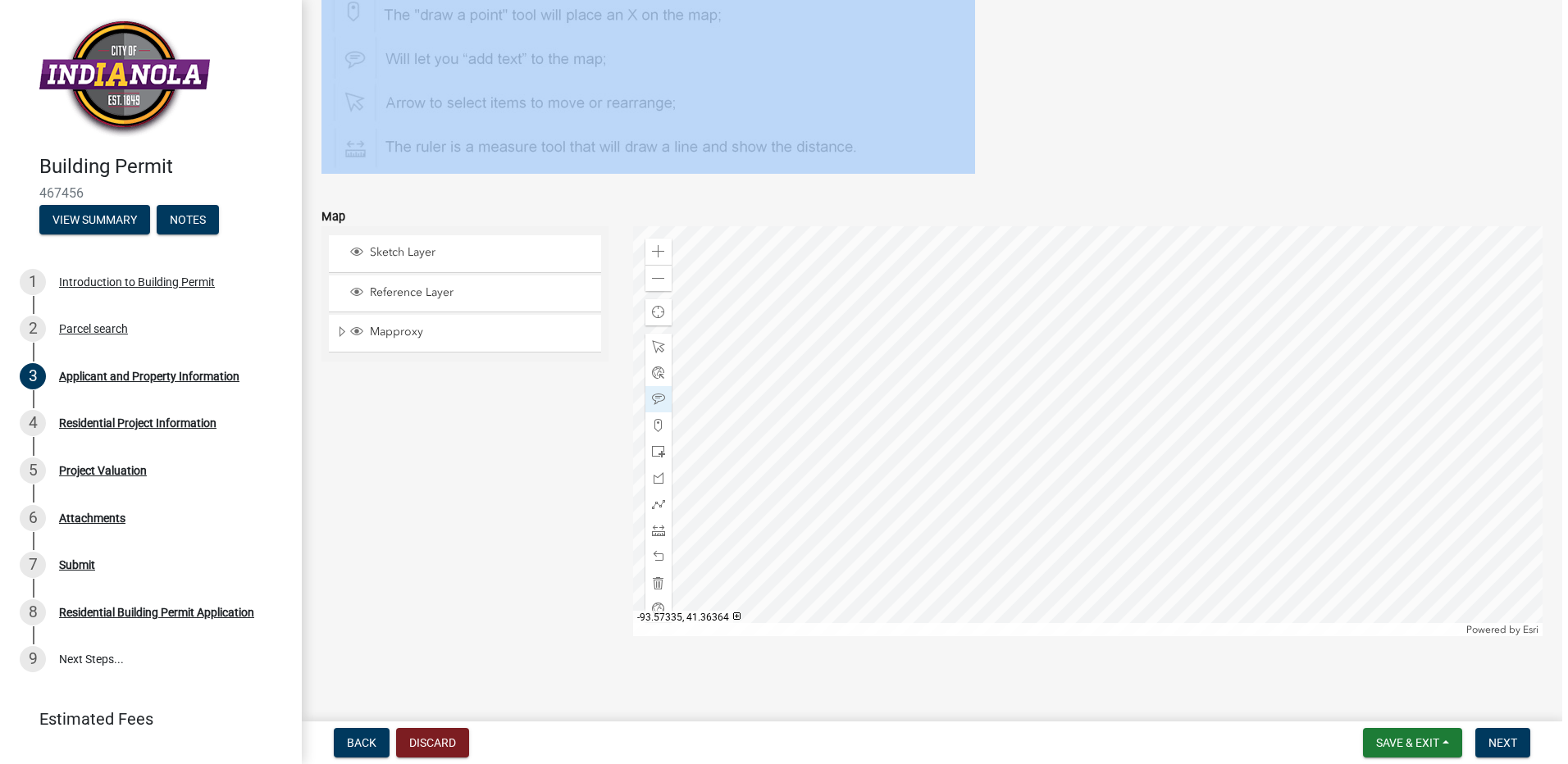
scroll to position [1699, 0]
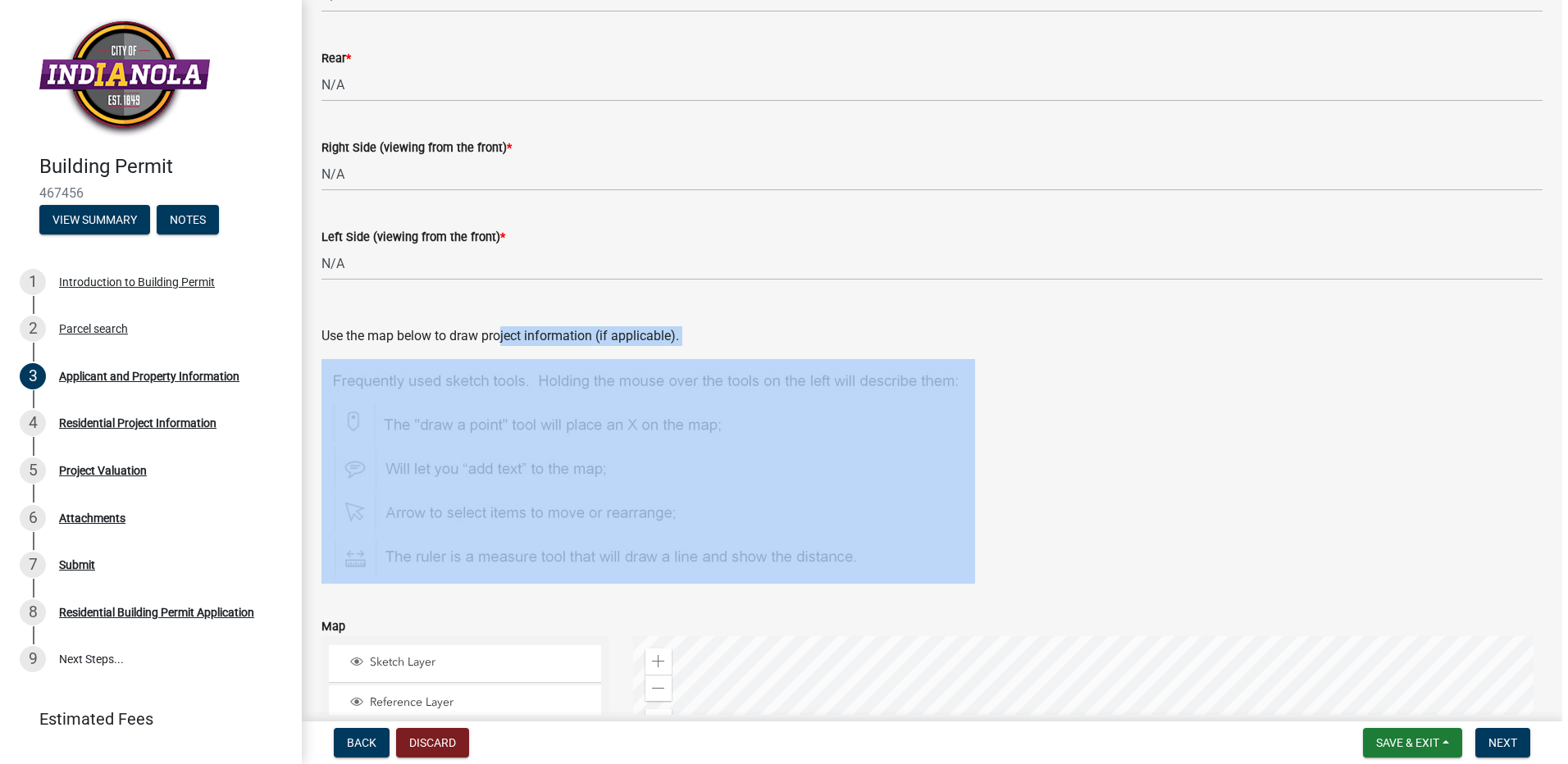
scroll to position [2110, 0]
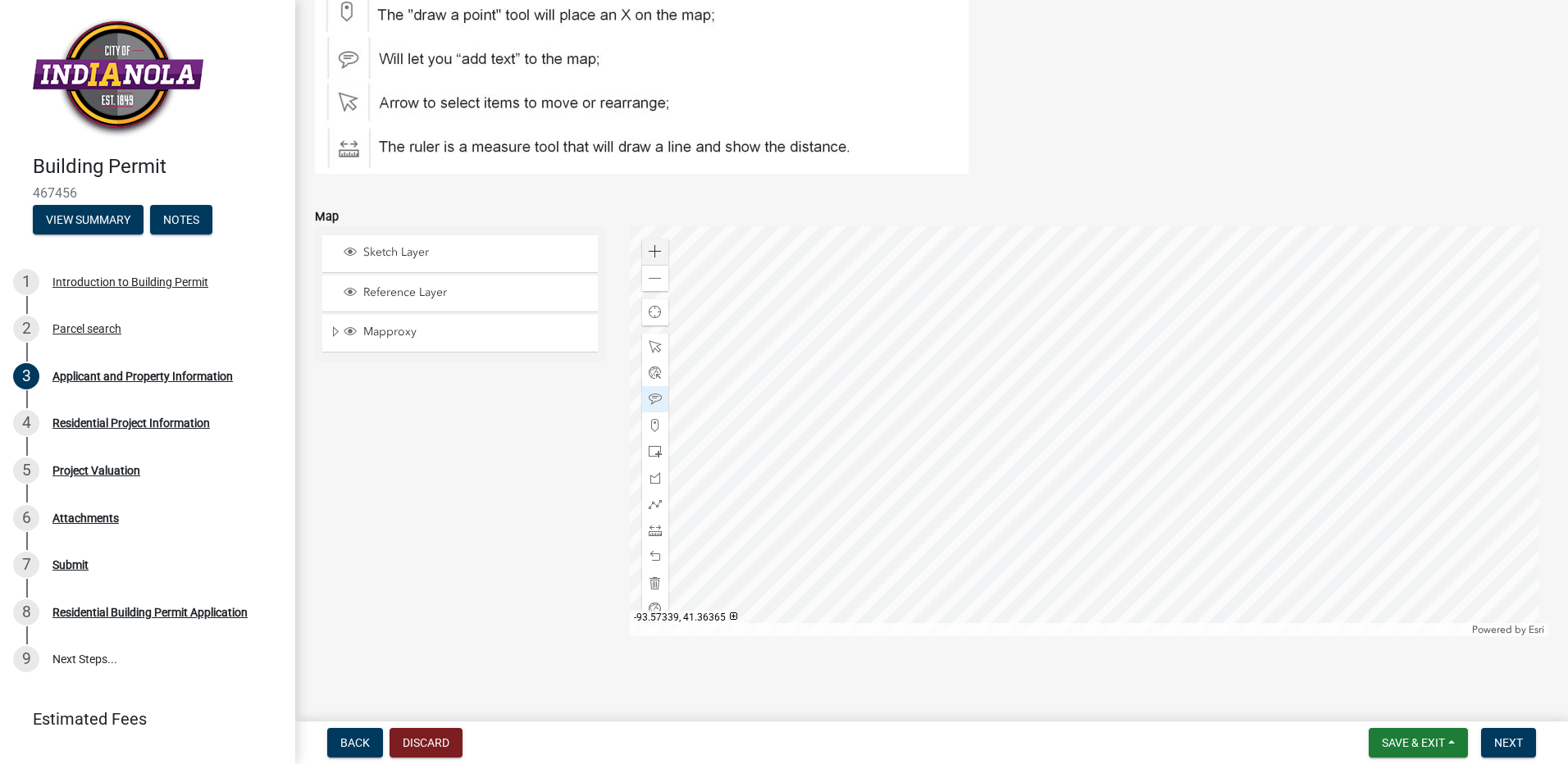
click at [709, 337] on div at bounding box center [1090, 431] width 920 height 410
click at [655, 253] on span at bounding box center [655, 251] width 13 height 13
click at [651, 280] on span at bounding box center [655, 278] width 13 height 13
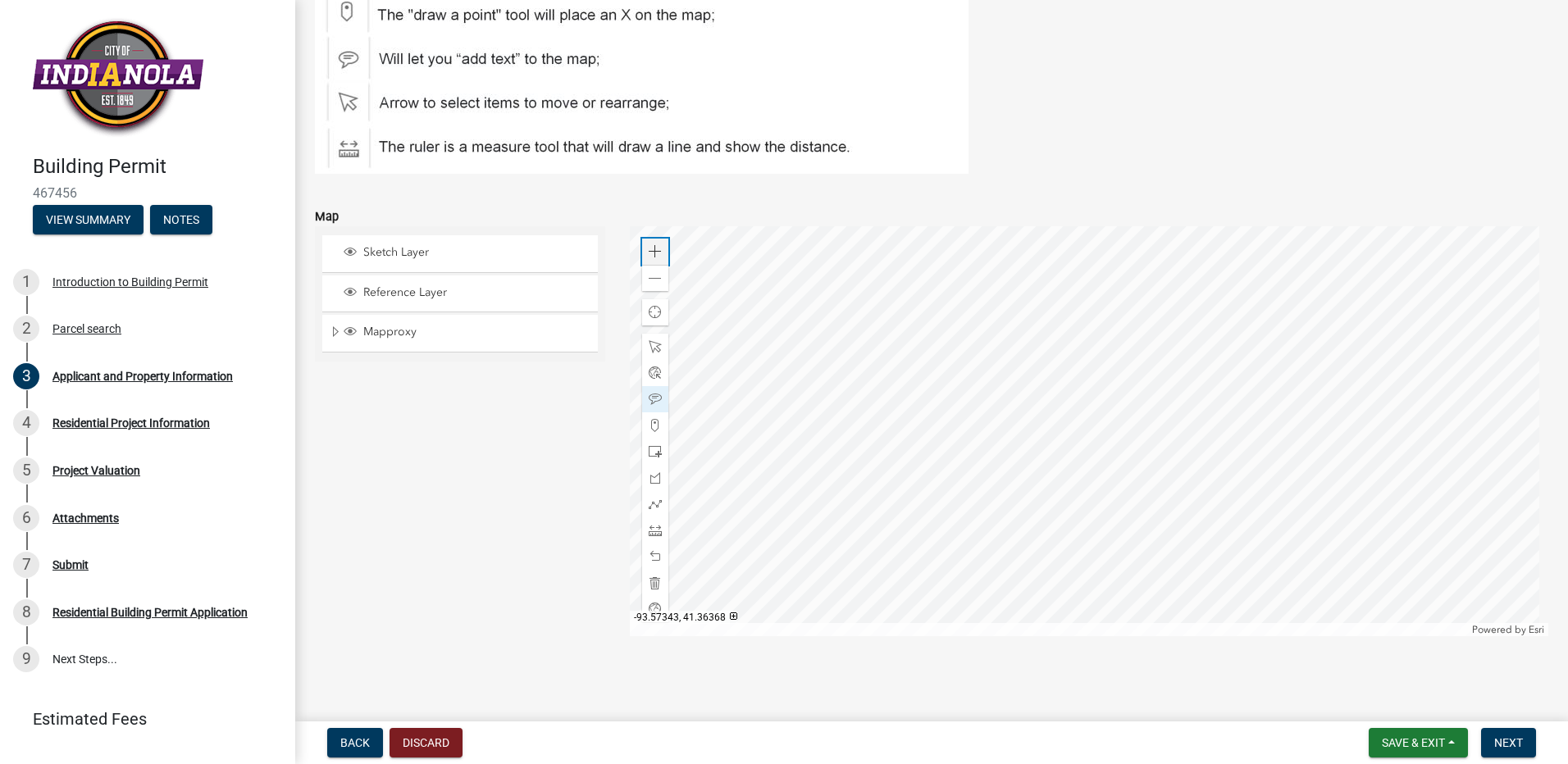
click at [651, 253] on span at bounding box center [655, 251] width 13 height 13
click at [654, 282] on span at bounding box center [655, 278] width 13 height 13
click at [865, 458] on div at bounding box center [1090, 431] width 920 height 410
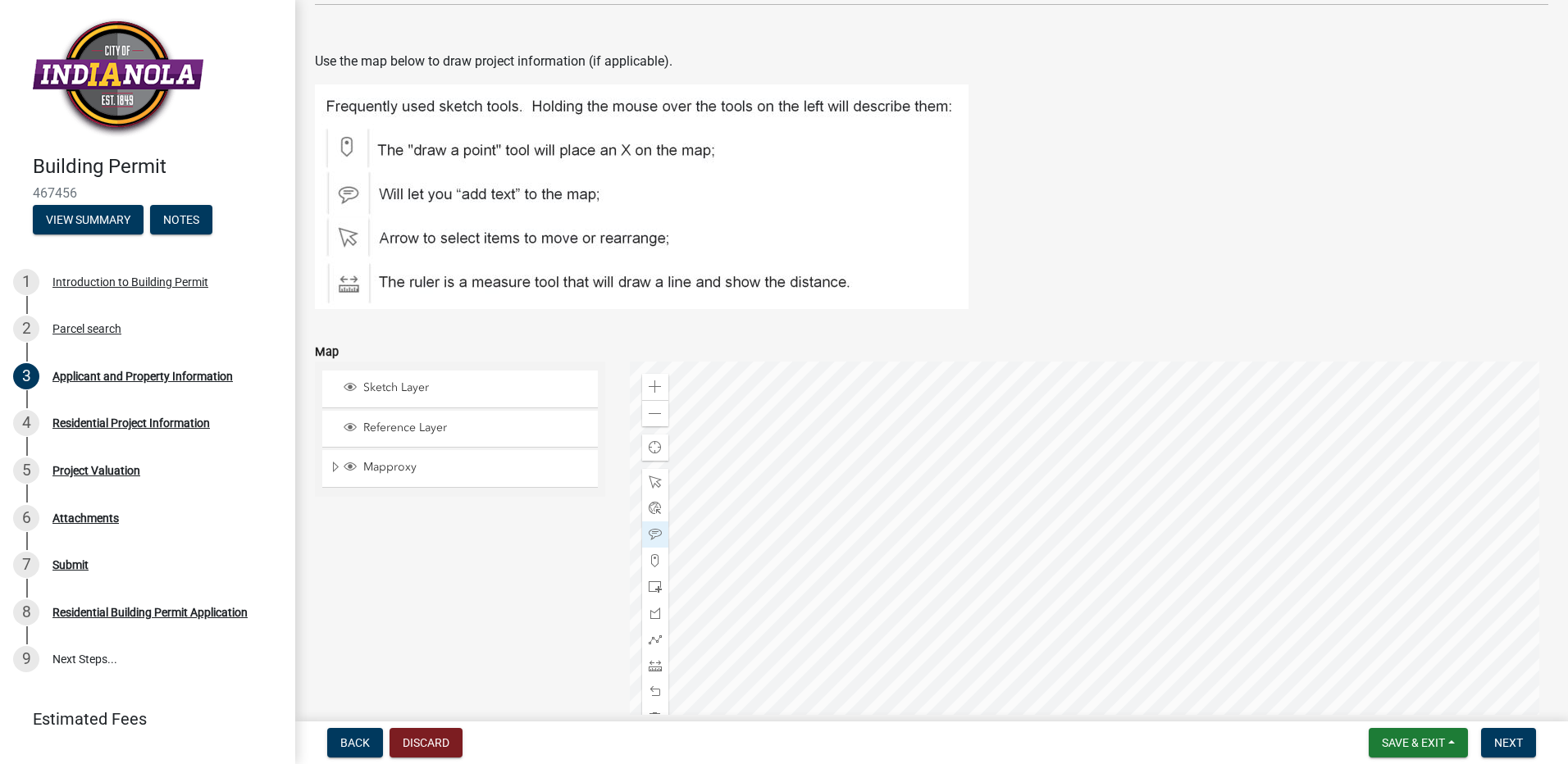
scroll to position [1973, 0]
click at [1027, 681] on div at bounding box center [1090, 568] width 920 height 410
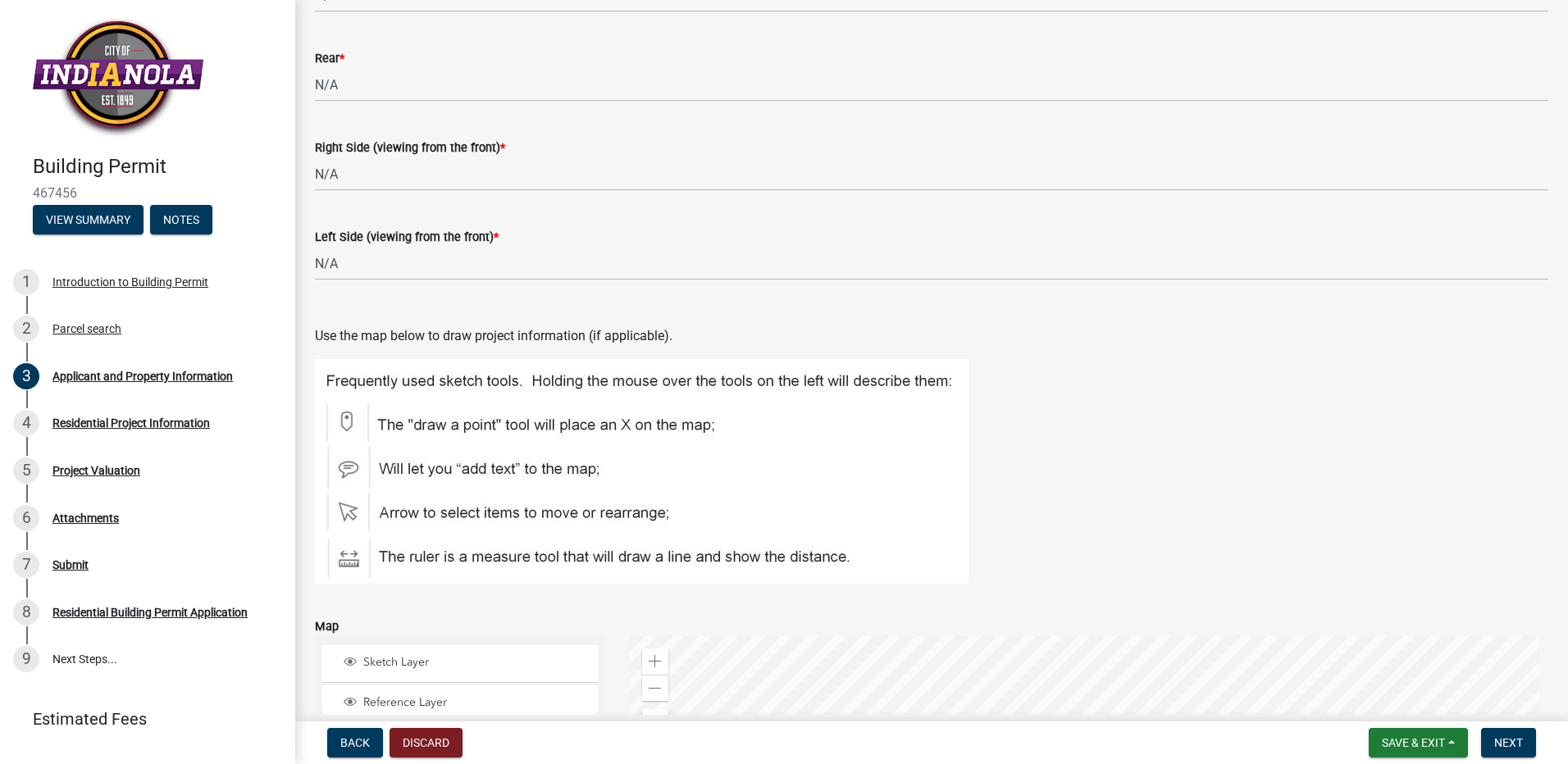
scroll to position [2110, 0]
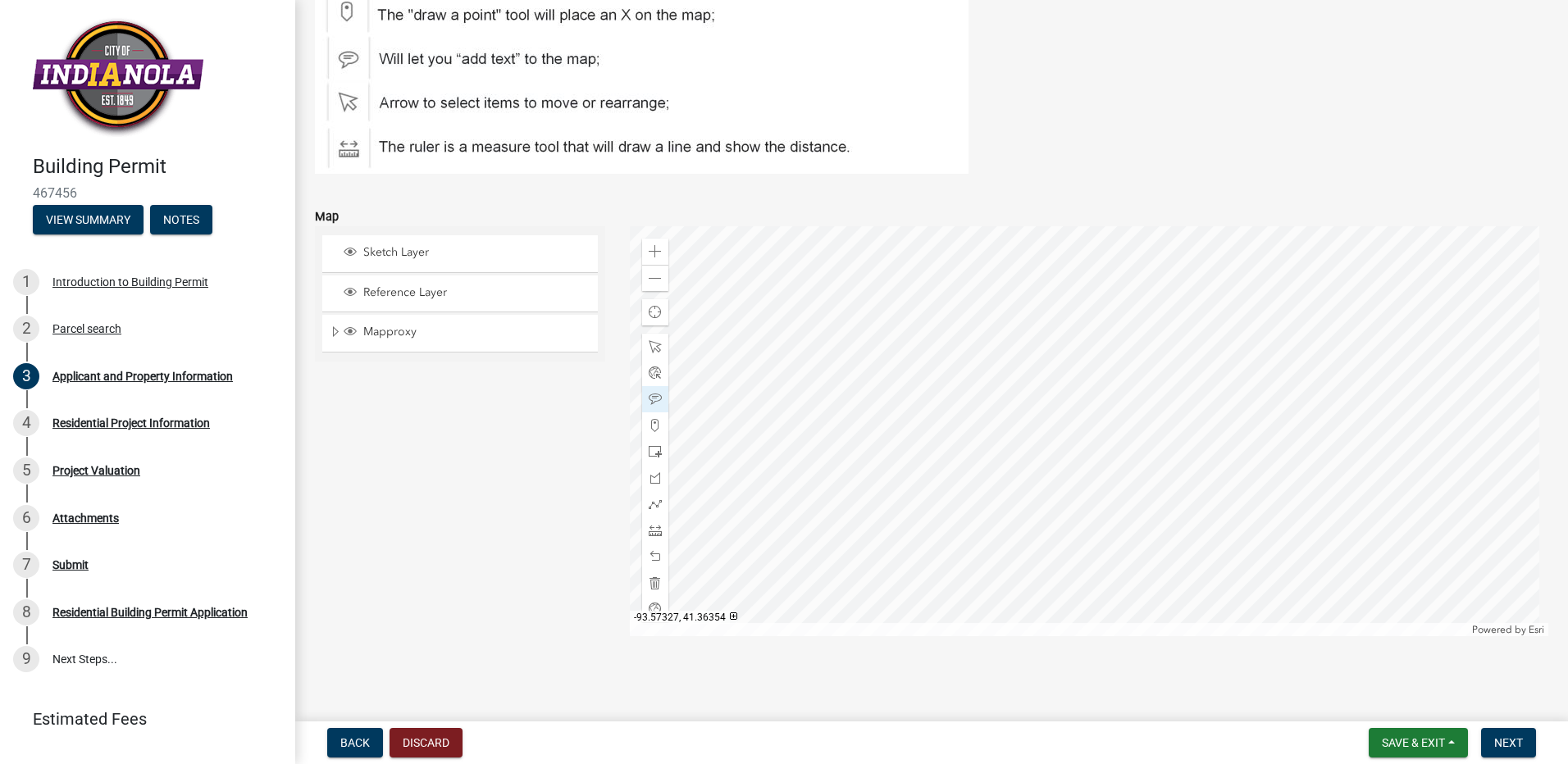
click at [884, 568] on div at bounding box center [1090, 431] width 920 height 410
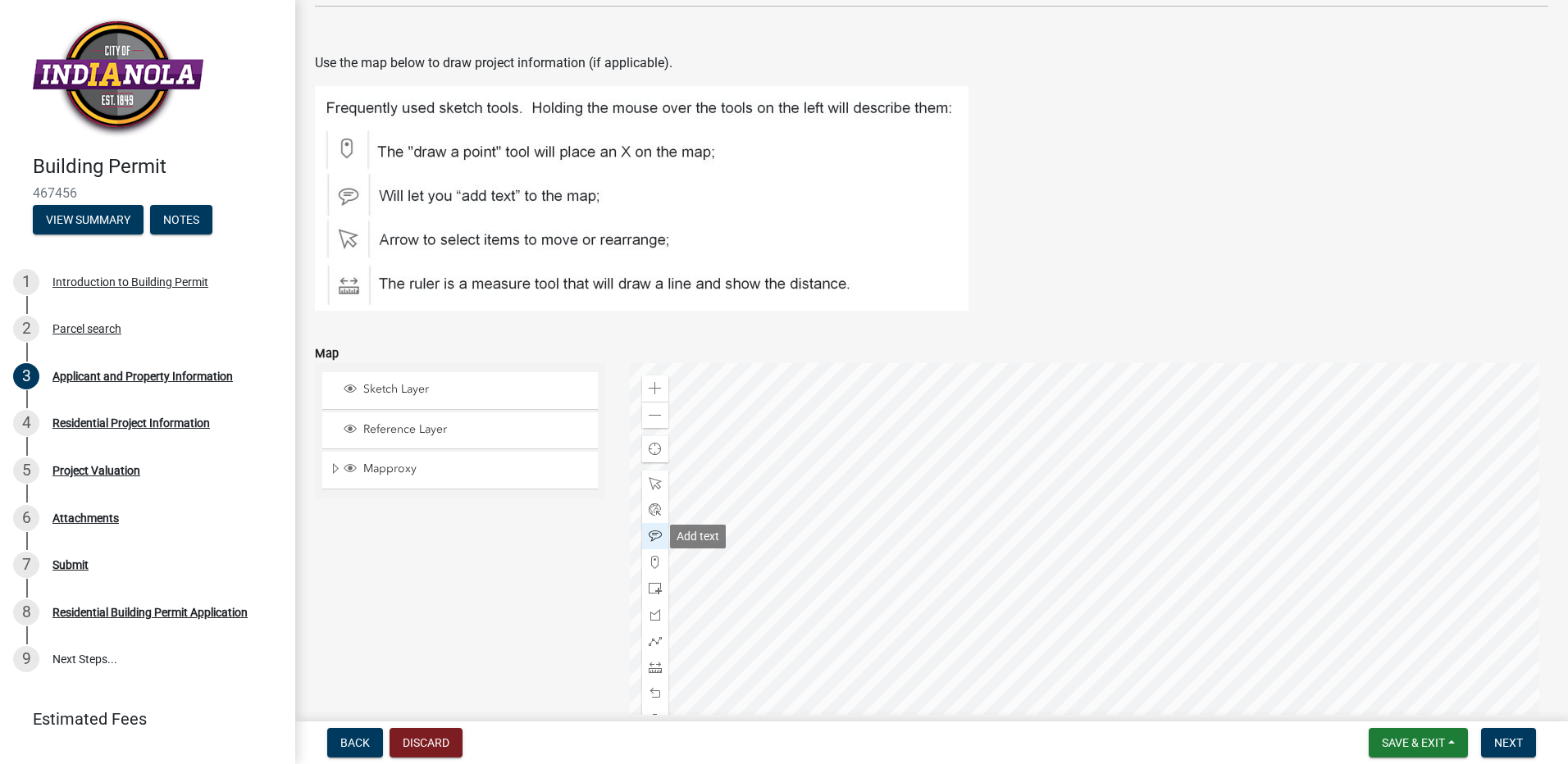
click at [653, 533] on span at bounding box center [655, 536] width 13 height 13
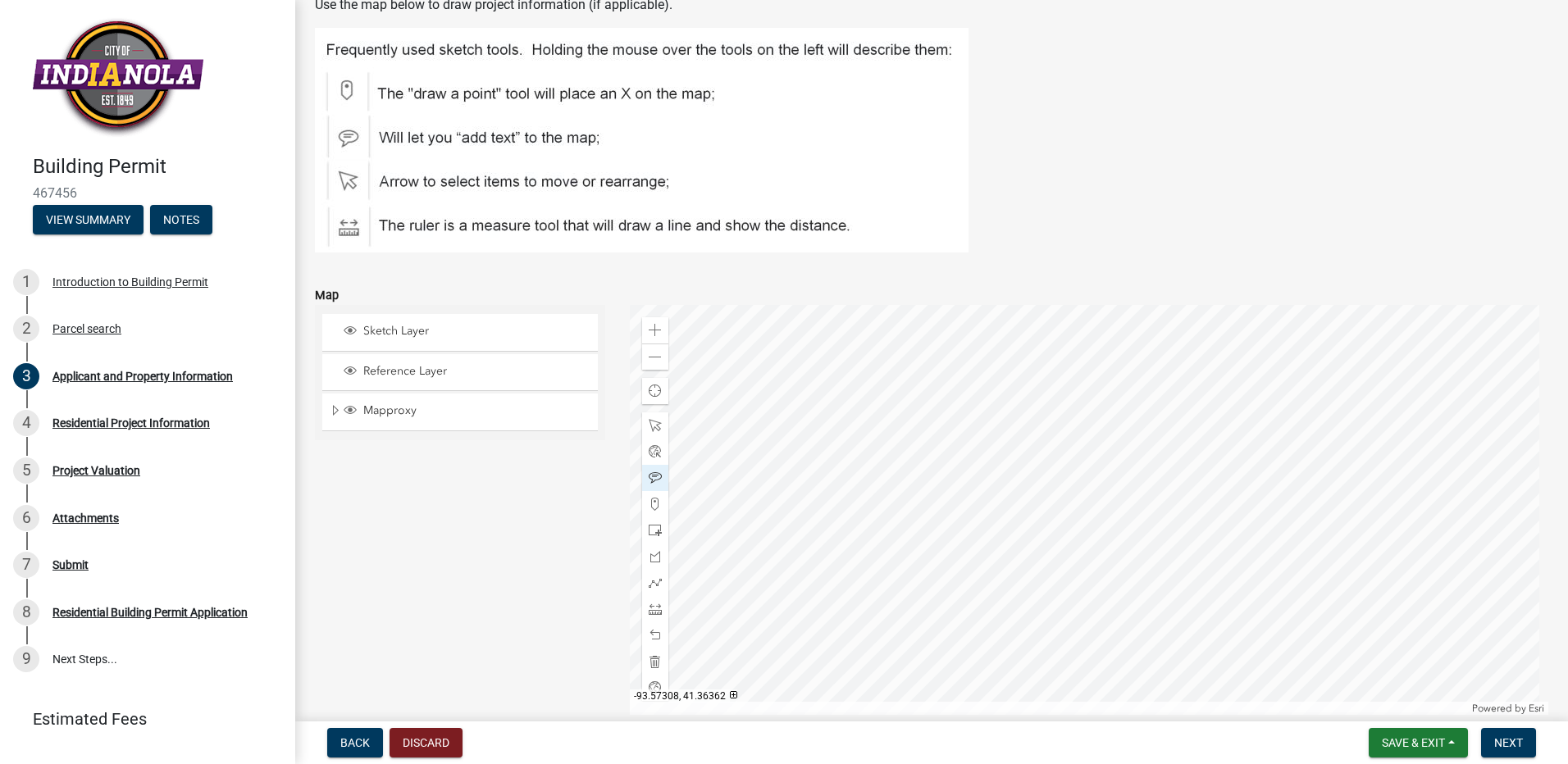
click at [1141, 515] on div at bounding box center [1090, 510] width 920 height 410
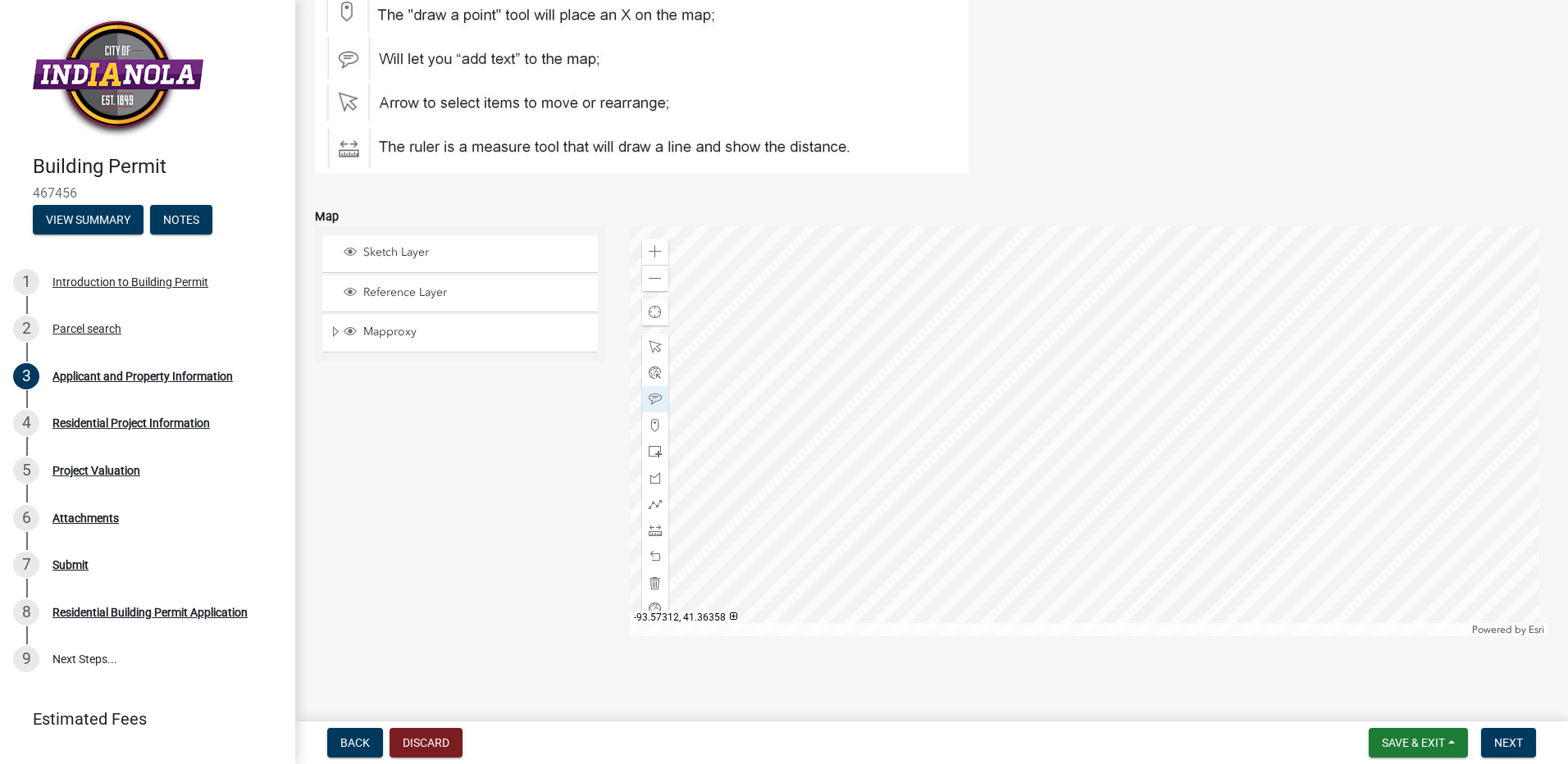
click at [1086, 505] on div at bounding box center [1090, 431] width 920 height 410
click at [1503, 741] on span "Next" at bounding box center [1508, 742] width 29 height 13
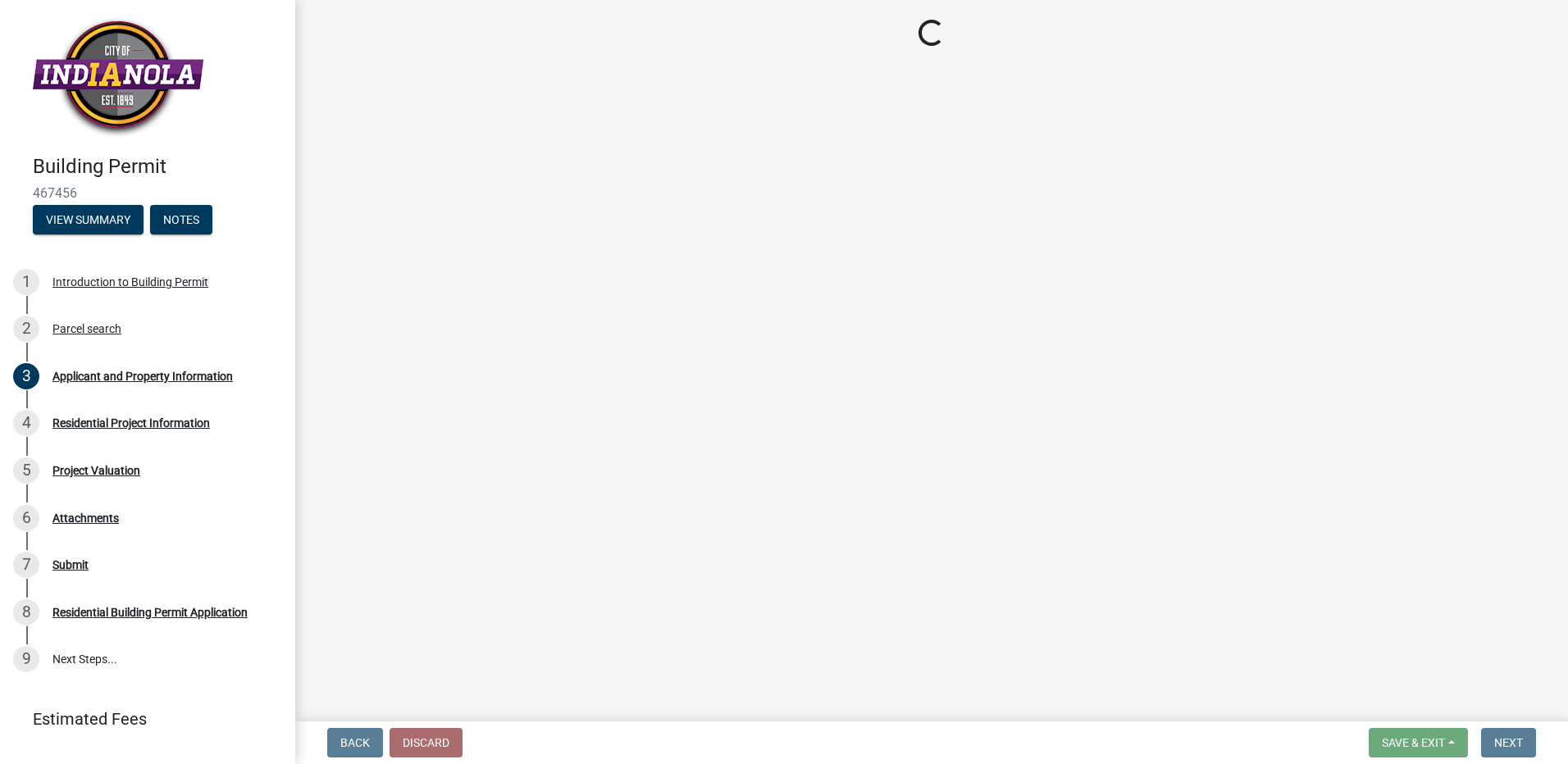
scroll to position [0, 0]
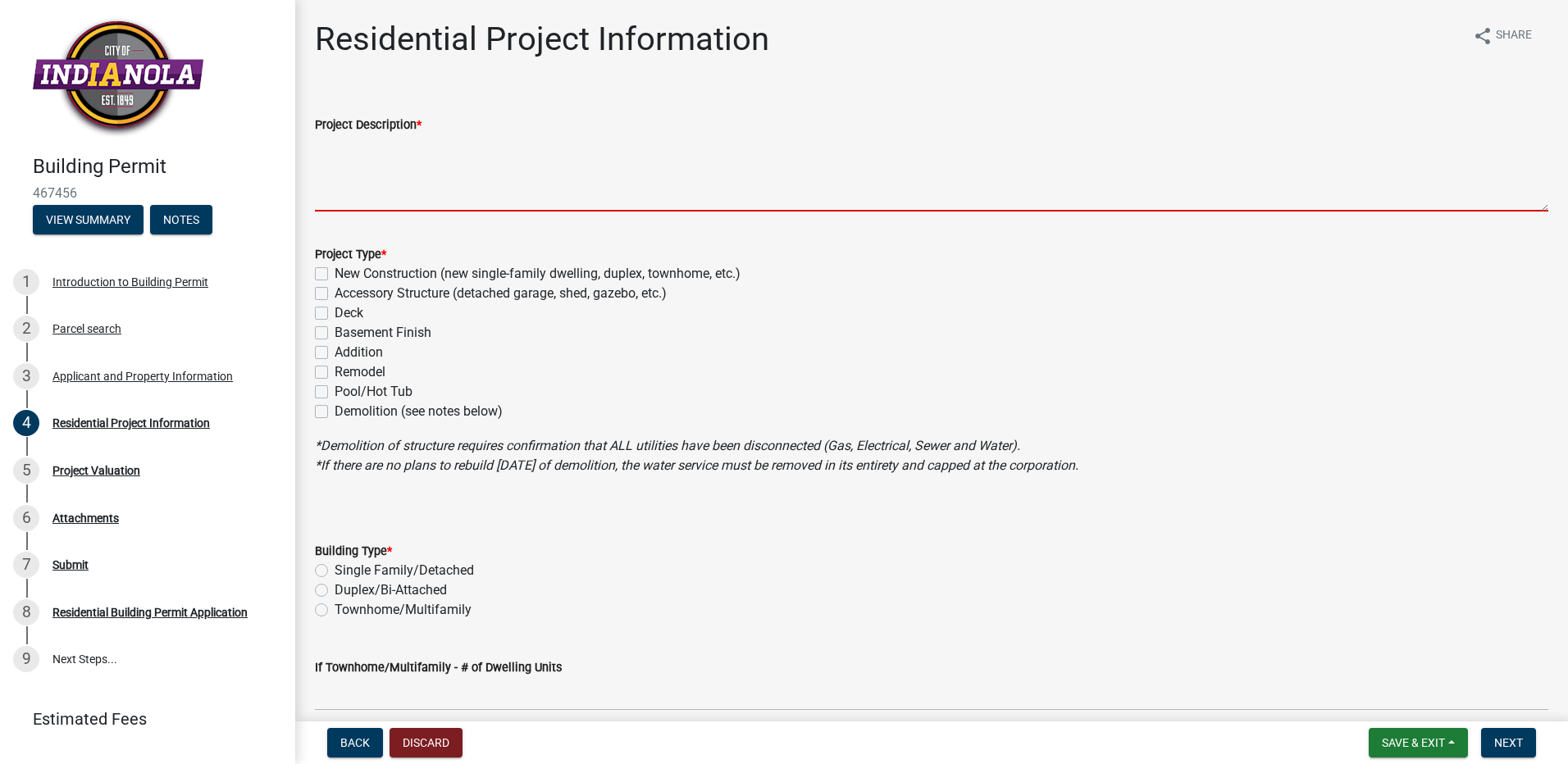
click at [332, 189] on textarea "Project Description *" at bounding box center [932, 173] width 1234 height 77
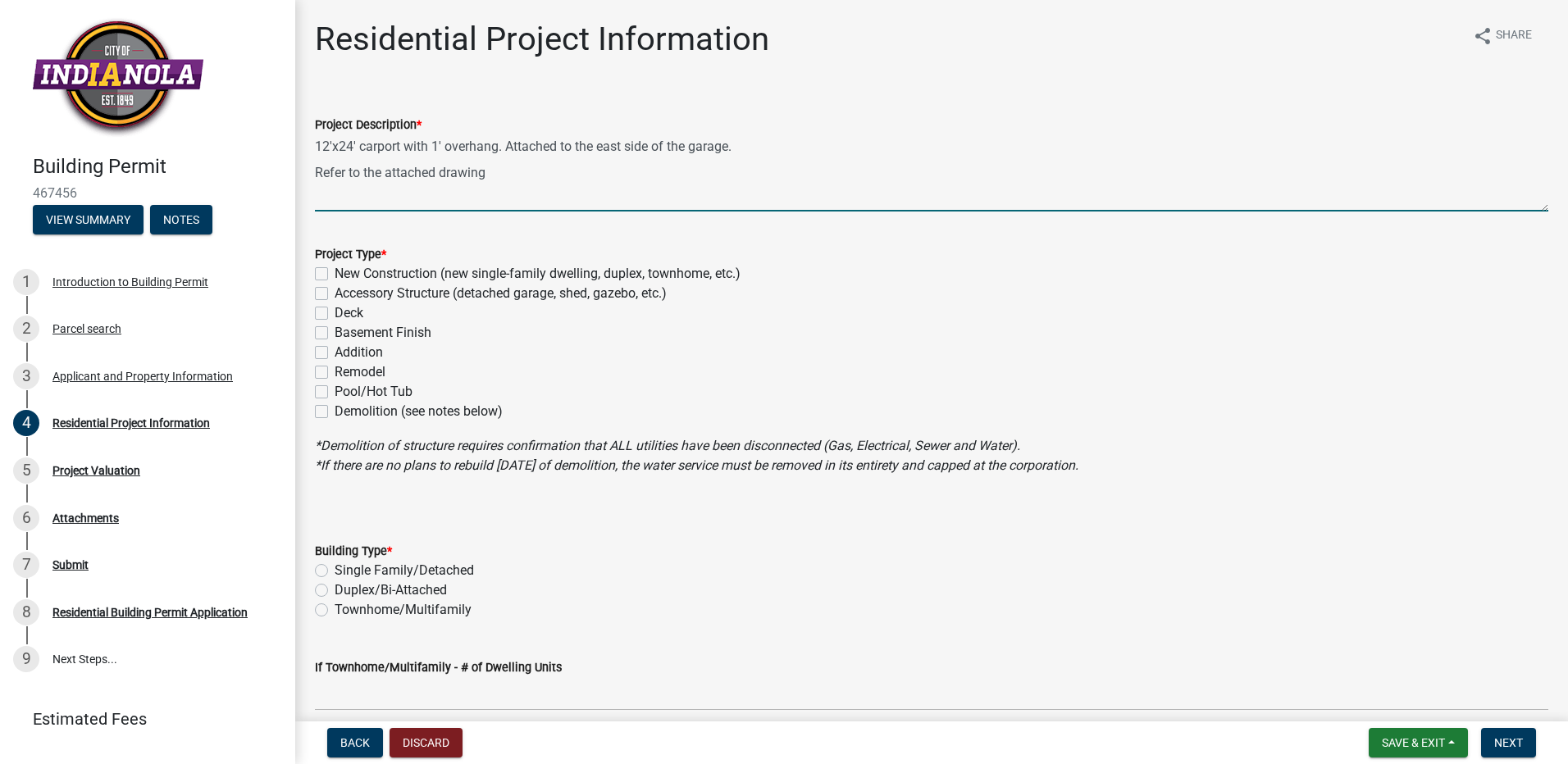
type textarea "12'x24' carport with 1' overhang. Attached to the east side of the garage. Refe…"
click at [334, 291] on label "Accessory Structure (detached garage, shed, gazebo, etc.)" at bounding box center [500, 293] width 333 height 19
click at [334, 291] on input "Accessory Structure (detached garage, shed, gazebo, etc.)" at bounding box center [340, 289] width 11 height 11
checkbox input "true"
checkbox input "false"
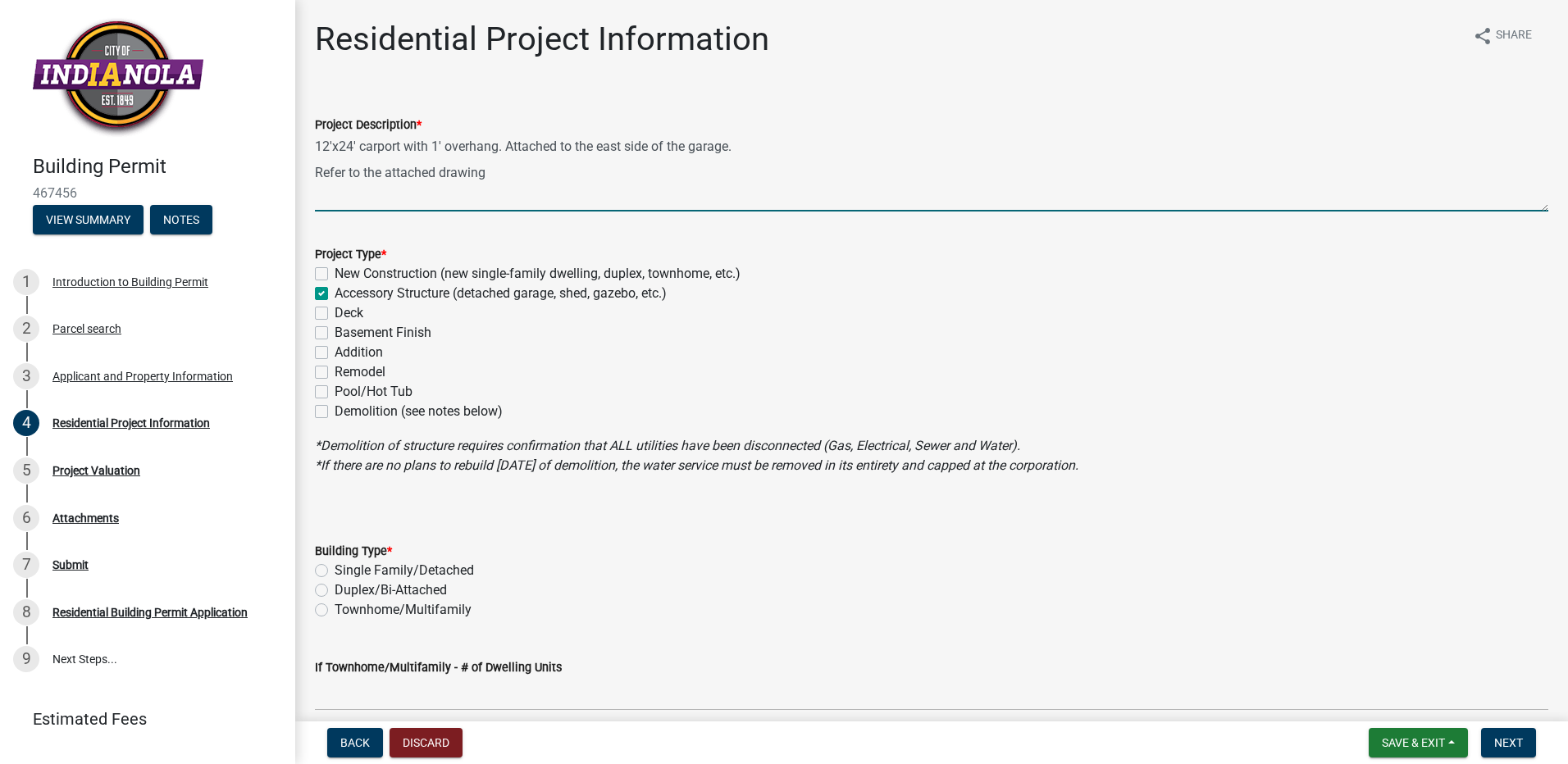
checkbox input "true"
checkbox input "false"
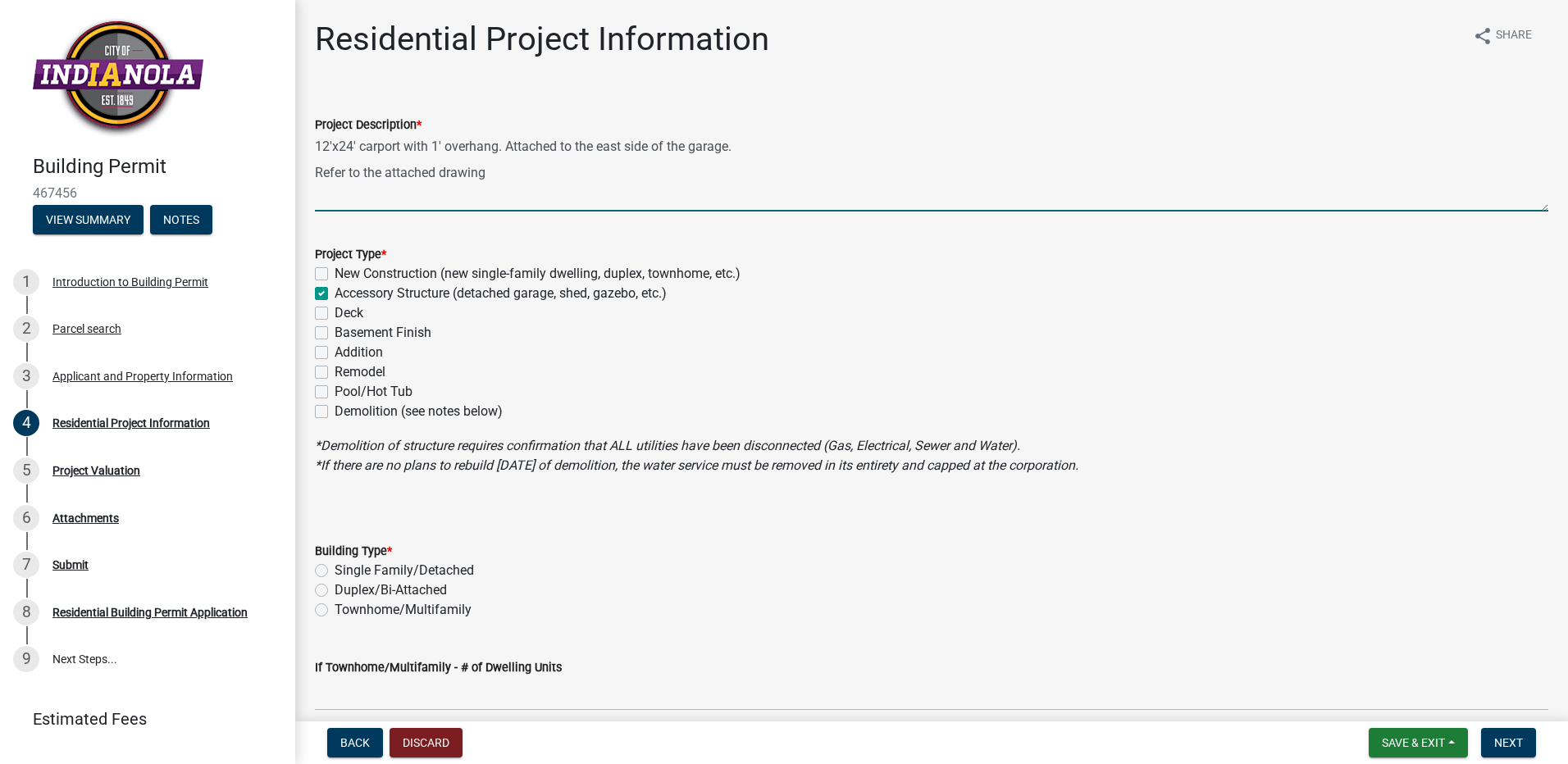
checkbox input "false"
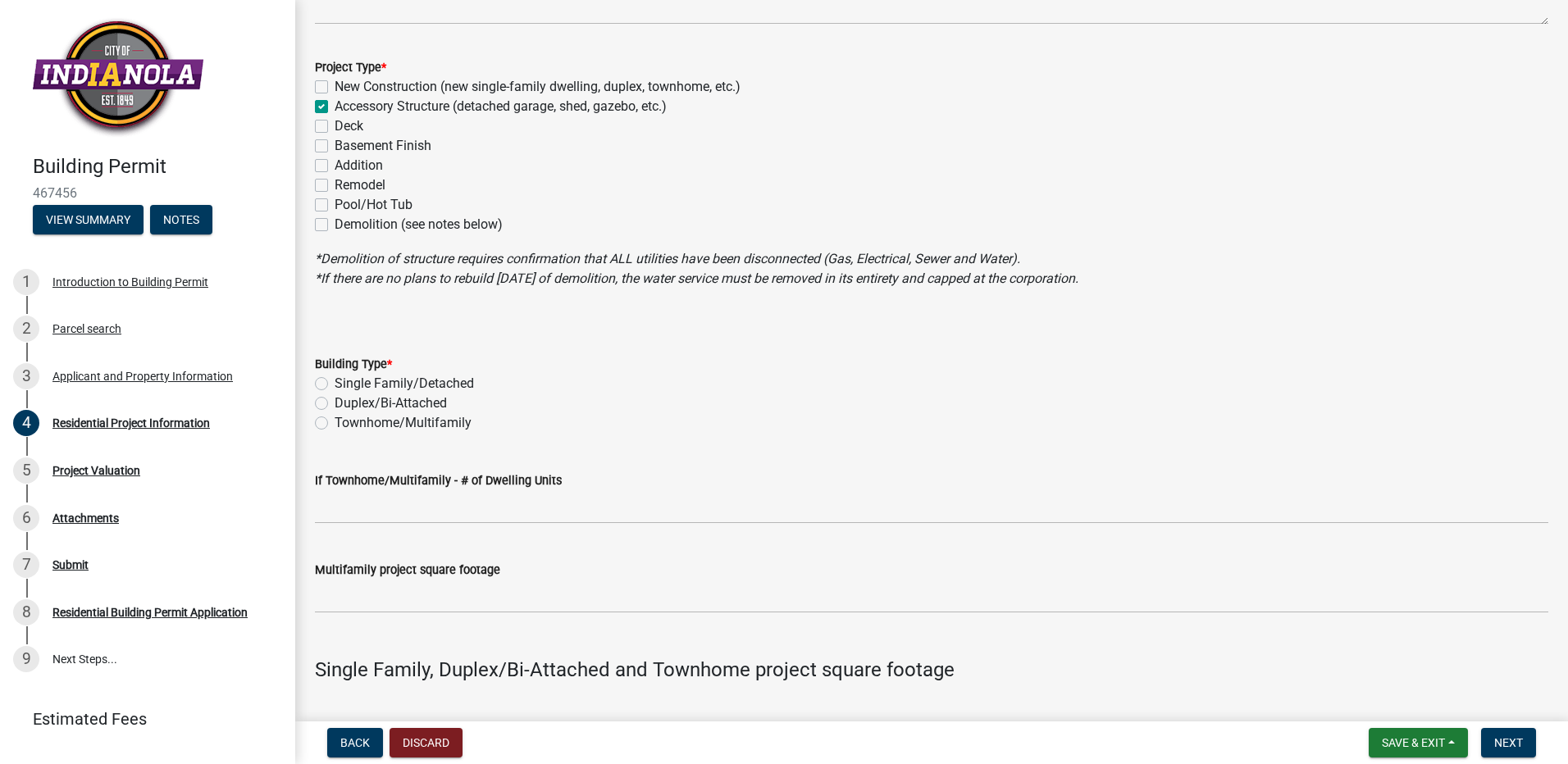
scroll to position [273, 0]
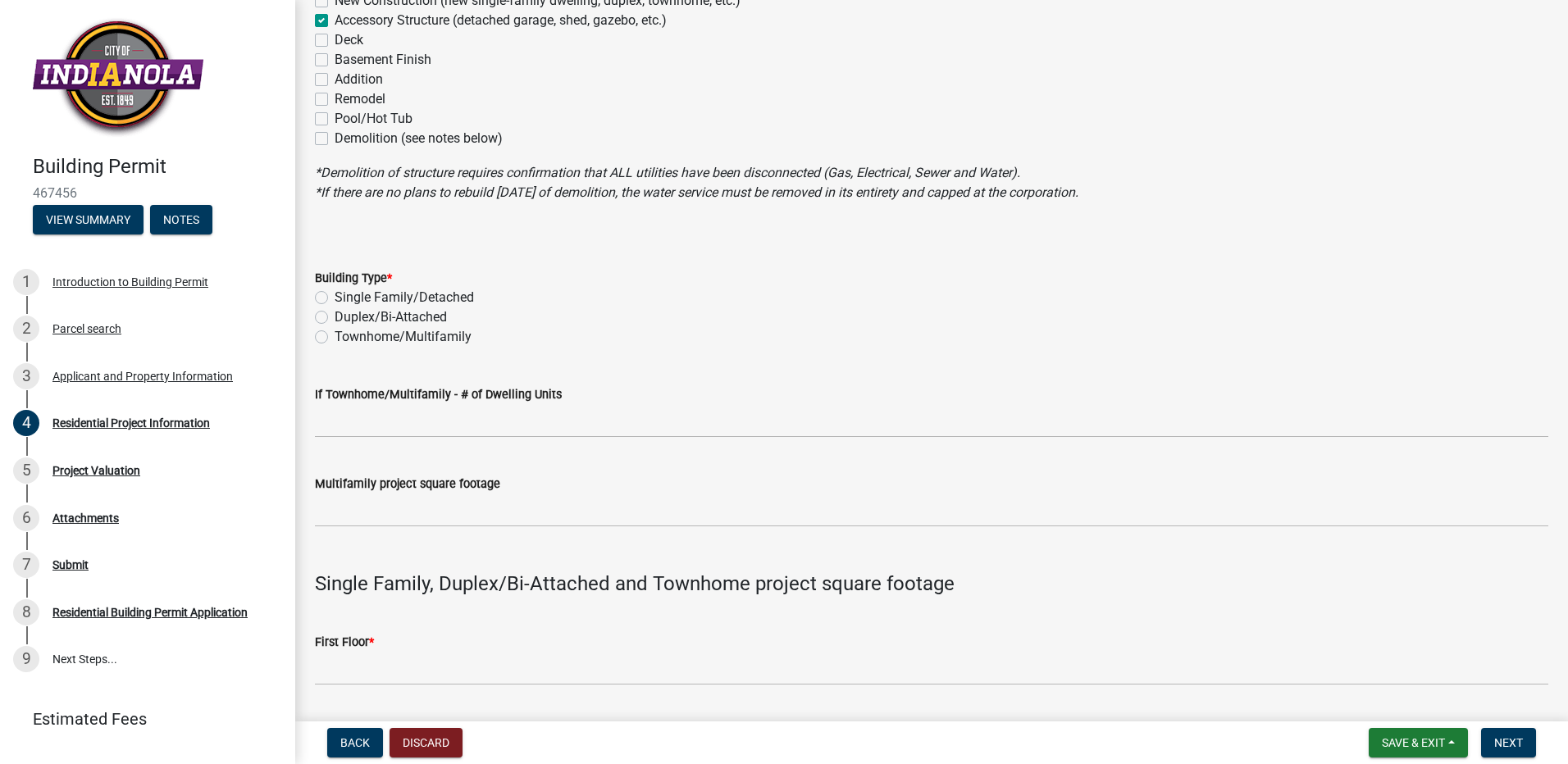
click at [334, 295] on label "Single Family/Detached" at bounding box center [404, 297] width 140 height 19
click at [334, 295] on input "Single Family/Detached" at bounding box center [340, 293] width 11 height 11
radio input "true"
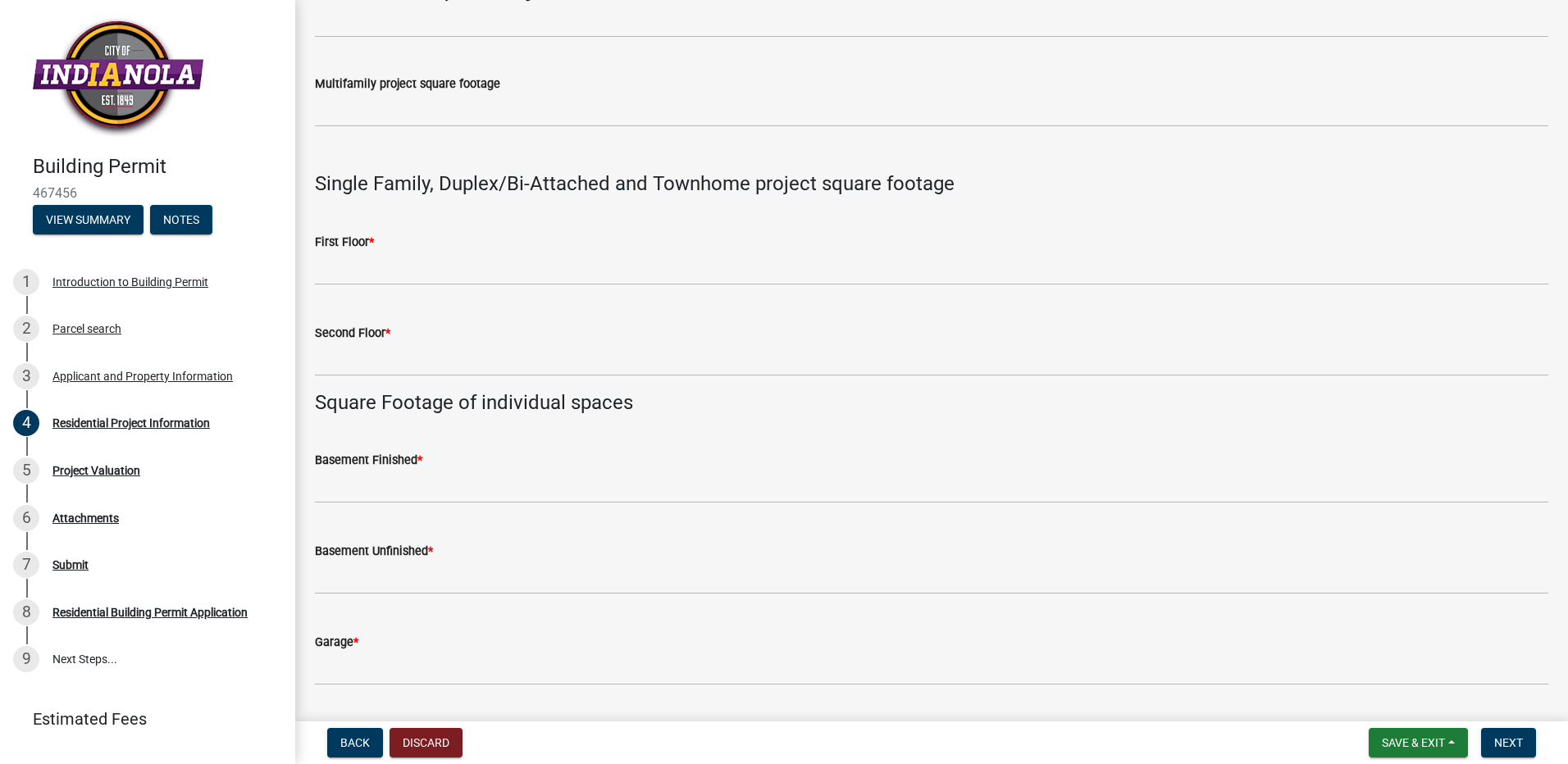
scroll to position [536, 0]
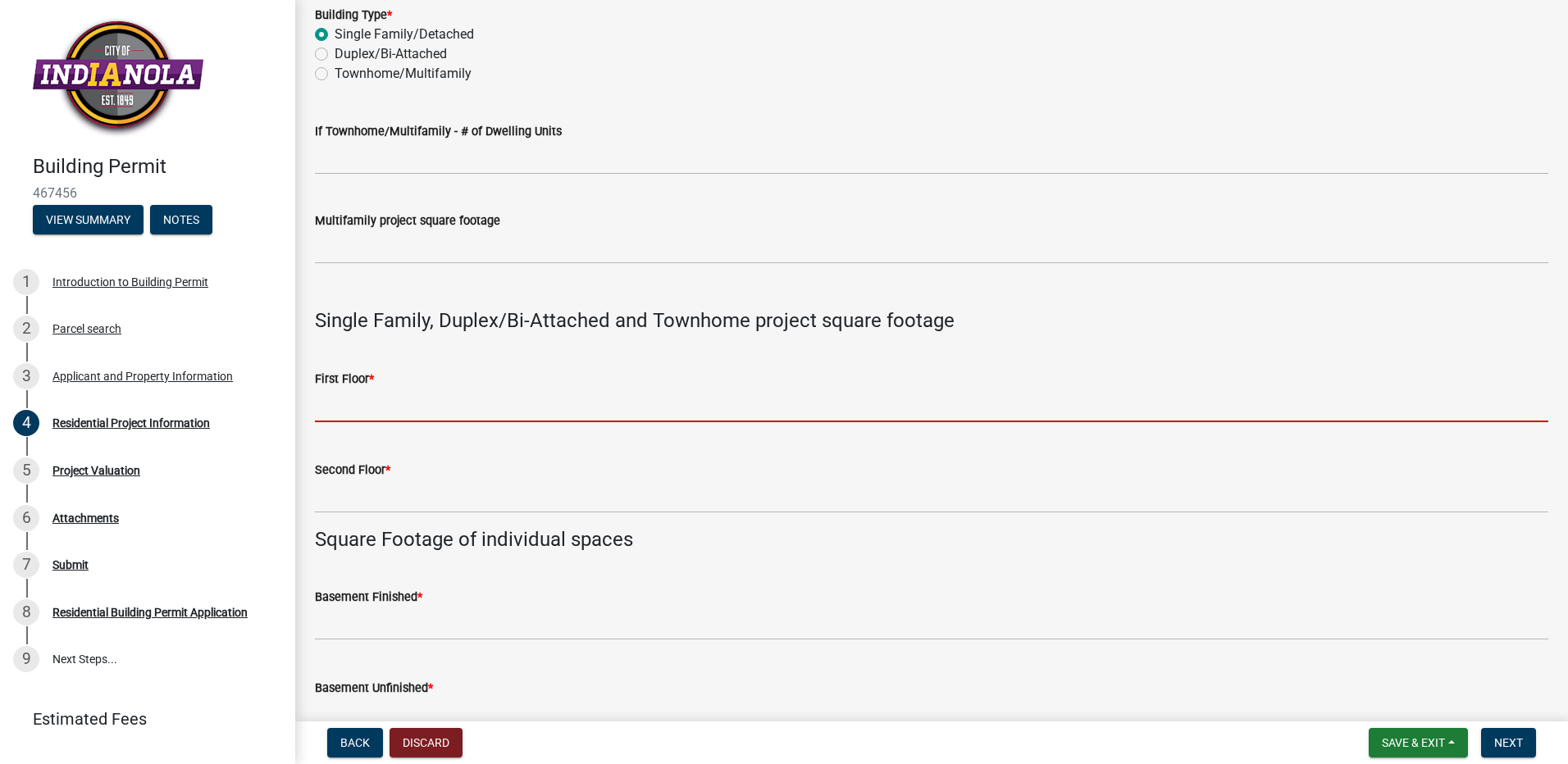
click at [370, 407] on input "text" at bounding box center [932, 405] width 1234 height 33
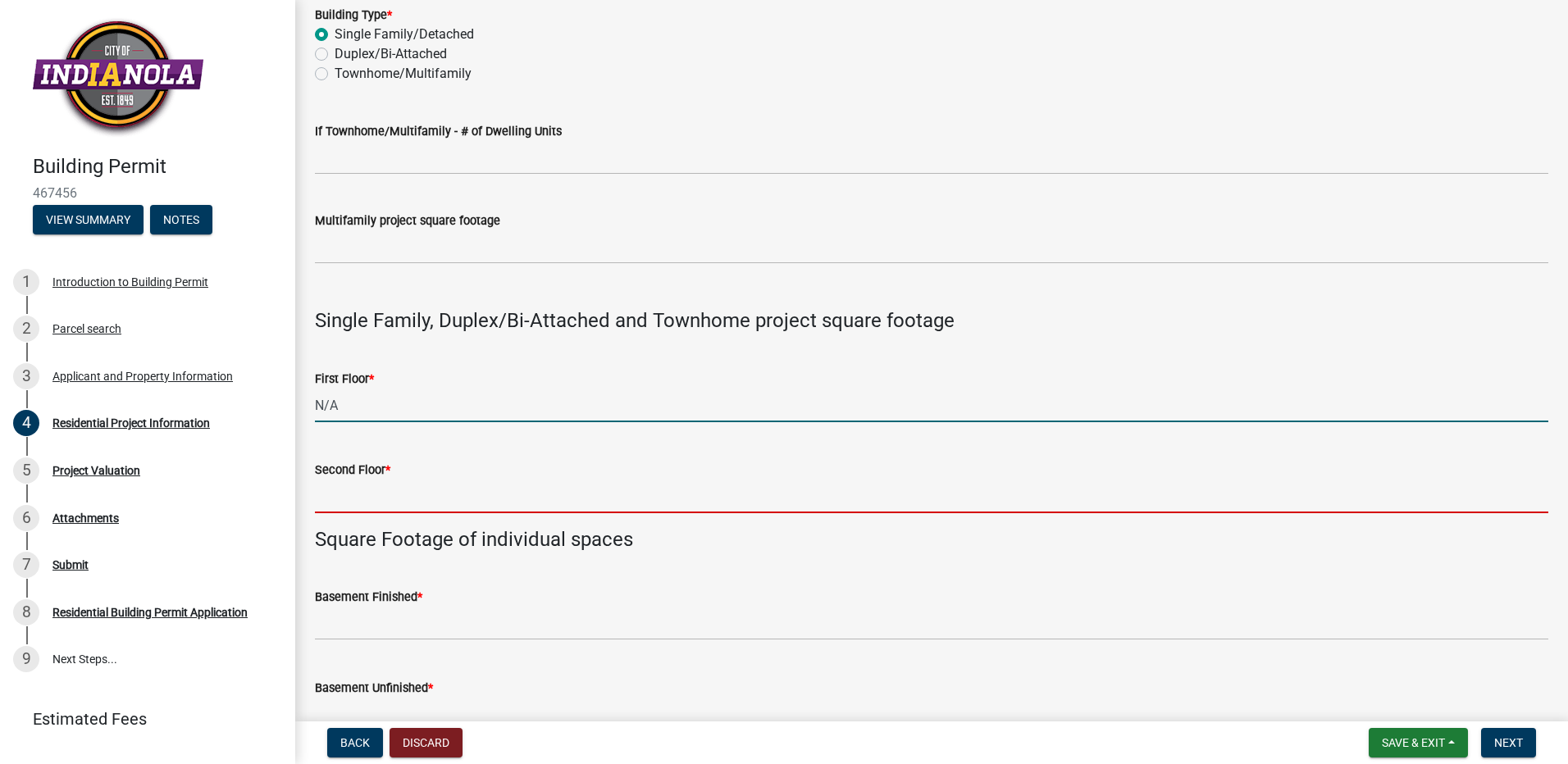
type input "0"
click at [333, 493] on input "text" at bounding box center [932, 496] width 1234 height 33
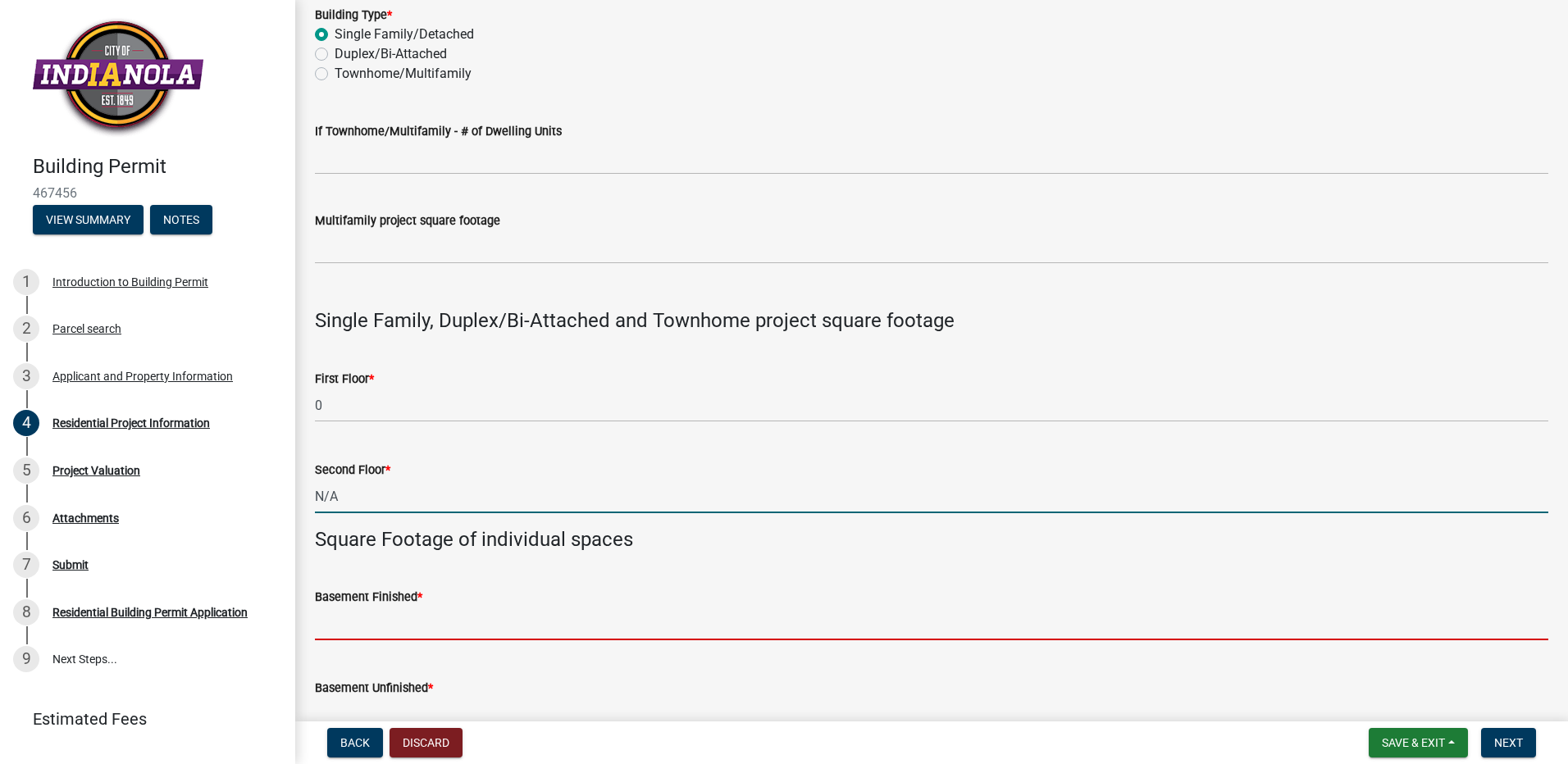
type input "0"
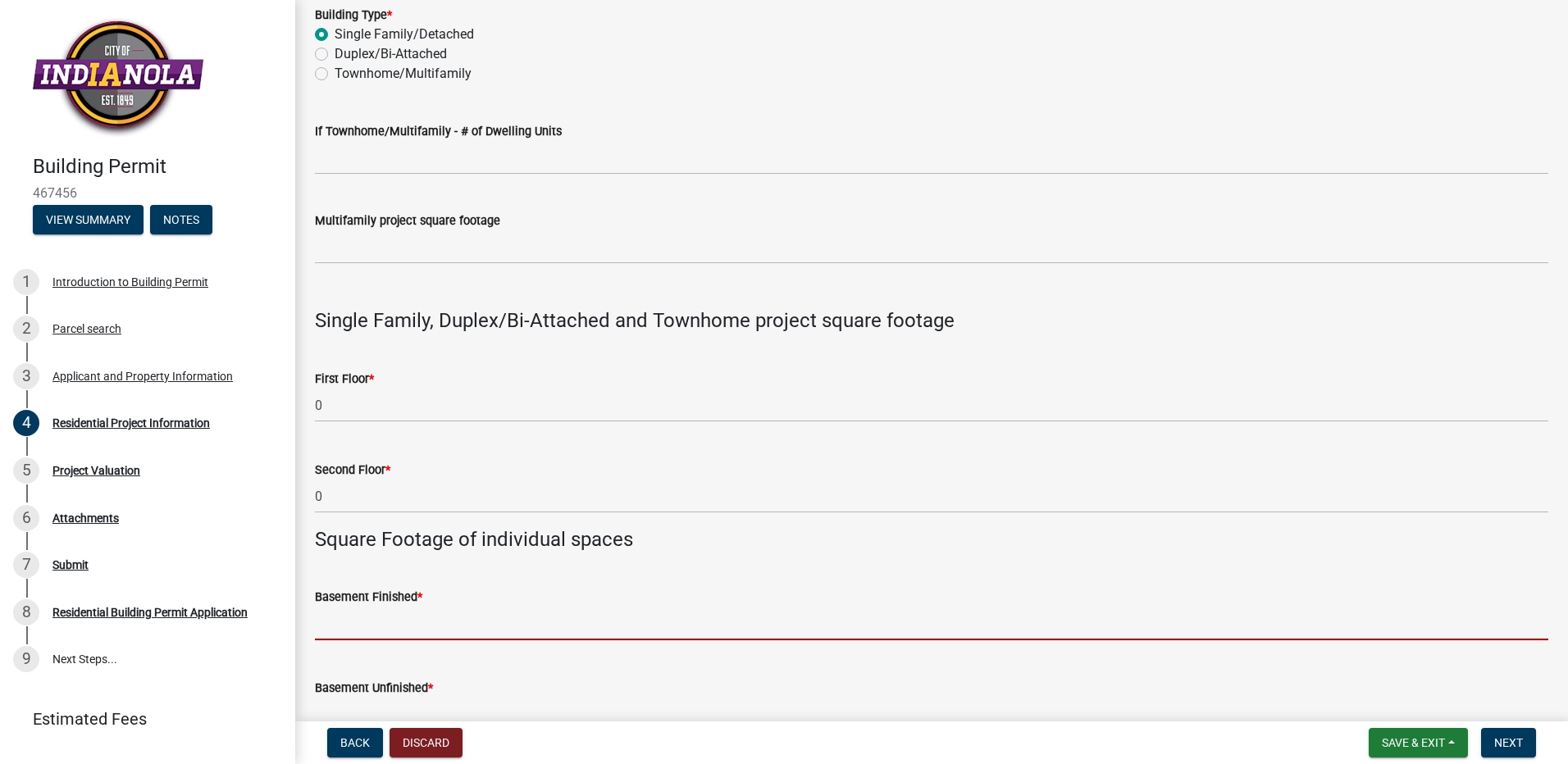
click at [343, 631] on input "text" at bounding box center [932, 624] width 1234 height 33
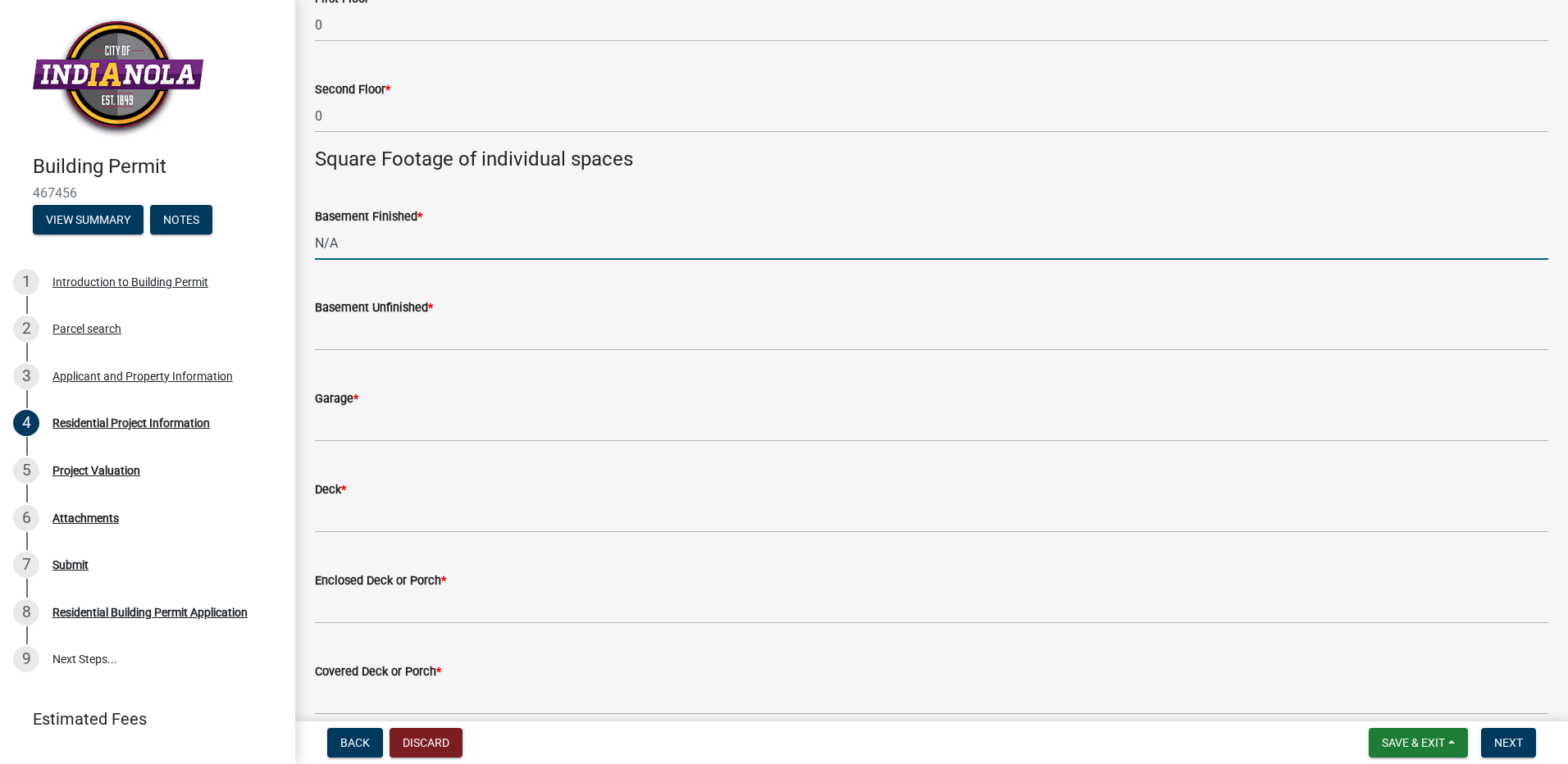
scroll to position [946, 0]
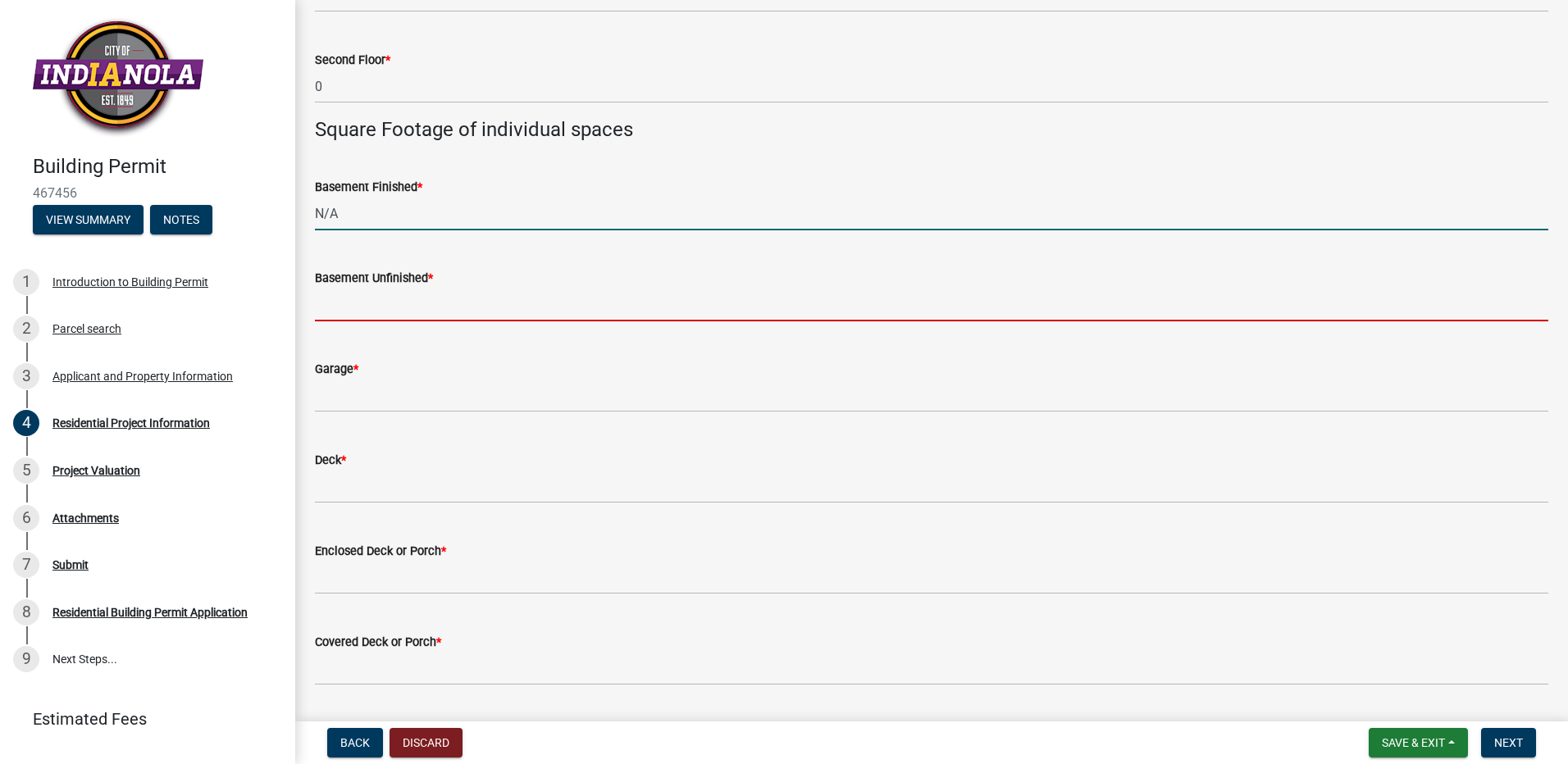
type input "0"
click at [337, 302] on input "text" at bounding box center [932, 304] width 1234 height 33
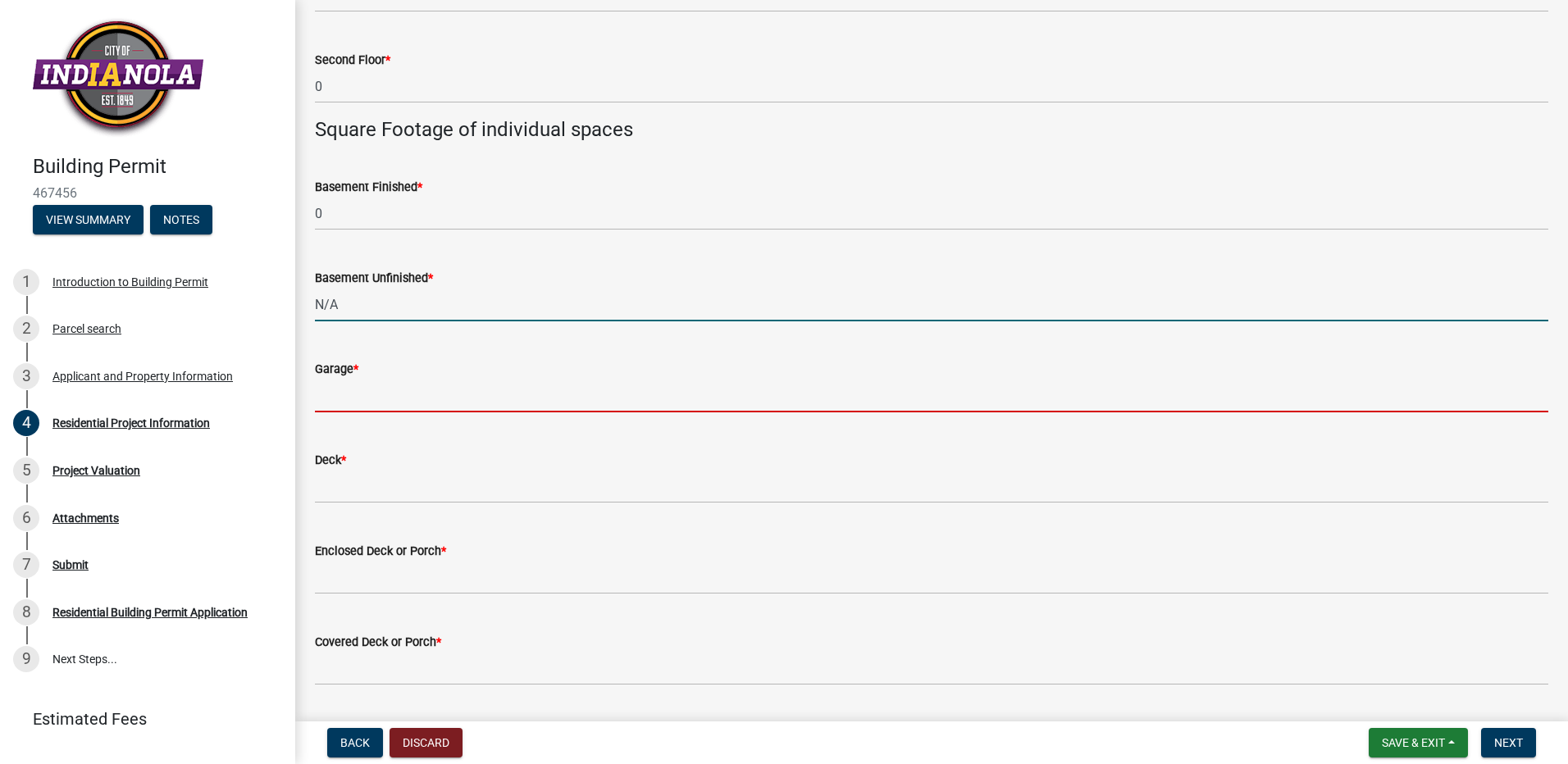
type input "0"
click at [333, 404] on input "text" at bounding box center [932, 396] width 1234 height 33
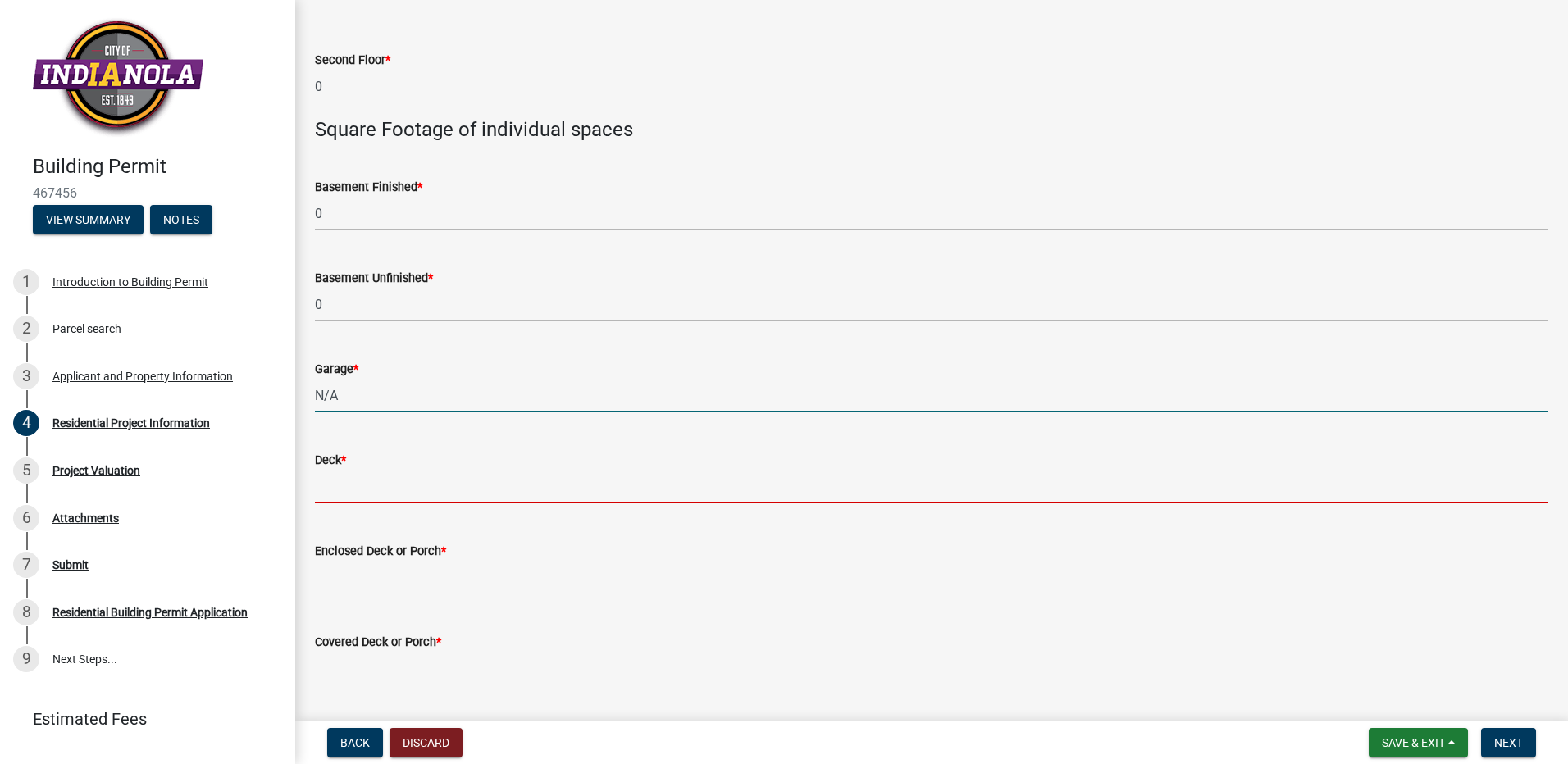
type input "0"
click at [326, 495] on input "text" at bounding box center [932, 487] width 1234 height 33
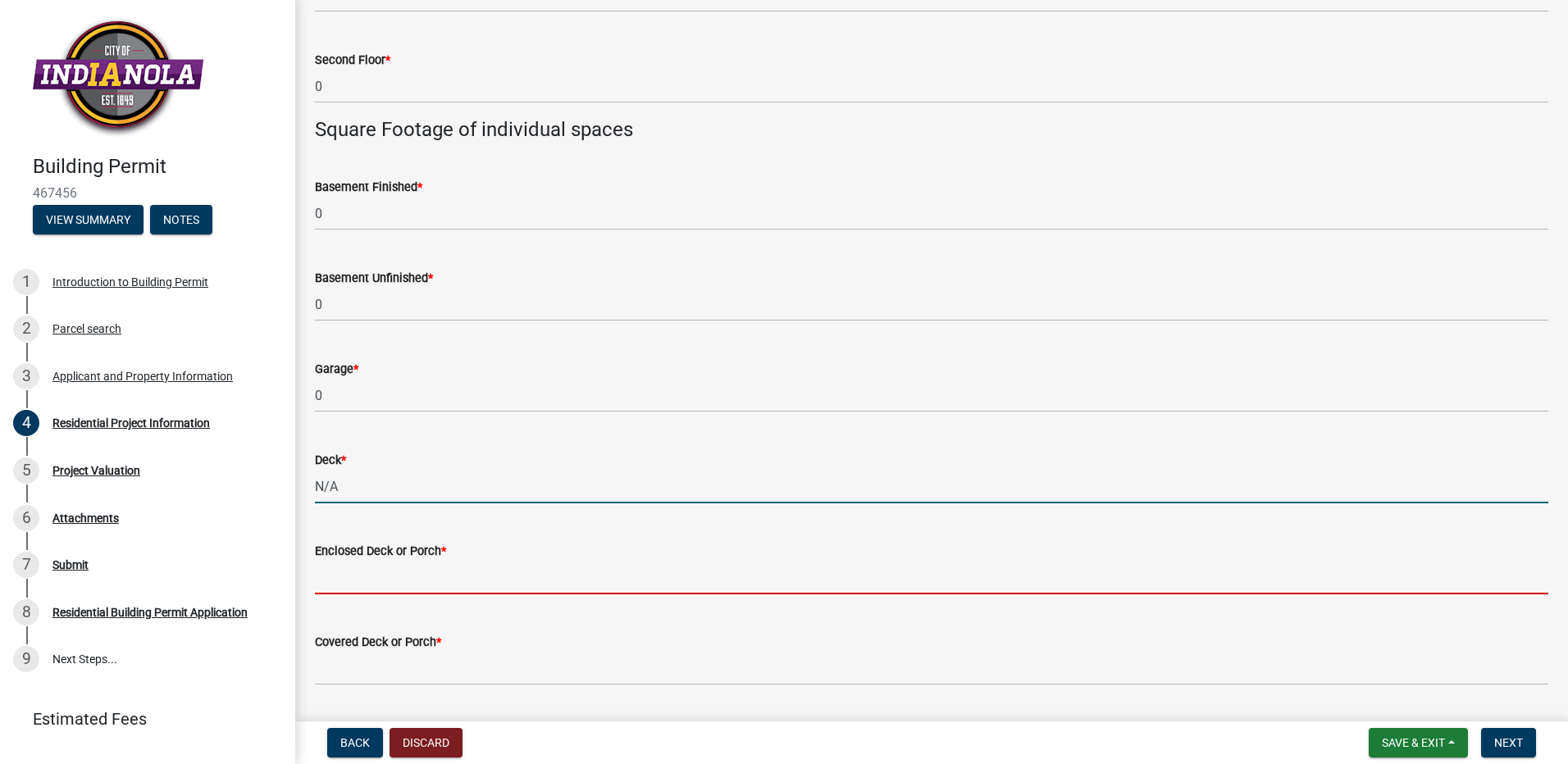
type input "0"
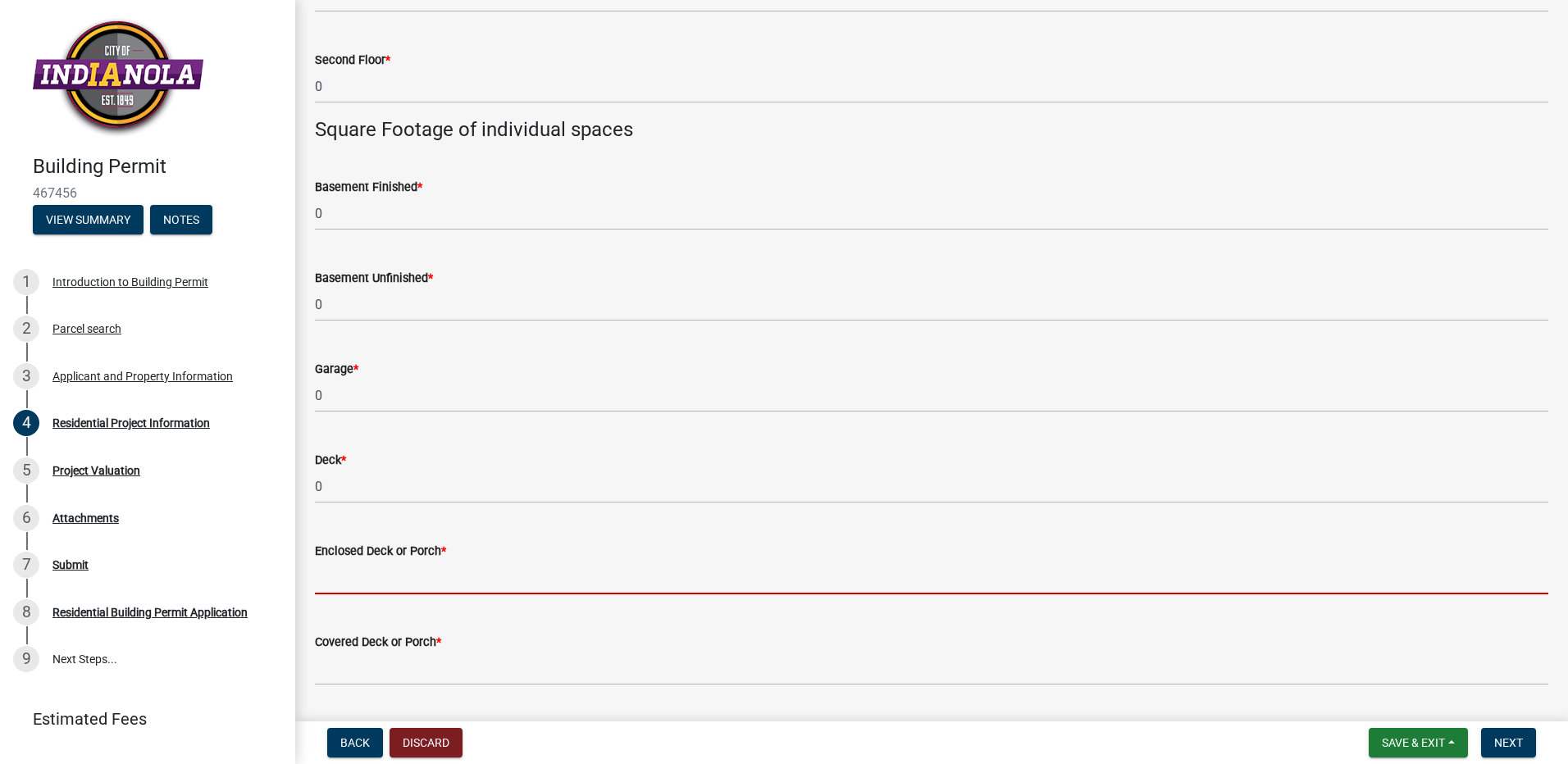
click at [323, 579] on input "text" at bounding box center [932, 577] width 1234 height 33
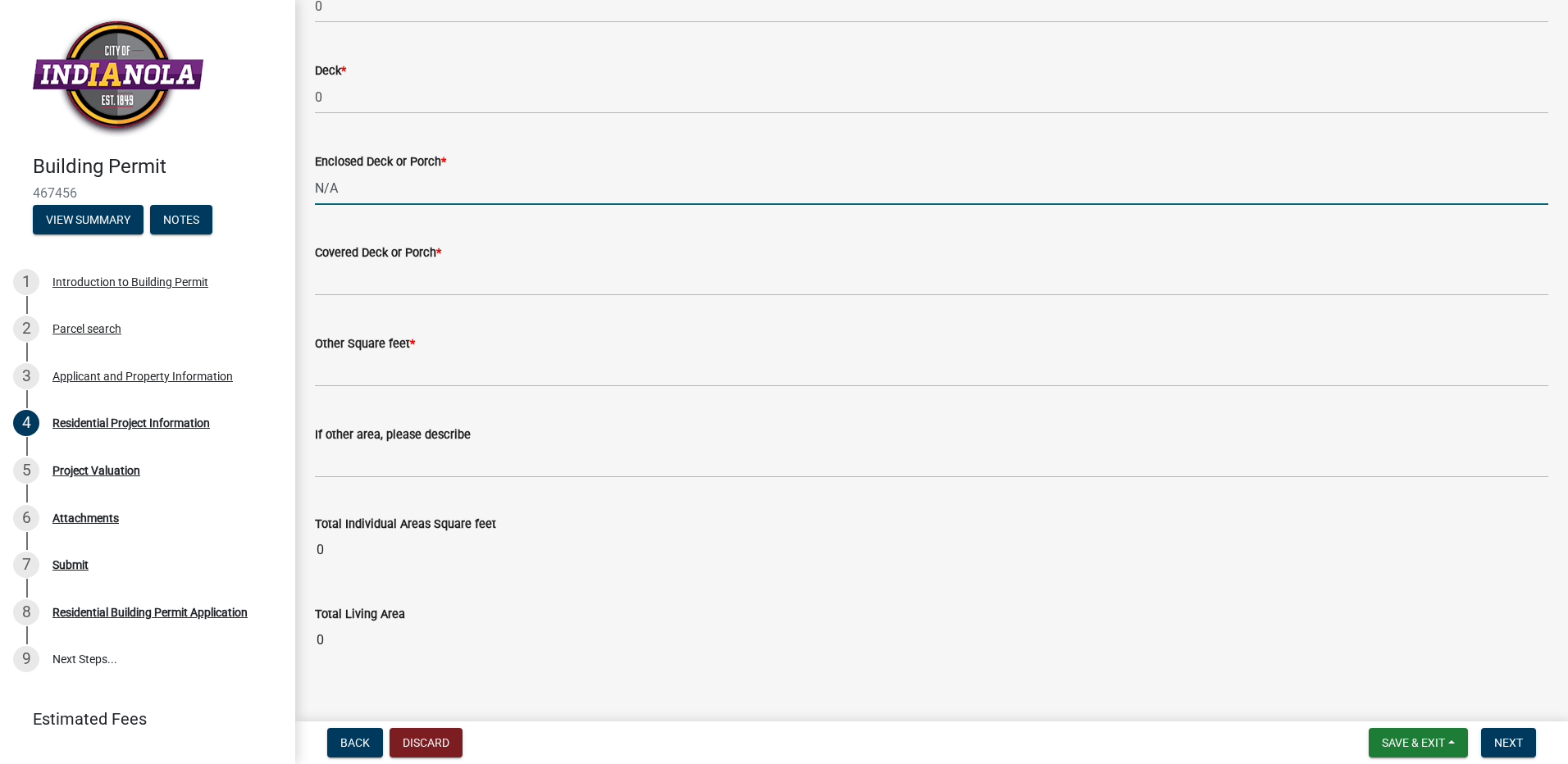
scroll to position [1356, 0]
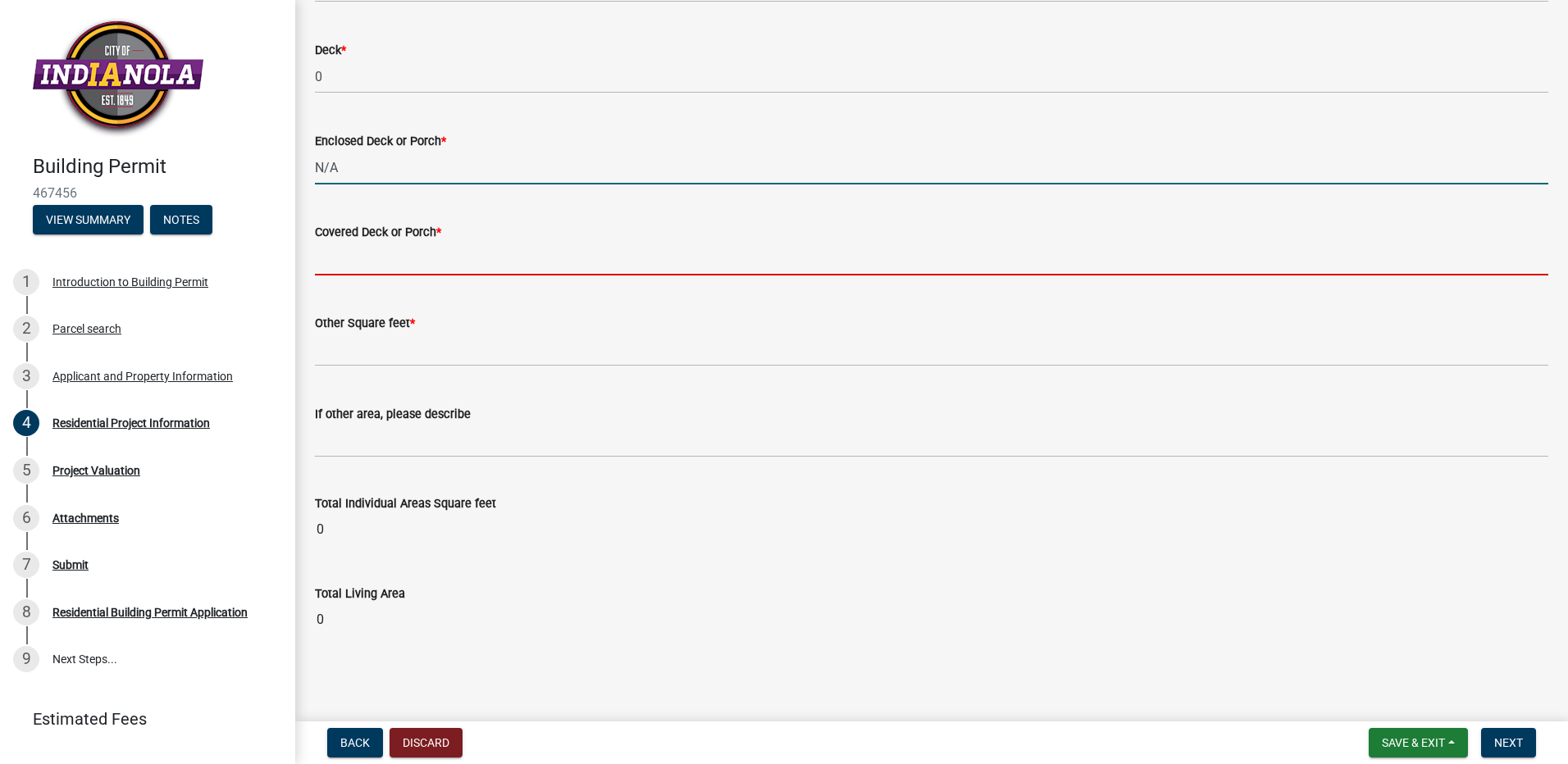
type input "0"
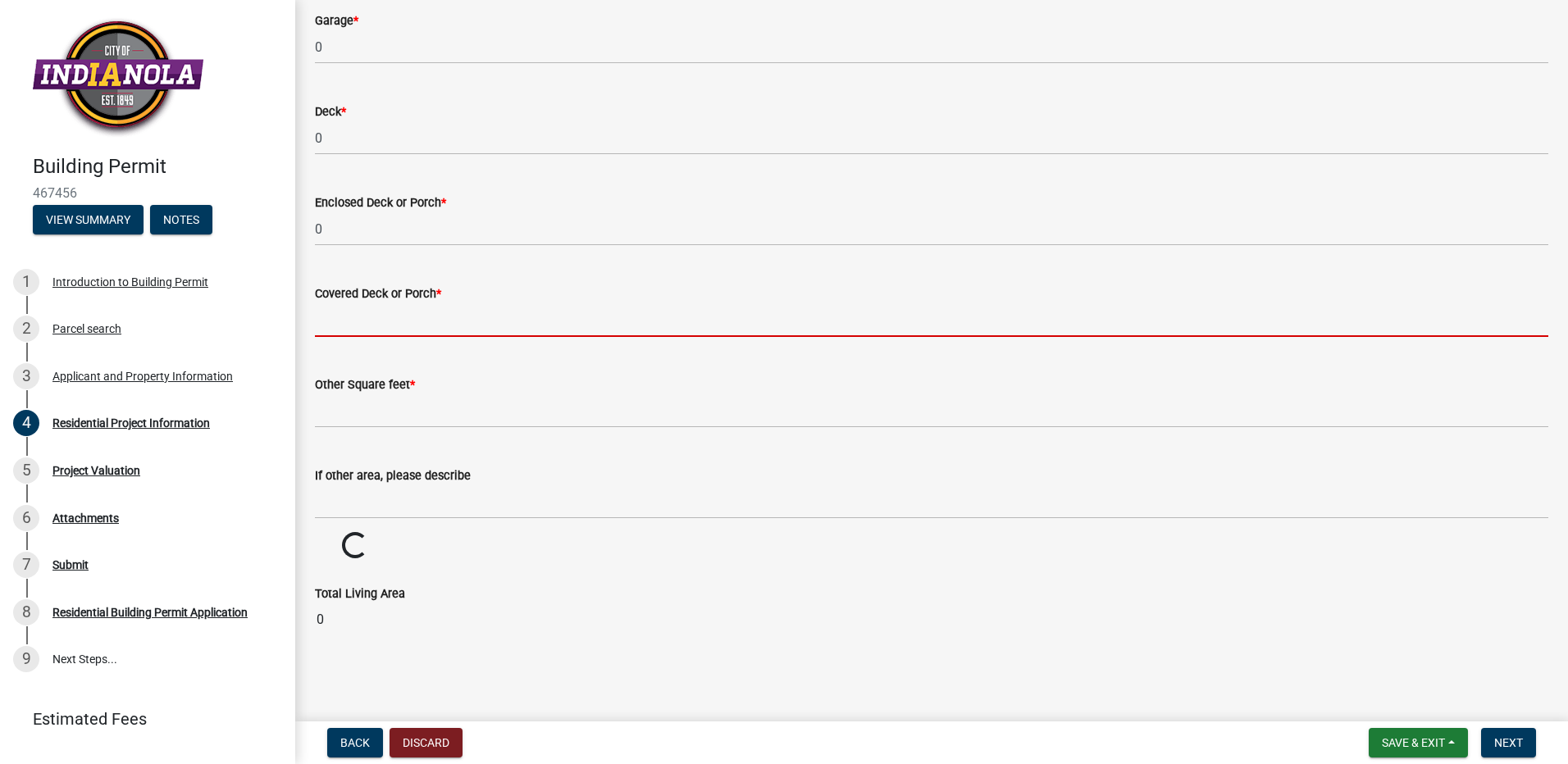
scroll to position [1295, 0]
click at [353, 263] on div "Covered Deck or Porch *" at bounding box center [932, 298] width 1234 height 76
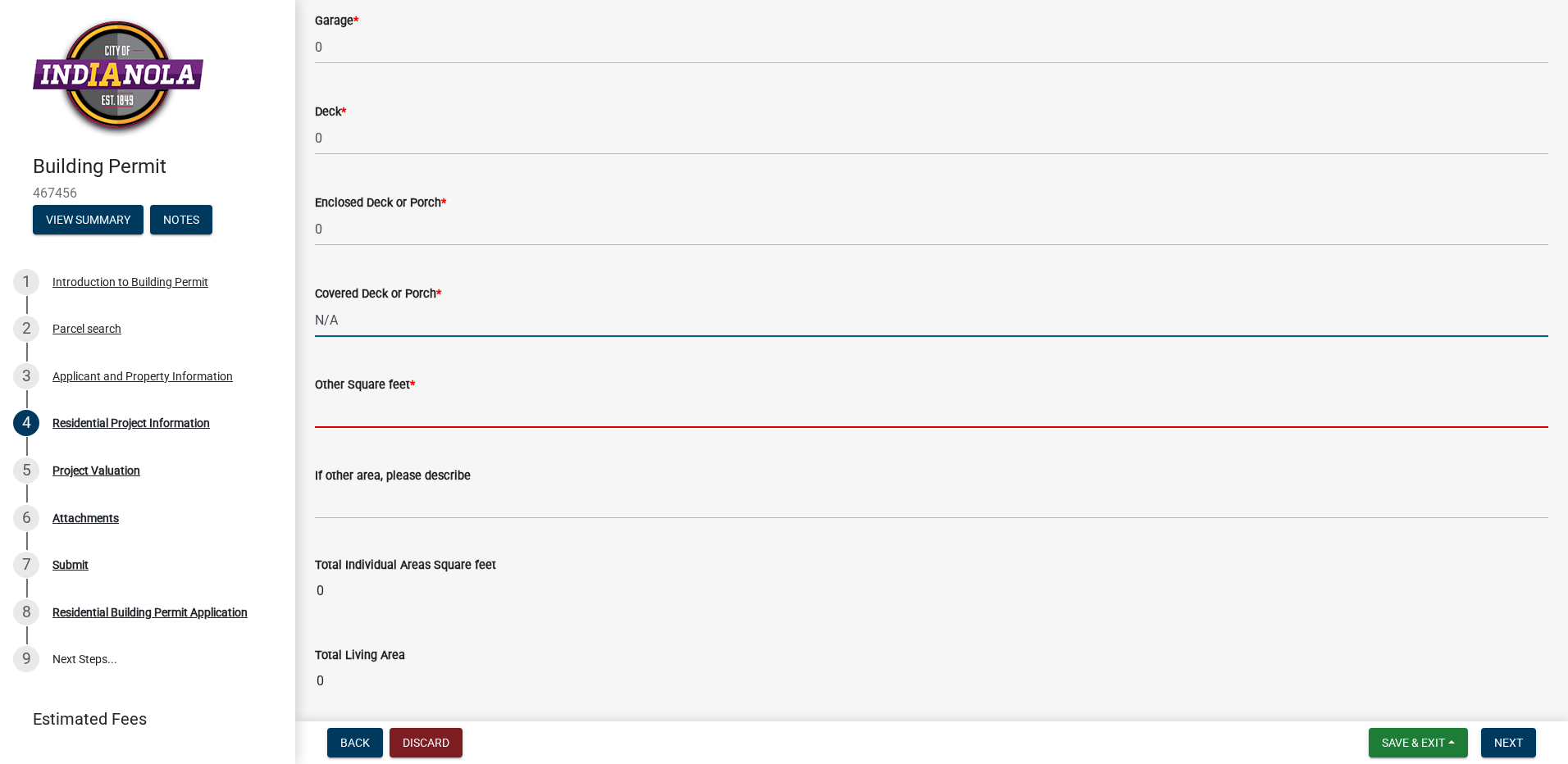
type input "0"
click at [344, 417] on input "text" at bounding box center [932, 411] width 1234 height 33
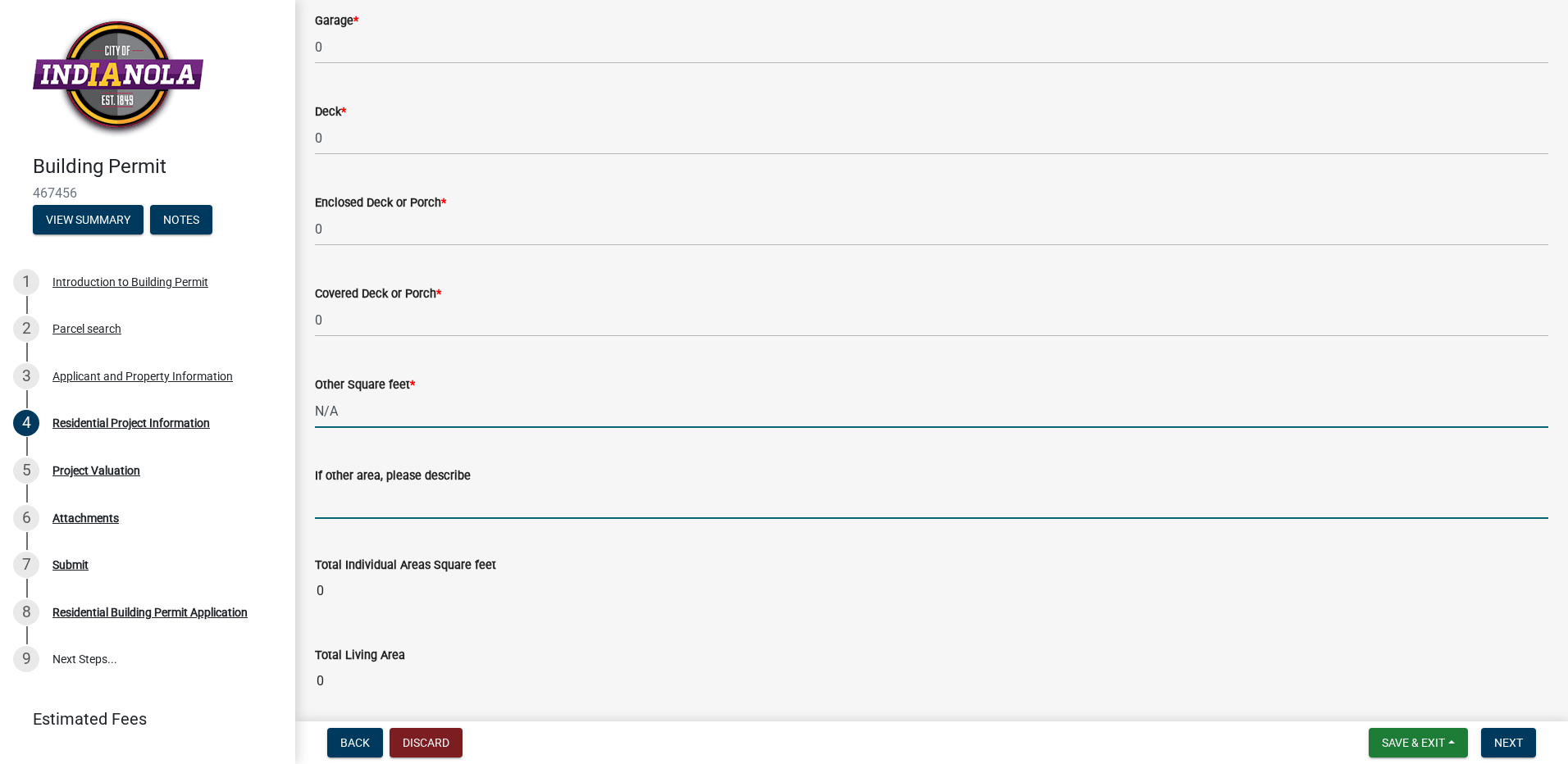
type input "0"
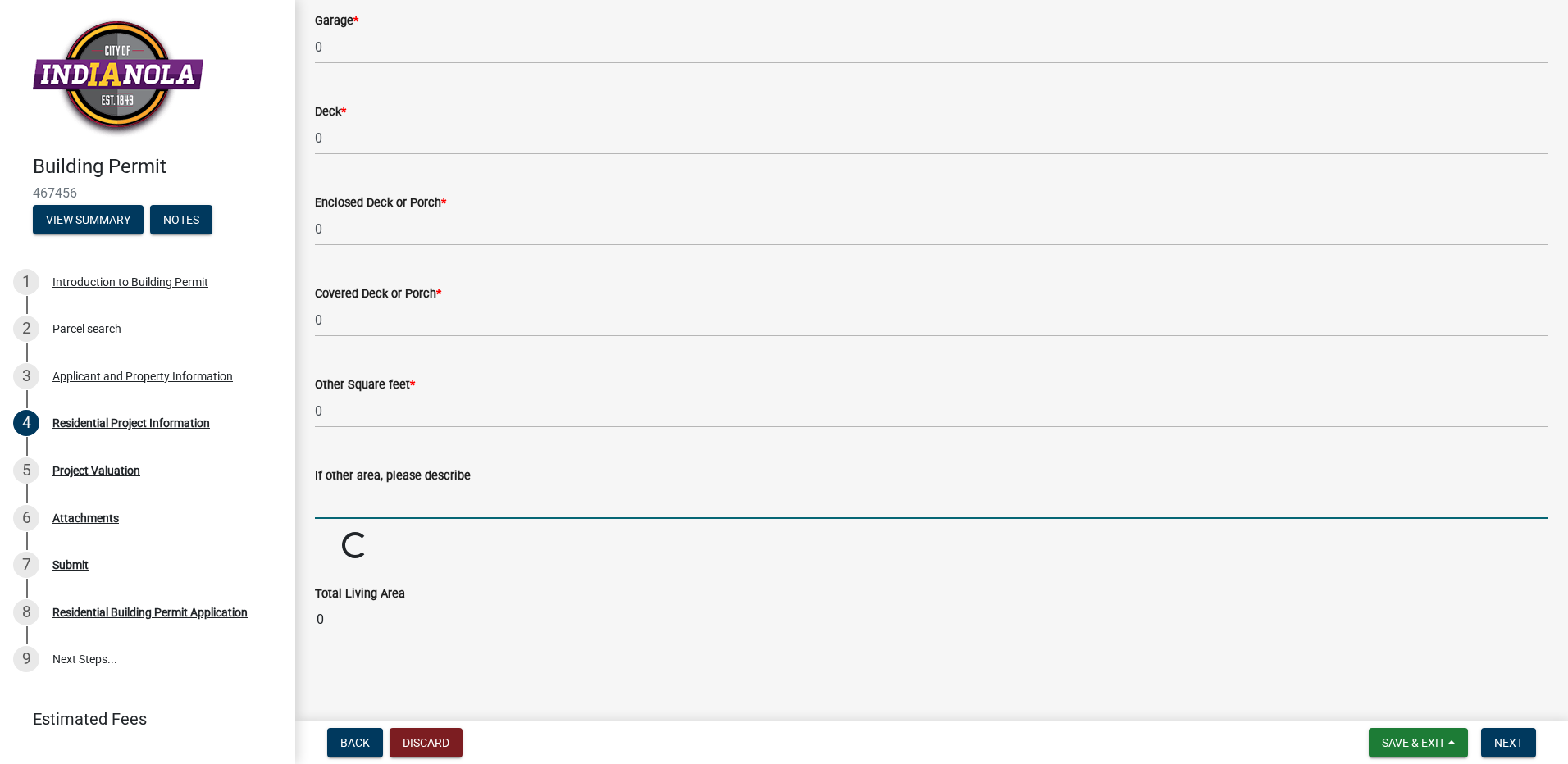
click at [371, 503] on input "If other area, please describe" at bounding box center [932, 502] width 1234 height 33
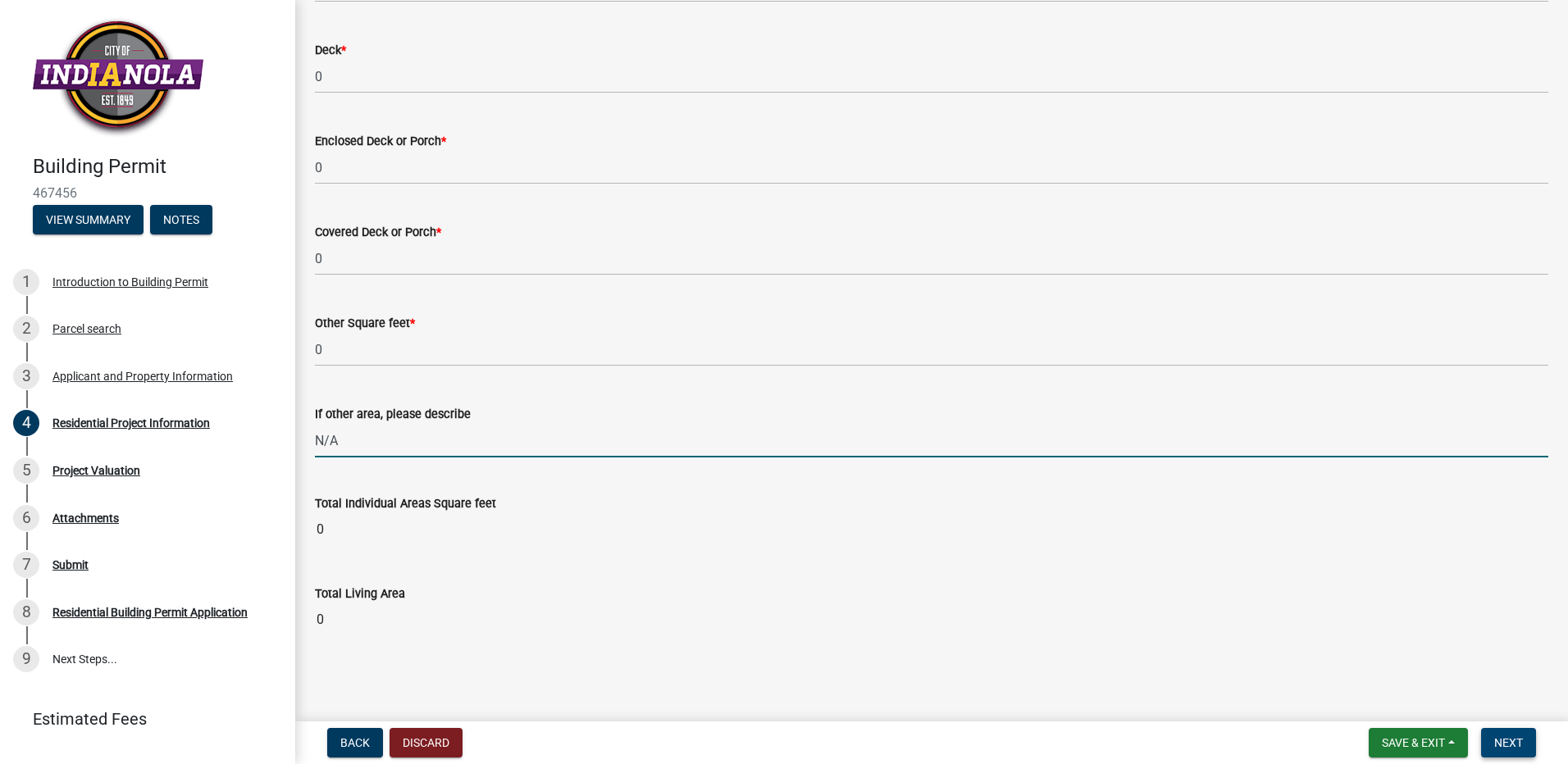
type input "N/A"
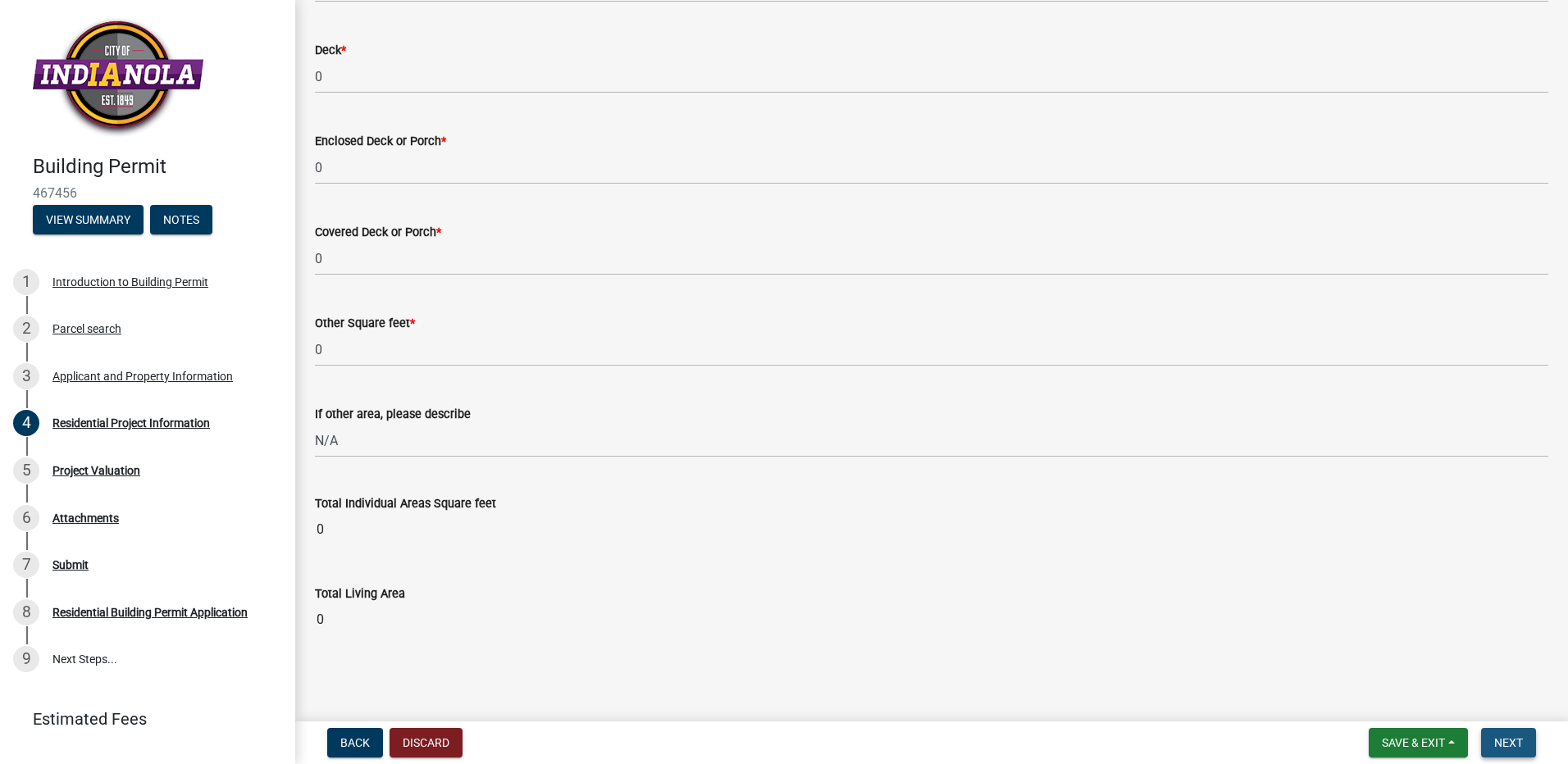
click at [1500, 739] on span "Next" at bounding box center [1508, 742] width 29 height 13
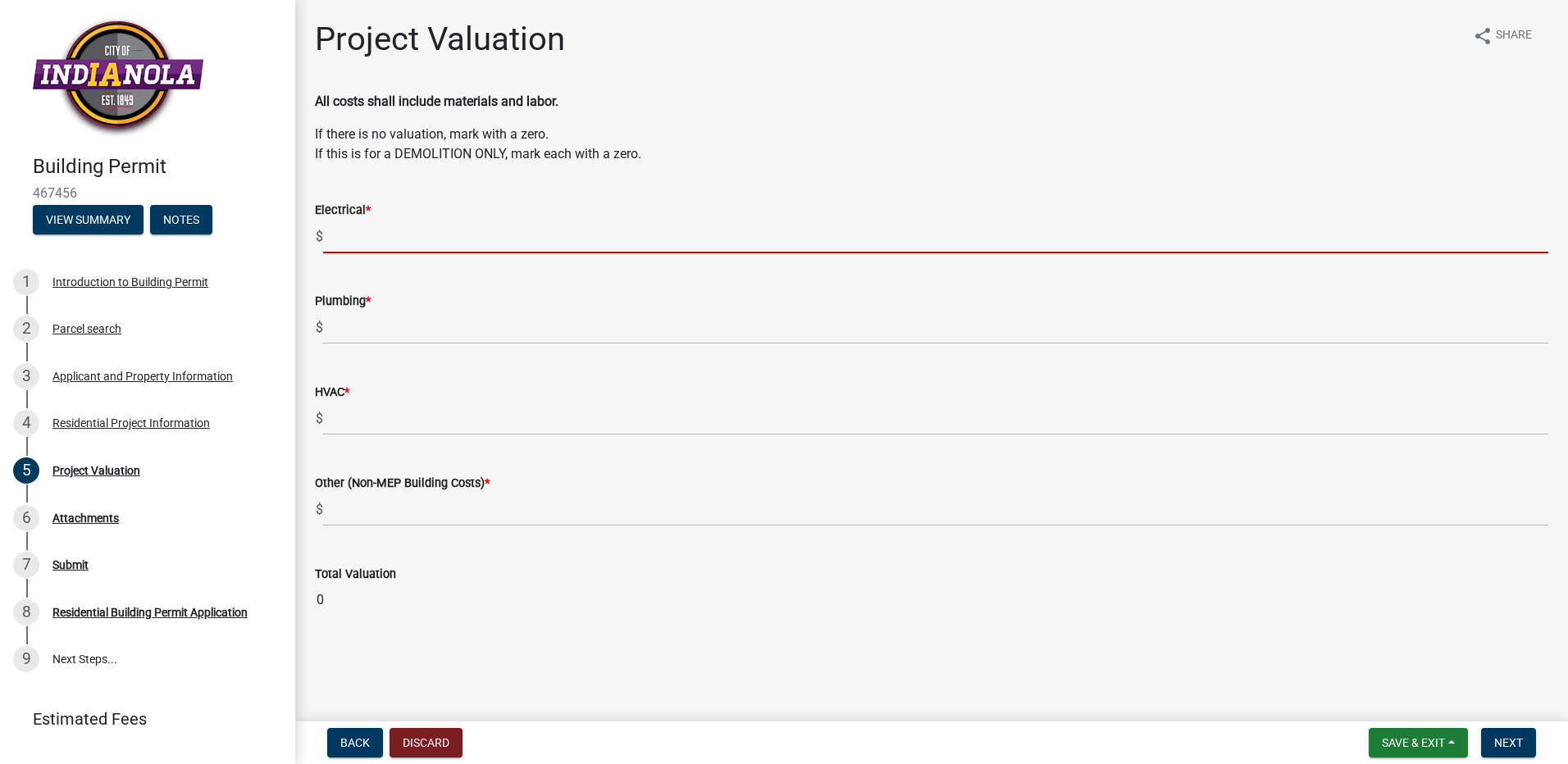
click at [353, 232] on input "text" at bounding box center [935, 236] width 1225 height 33
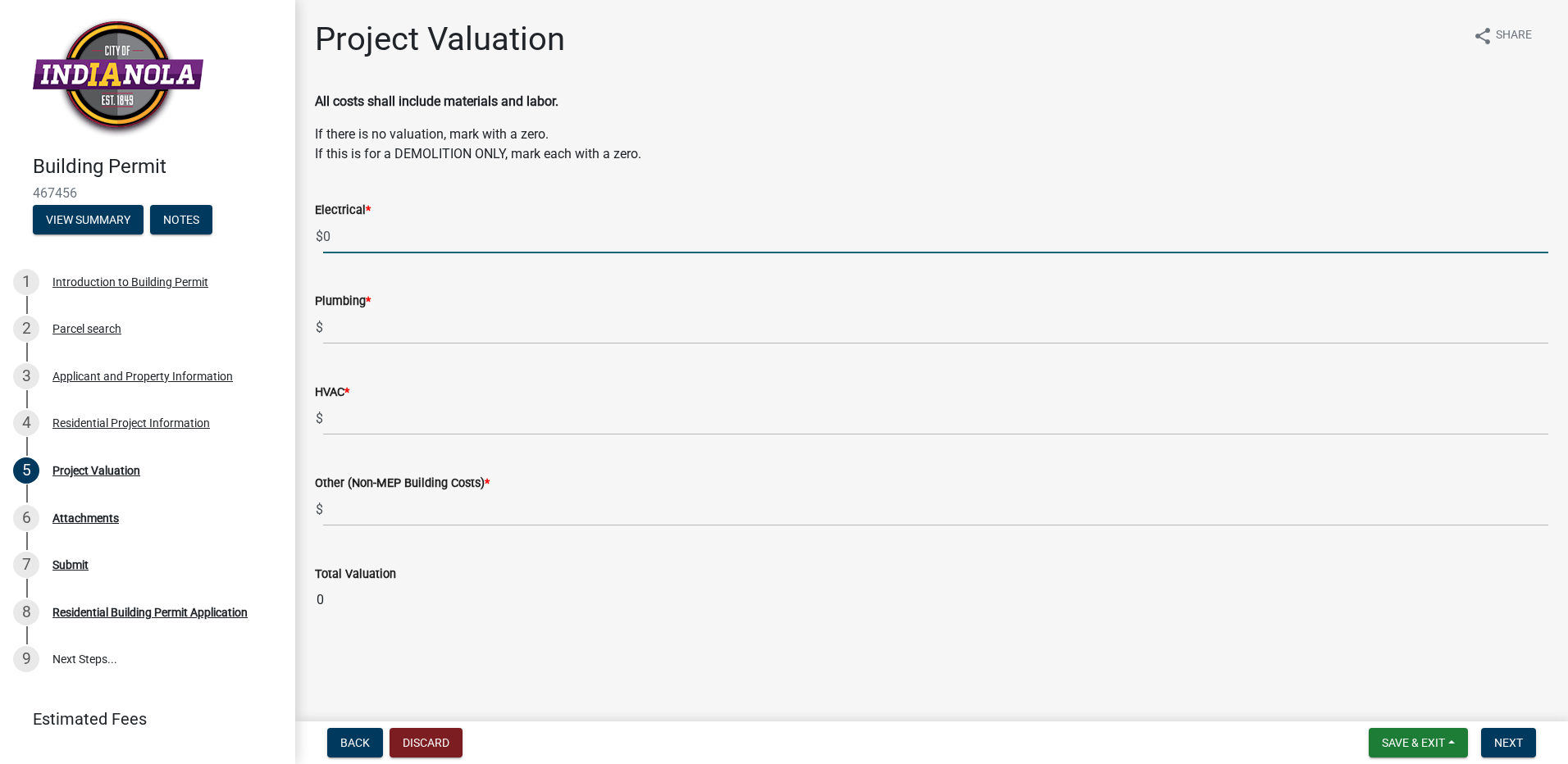
type input "0"
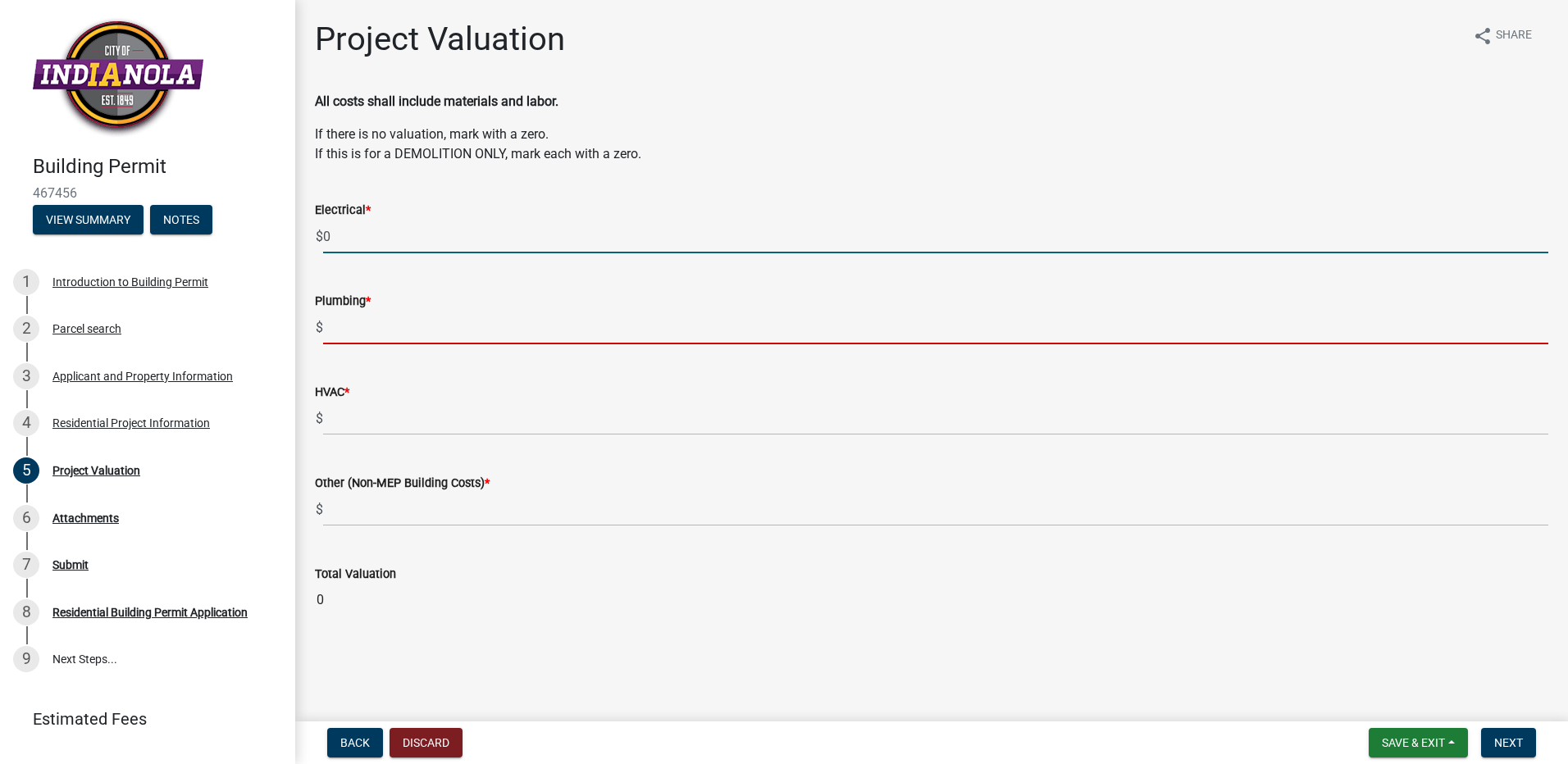
click at [351, 329] on input "text" at bounding box center [935, 327] width 1225 height 33
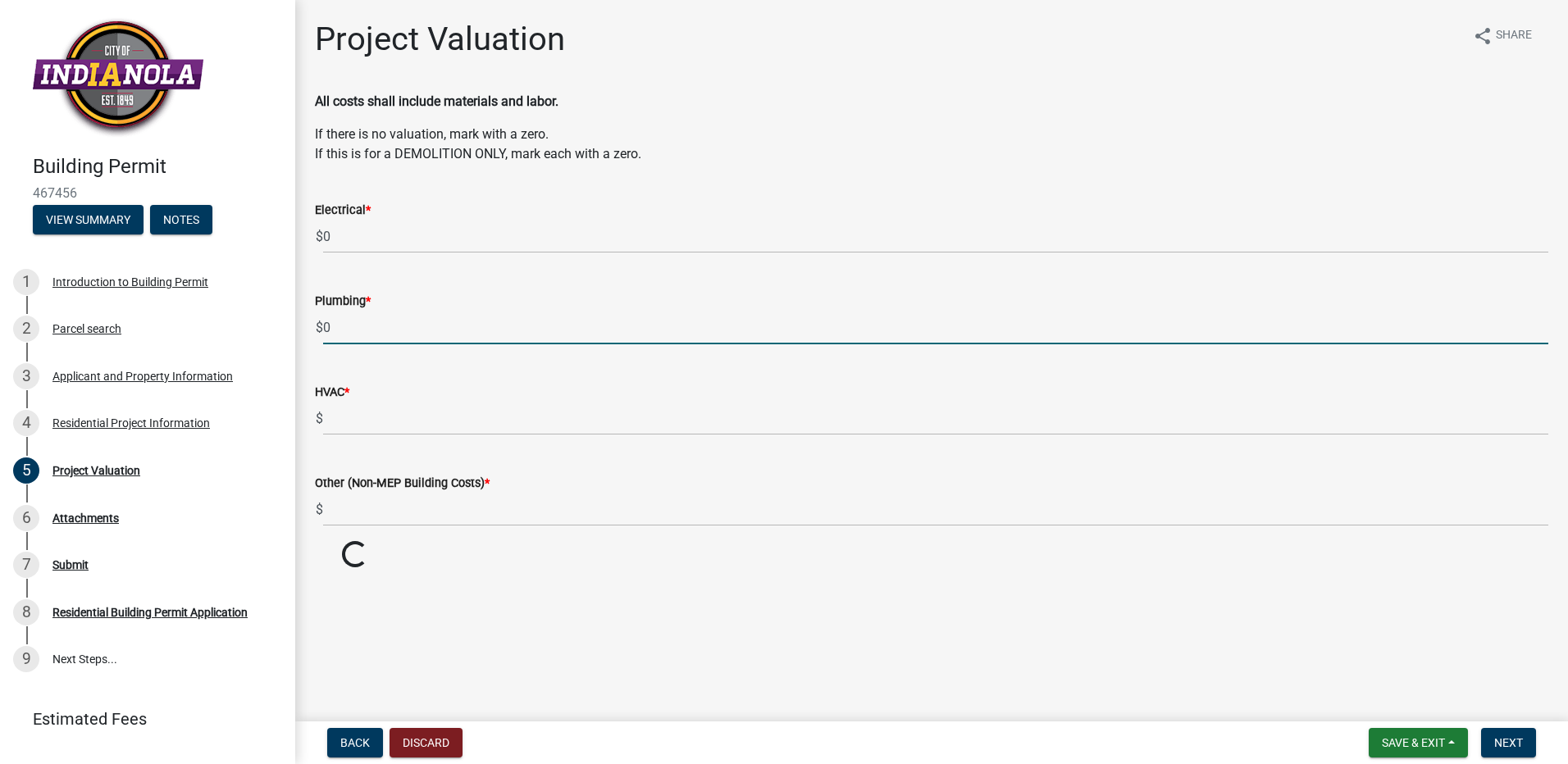
type input "0"
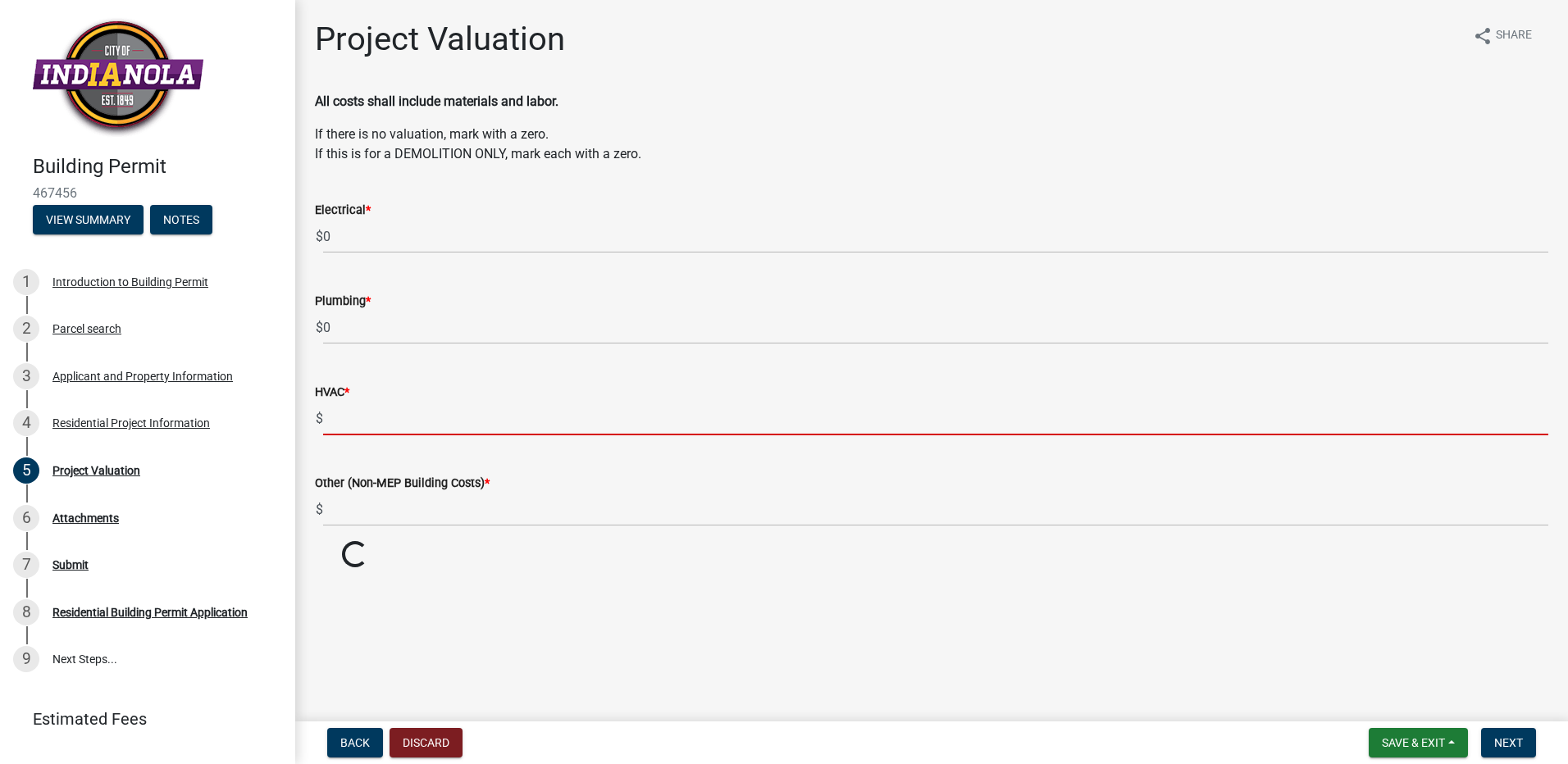
click at [358, 411] on input "text" at bounding box center [935, 418] width 1225 height 33
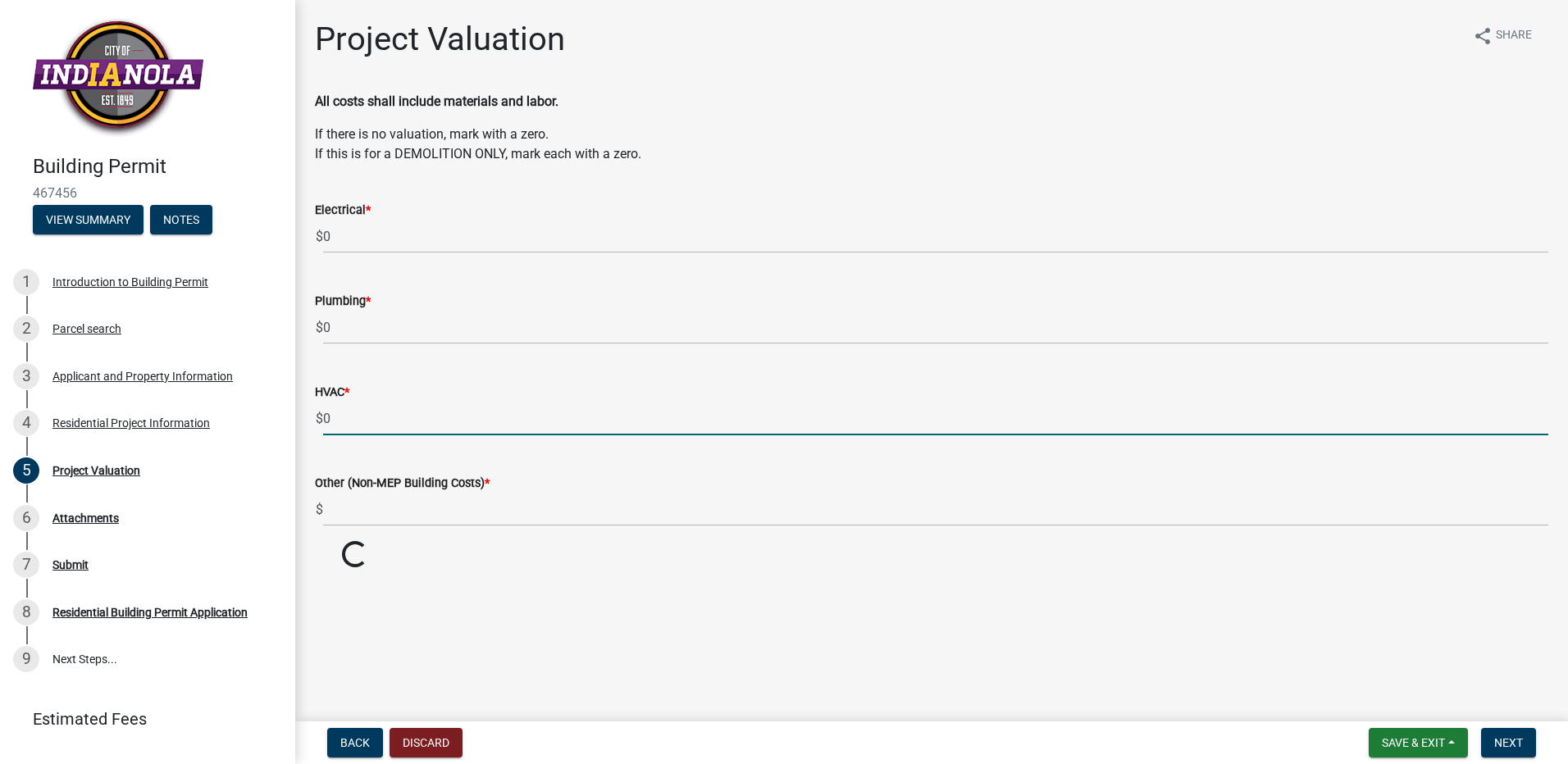
type input "0"
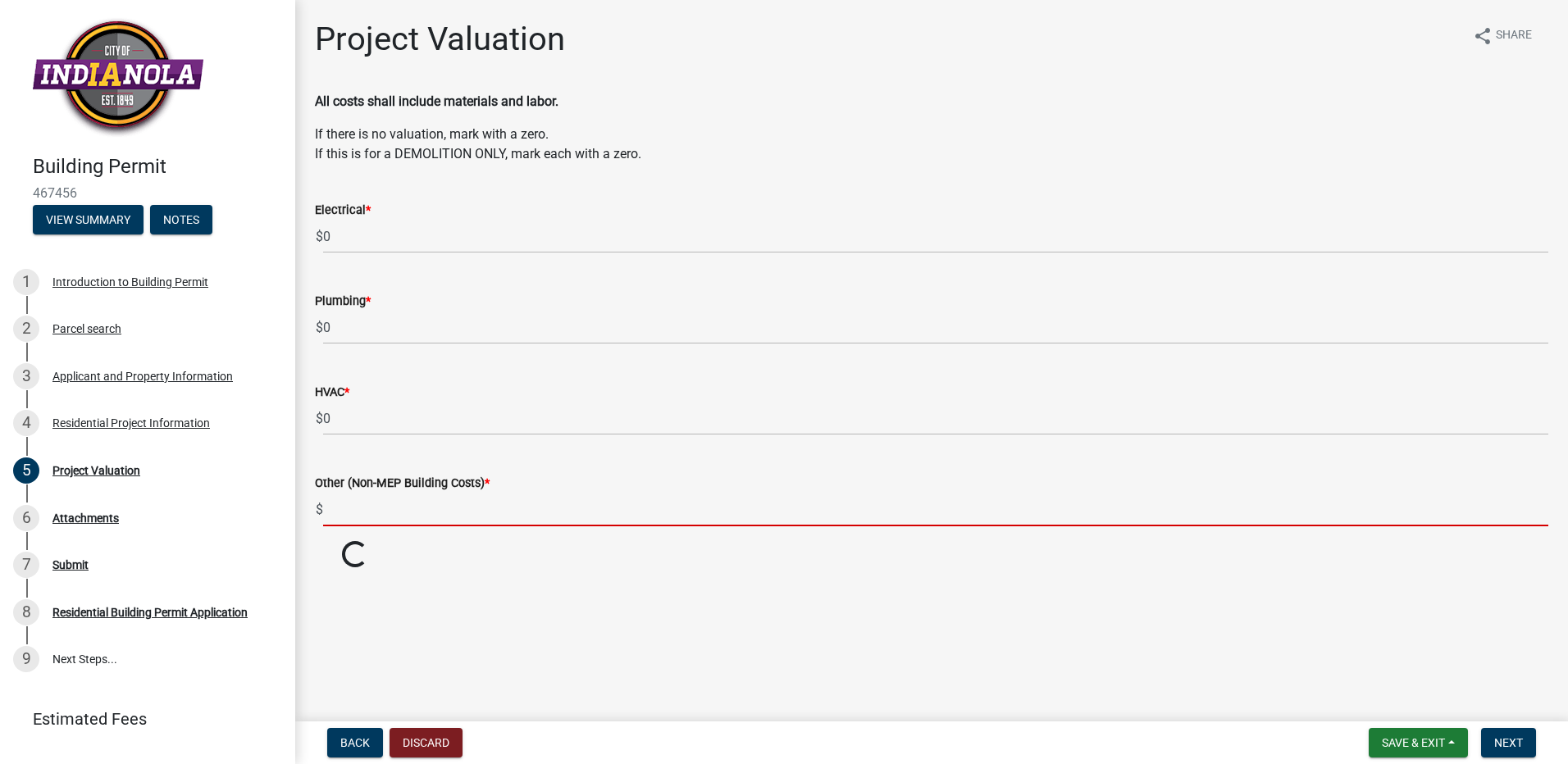
click at [366, 510] on input "text" at bounding box center [935, 510] width 1225 height 33
type input "0"
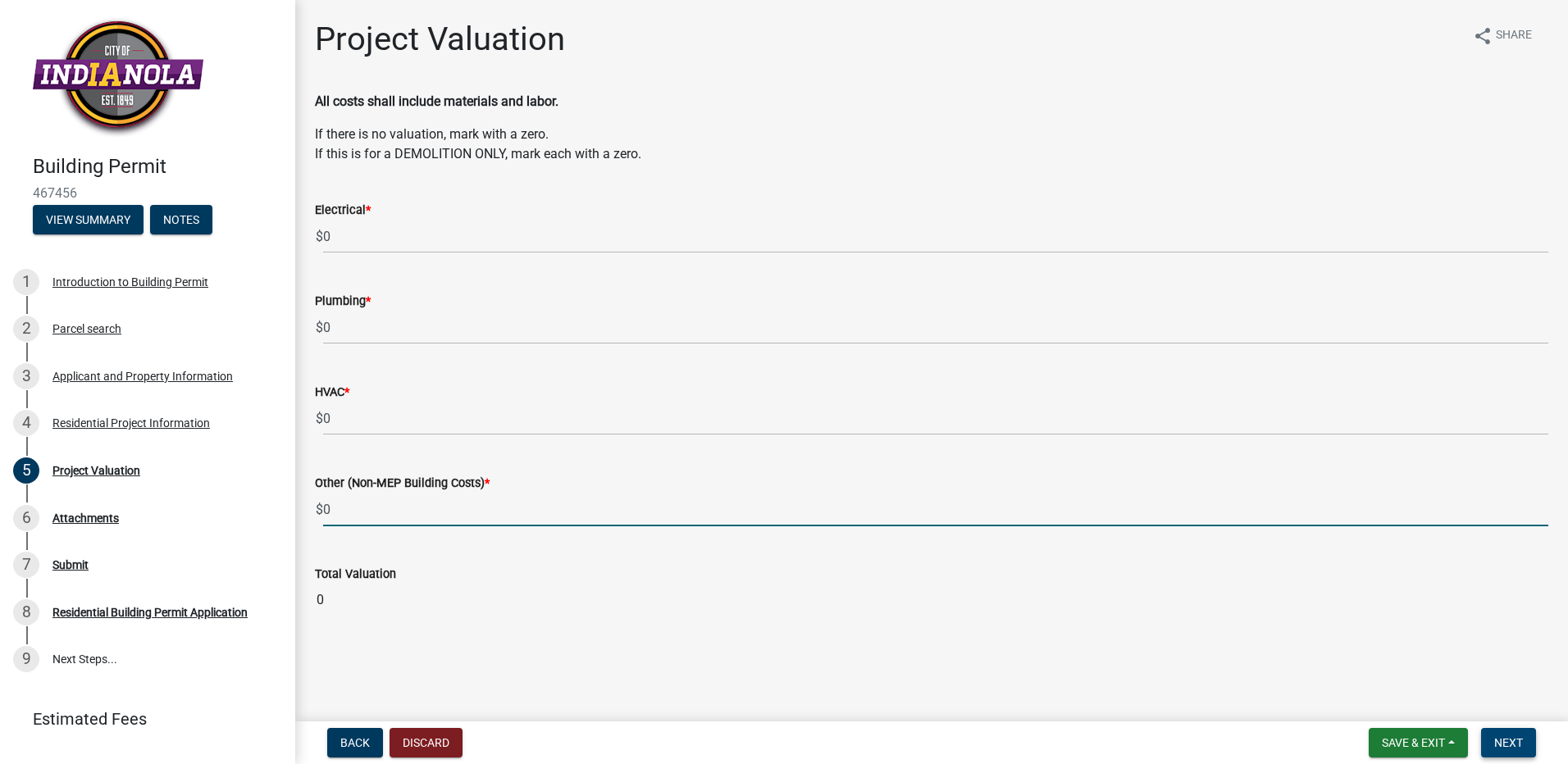
type input "0"
click at [1508, 742] on span "Next" at bounding box center [1508, 742] width 29 height 13
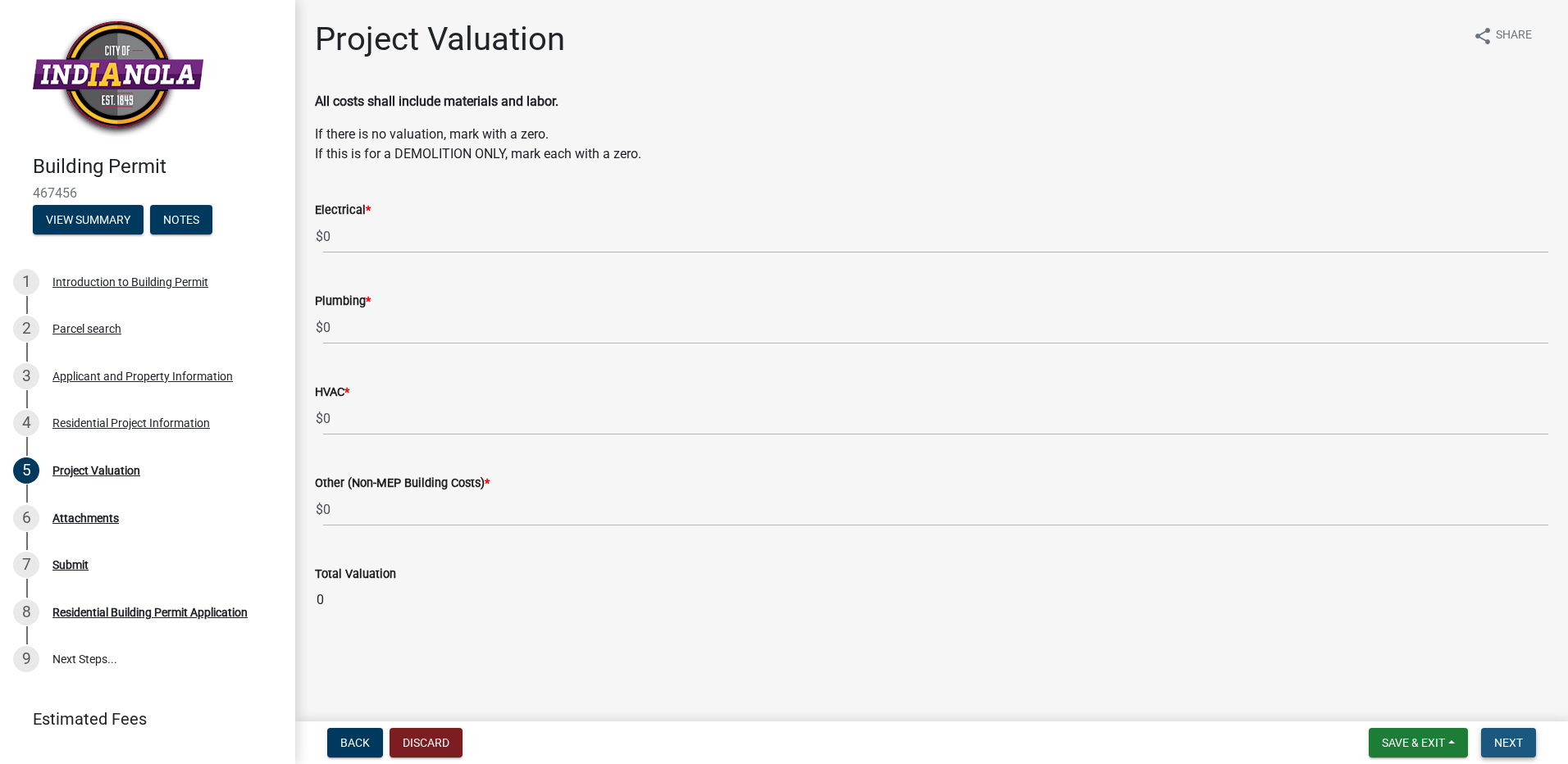
click at [1514, 743] on span "Next" at bounding box center [1508, 742] width 29 height 13
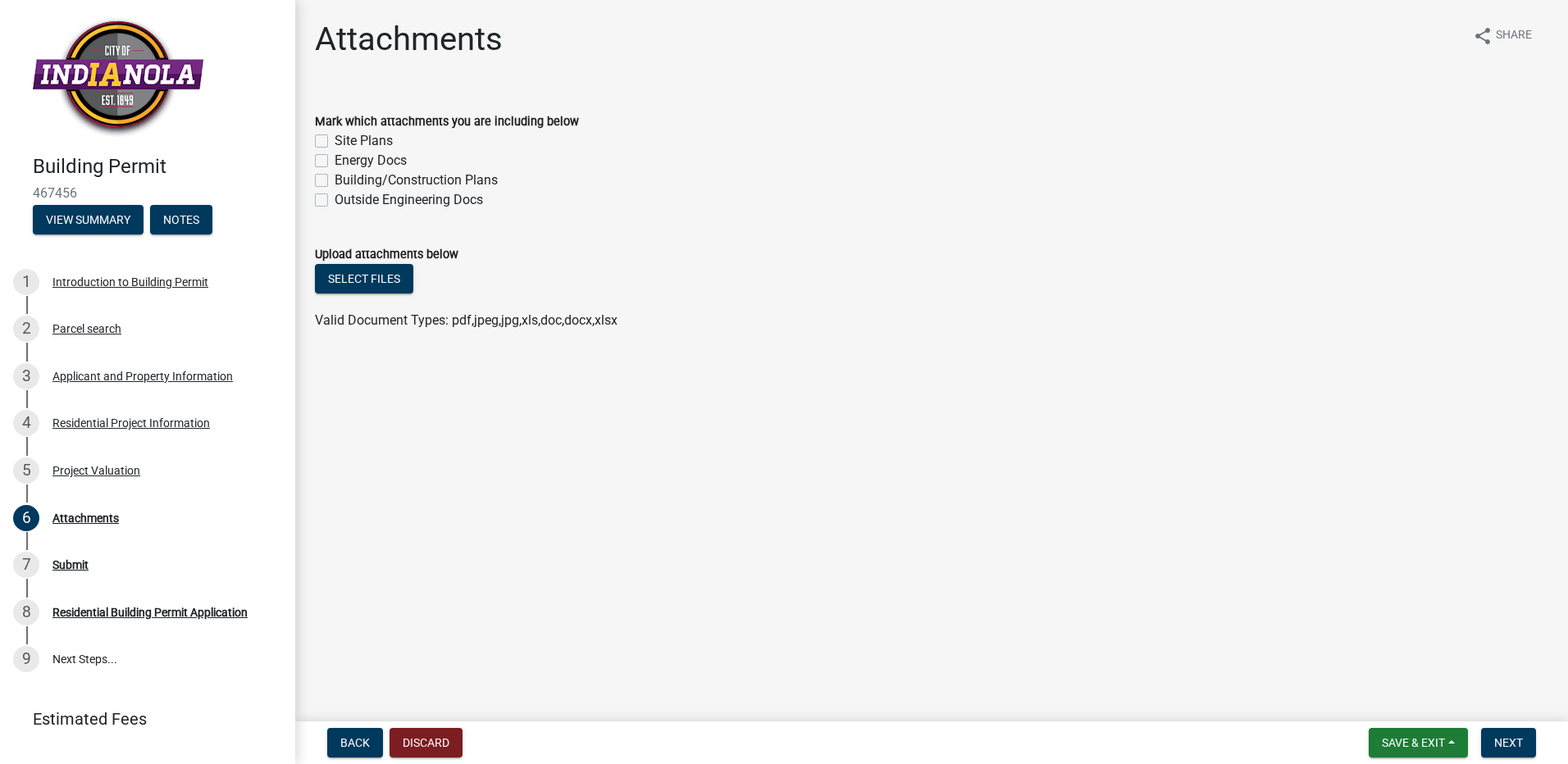
click at [334, 178] on label "Building/Construction Plans" at bounding box center [416, 180] width 163 height 19
click at [334, 178] on input "Building/Construction Plans" at bounding box center [340, 175] width 11 height 11
checkbox input "true"
checkbox input "false"
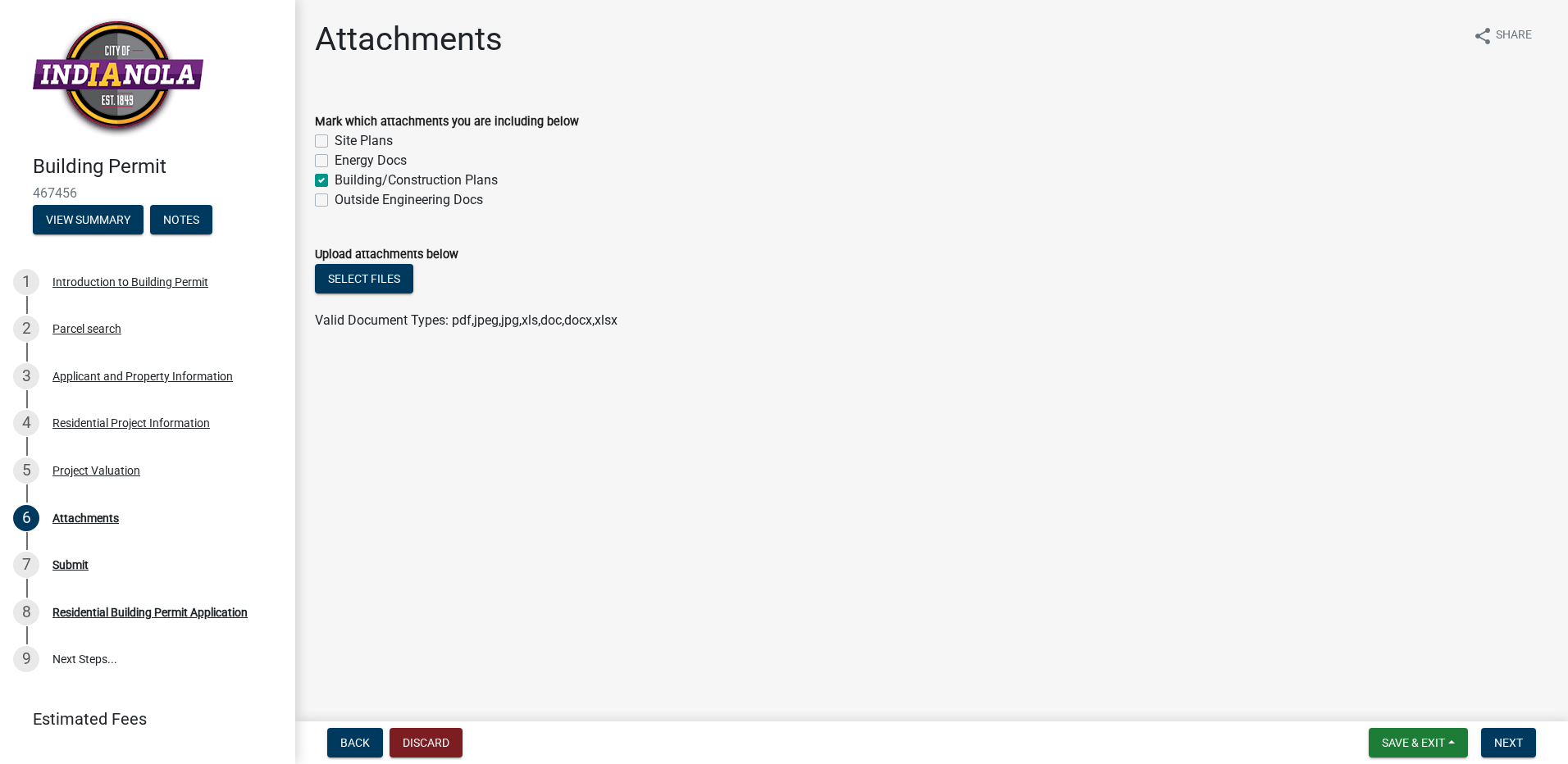
checkbox input "true"
checkbox input "false"
click at [346, 282] on button "Select files" at bounding box center [364, 279] width 98 height 30
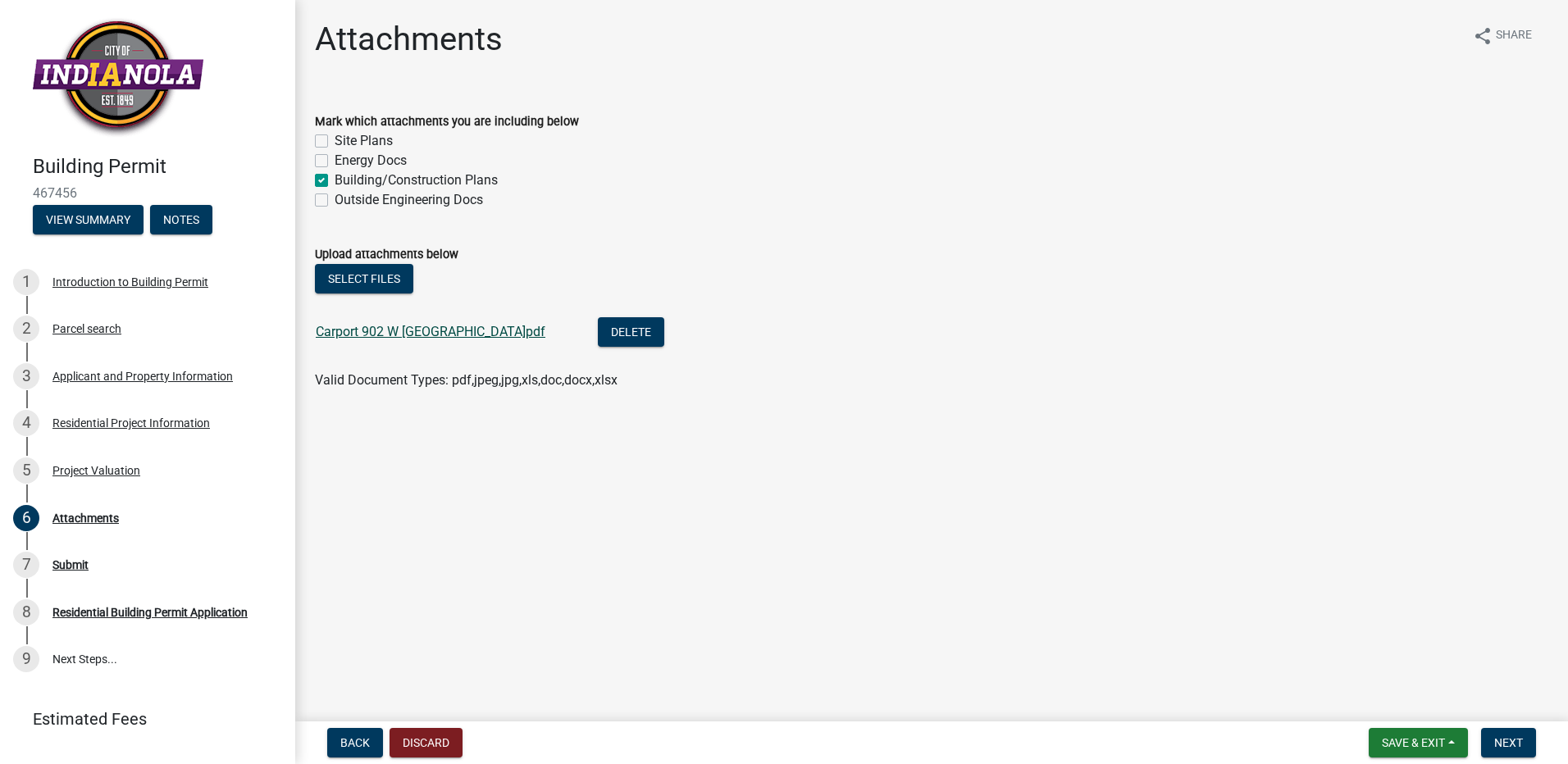
click at [398, 329] on link "Carport 902 W Clinton.pdf" at bounding box center [431, 332] width 230 height 16
click at [1522, 748] on span "Next" at bounding box center [1508, 742] width 29 height 13
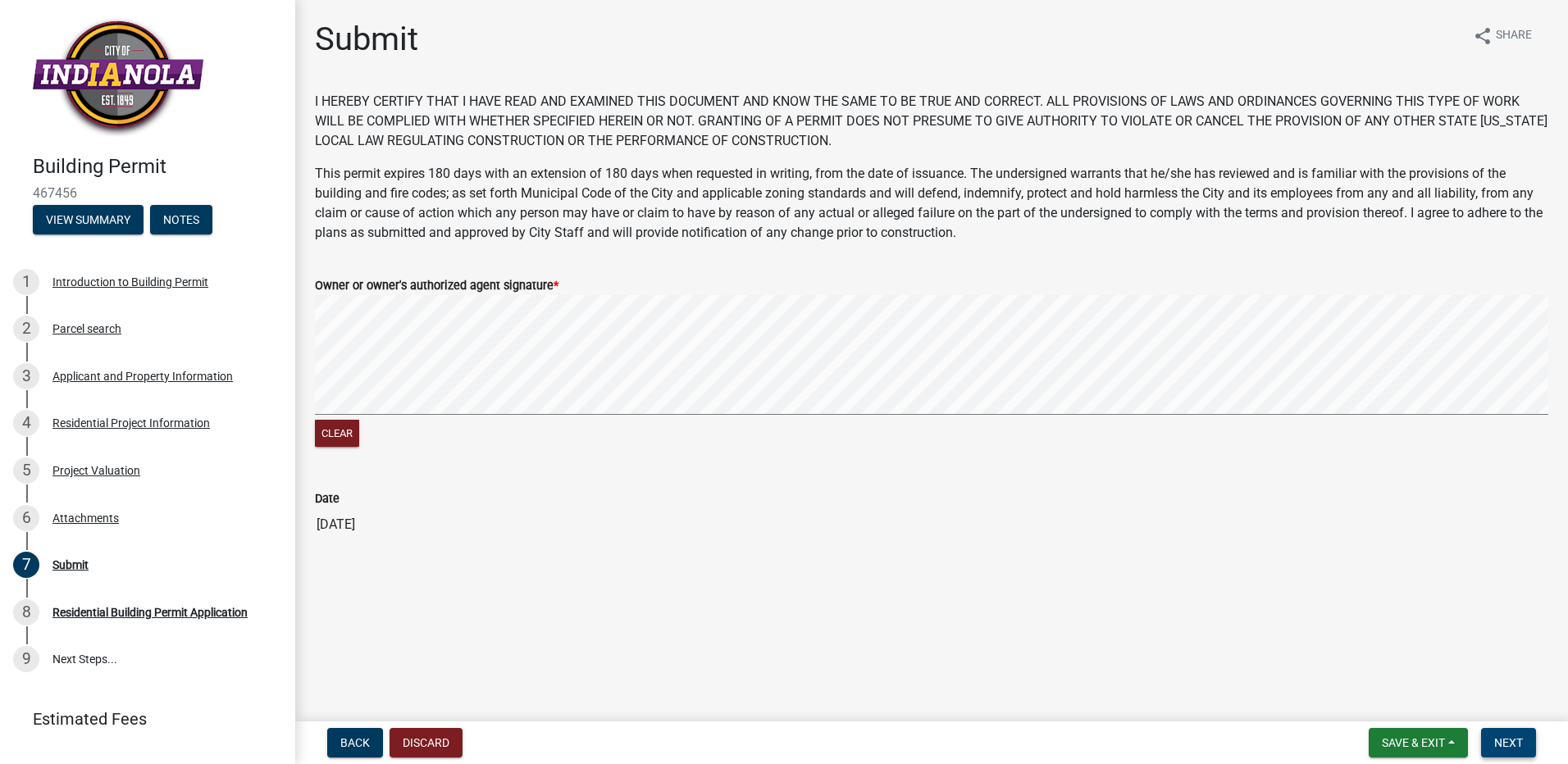
click at [1505, 741] on span "Next" at bounding box center [1508, 742] width 29 height 13
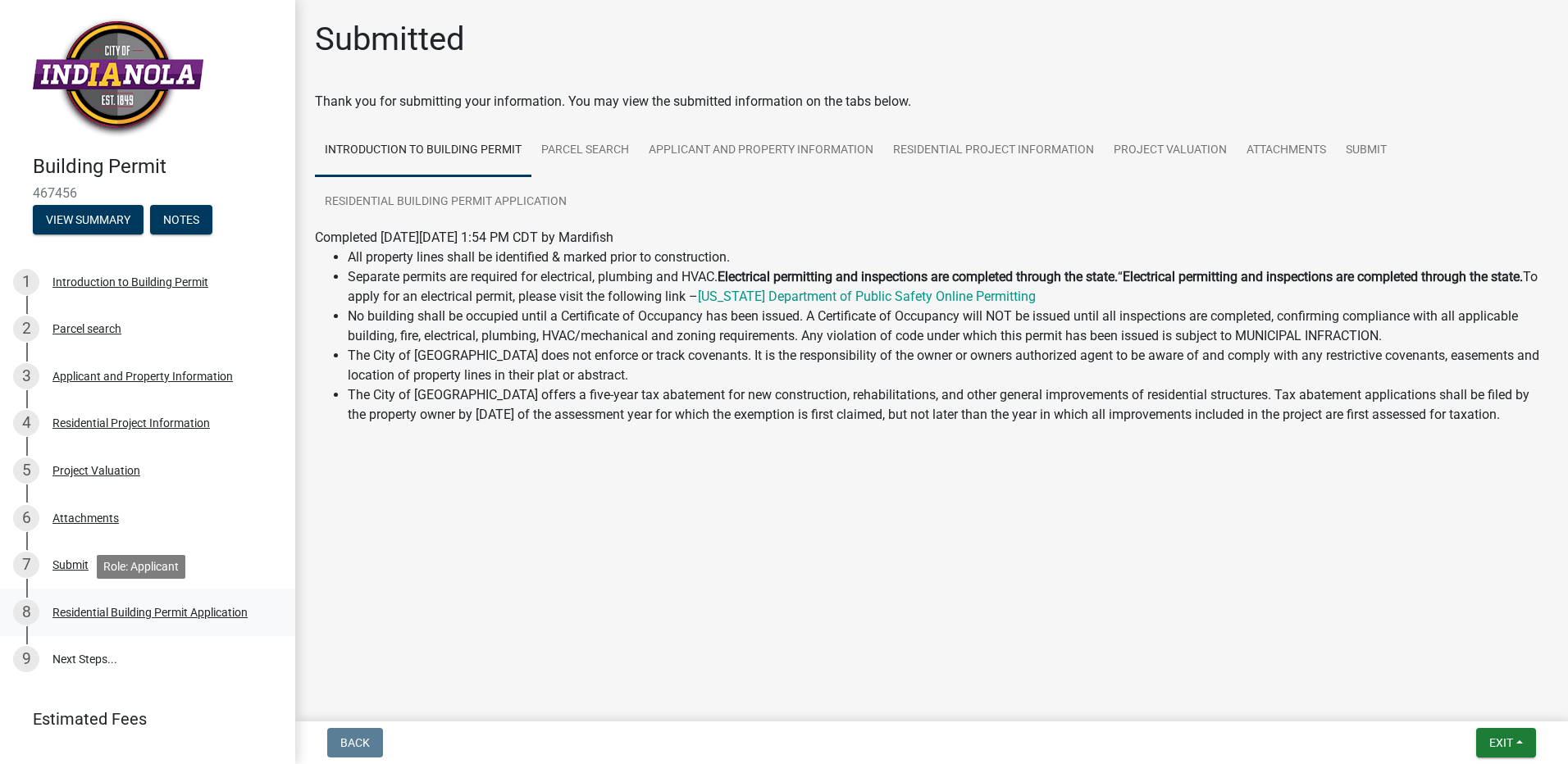
click at [202, 611] on div "Residential Building Permit Application" at bounding box center [150, 612] width 195 height 11
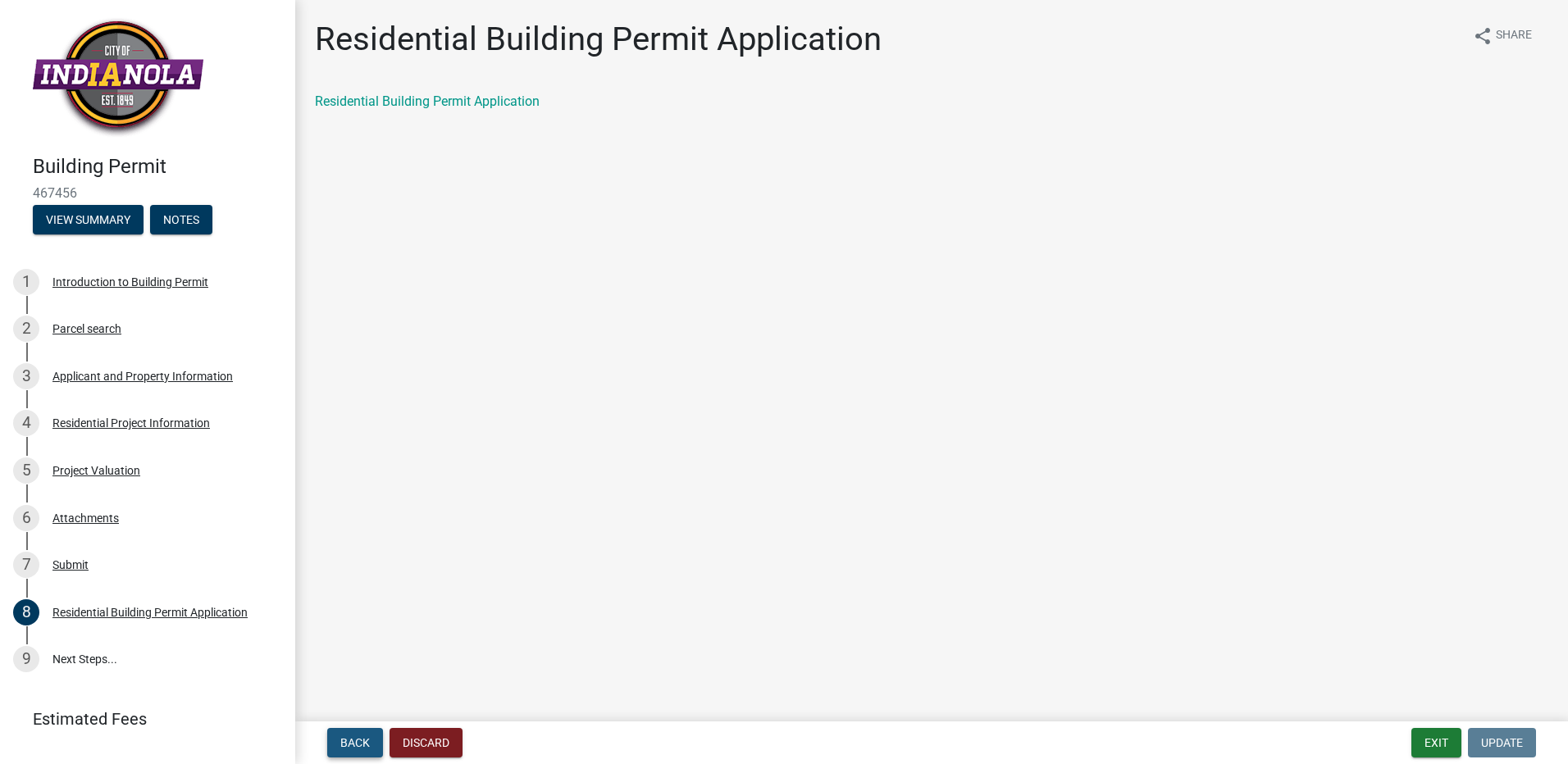
click at [341, 747] on span "Back" at bounding box center [355, 742] width 30 height 13
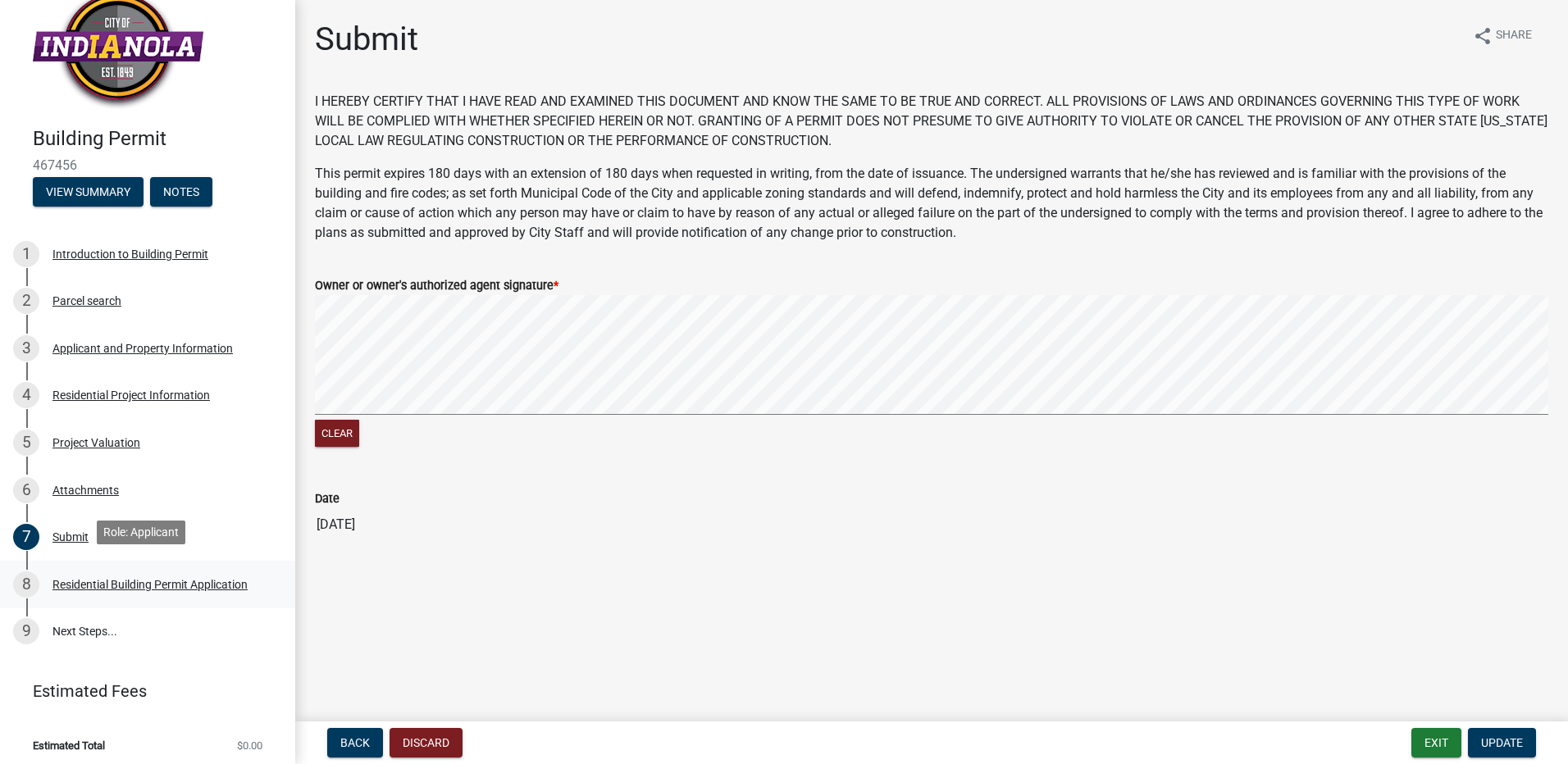
scroll to position [34, 0]
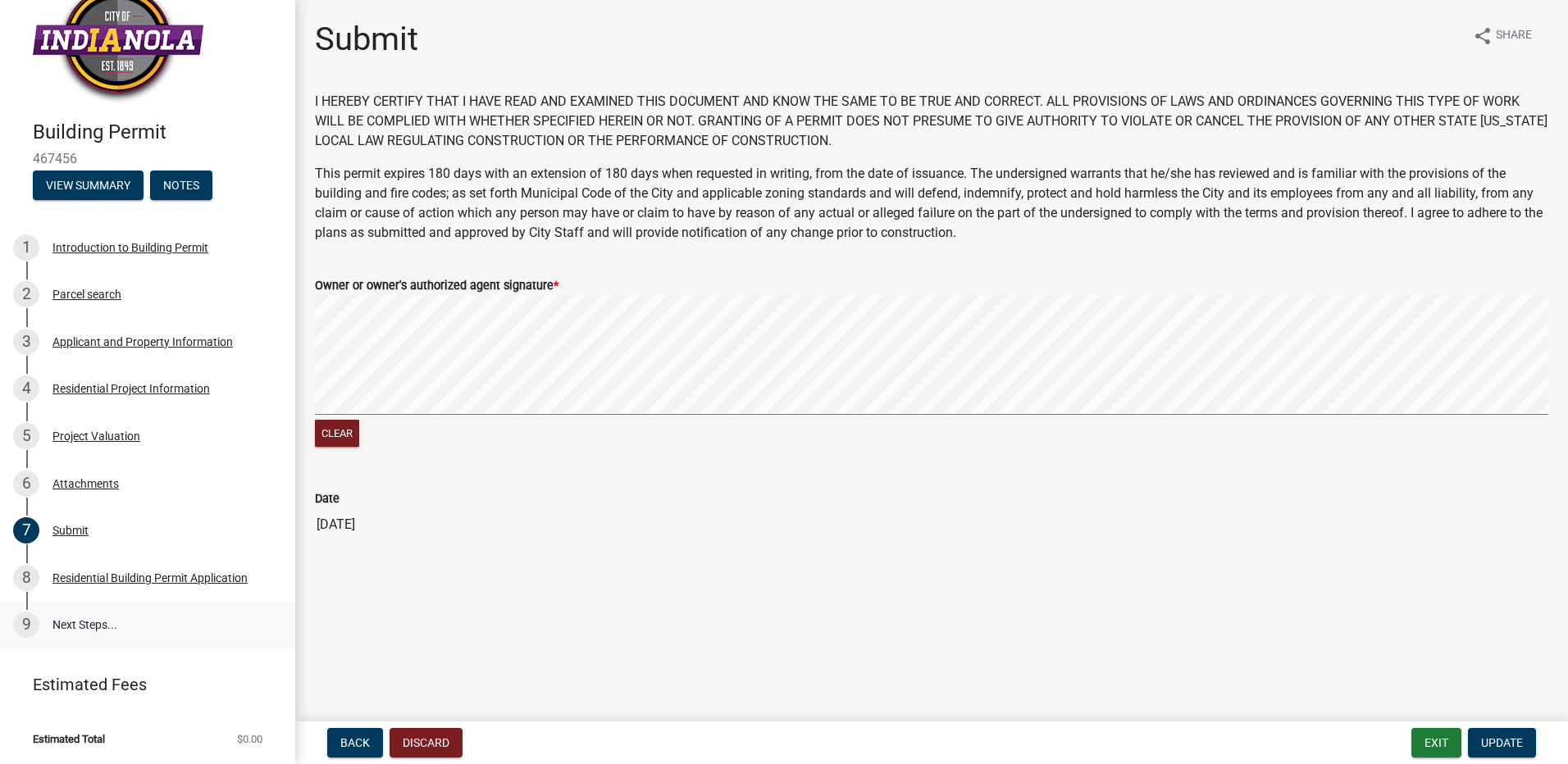
click at [97, 629] on link "9 Next Steps..." at bounding box center [147, 625] width 295 height 47
click at [1524, 743] on button "Update" at bounding box center [1502, 743] width 68 height 30
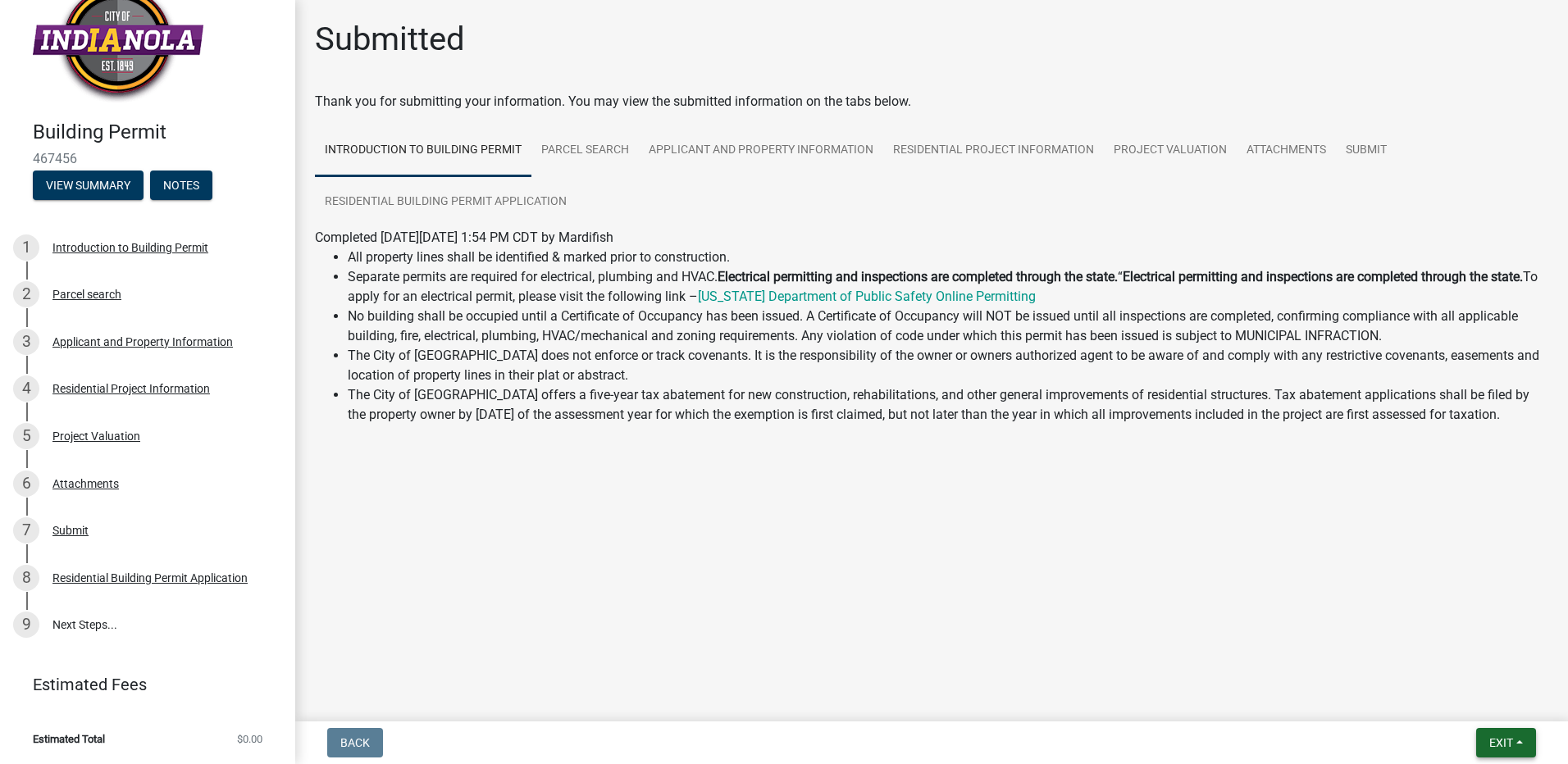
click at [1506, 747] on span "Exit" at bounding box center [1500, 742] width 24 height 13
click at [1443, 698] on button "Save & Exit" at bounding box center [1471, 700] width 132 height 39
